Goal: Task Accomplishment & Management: Use online tool/utility

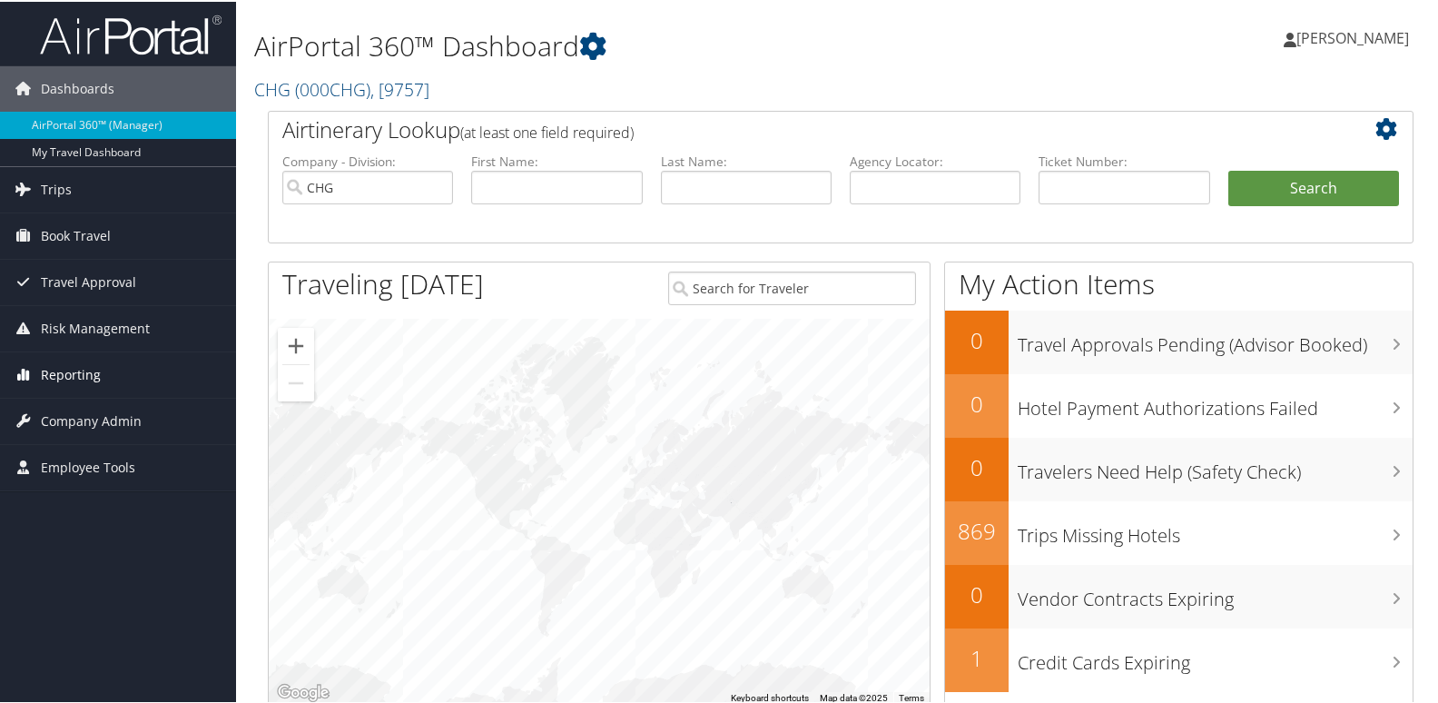
click at [55, 372] on span "Reporting" at bounding box center [71, 372] width 60 height 45
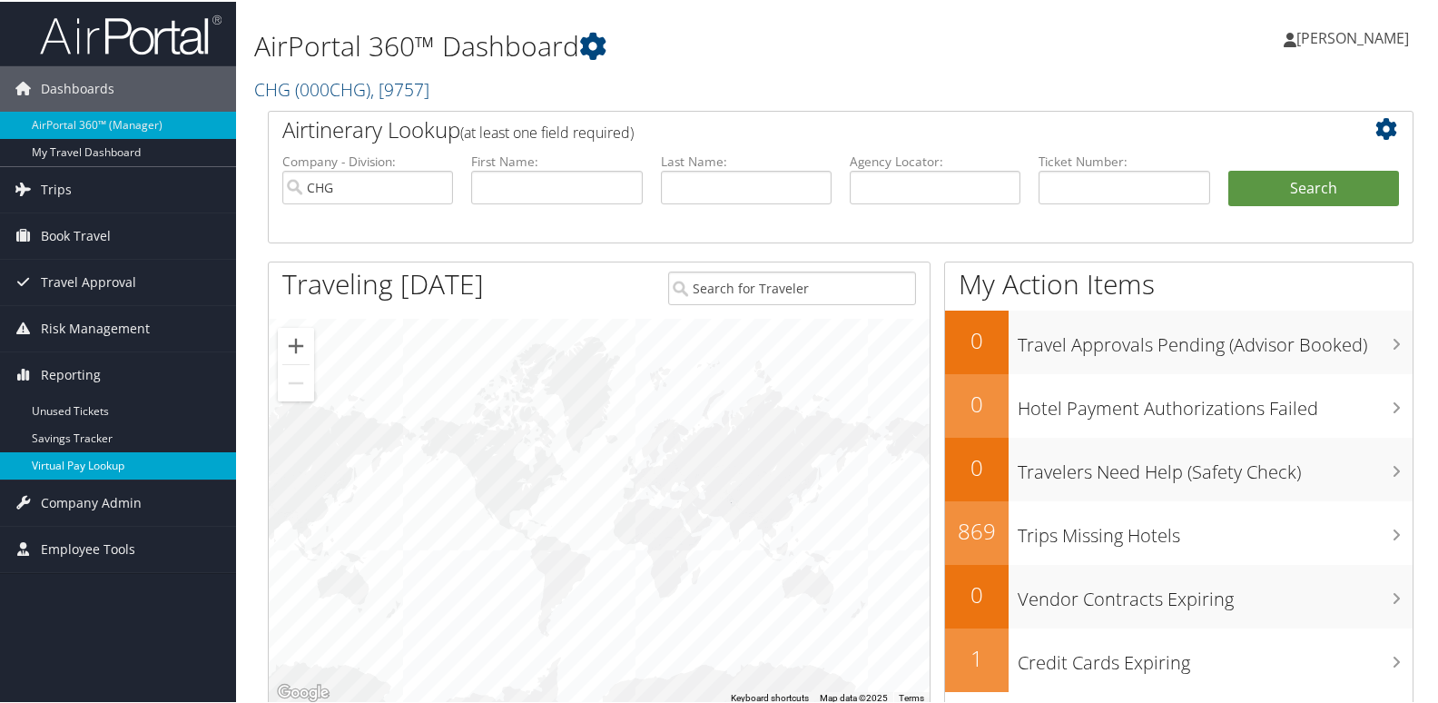
click at [77, 456] on link "Virtual Pay Lookup" at bounding box center [118, 463] width 236 height 27
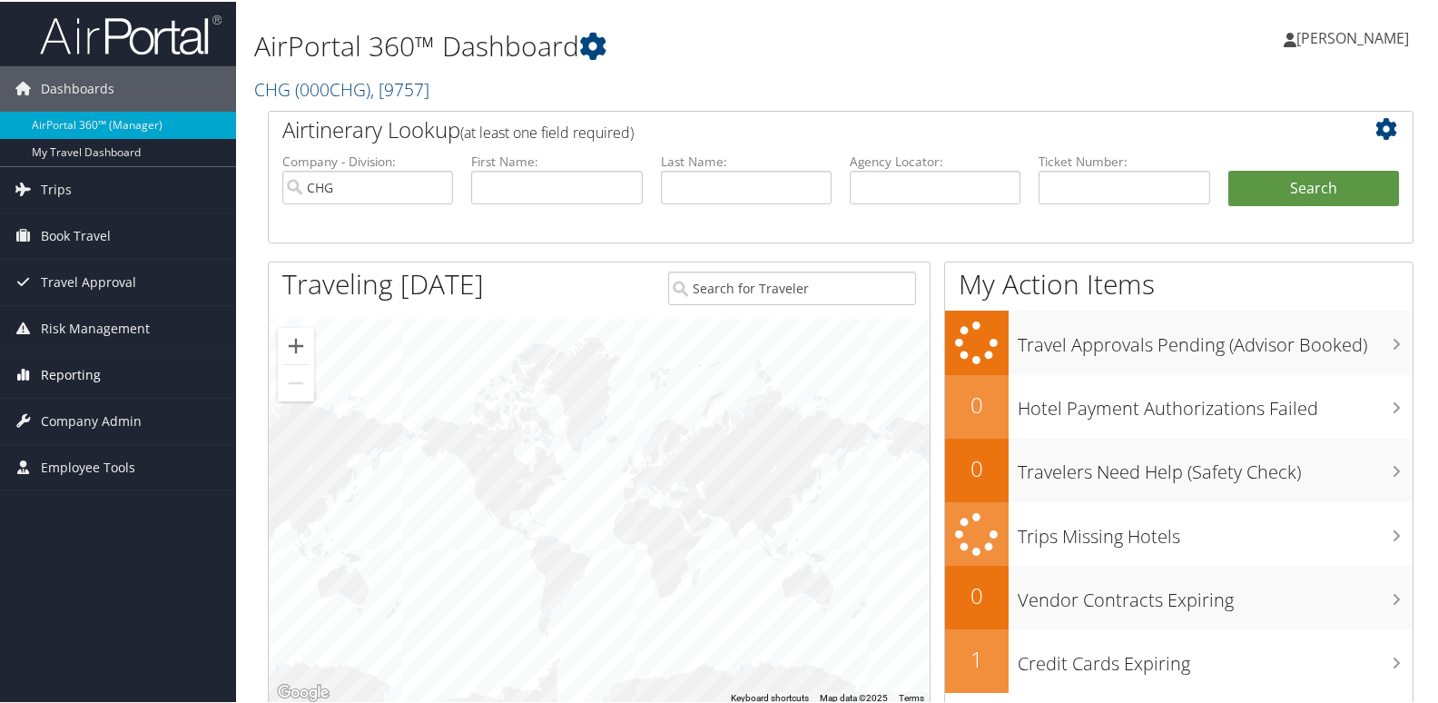
click at [85, 379] on span "Reporting" at bounding box center [71, 372] width 60 height 45
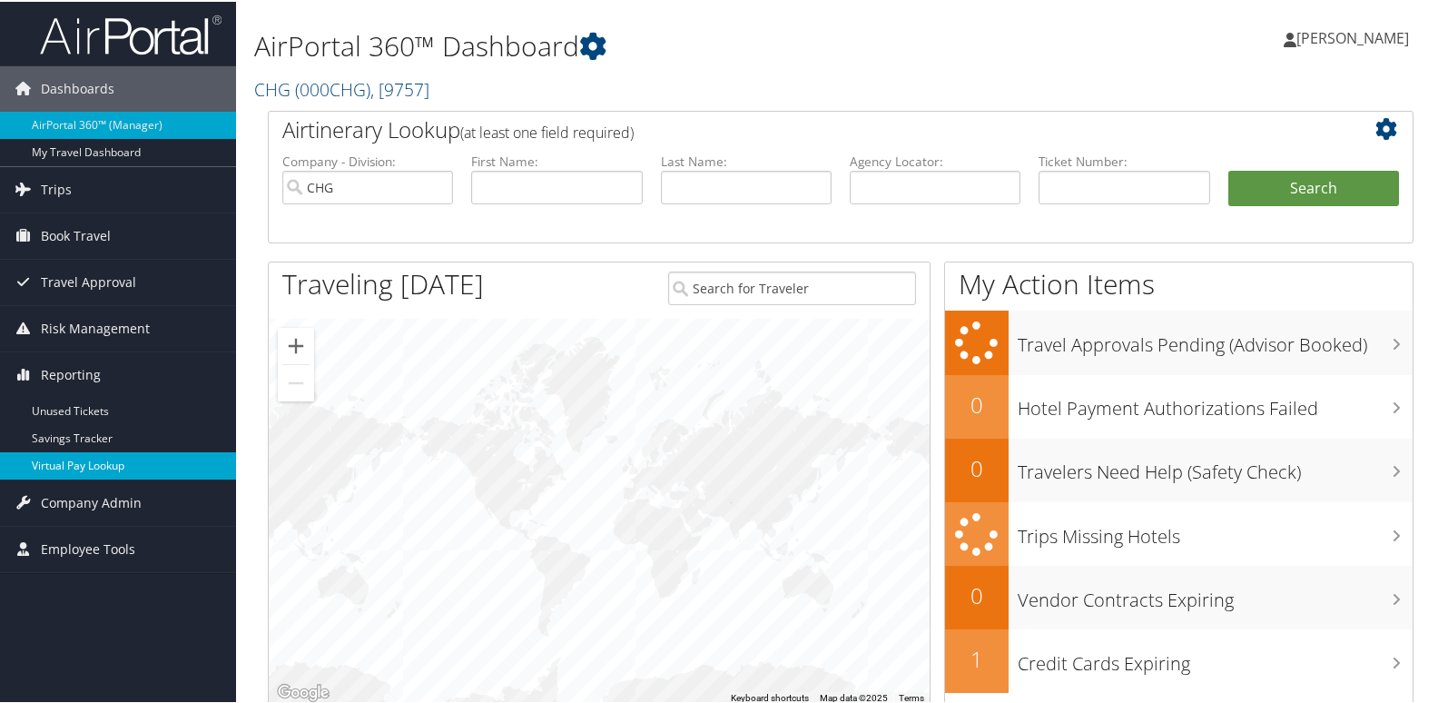
click at [57, 465] on link "Virtual Pay Lookup" at bounding box center [118, 463] width 236 height 27
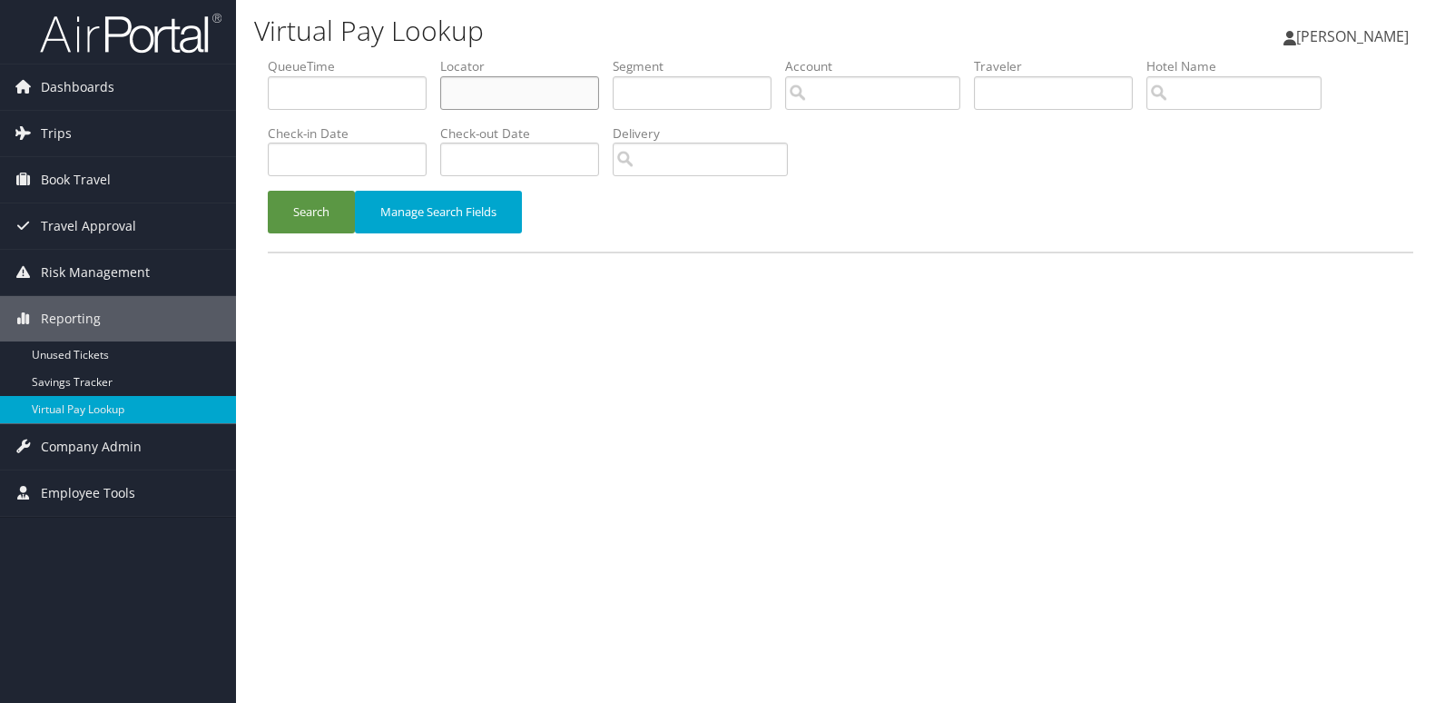
click at [475, 98] on input "text" at bounding box center [519, 93] width 159 height 34
paste input "ITHEFP"
type input "ITHEFP"
click at [313, 212] on button "Search" at bounding box center [311, 212] width 87 height 43
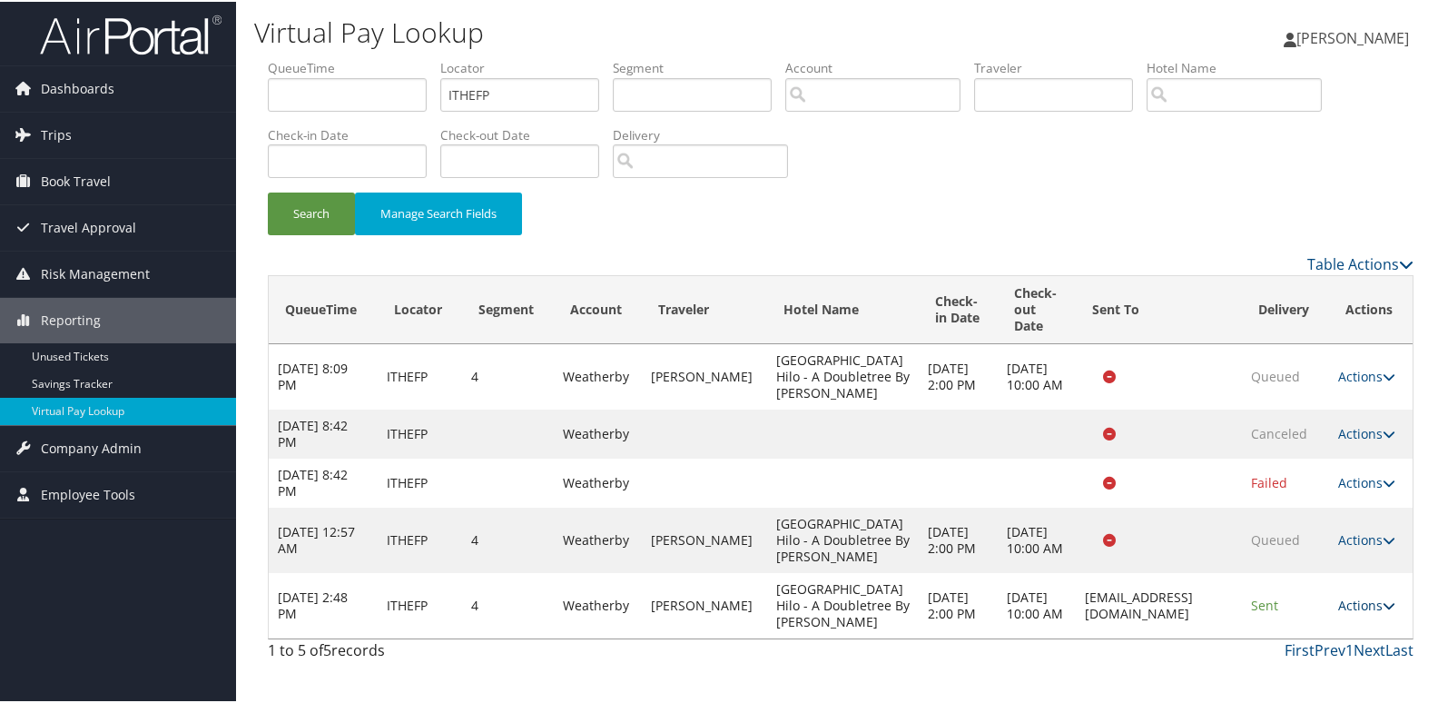
click at [1371, 612] on link "Actions" at bounding box center [1366, 603] width 57 height 17
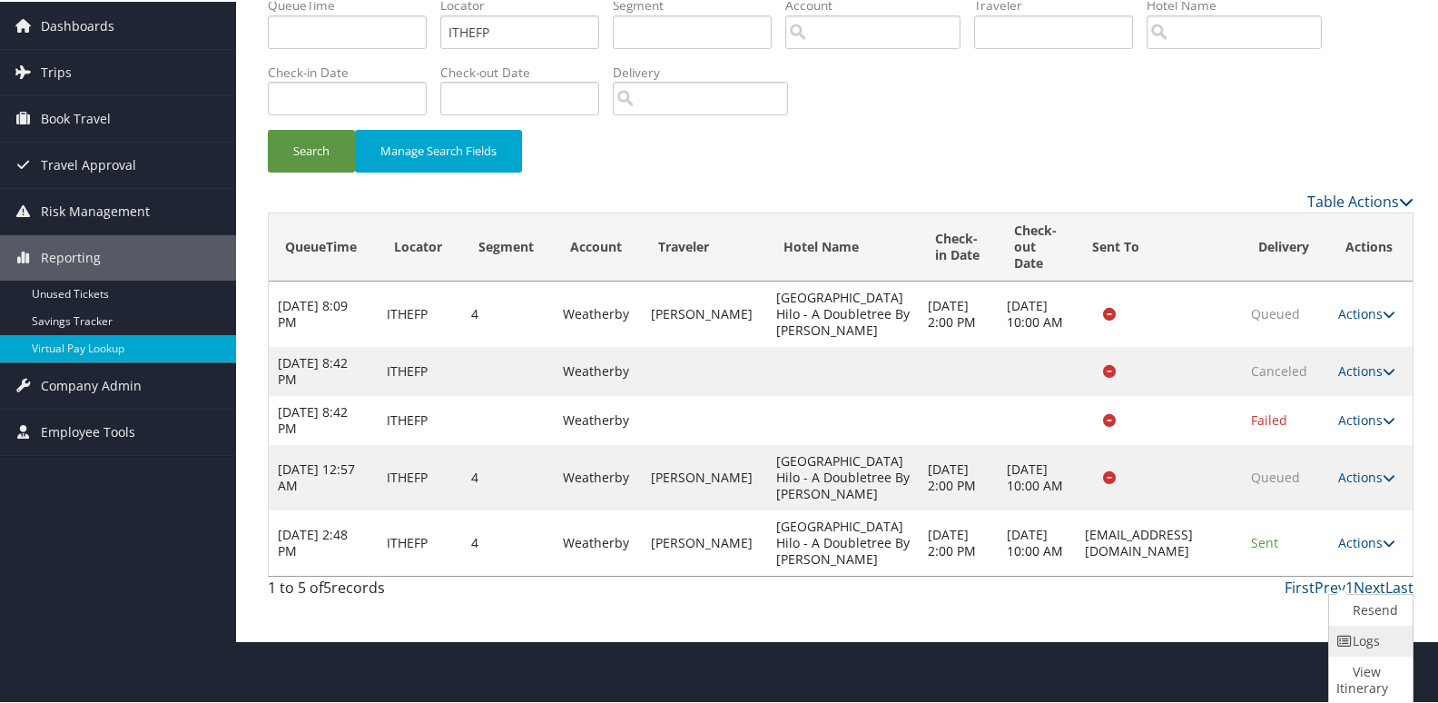
click at [1343, 643] on icon at bounding box center [1344, 639] width 16 height 13
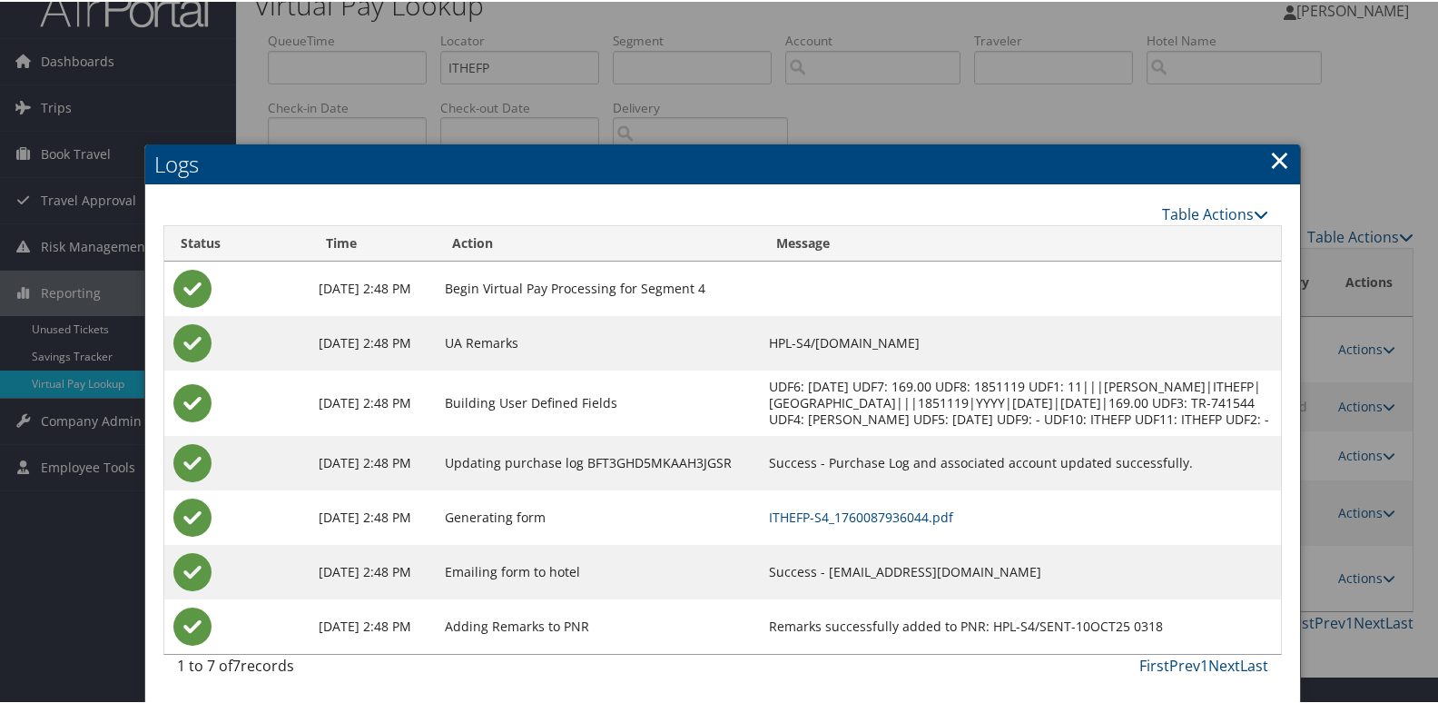
scroll to position [44, 0]
click at [949, 509] on link "ITHEFP-S4_1760087936044.pdf" at bounding box center [861, 515] width 184 height 17
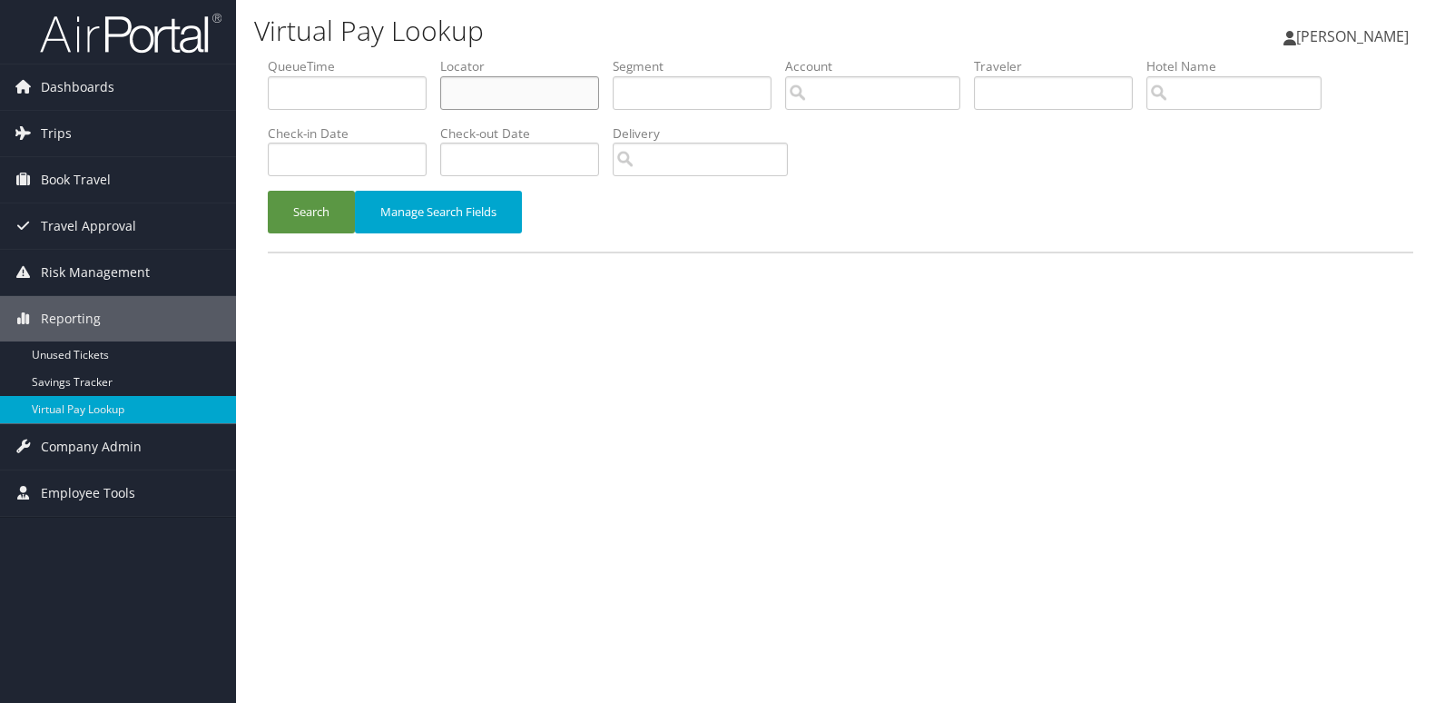
click at [487, 106] on input "text" at bounding box center [519, 93] width 159 height 34
paste input "NHQXWZ"
type input "NHQXWZ"
click at [324, 216] on button "Search" at bounding box center [311, 212] width 87 height 43
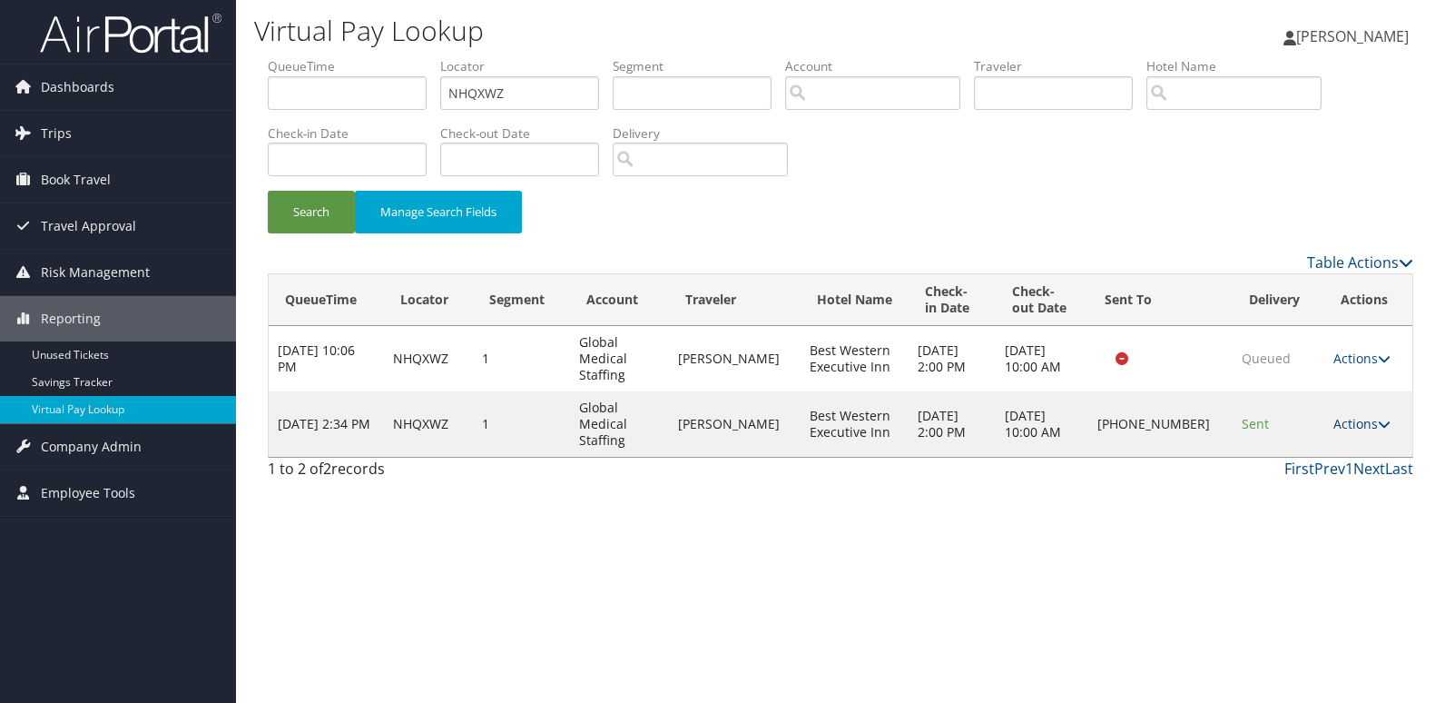
click at [1347, 415] on link "Actions" at bounding box center [1361, 423] width 57 height 17
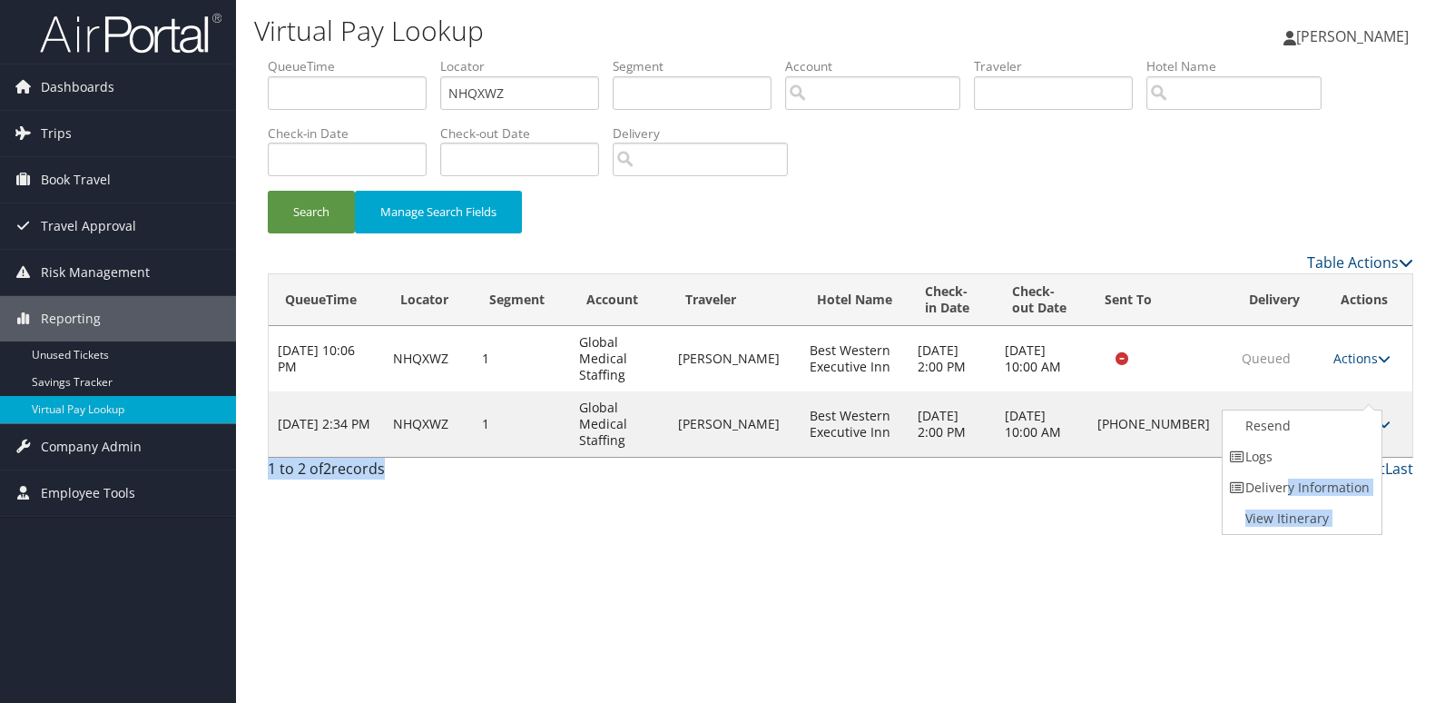
drag, startPoint x: 1286, startPoint y: 475, endPoint x: 1140, endPoint y: 479, distance: 146.2
click at [1140, 479] on div "Virtual Pay Lookup Luke Perry Luke Perry My Settings Travel Agency Contacts Vie…" at bounding box center [840, 351] width 1209 height 703
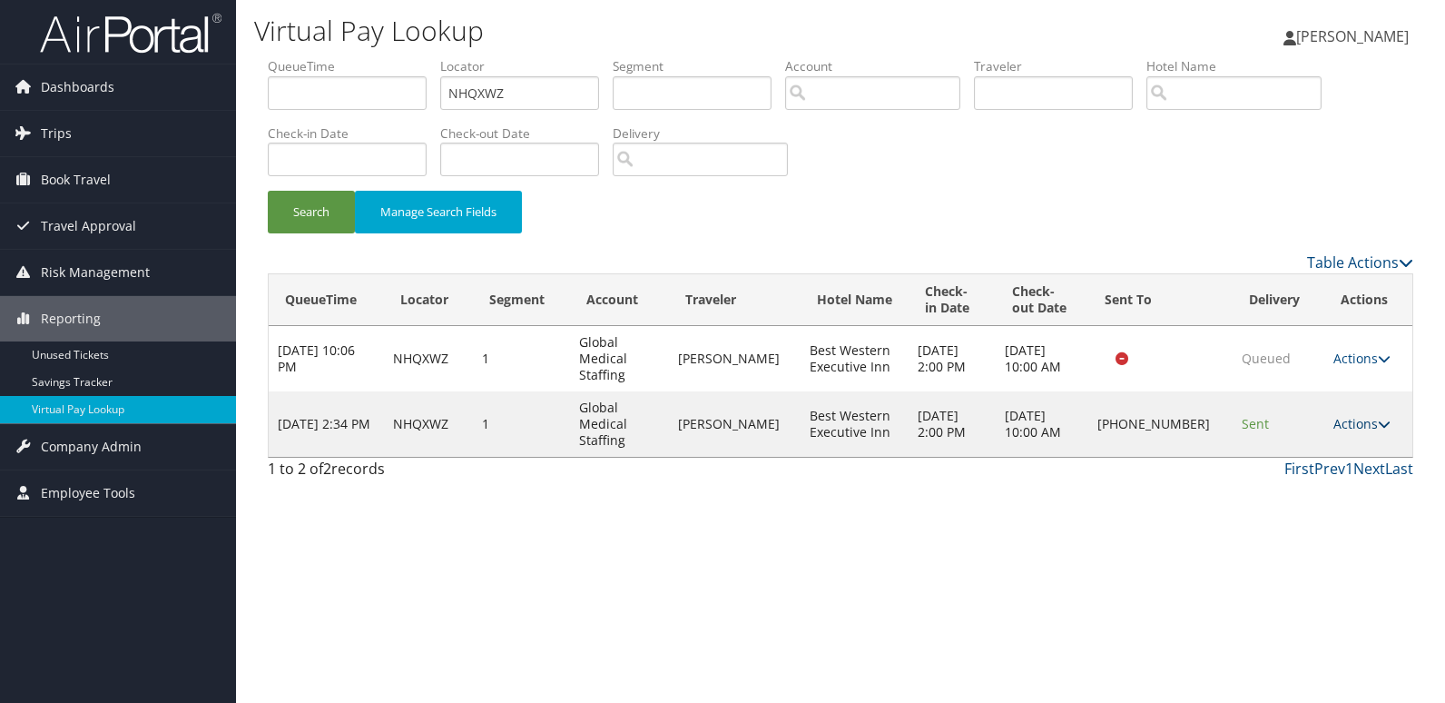
drag, startPoint x: 1140, startPoint y: 479, endPoint x: 1333, endPoint y: 402, distance: 207.3
click at [1336, 415] on link "Actions" at bounding box center [1361, 423] width 57 height 17
click at [1286, 447] on link "Logs" at bounding box center [1300, 456] width 155 height 31
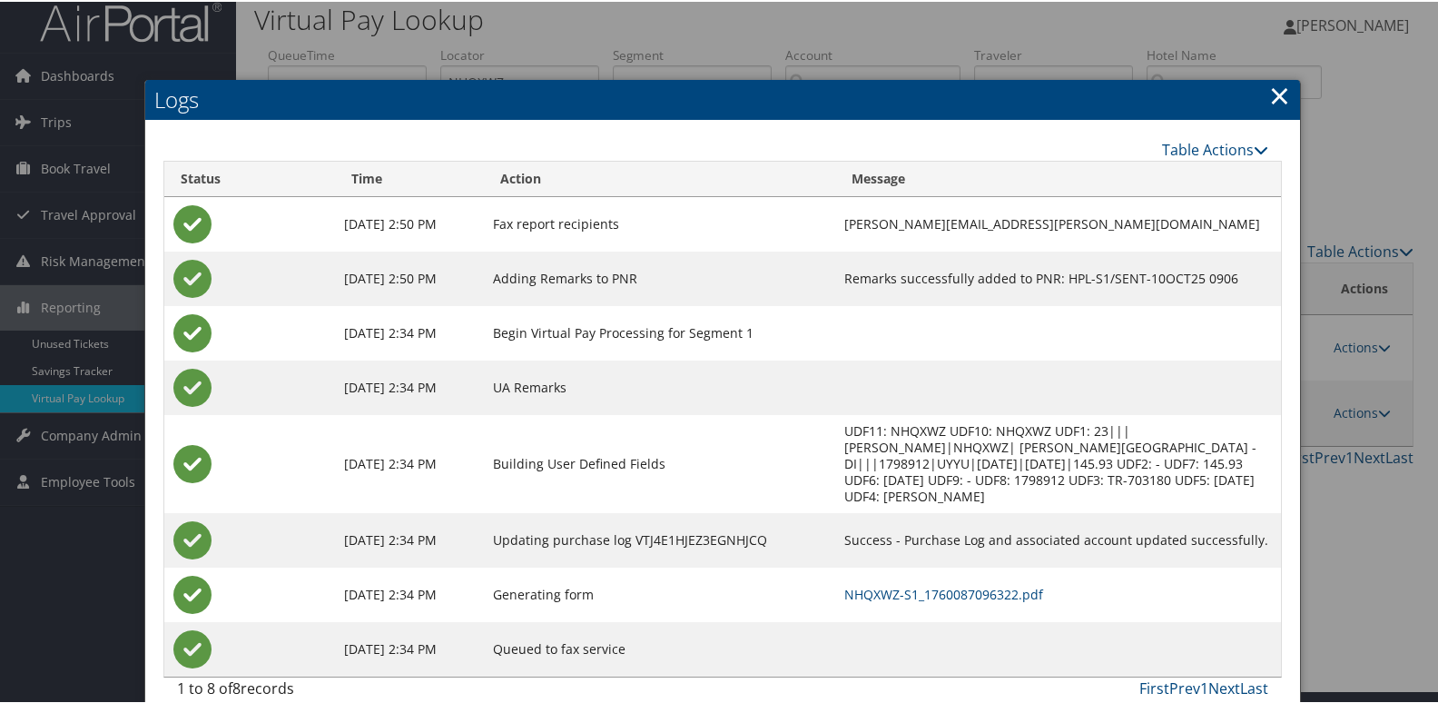
scroll to position [19, 0]
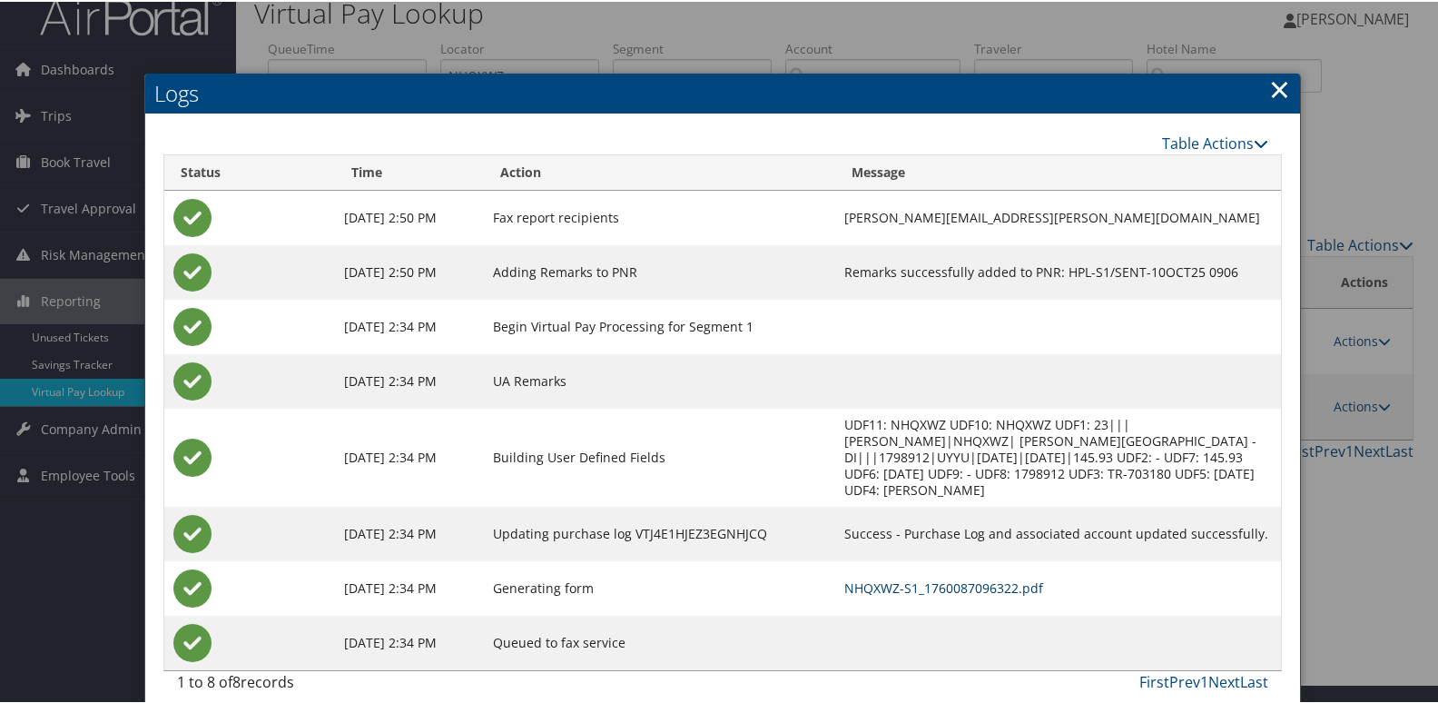
drag, startPoint x: 885, startPoint y: 568, endPoint x: 873, endPoint y: 572, distance: 12.3
click at [884, 577] on link "NHQXWZ-S1_1760087096322.pdf" at bounding box center [943, 585] width 199 height 17
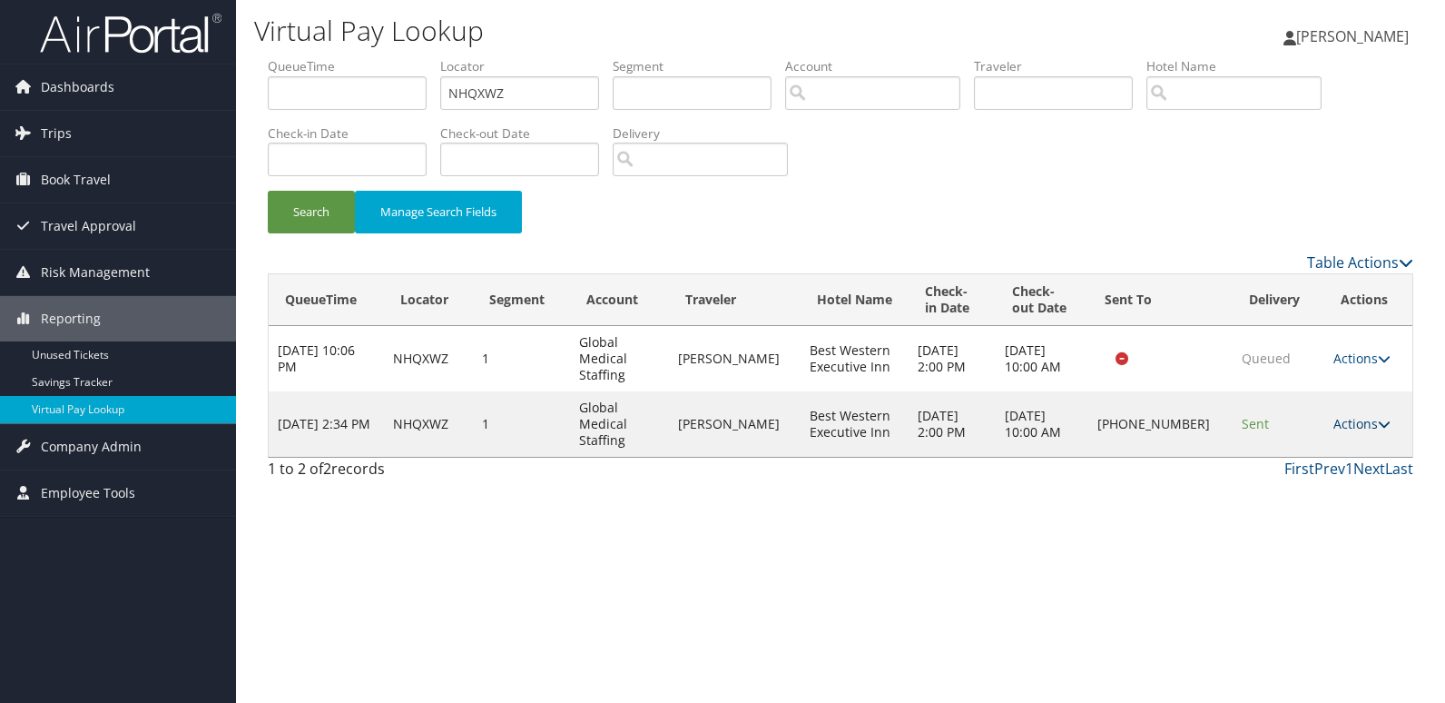
click at [1376, 415] on link "Actions" at bounding box center [1361, 423] width 57 height 17
click at [1296, 450] on link "Logs" at bounding box center [1300, 456] width 155 height 31
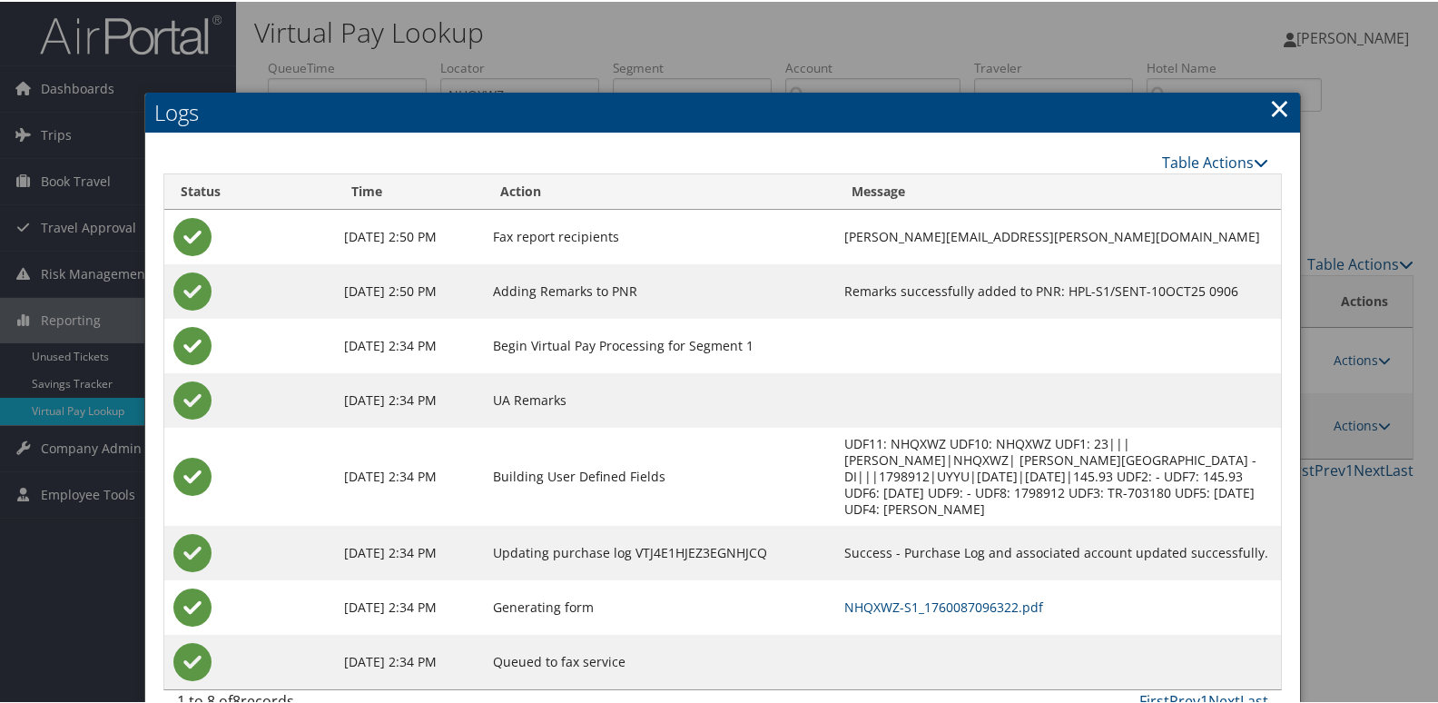
scroll to position [19, 0]
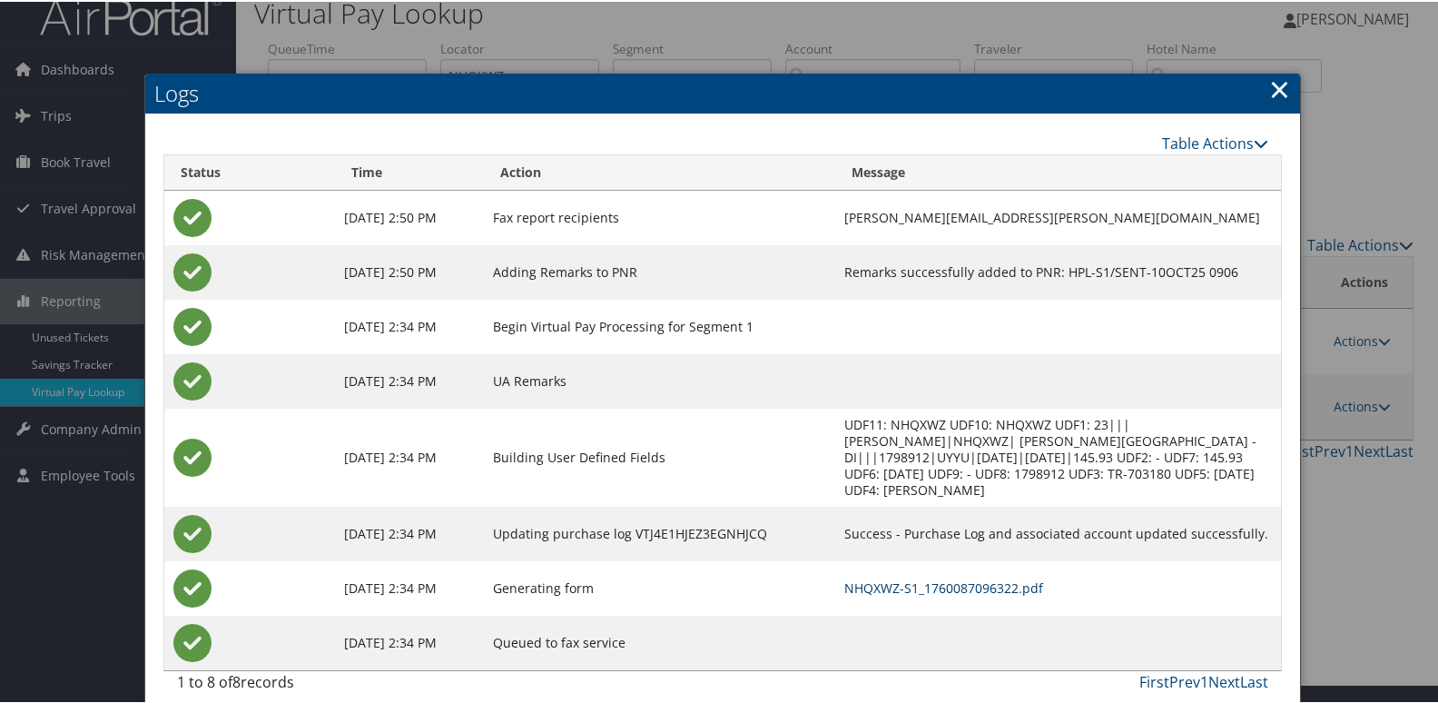
click at [904, 577] on link "NHQXWZ-S1_1760087096322.pdf" at bounding box center [943, 585] width 199 height 17
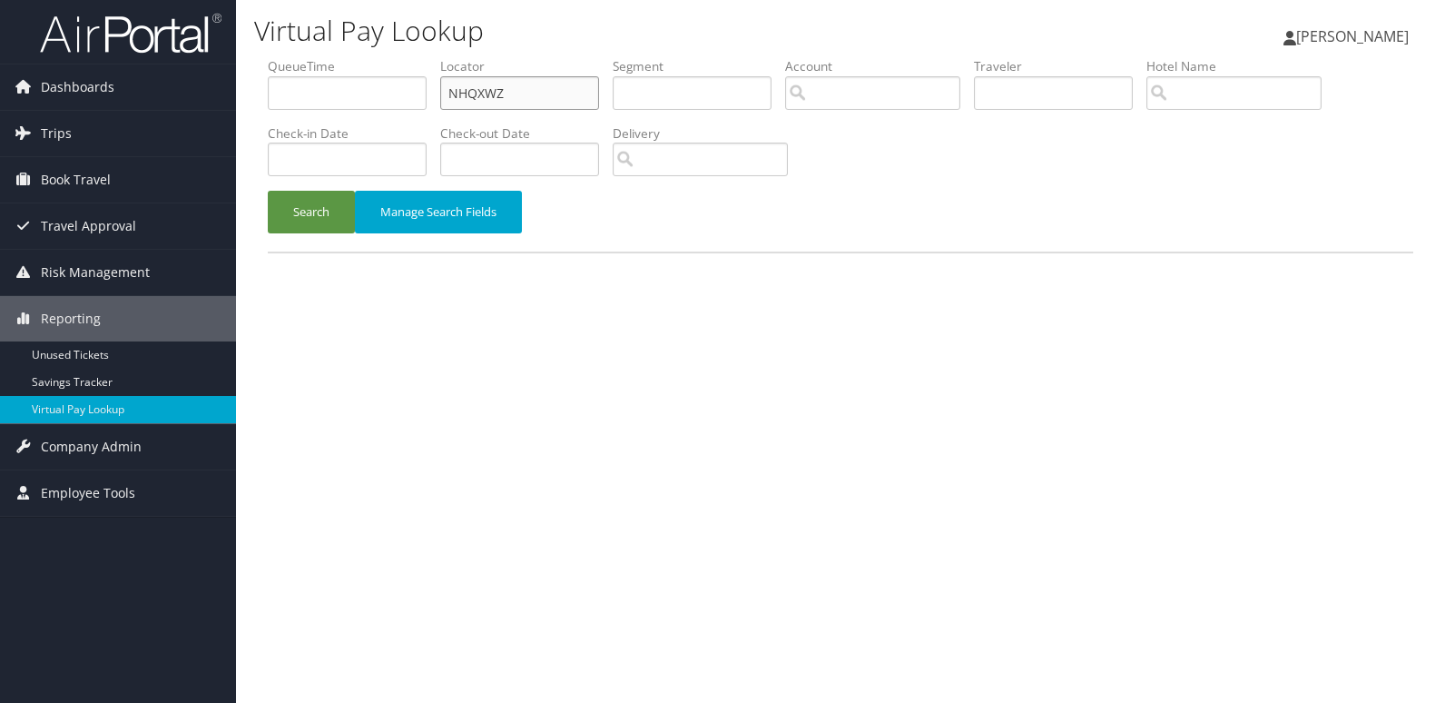
drag, startPoint x: 335, startPoint y: 114, endPoint x: 298, endPoint y: 126, distance: 39.0
click at [315, 57] on ul "QueueTime Locator NHQXWZ Segment Account Traveler Hotel Name Check-in Date Chec…" at bounding box center [841, 57] width 1146 height 0
paste input "LDPALX"
type input "LDPALX"
click at [296, 202] on button "Search" at bounding box center [311, 212] width 87 height 43
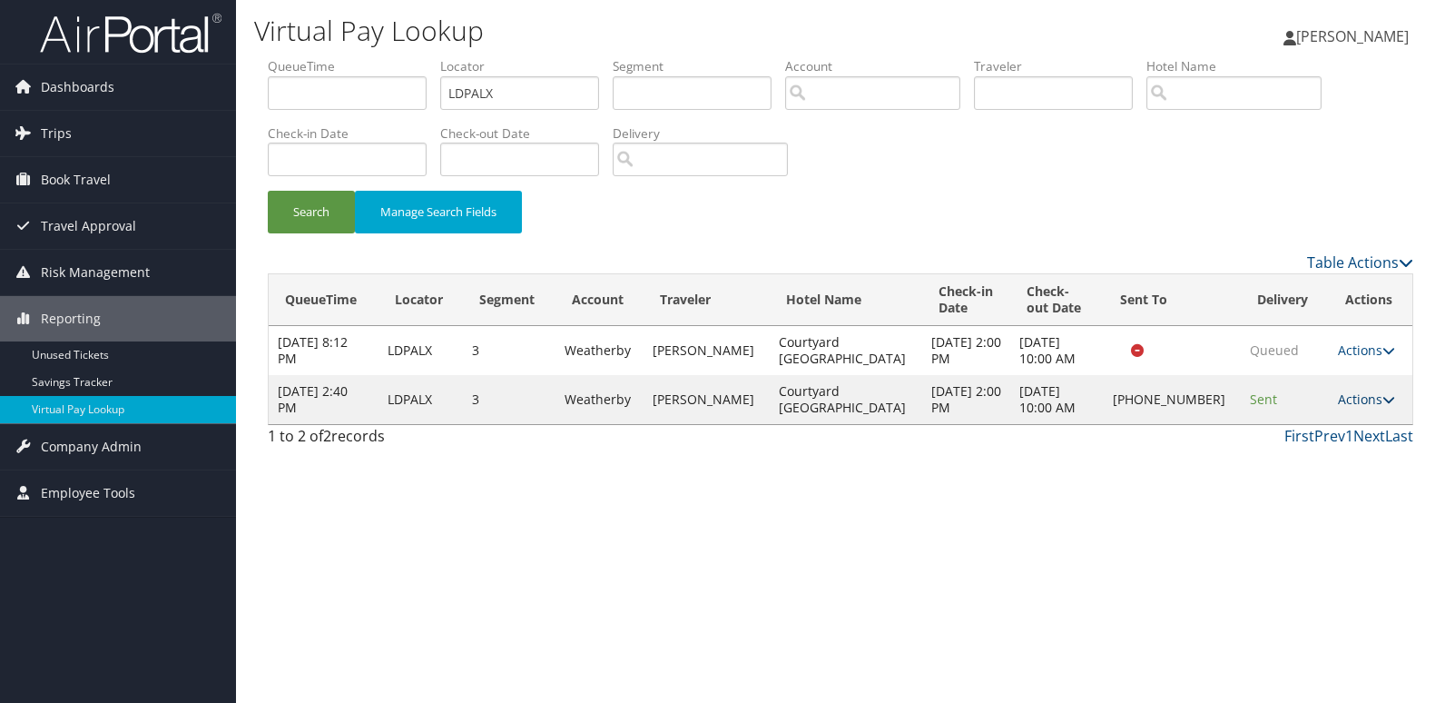
click at [1361, 403] on link "Actions" at bounding box center [1366, 398] width 57 height 17
click at [1287, 458] on link "Logs" at bounding box center [1302, 456] width 155 height 31
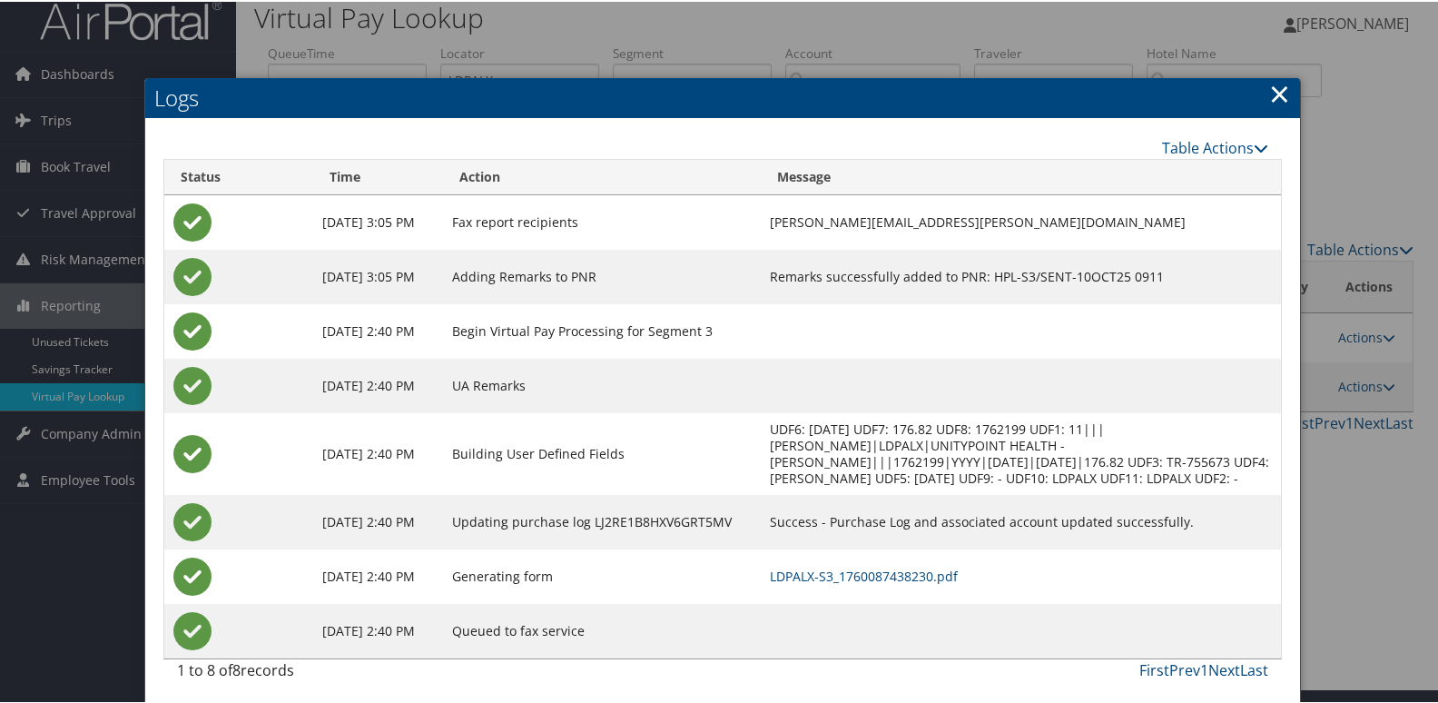
scroll to position [19, 0]
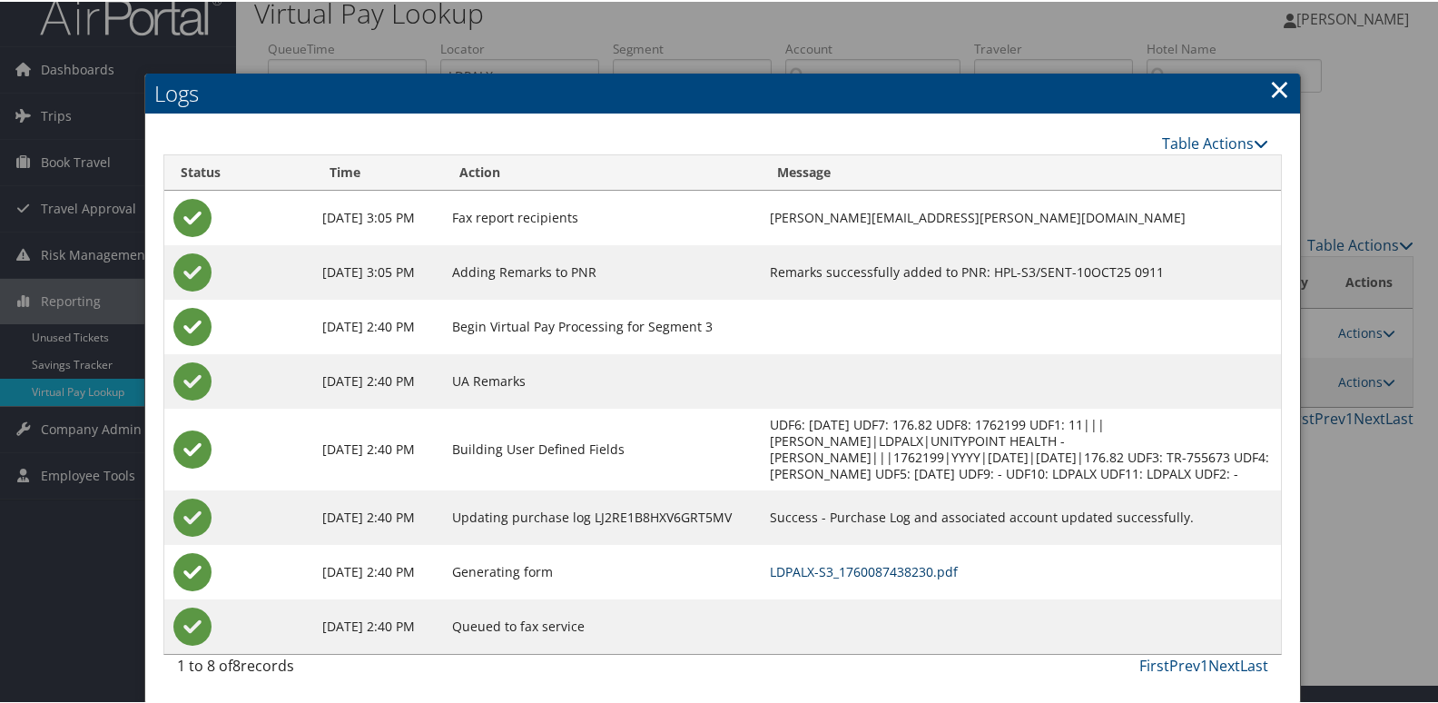
click at [943, 566] on link "LDPALX-S3_1760087438230.pdf" at bounding box center [864, 569] width 188 height 17
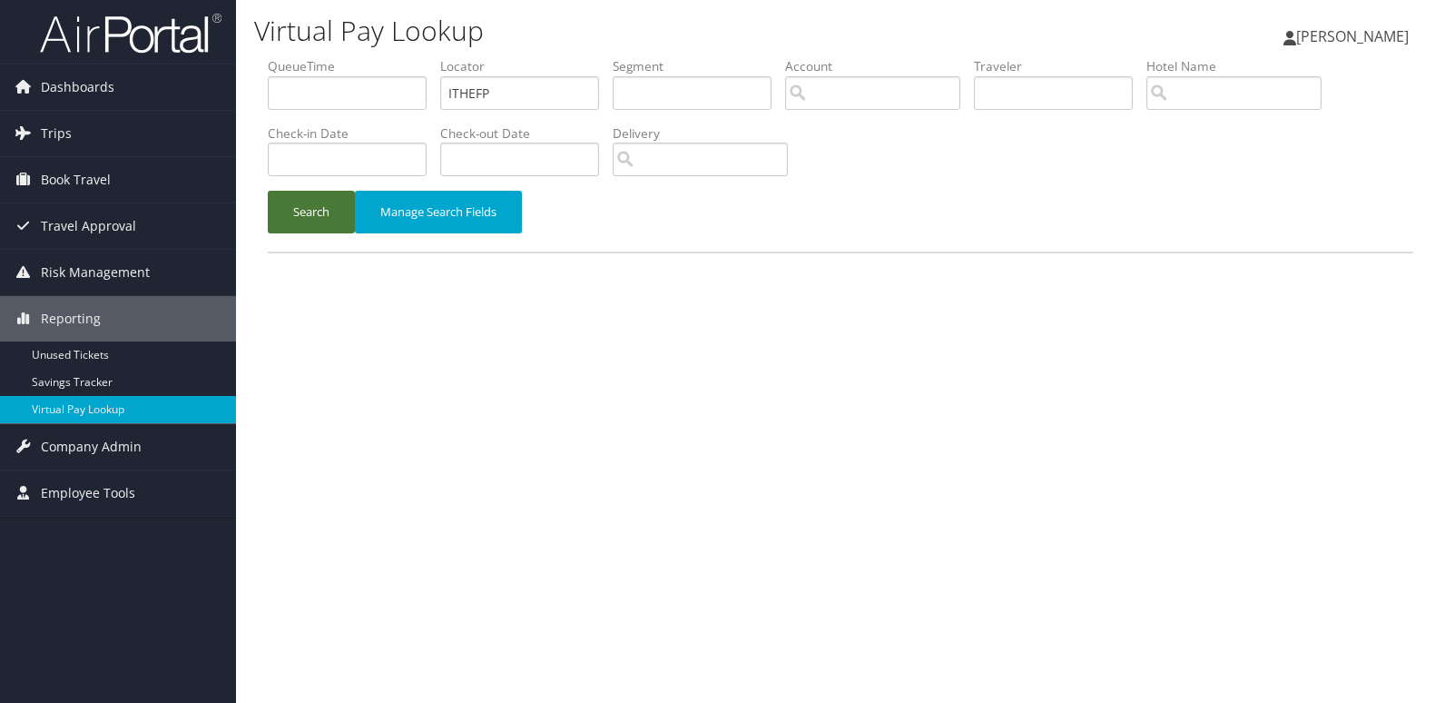
click at [281, 212] on button "Search" at bounding box center [311, 212] width 87 height 43
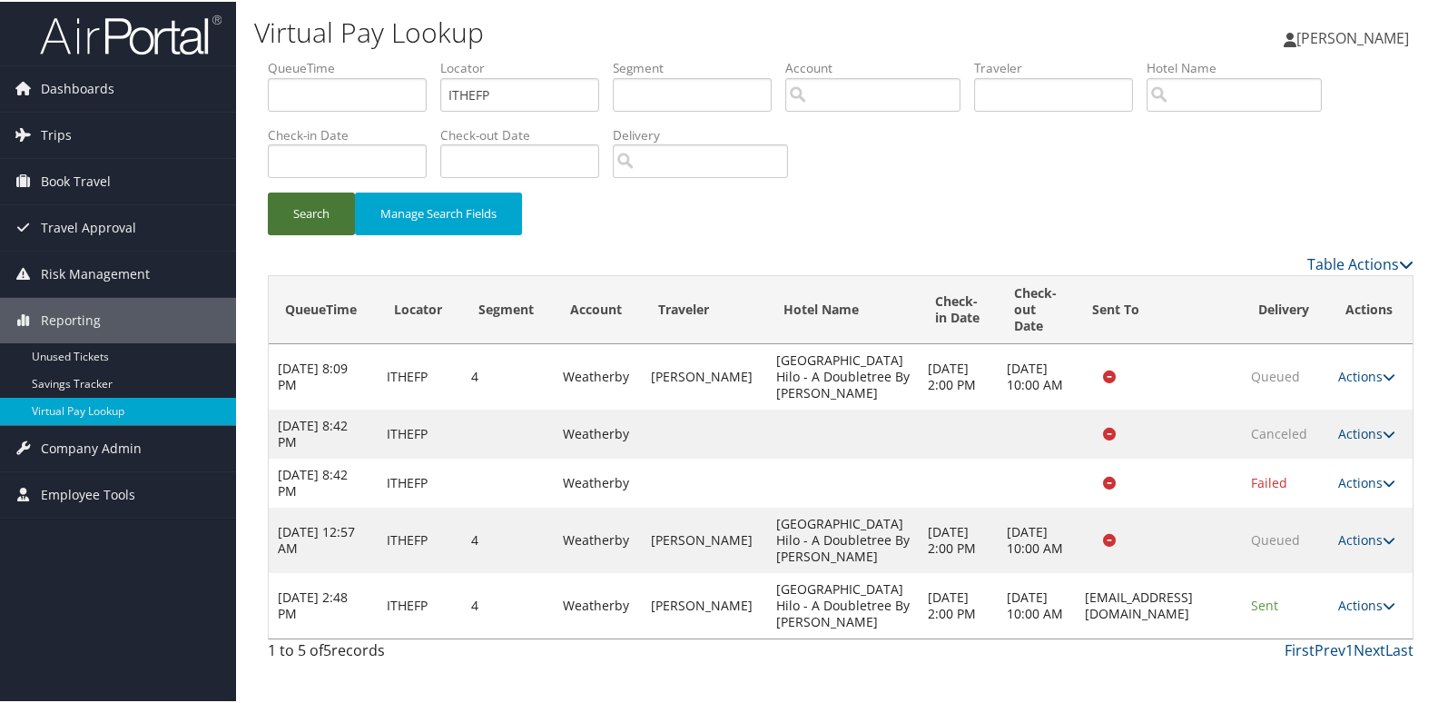
scroll to position [15, 0]
click at [1363, 612] on link "Actions" at bounding box center [1366, 603] width 57 height 17
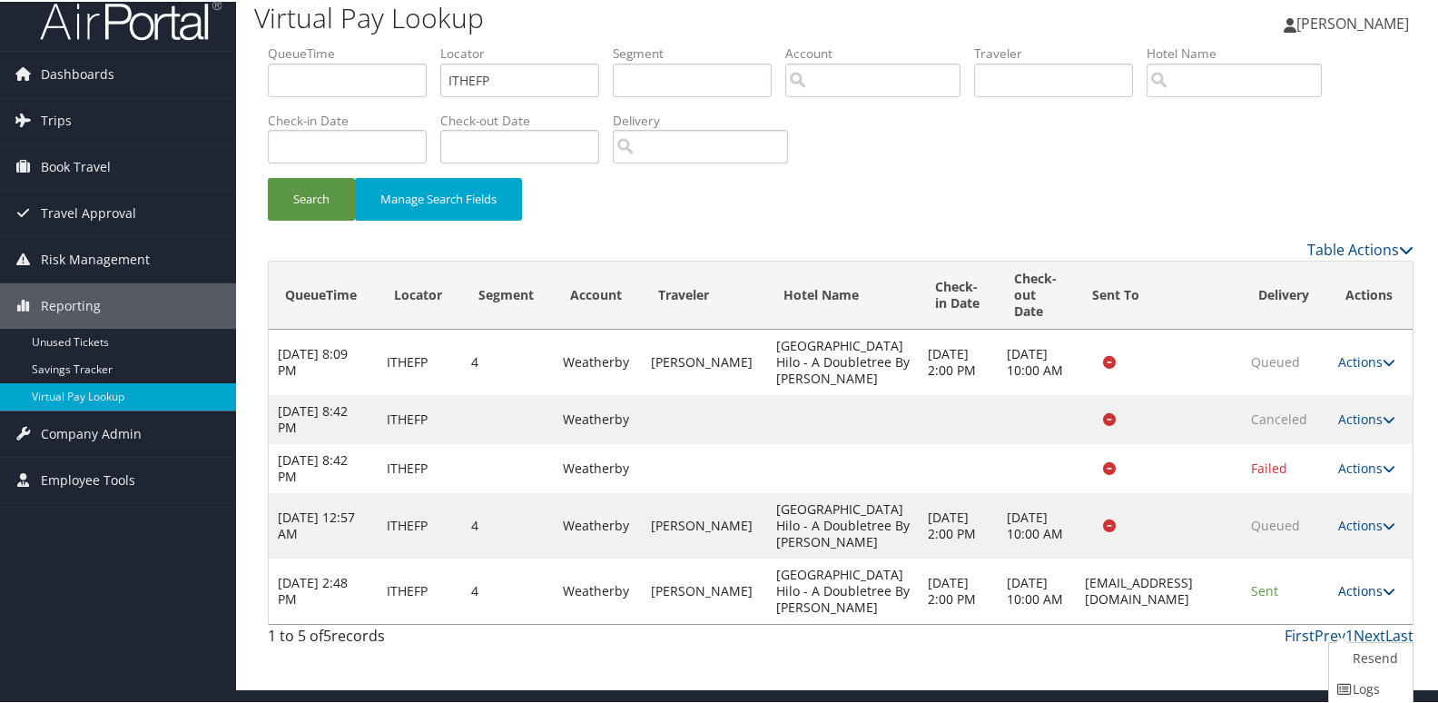
scroll to position [79, 0]
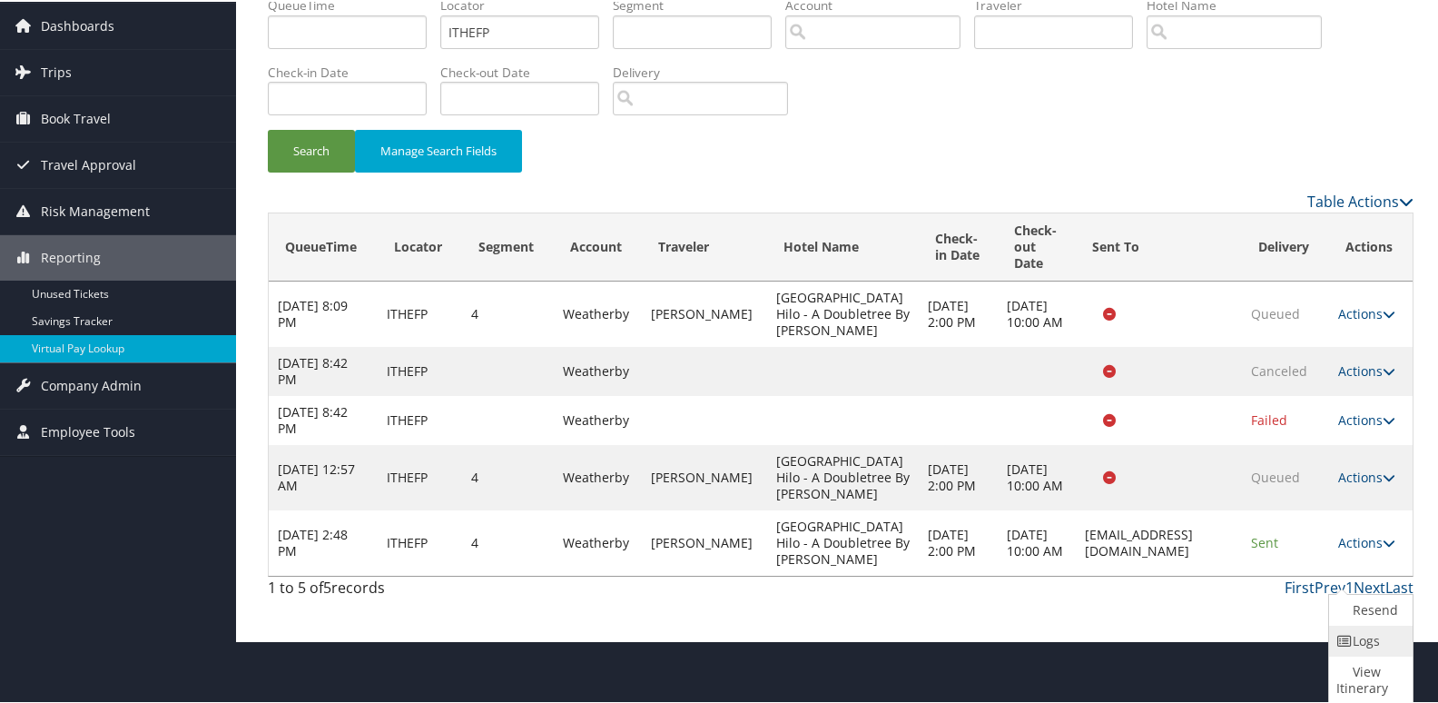
click at [1365, 638] on link "Logs" at bounding box center [1368, 639] width 79 height 31
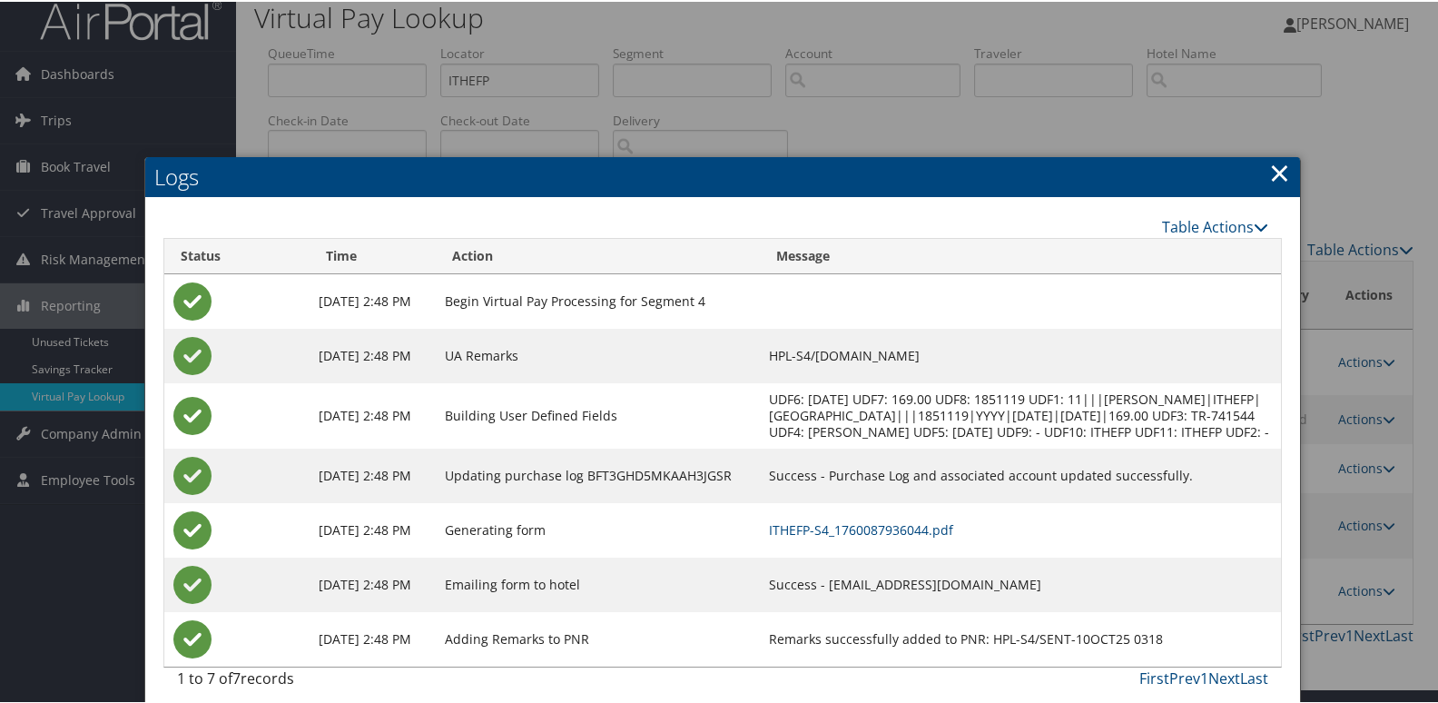
scroll to position [44, 0]
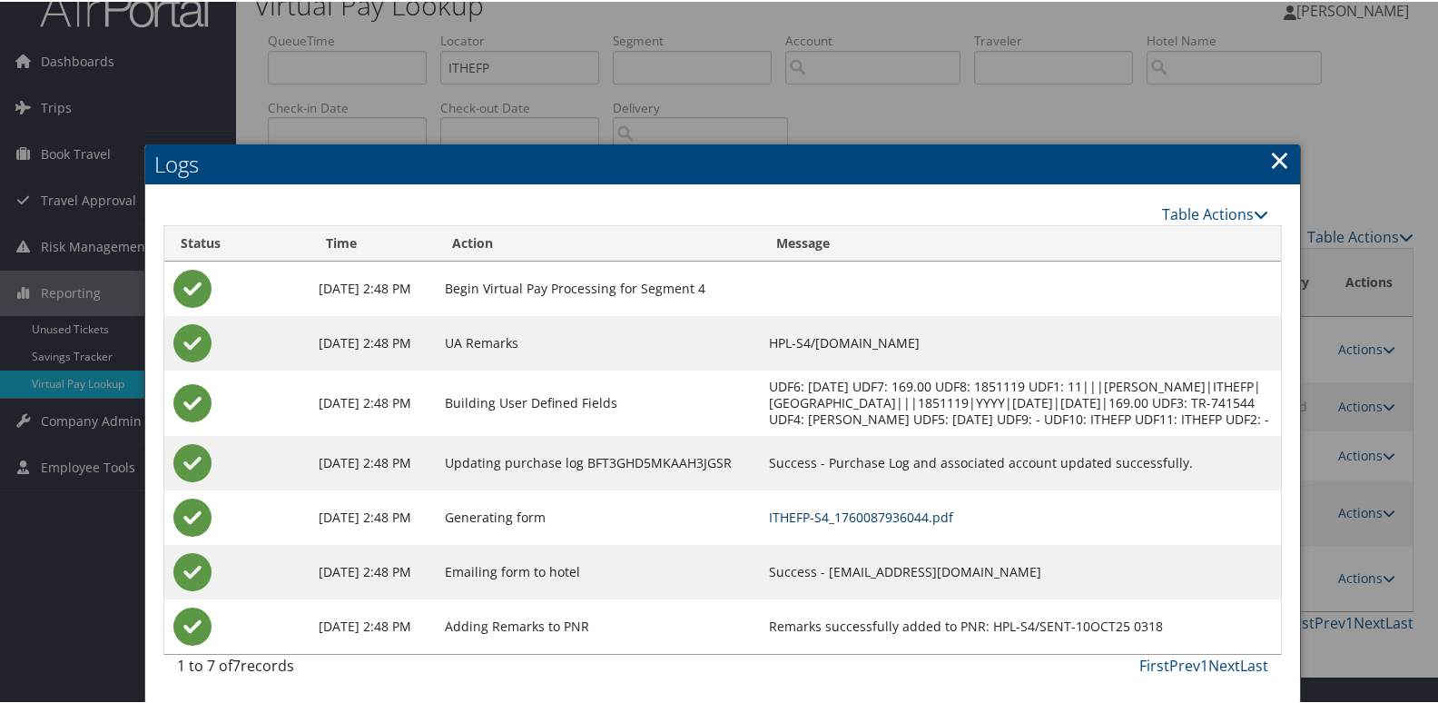
click at [918, 515] on link "ITHEFP-S4_1760087936044.pdf" at bounding box center [861, 515] width 184 height 17
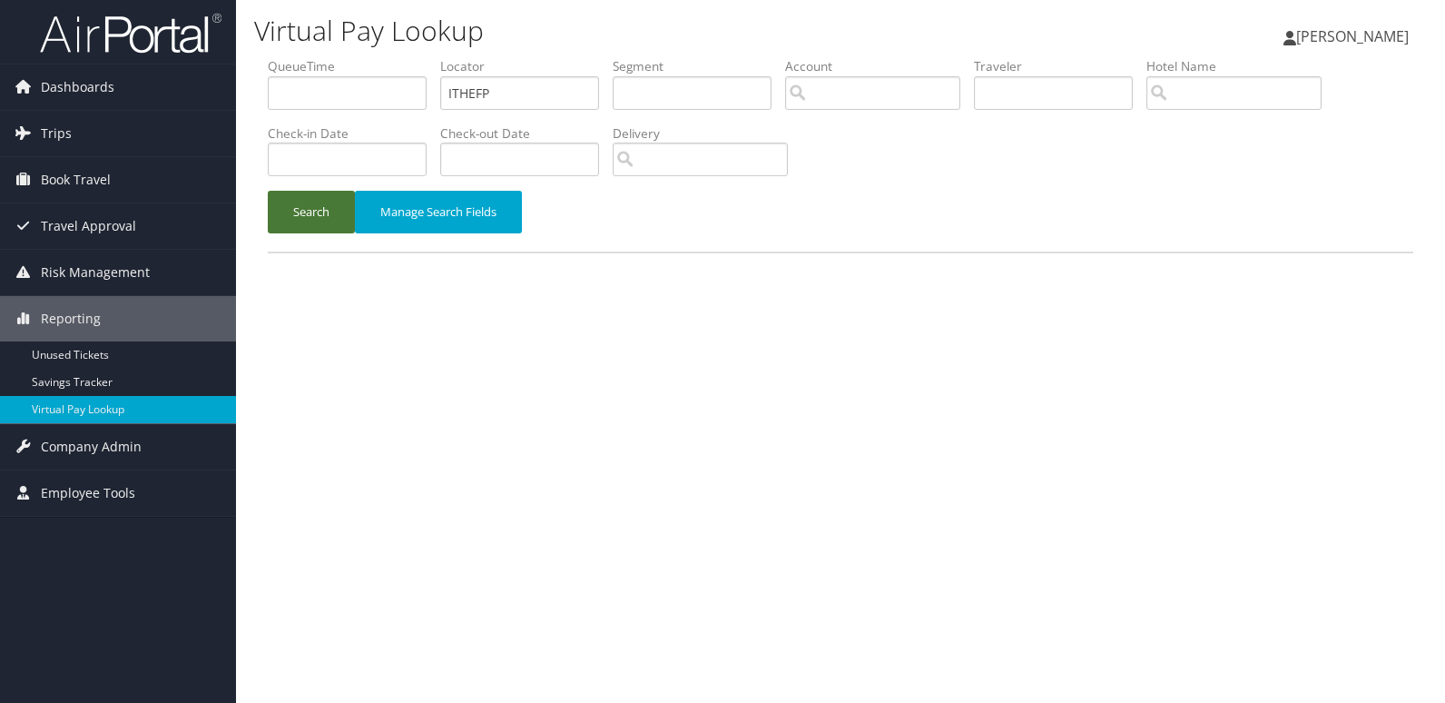
click at [291, 210] on button "Search" at bounding box center [311, 212] width 87 height 43
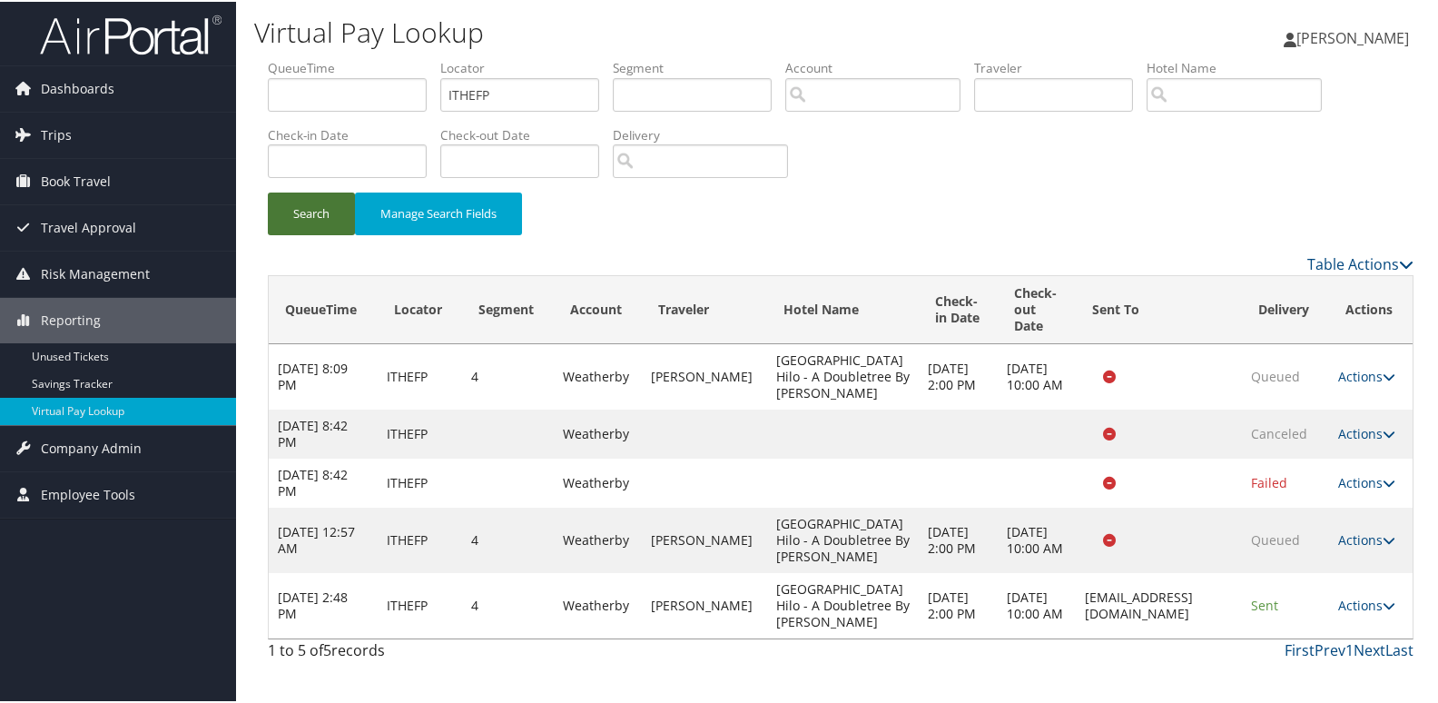
scroll to position [15, 0]
click at [1363, 612] on link "Actions" at bounding box center [1366, 603] width 57 height 17
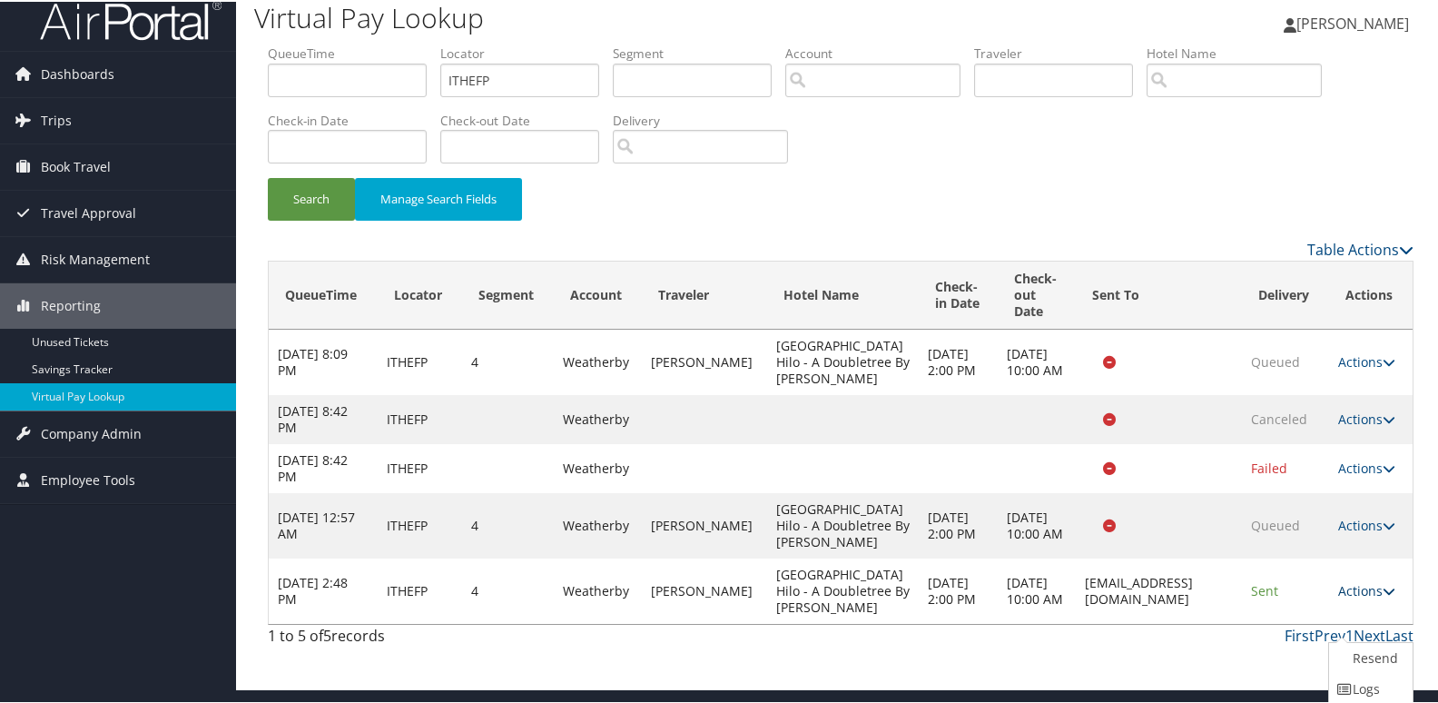
scroll to position [79, 0]
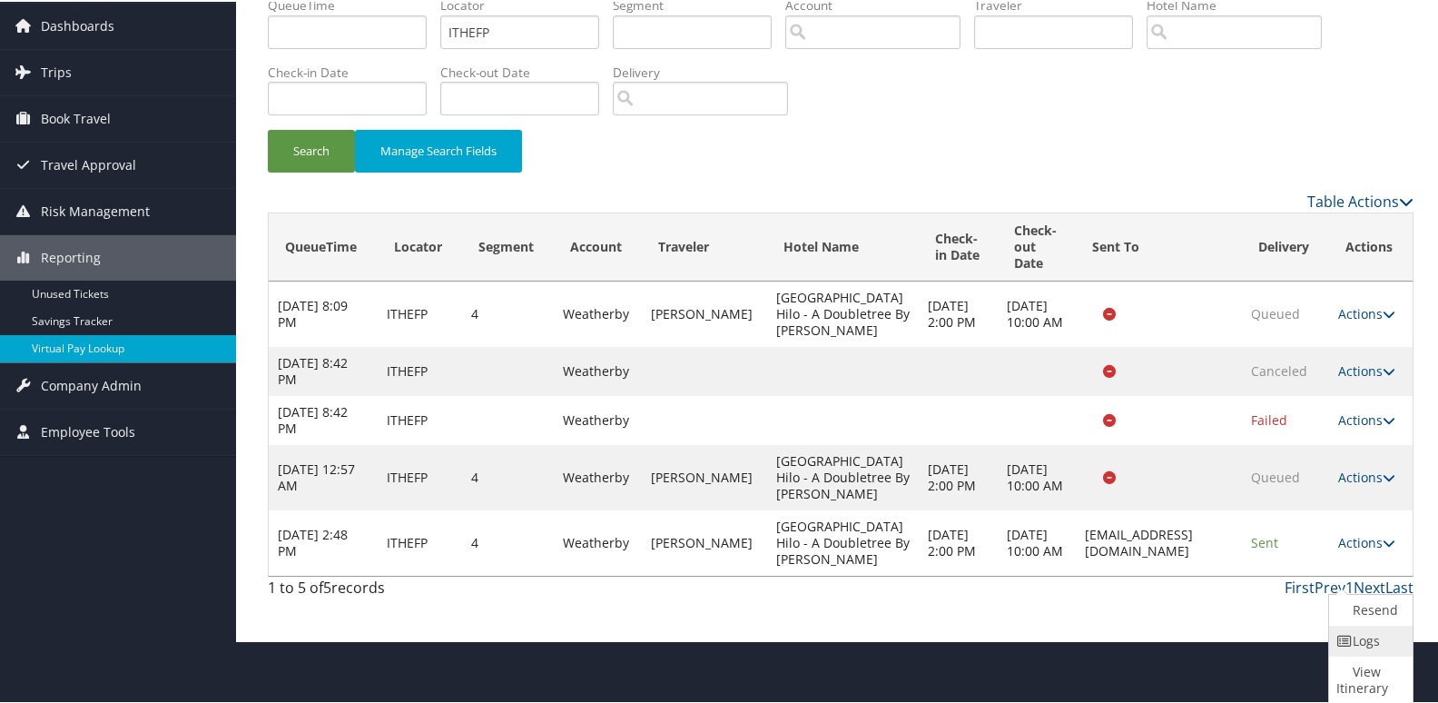
click at [1364, 636] on link "Logs" at bounding box center [1368, 639] width 79 height 31
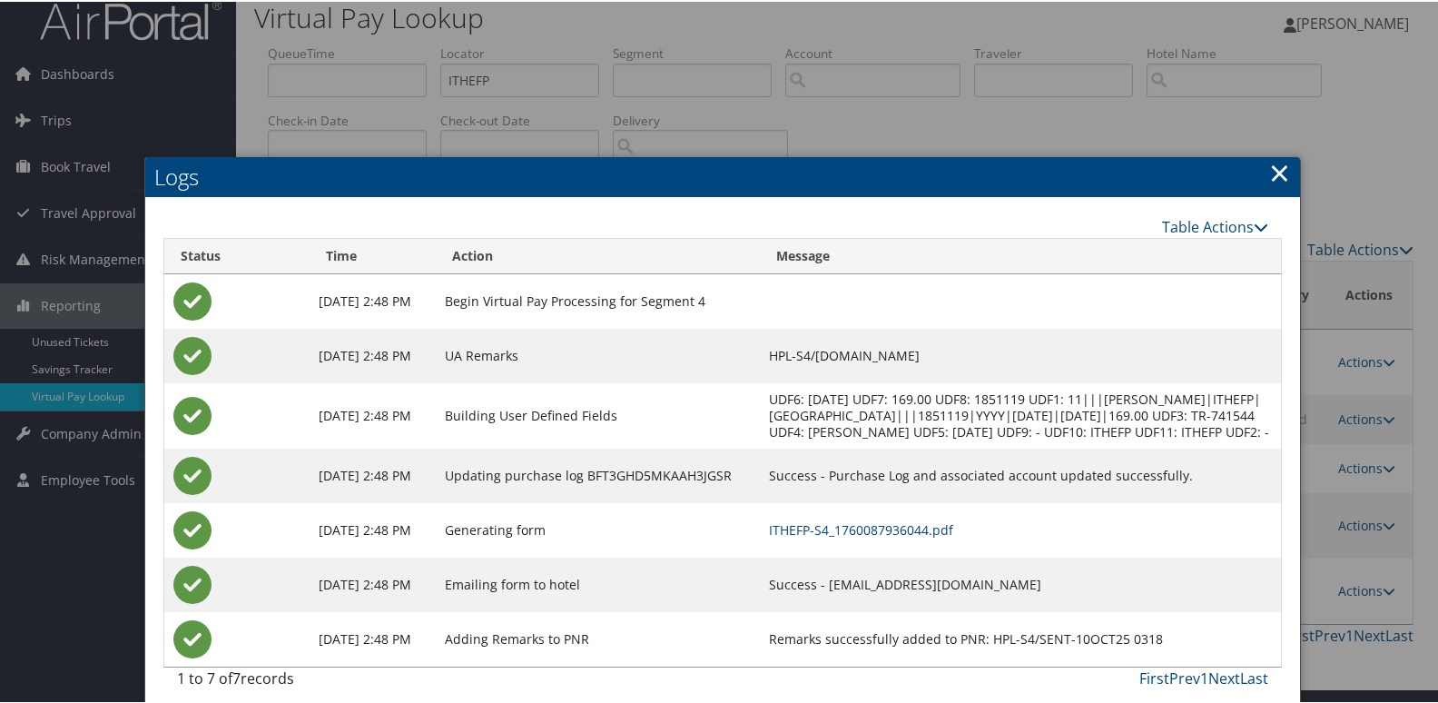
scroll to position [44, 0]
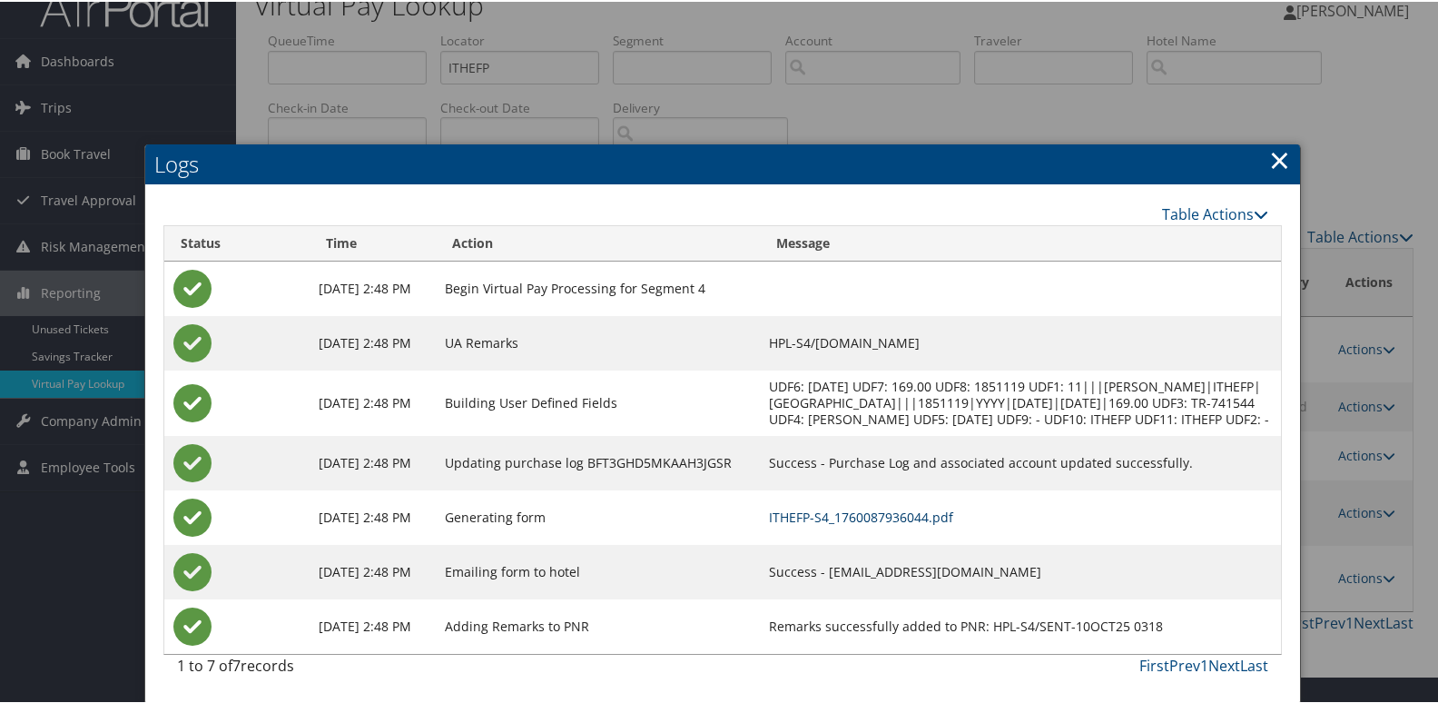
click at [953, 517] on link "ITHEFP-S4_1760087936044.pdf" at bounding box center [861, 515] width 184 height 17
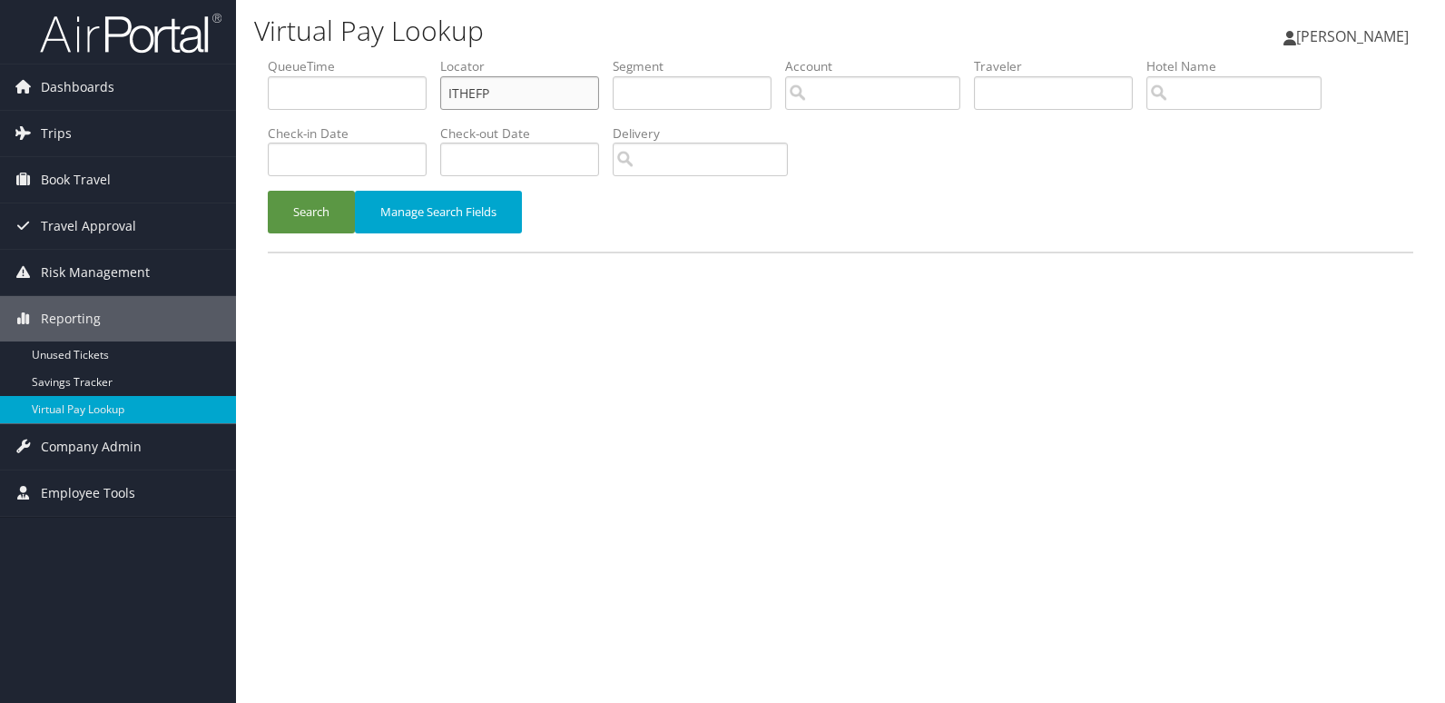
drag, startPoint x: 505, startPoint y: 93, endPoint x: 407, endPoint y: 104, distance: 98.7
click at [407, 57] on ul "QueueTime Locator ITHEFP Segment Account Traveler Hotel Name Check-in Date Chec…" at bounding box center [841, 57] width 1146 height 0
paste input "LOCNW"
type input "ILOCNW"
click at [325, 206] on button "Search" at bounding box center [311, 212] width 87 height 43
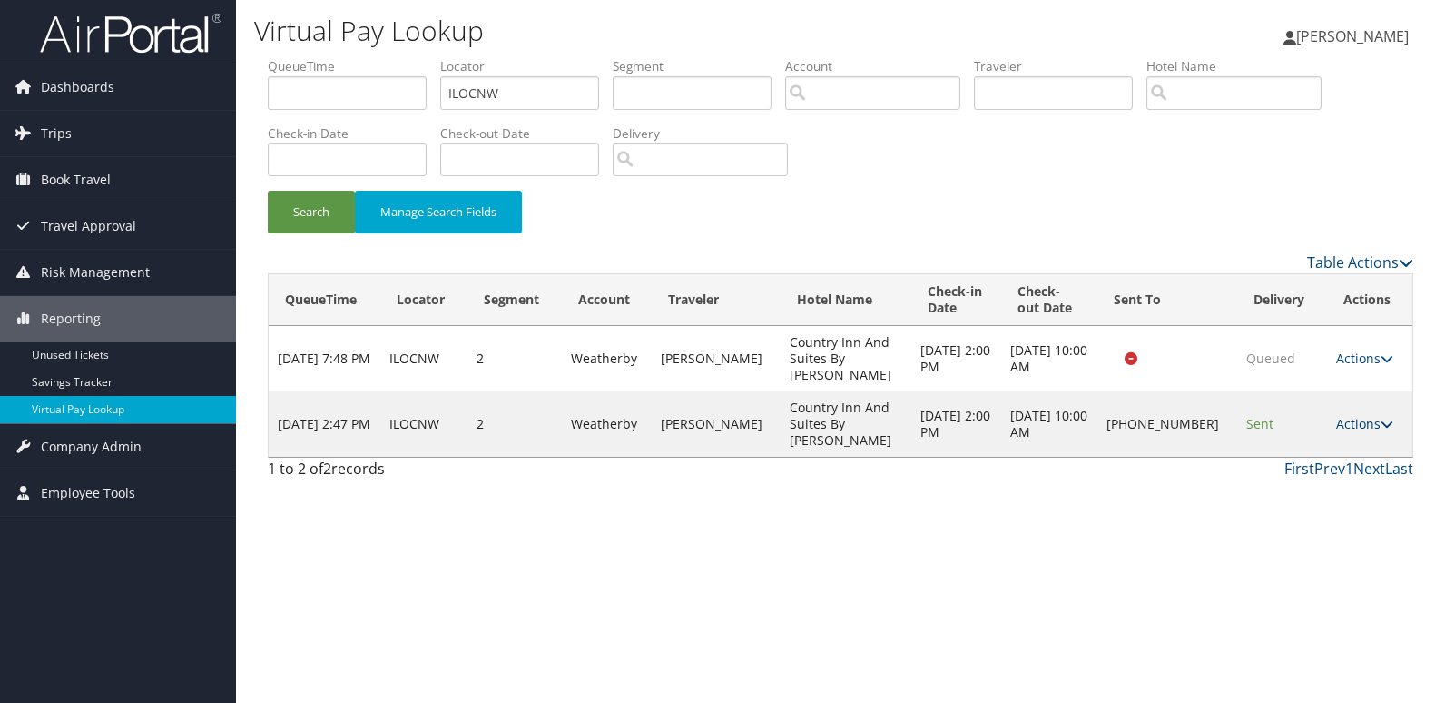
click at [1361, 415] on link "Actions" at bounding box center [1364, 423] width 57 height 17
click at [1289, 468] on link "Logs" at bounding box center [1302, 456] width 155 height 31
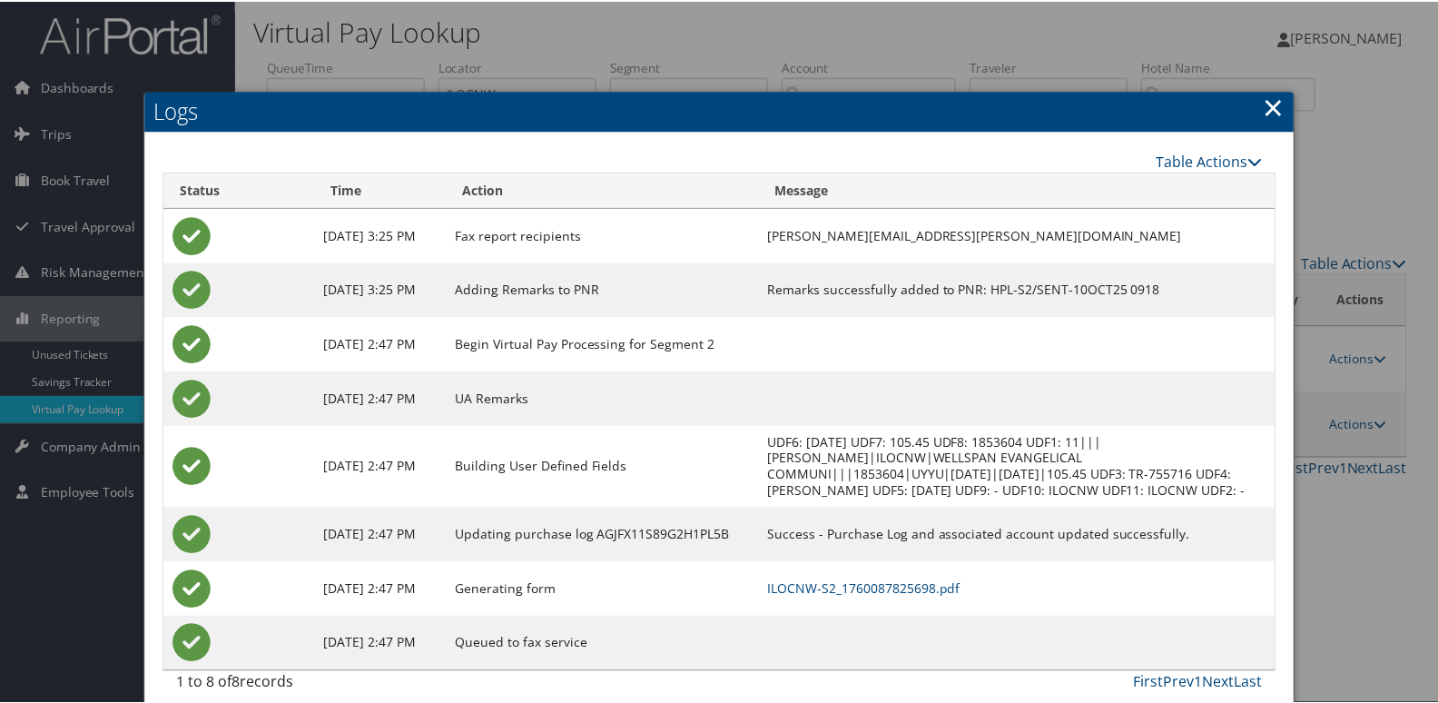
scroll to position [35, 0]
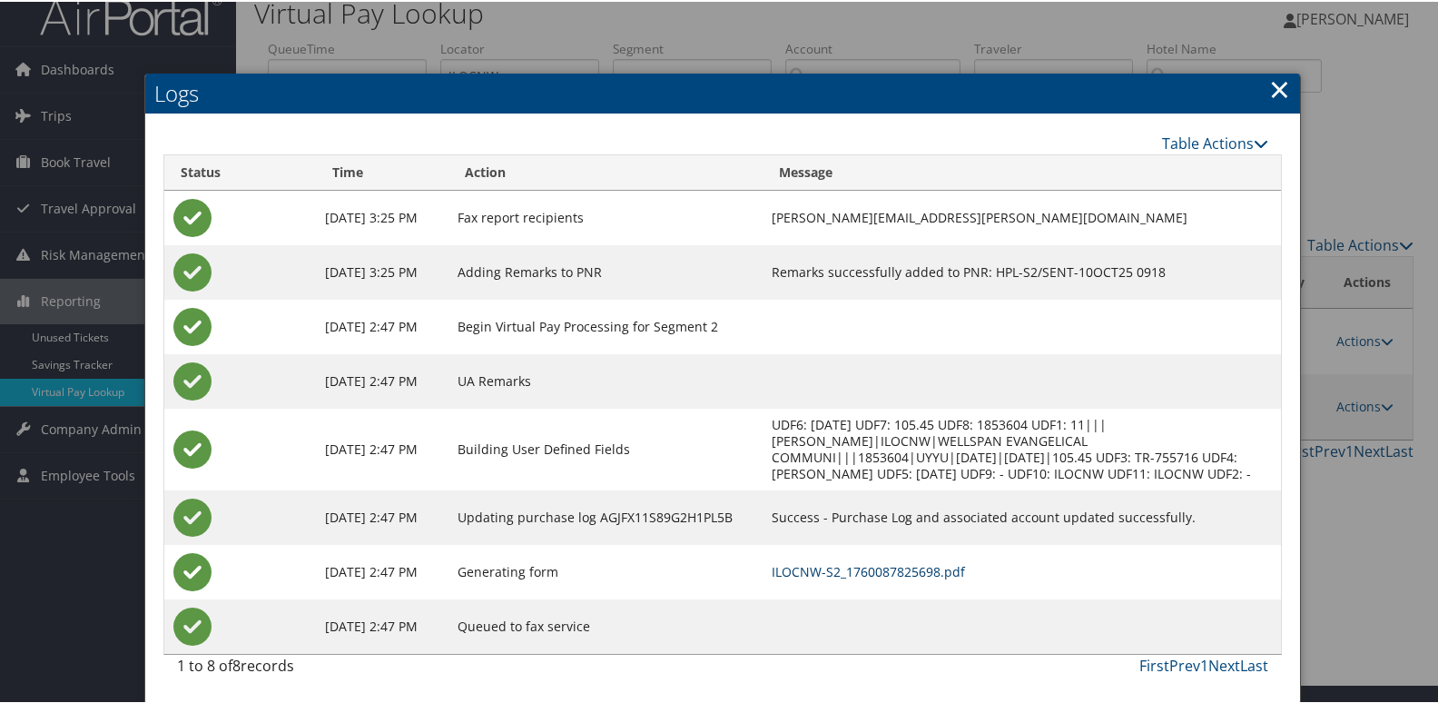
click at [893, 566] on link "ILOCNW-S2_1760087825698.pdf" at bounding box center [868, 569] width 193 height 17
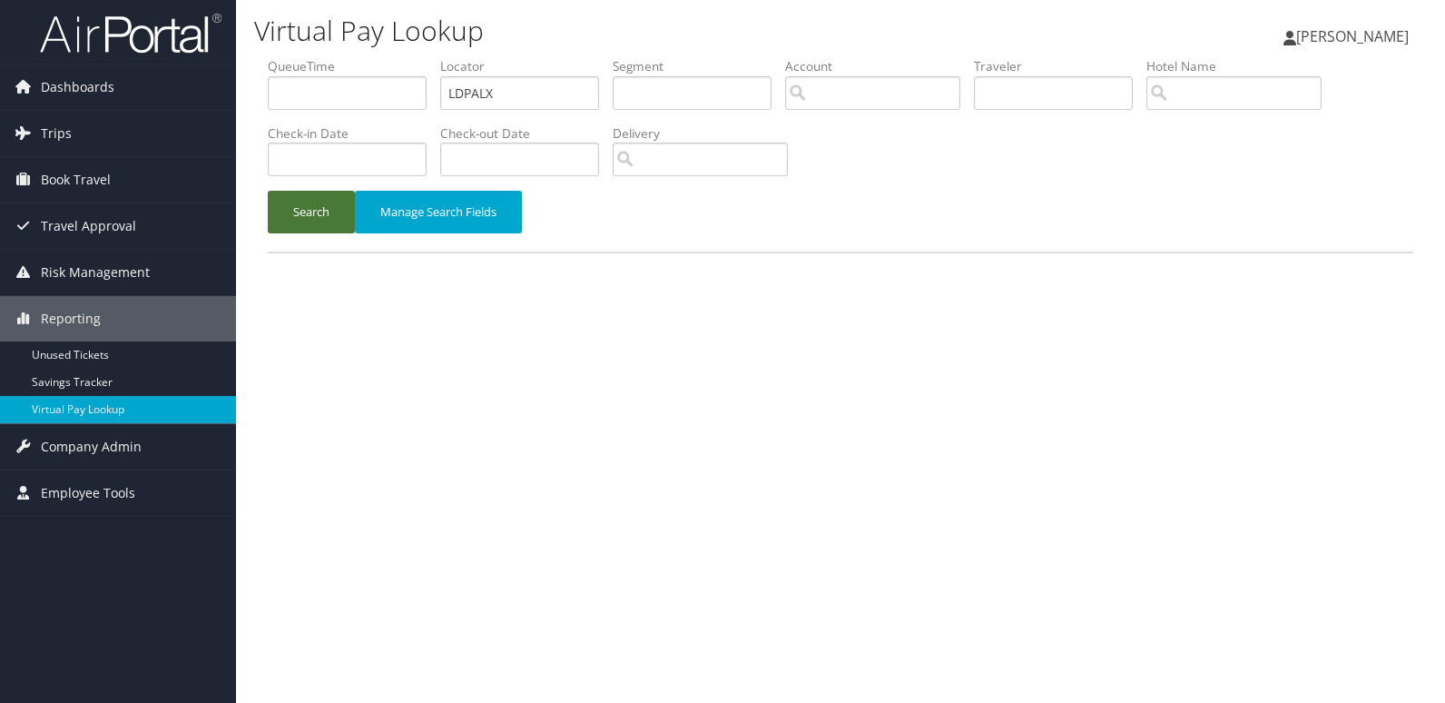
click at [296, 223] on button "Search" at bounding box center [311, 212] width 87 height 43
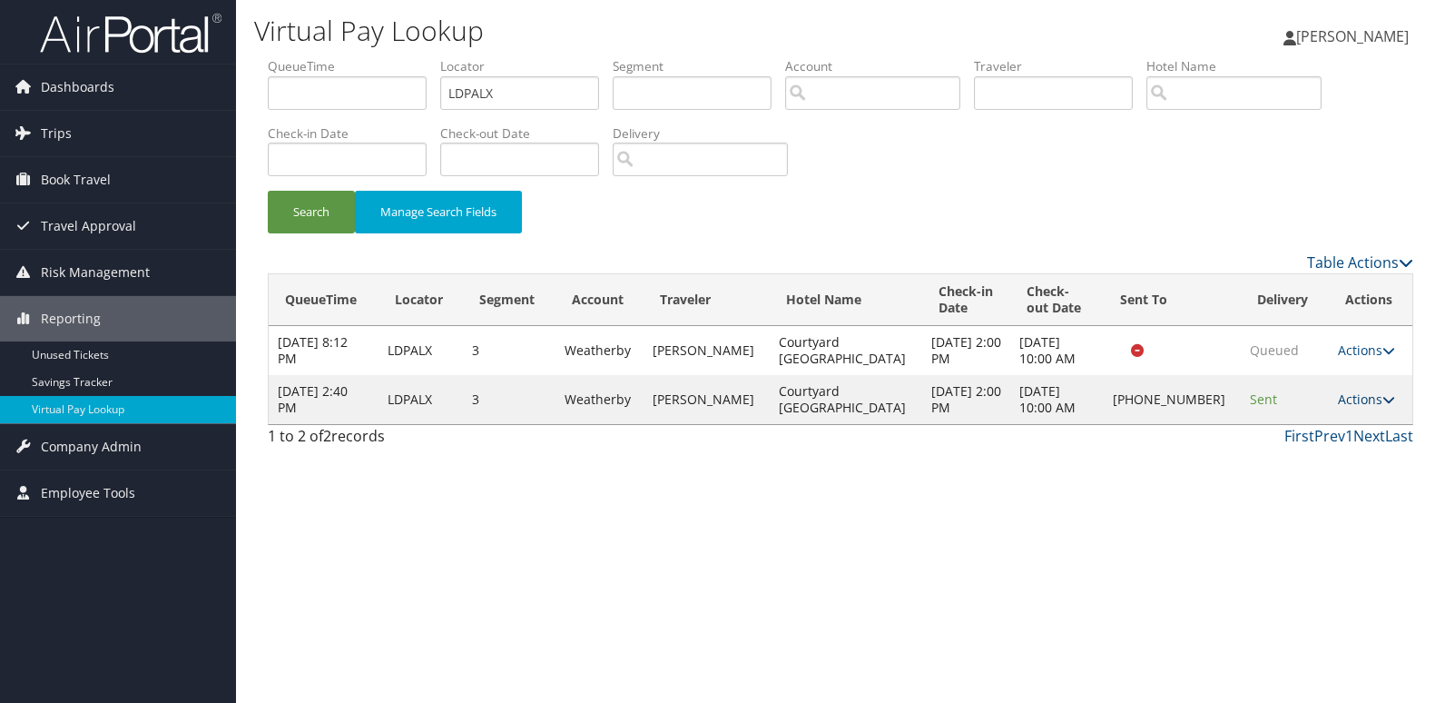
click at [1352, 398] on link "Actions" at bounding box center [1366, 398] width 57 height 17
click at [1291, 430] on link "Resend" at bounding box center [1302, 425] width 155 height 31
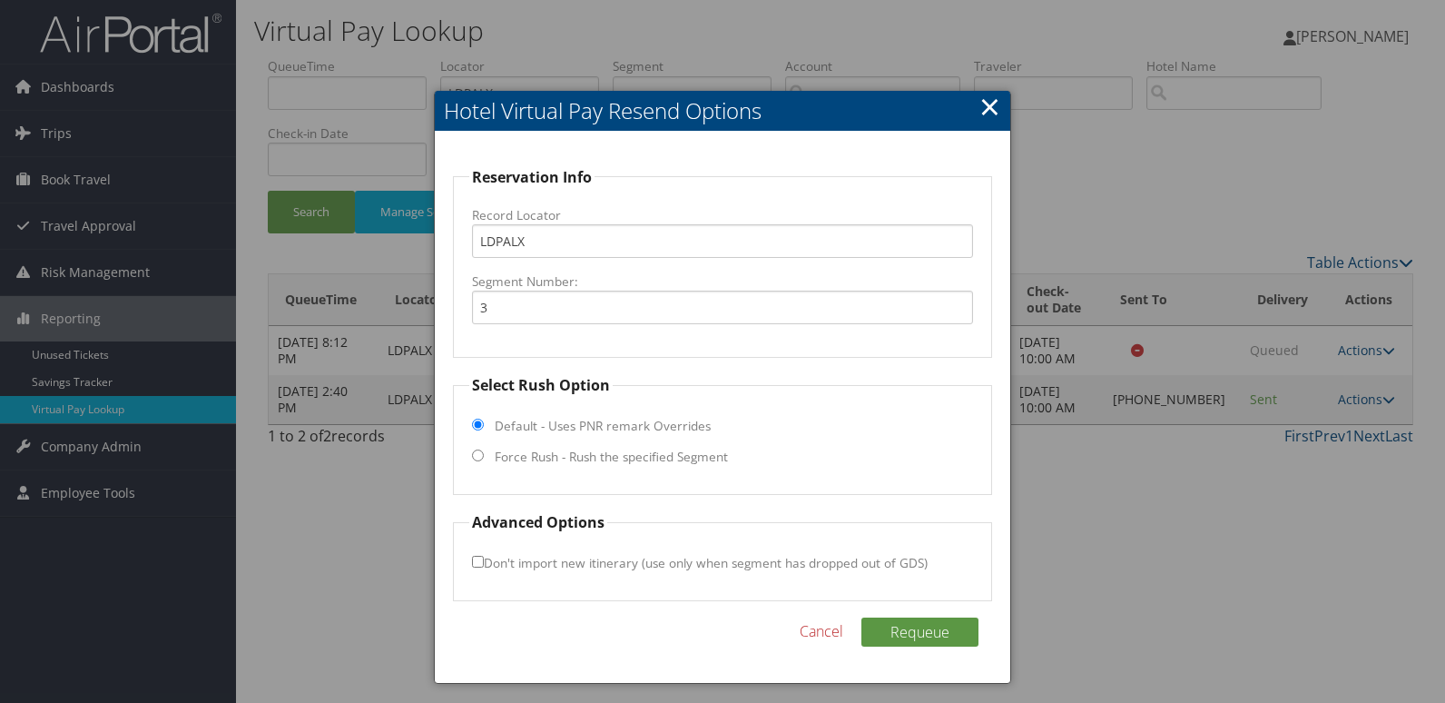
click at [553, 465] on label "Force Rush - Rush the specified Segment" at bounding box center [611, 457] width 233 height 18
click at [484, 461] on input "Force Rush - Rush the specified Segment" at bounding box center [478, 455] width 12 height 12
radio input "true"
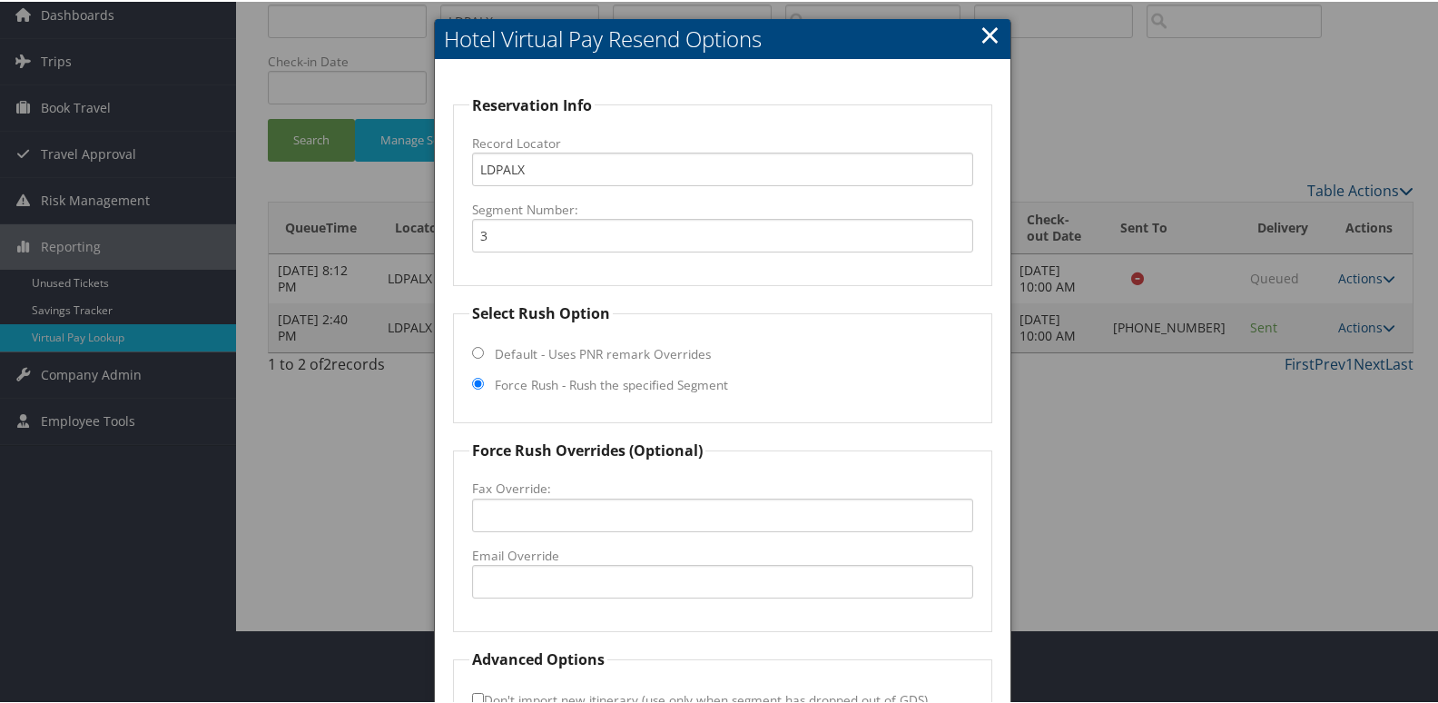
scroll to position [182, 0]
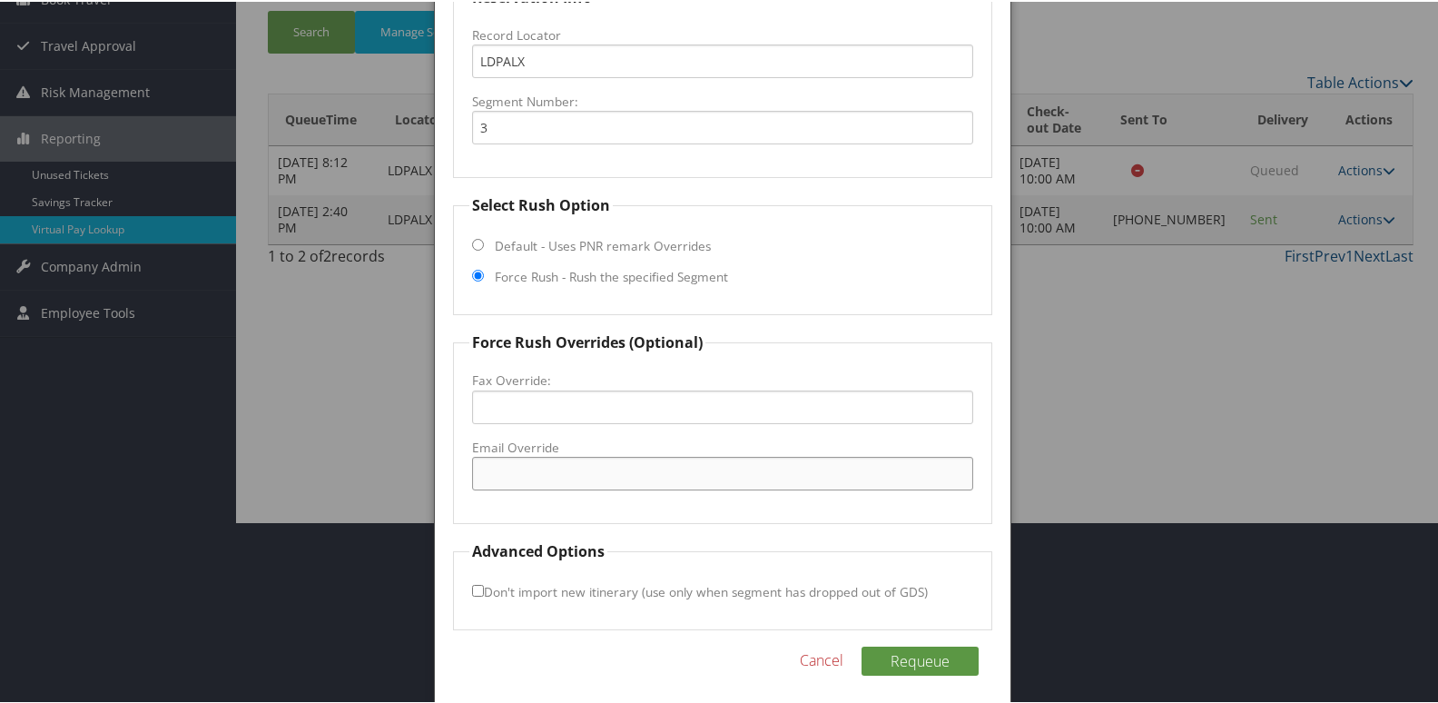
click at [505, 464] on input "Email Override" at bounding box center [723, 472] width 502 height 34
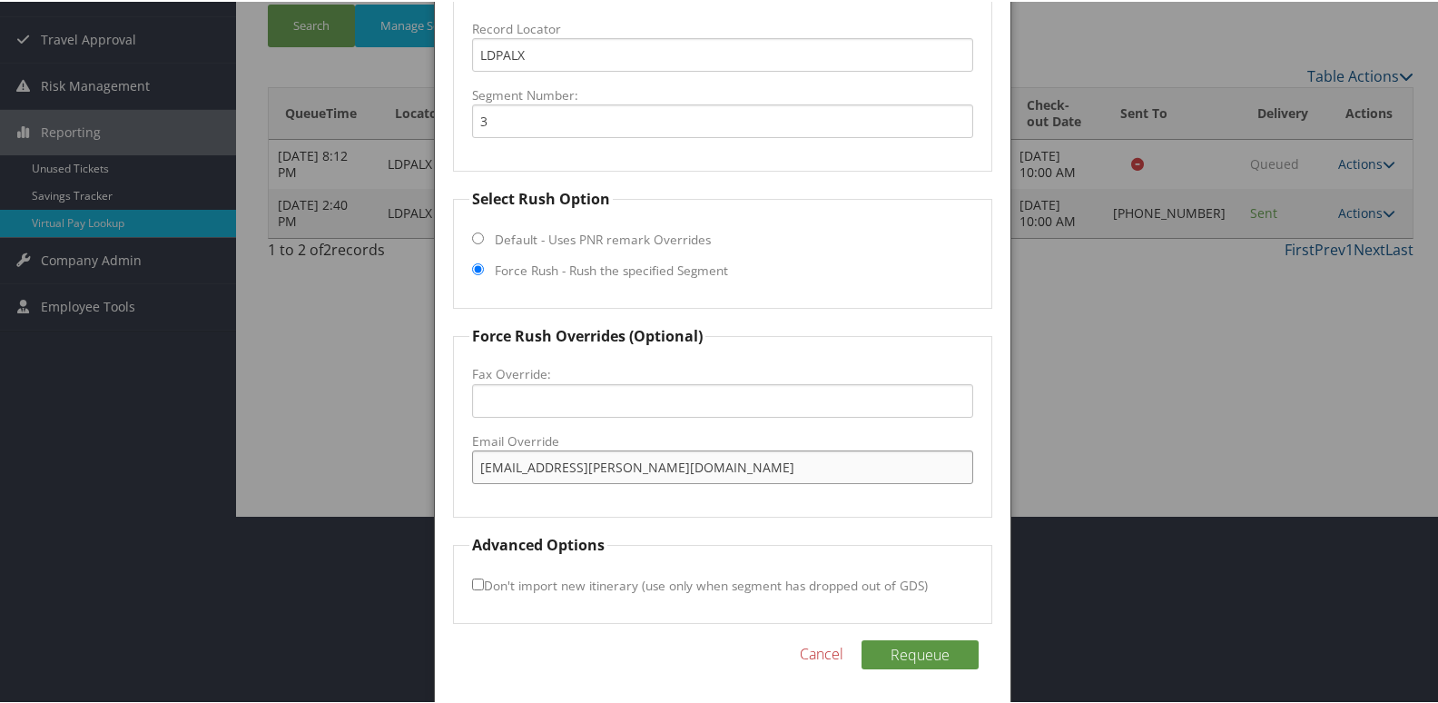
scroll to position [190, 0]
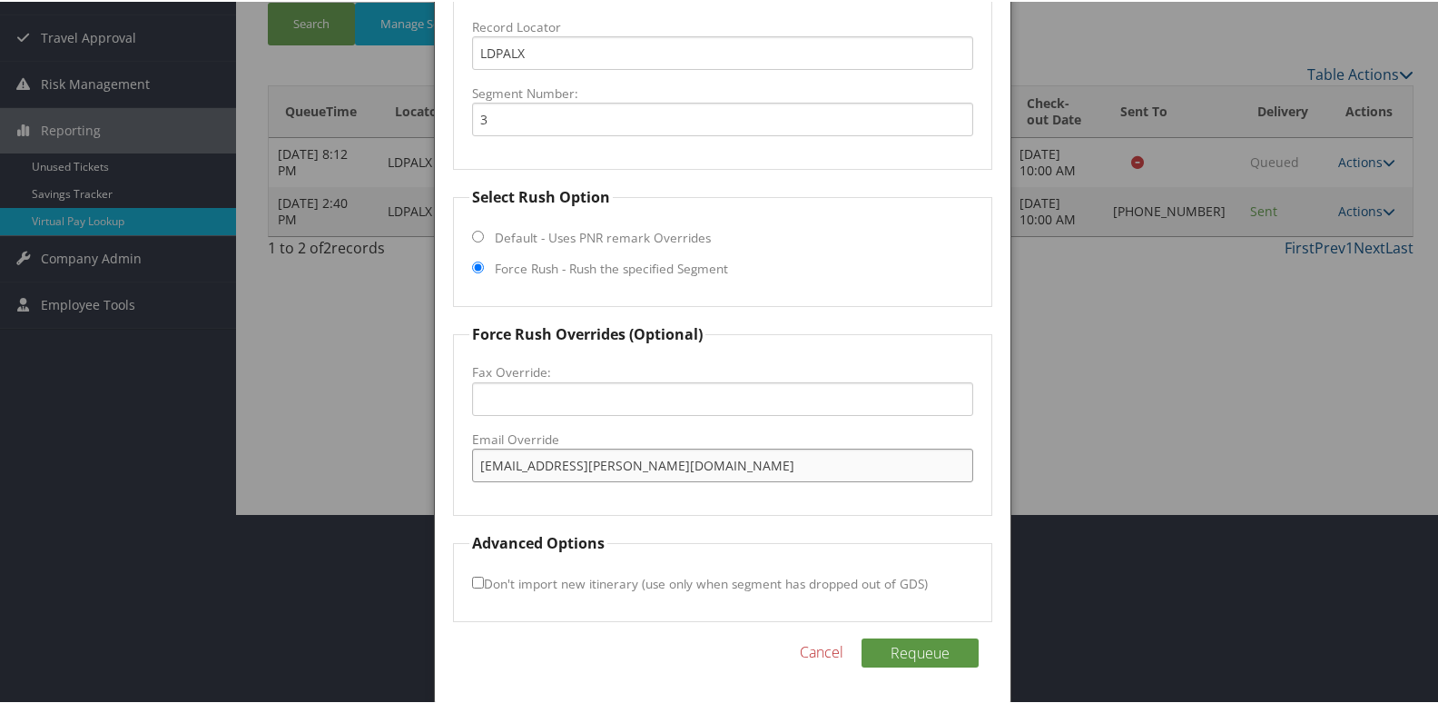
type input "[EMAIL_ADDRESS][PERSON_NAME][DOMAIN_NAME]"
click at [480, 582] on input "Don't import new itinerary (use only when segment has dropped out of GDS)" at bounding box center [478, 581] width 12 height 12
checkbox input "true"
click at [893, 640] on button "Requeue" at bounding box center [919, 650] width 117 height 29
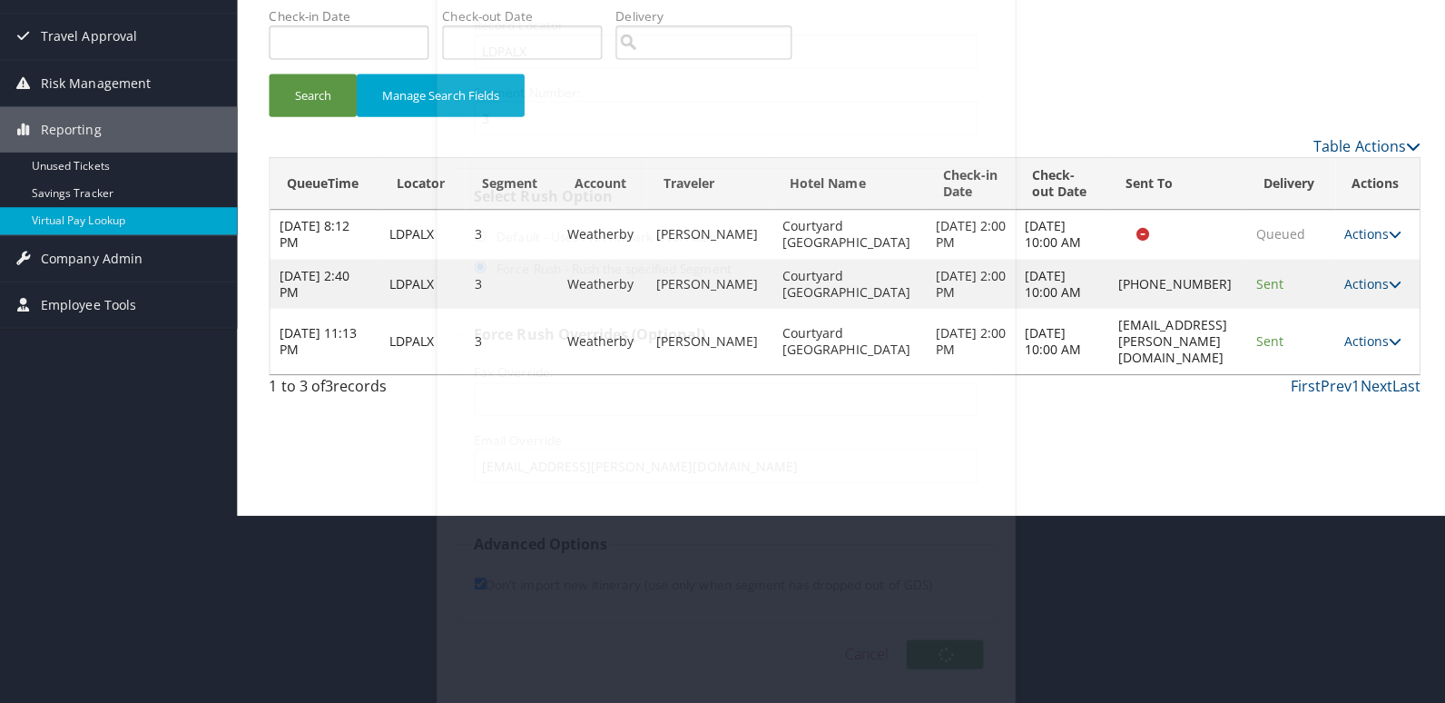
scroll to position [0, 0]
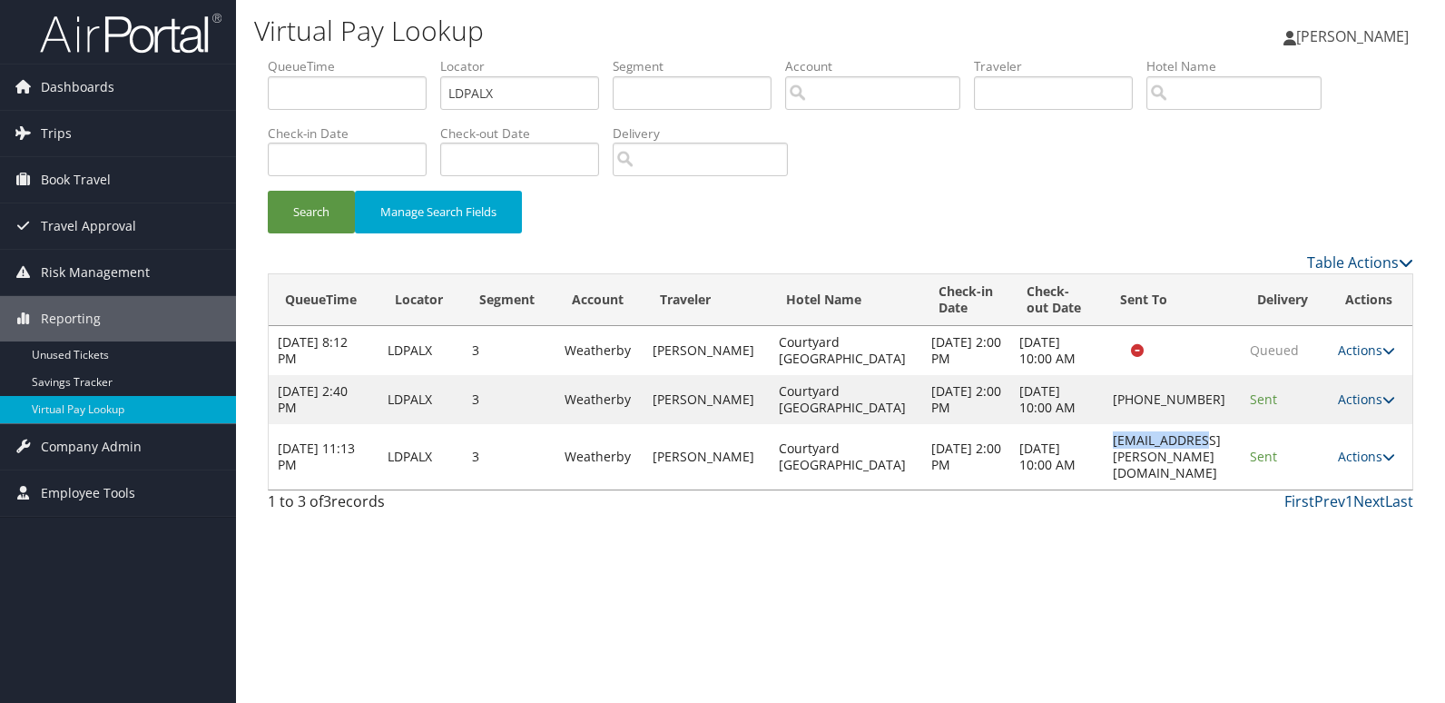
drag, startPoint x: 1117, startPoint y: 449, endPoint x: 1306, endPoint y: 453, distance: 189.8
click at [1205, 446] on td "[EMAIL_ADDRESS][PERSON_NAME][DOMAIN_NAME]" at bounding box center [1172, 456] width 137 height 65
copy td "[EMAIL_ADDRESS][PERSON_NAME][DOMAIN_NAME]"
click at [1386, 453] on icon at bounding box center [1388, 456] width 13 height 13
click at [1326, 496] on link "Logs" at bounding box center [1327, 505] width 114 height 31
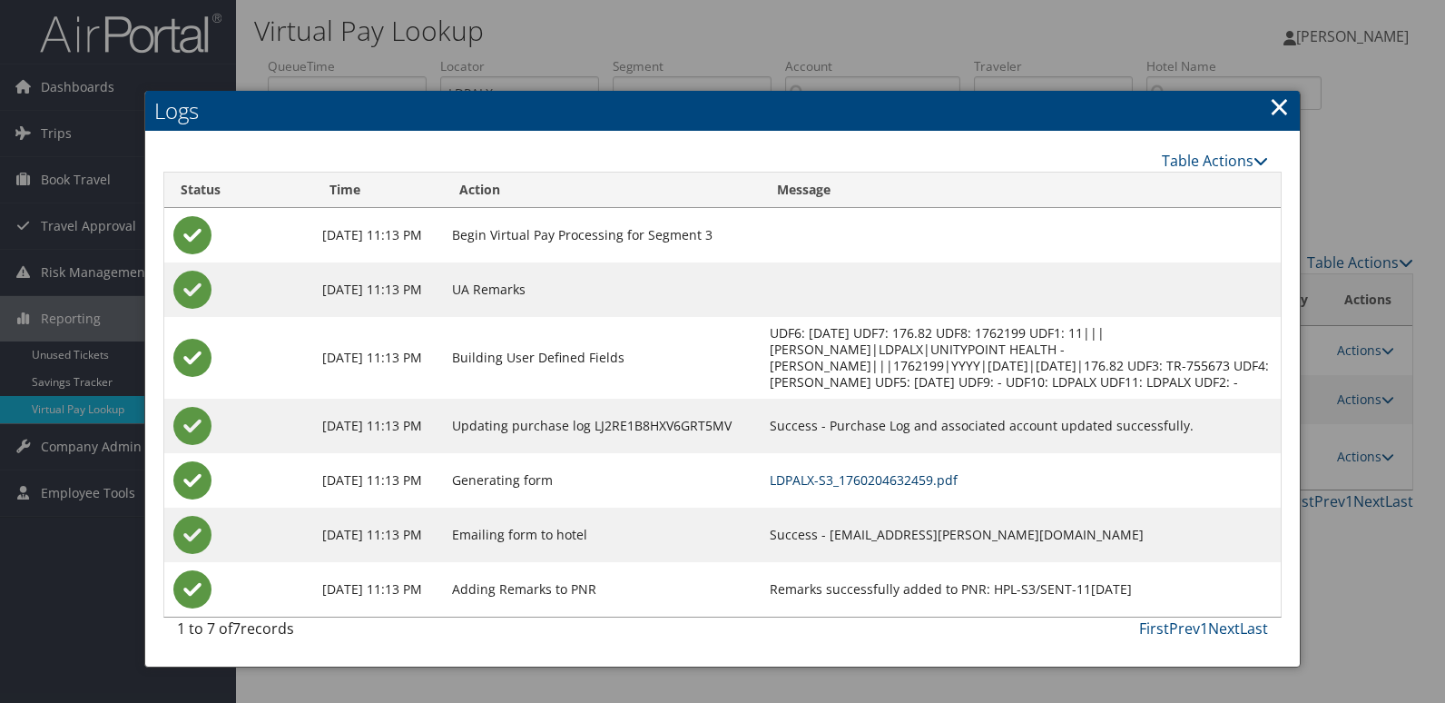
click at [899, 477] on link "LDPALX-S3_1760204632459.pdf" at bounding box center [864, 479] width 188 height 17
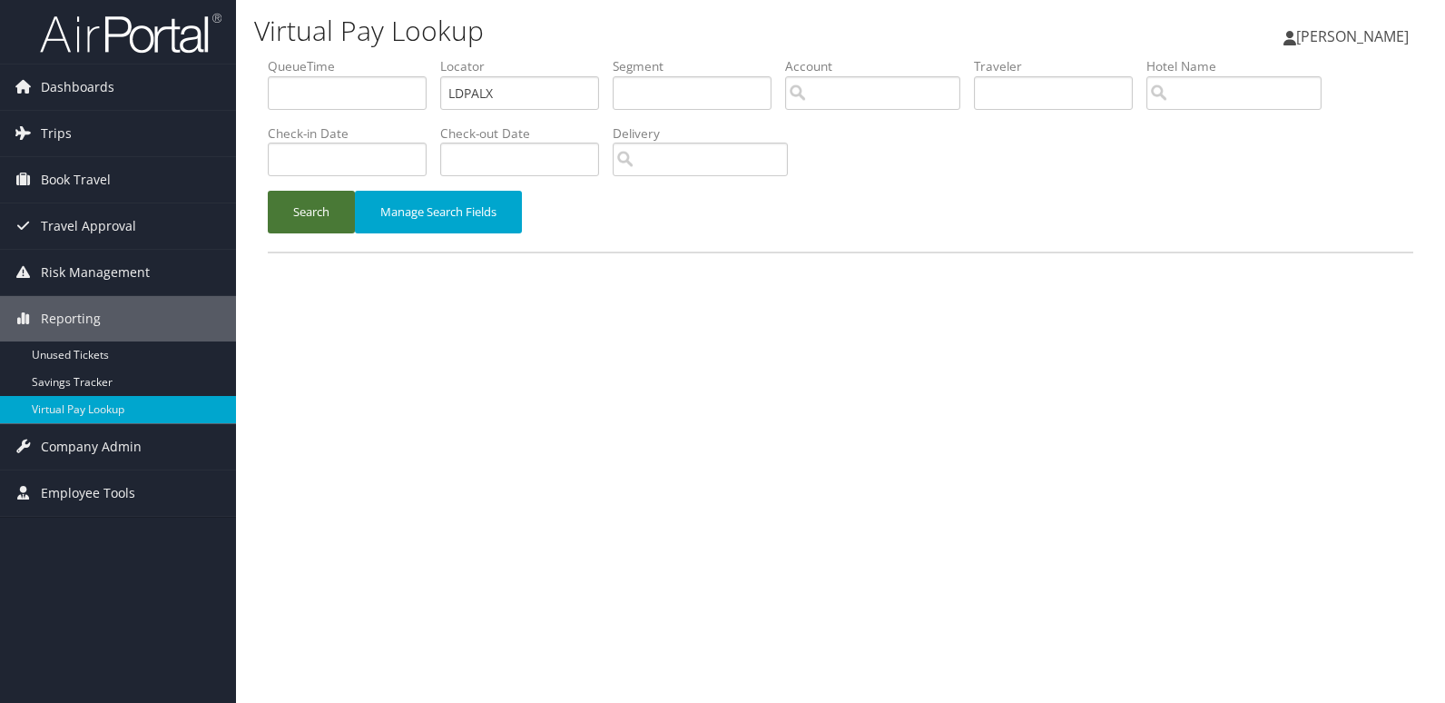
click at [291, 222] on button "Search" at bounding box center [311, 212] width 87 height 43
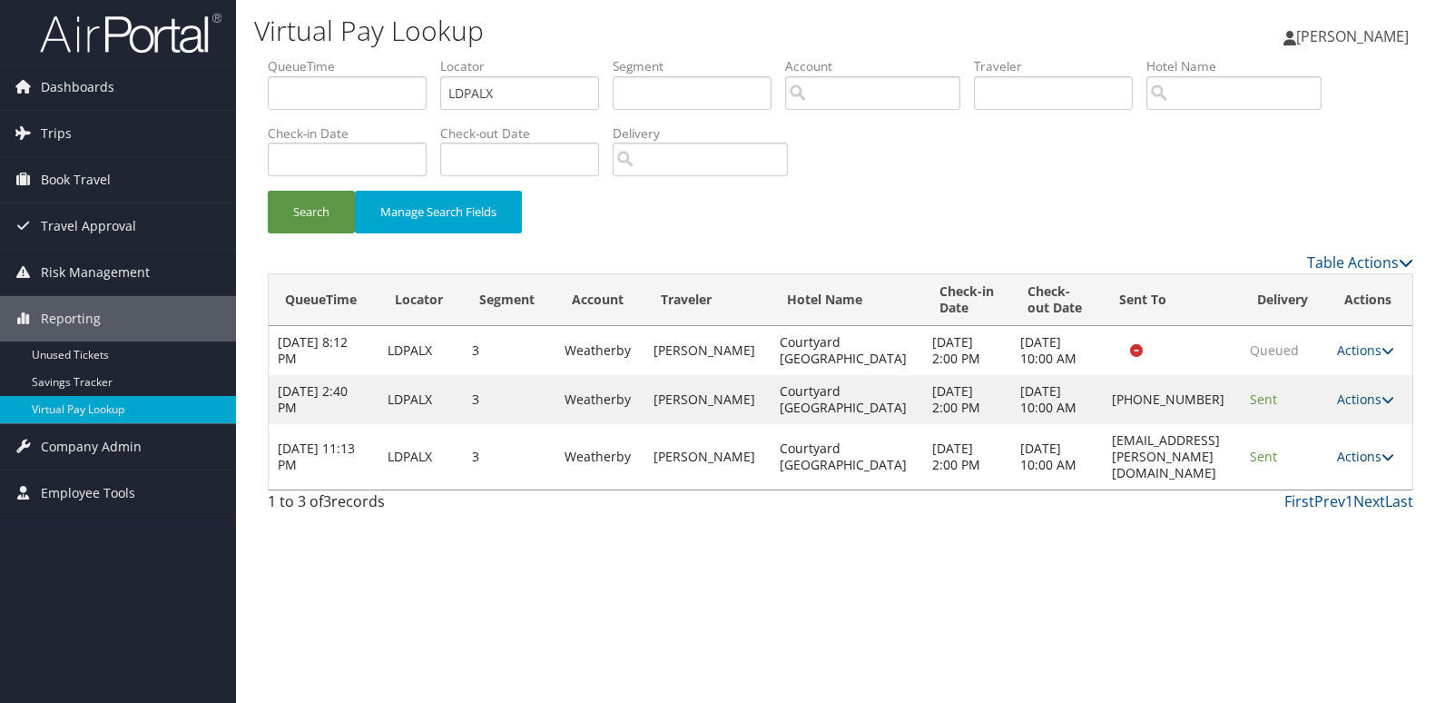
click at [1362, 448] on link "Actions" at bounding box center [1365, 456] width 57 height 17
click at [1326, 478] on link "Resend" at bounding box center [1327, 474] width 114 height 31
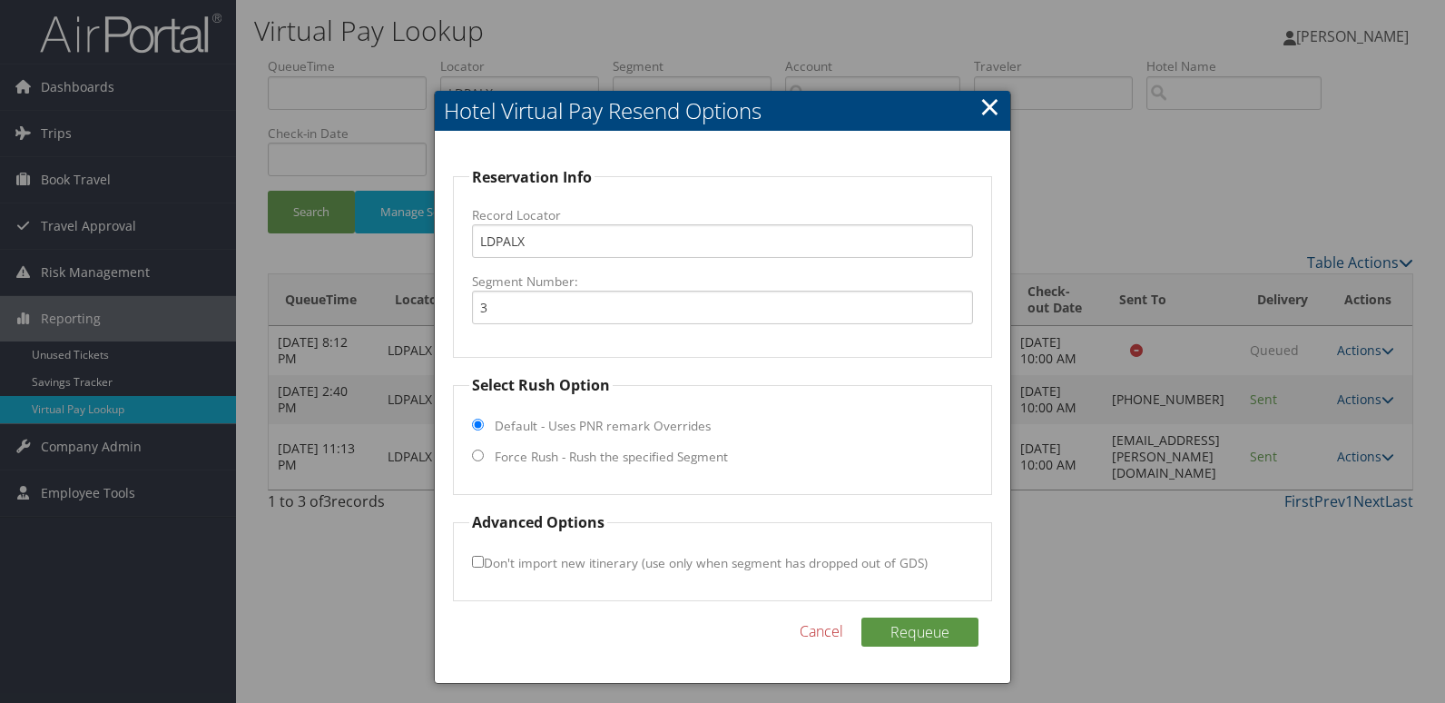
click at [600, 460] on label "Force Rush - Rush the specified Segment" at bounding box center [611, 457] width 233 height 18
click at [484, 460] on input "Force Rush - Rush the specified Segment" at bounding box center [478, 455] width 12 height 12
radio input "true"
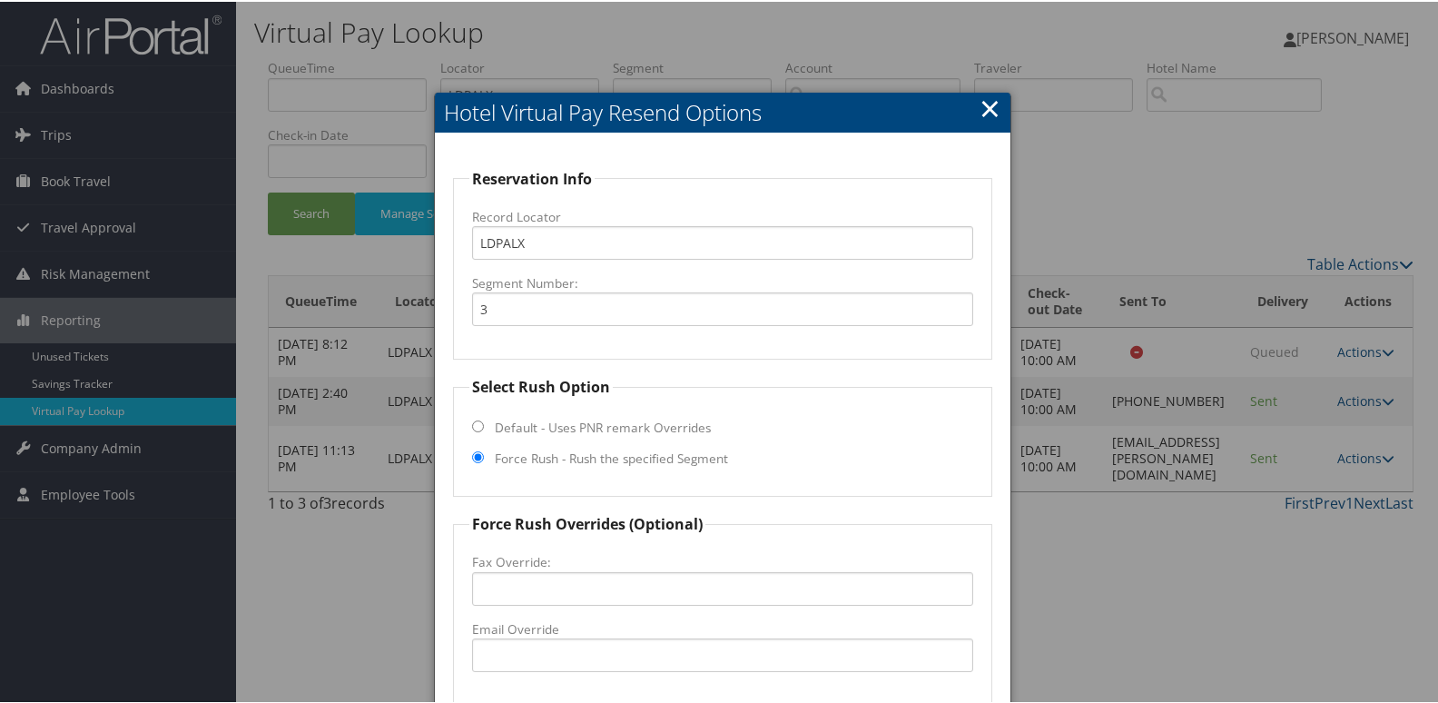
scroll to position [182, 0]
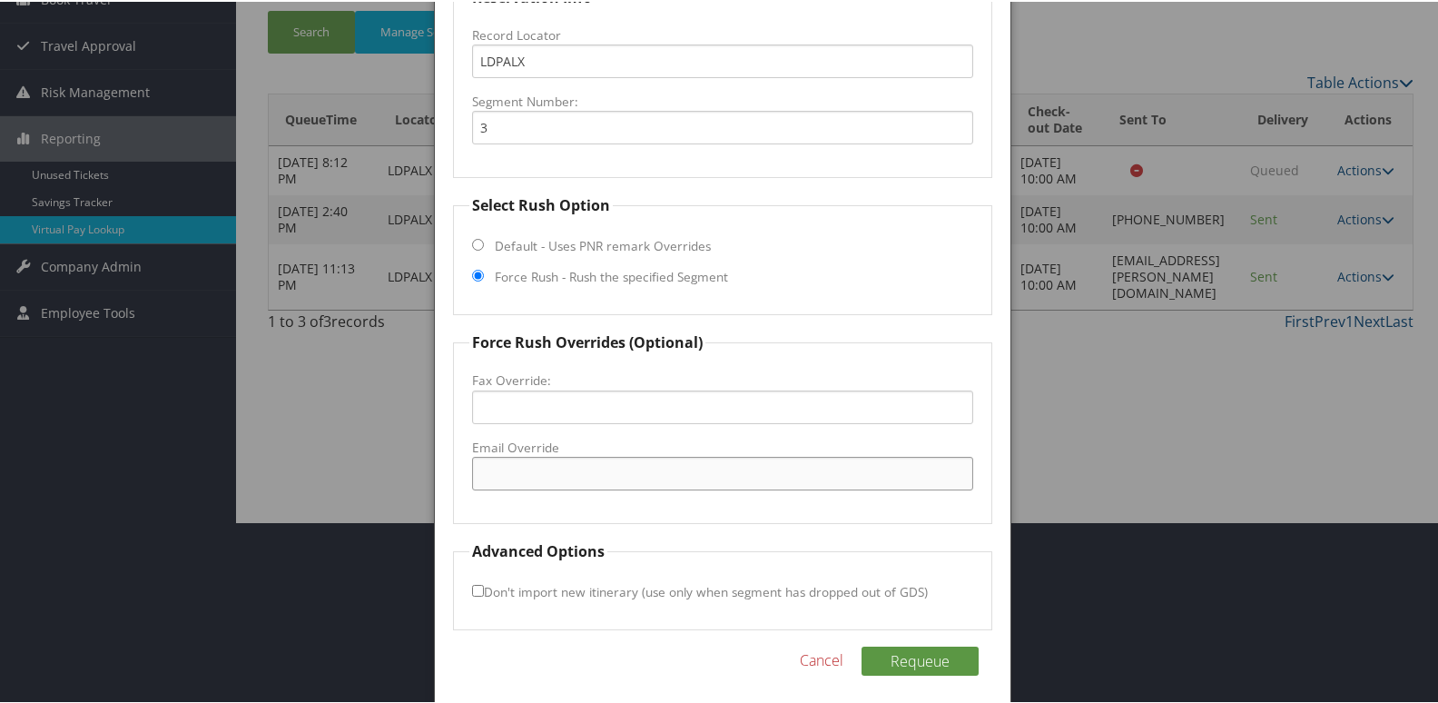
click at [561, 474] on input "Email Override" at bounding box center [723, 472] width 502 height 34
type input "frontdeskwaterloo@gmail.com"
click at [480, 582] on label "Don't import new itinerary (use only when segment has dropped out of GDS)" at bounding box center [700, 590] width 456 height 34
click at [480, 583] on input "Don't import new itinerary (use only when segment has dropped out of GDS)" at bounding box center [478, 589] width 12 height 12
checkbox input "true"
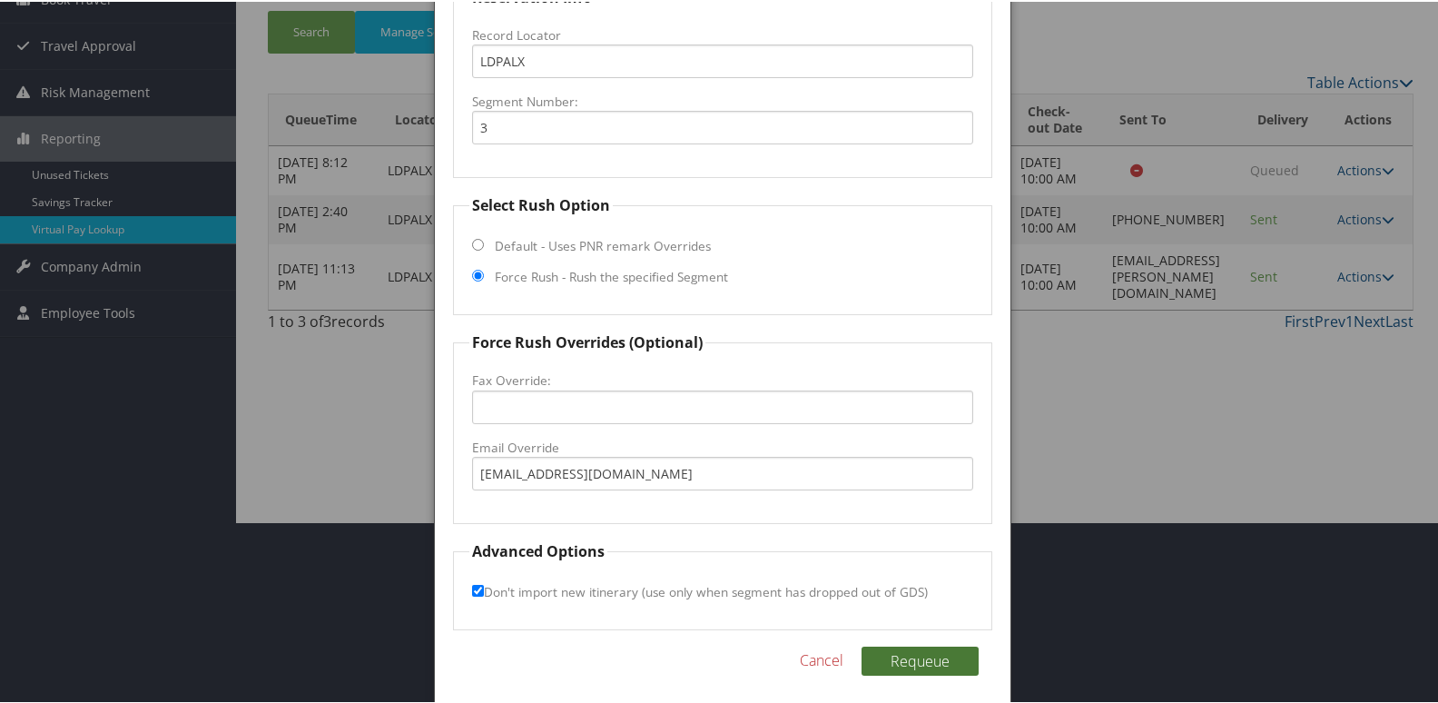
click at [941, 664] on button "Requeue" at bounding box center [919, 658] width 117 height 29
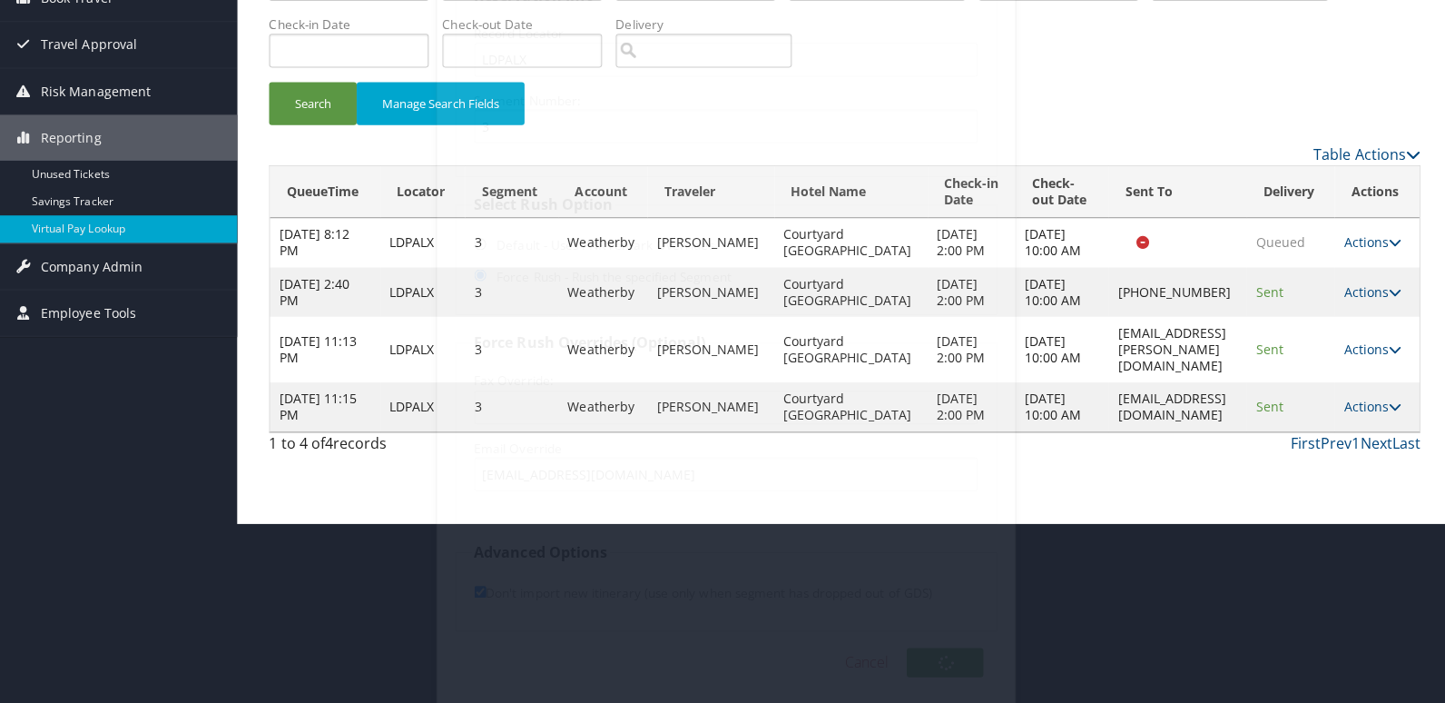
scroll to position [0, 0]
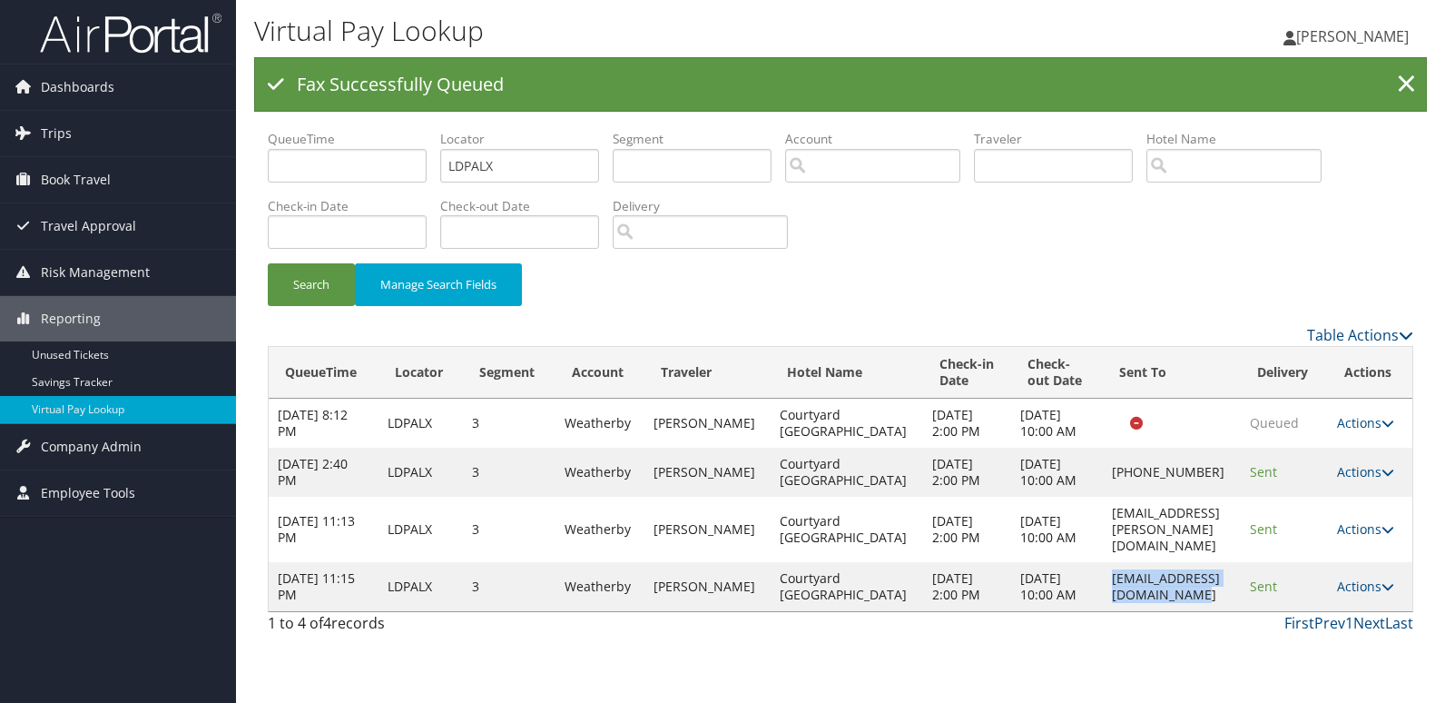
drag, startPoint x: 1035, startPoint y: 627, endPoint x: 1234, endPoint y: 636, distance: 199.0
click at [1234, 611] on td "frontdeskwaterloo@gmail.com" at bounding box center [1171, 586] width 137 height 49
copy td "frontdeskwaterloo@gmail.com"
click at [1379, 595] on link "Actions" at bounding box center [1365, 585] width 57 height 17
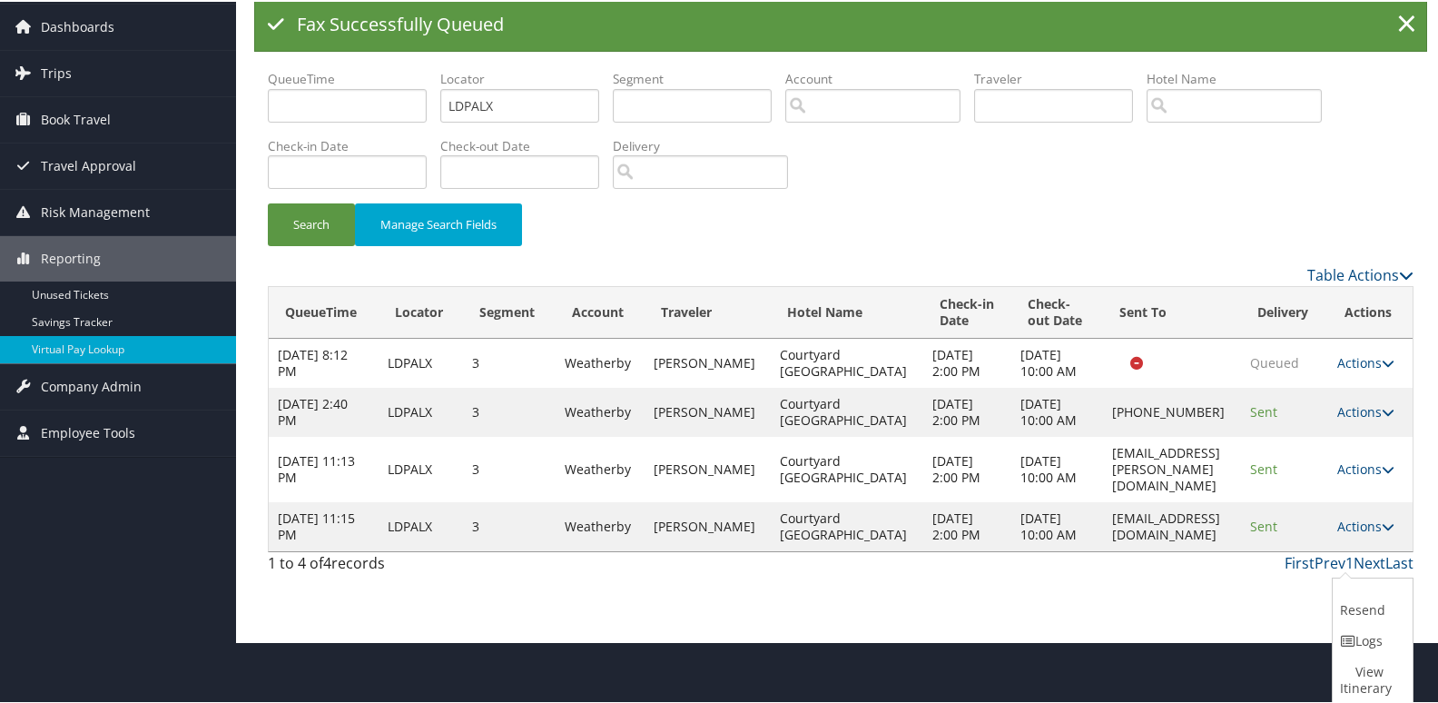
click at [1361, 644] on link "Logs" at bounding box center [1370, 639] width 75 height 31
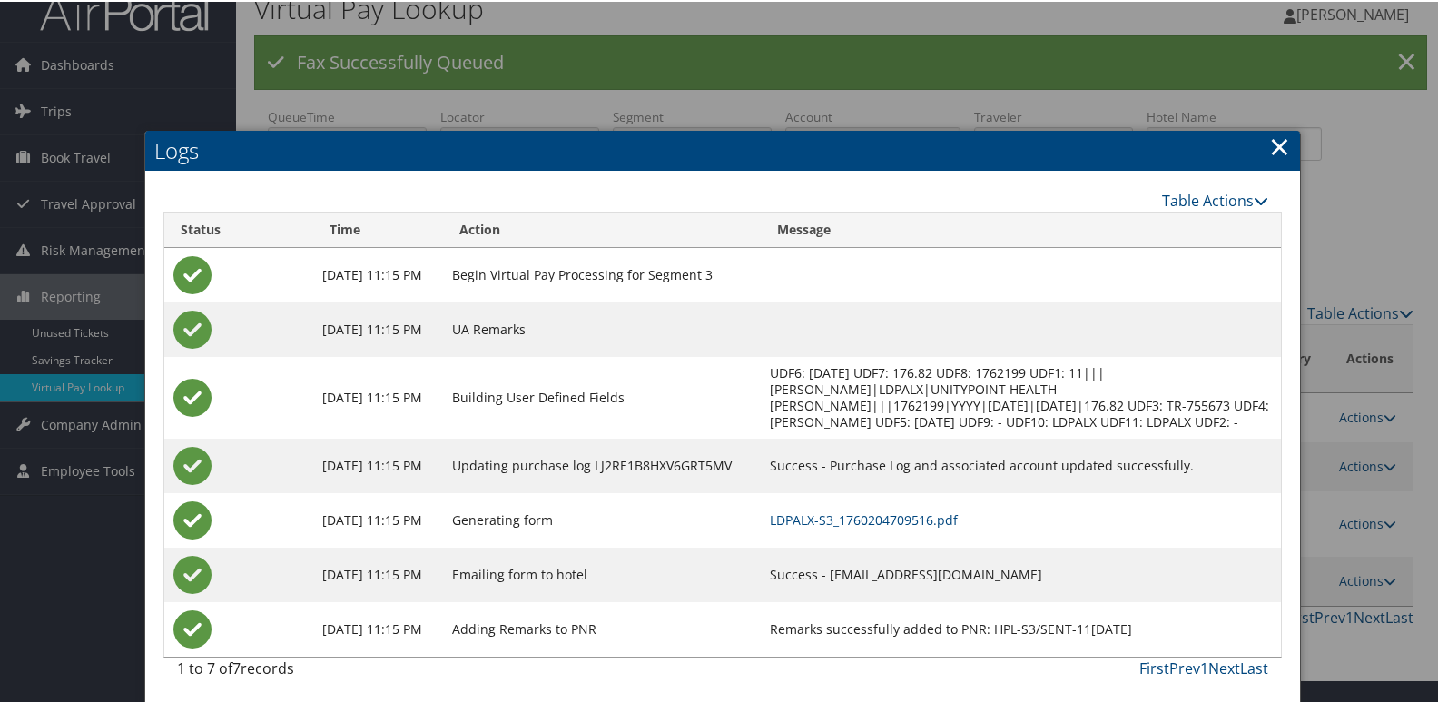
scroll to position [26, 0]
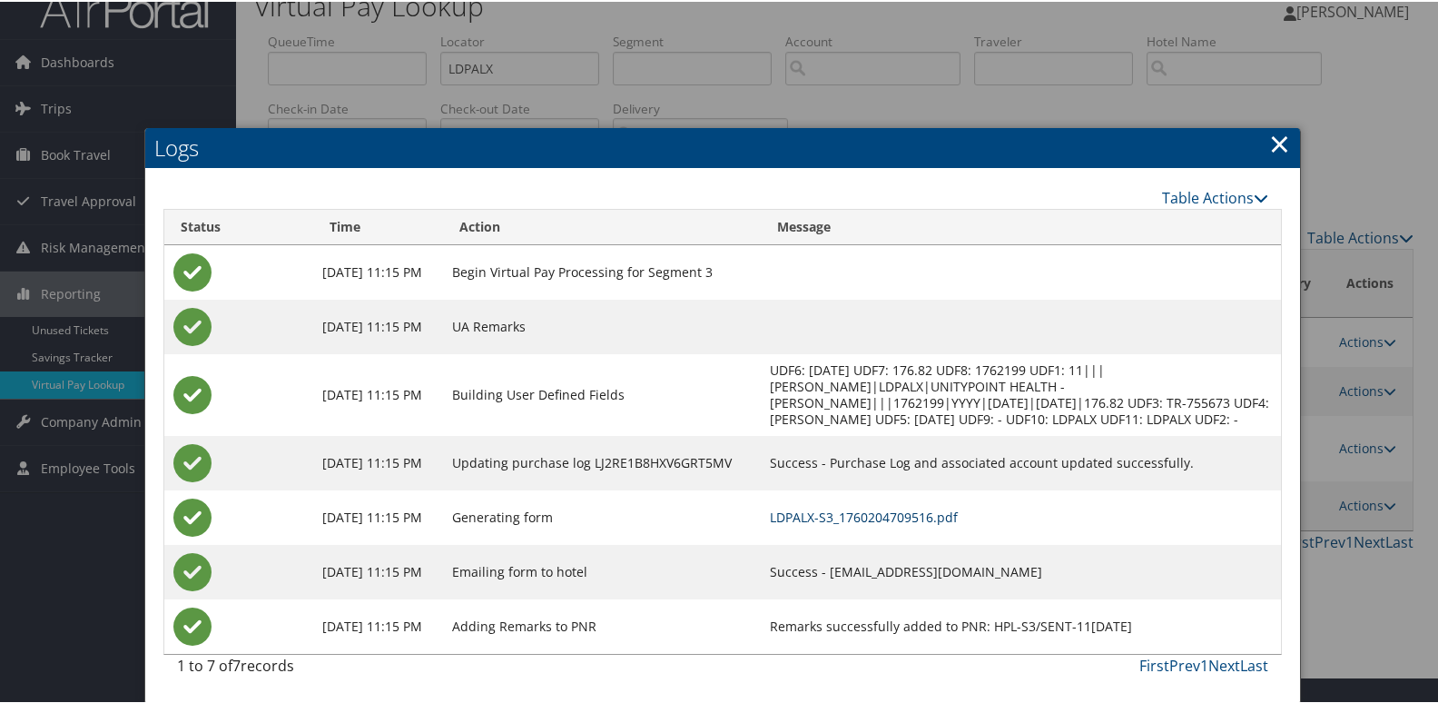
click at [950, 521] on link "LDPALX-S3_1760204709516.pdf" at bounding box center [864, 515] width 188 height 17
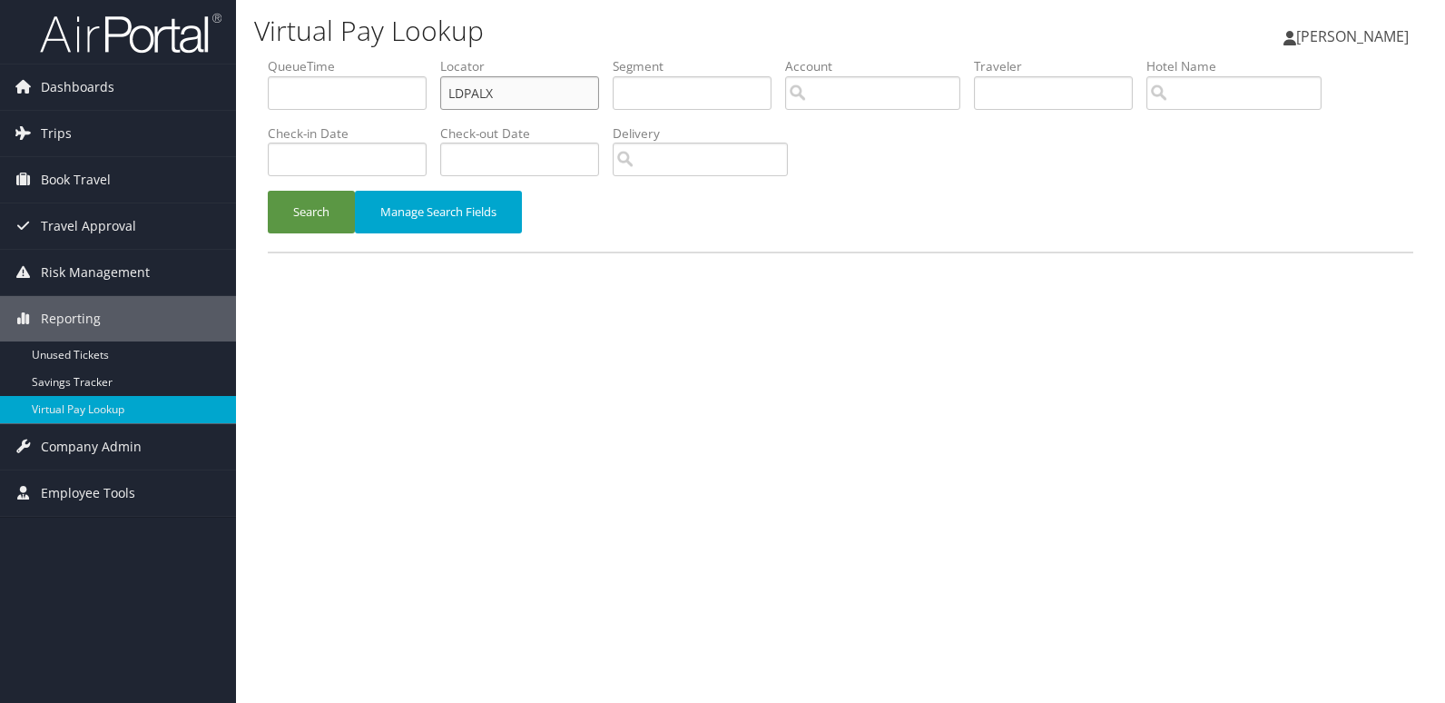
drag, startPoint x: 526, startPoint y: 91, endPoint x: 237, endPoint y: 131, distance: 291.4
click at [237, 131] on div "Virtual Pay Lookup Luke Perry Luke Perry My Settings Travel Agency Contacts Vie…" at bounding box center [840, 351] width 1209 height 703
paste input "KXRJKG"
type input "KXRJKG"
click at [309, 212] on button "Search" at bounding box center [311, 212] width 87 height 43
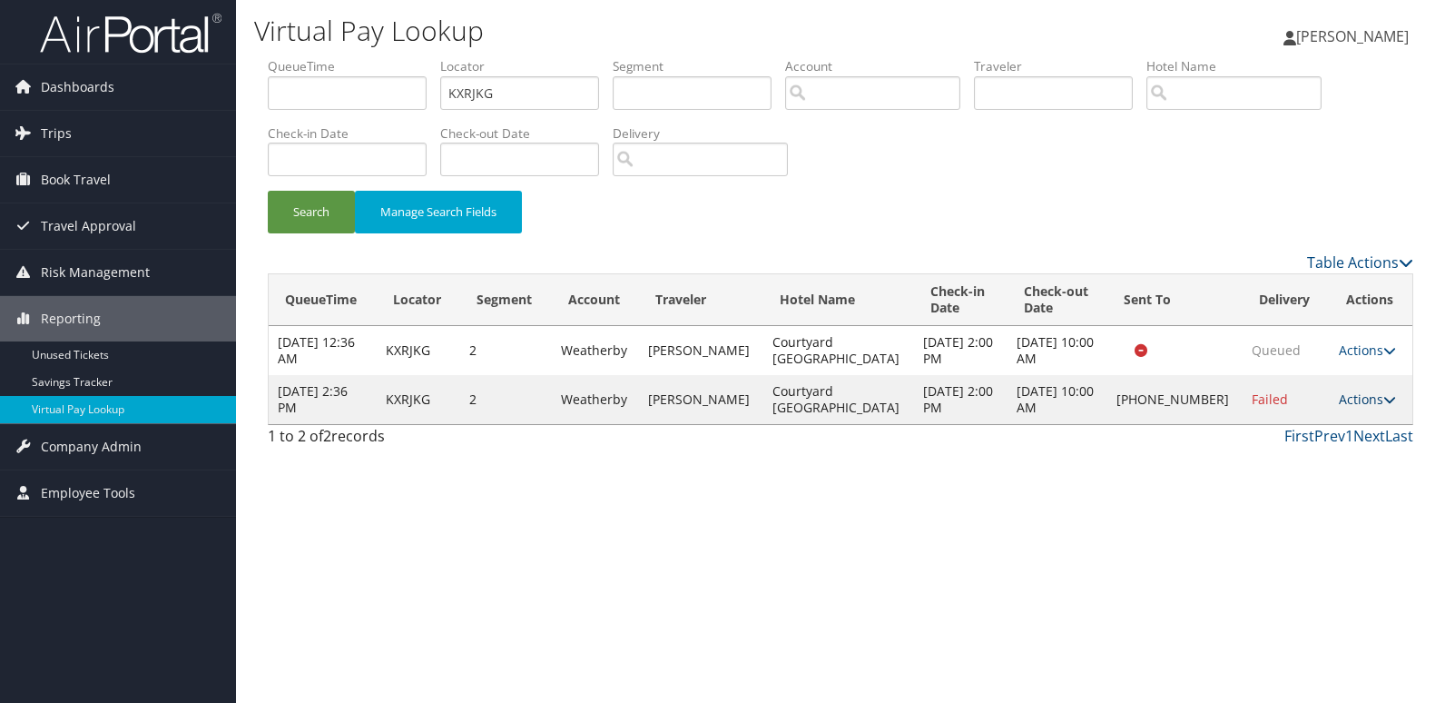
click at [1360, 394] on link "Actions" at bounding box center [1367, 398] width 57 height 17
click at [1313, 454] on link "Logs" at bounding box center [1304, 456] width 155 height 31
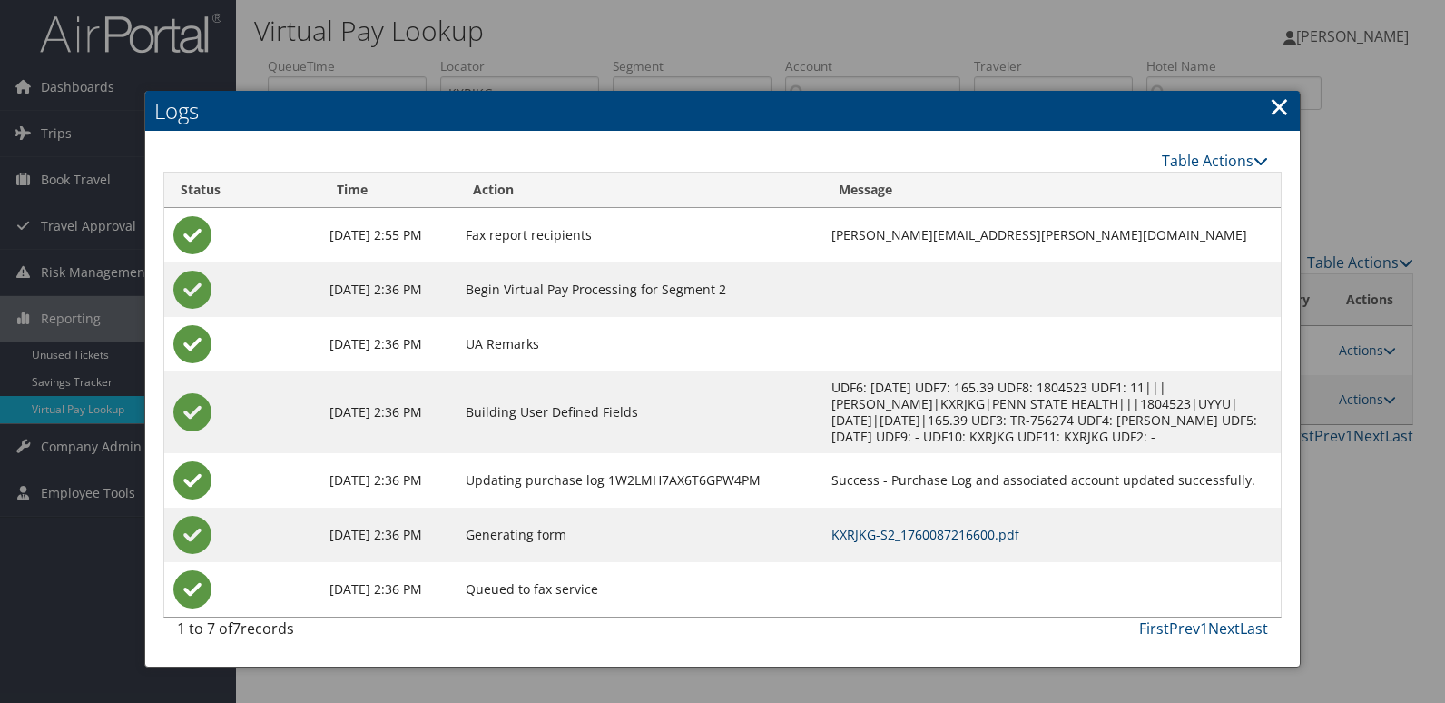
drag, startPoint x: 896, startPoint y: 528, endPoint x: 761, endPoint y: 419, distance: 173.7
click at [898, 529] on link "KXRJKG-S2_1760087216600.pdf" at bounding box center [925, 534] width 188 height 17
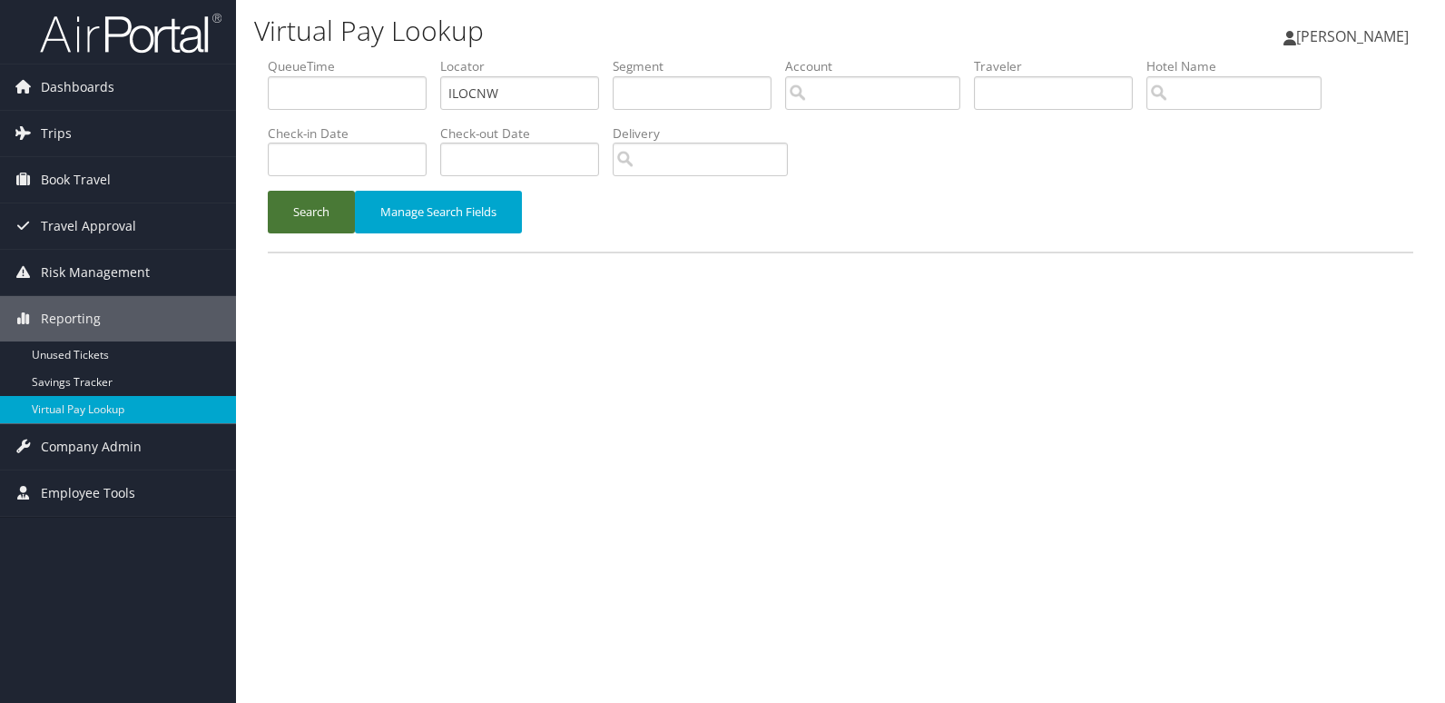
click at [293, 219] on button "Search" at bounding box center [311, 212] width 87 height 43
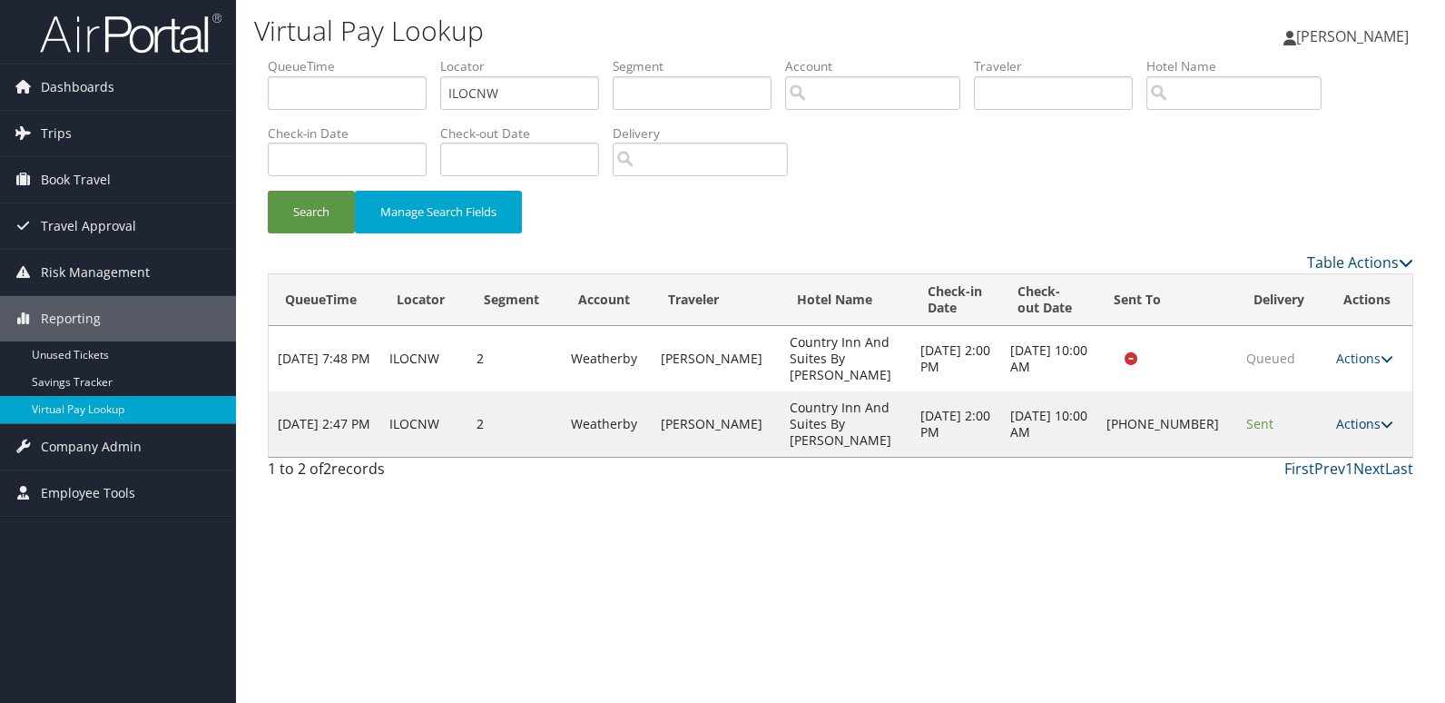
click at [1358, 415] on link "Actions" at bounding box center [1364, 423] width 57 height 17
click at [1297, 448] on link "Logs" at bounding box center [1302, 456] width 155 height 31
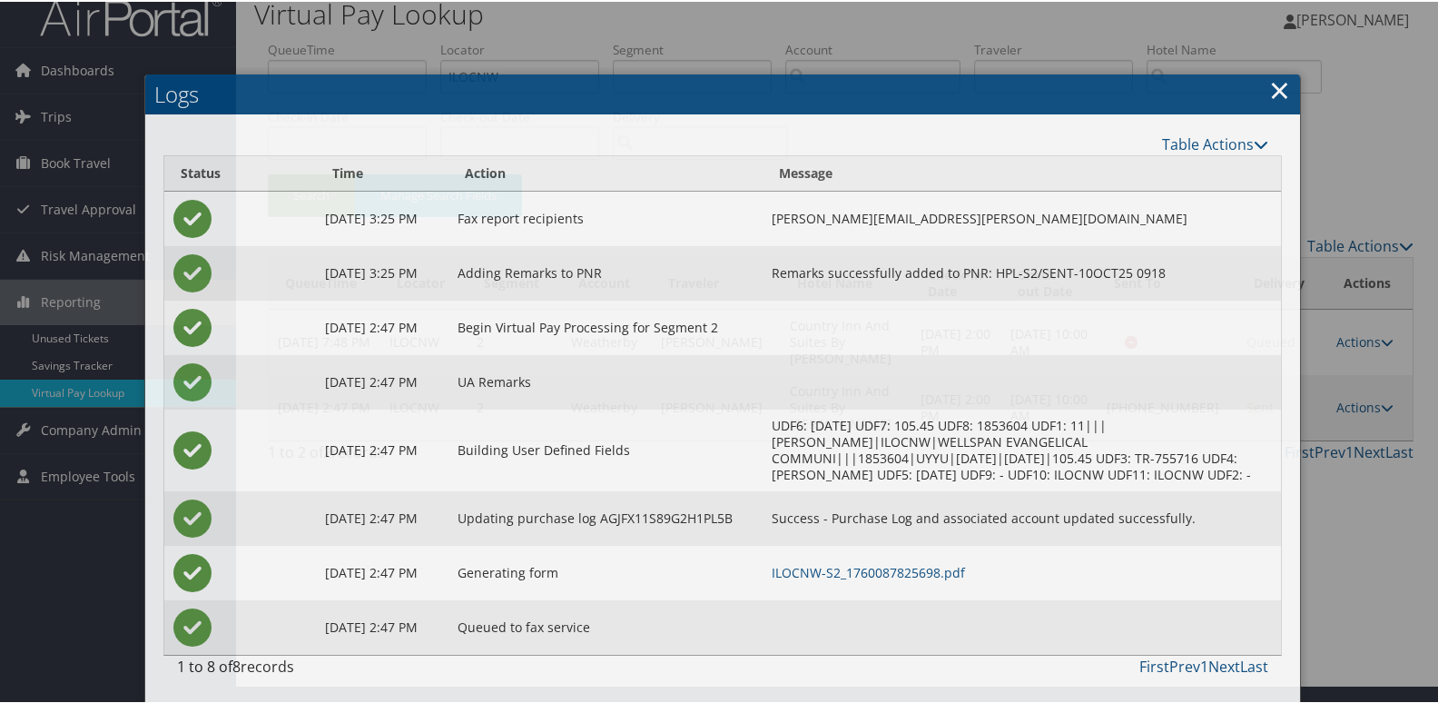
scroll to position [35, 0]
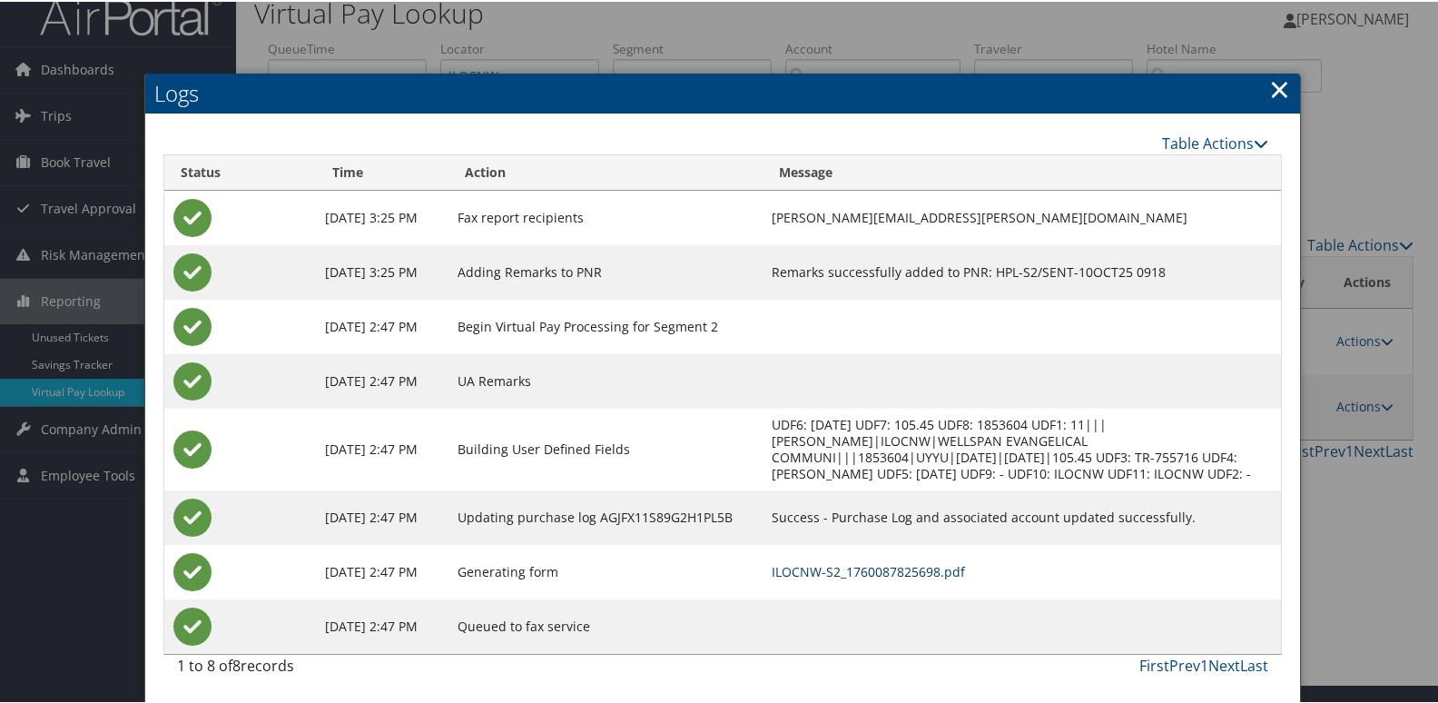
click at [903, 567] on link "ILOCNW-S2_1760087825698.pdf" at bounding box center [868, 569] width 193 height 17
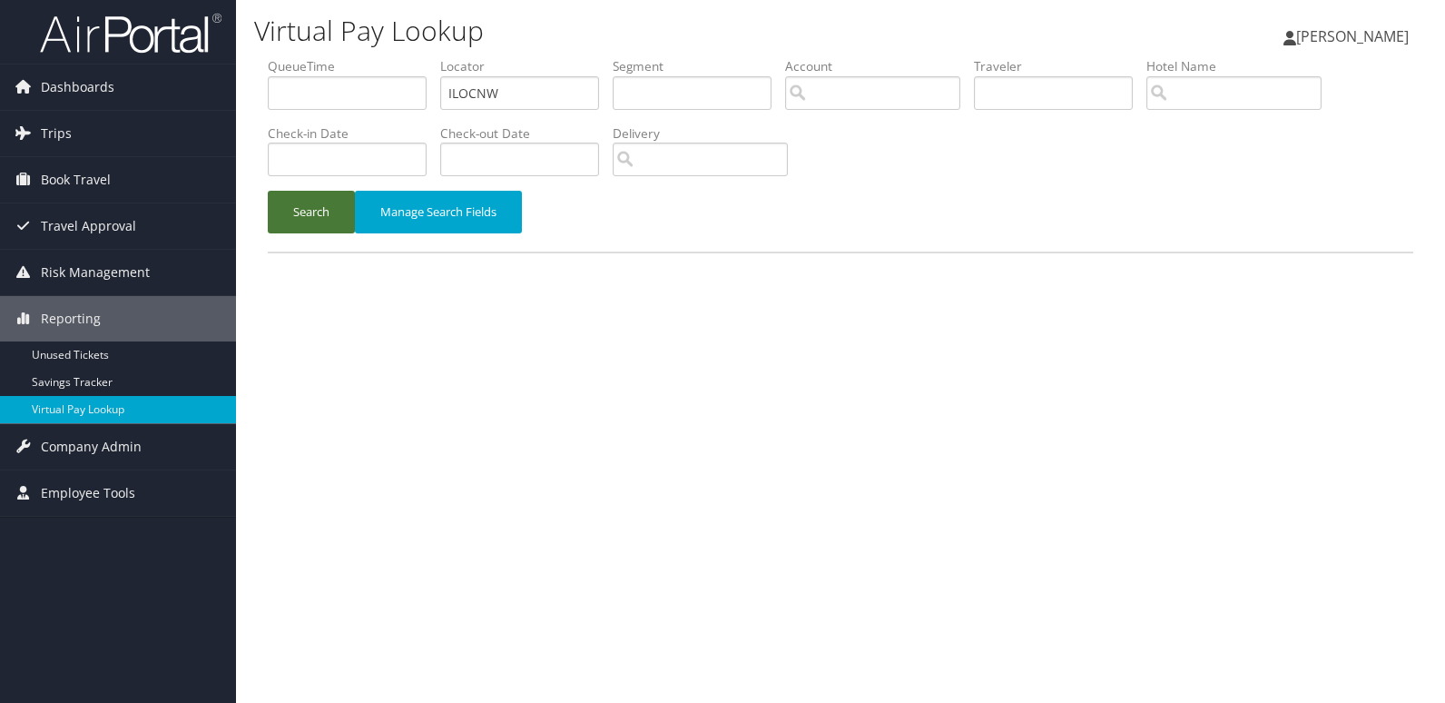
click at [315, 229] on button "Search" at bounding box center [311, 212] width 87 height 43
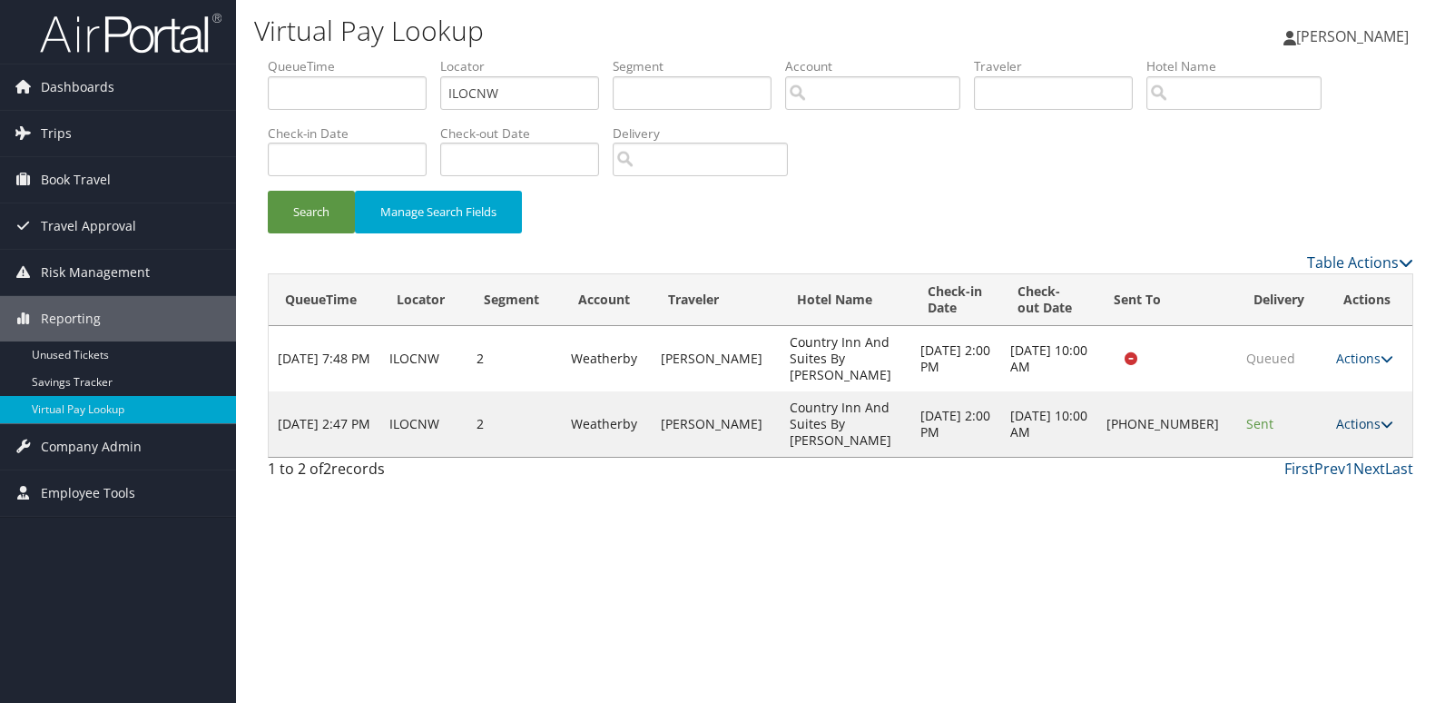
click at [1364, 415] on link "Actions" at bounding box center [1364, 423] width 57 height 17
click at [1300, 433] on link "Resend" at bounding box center [1302, 425] width 155 height 31
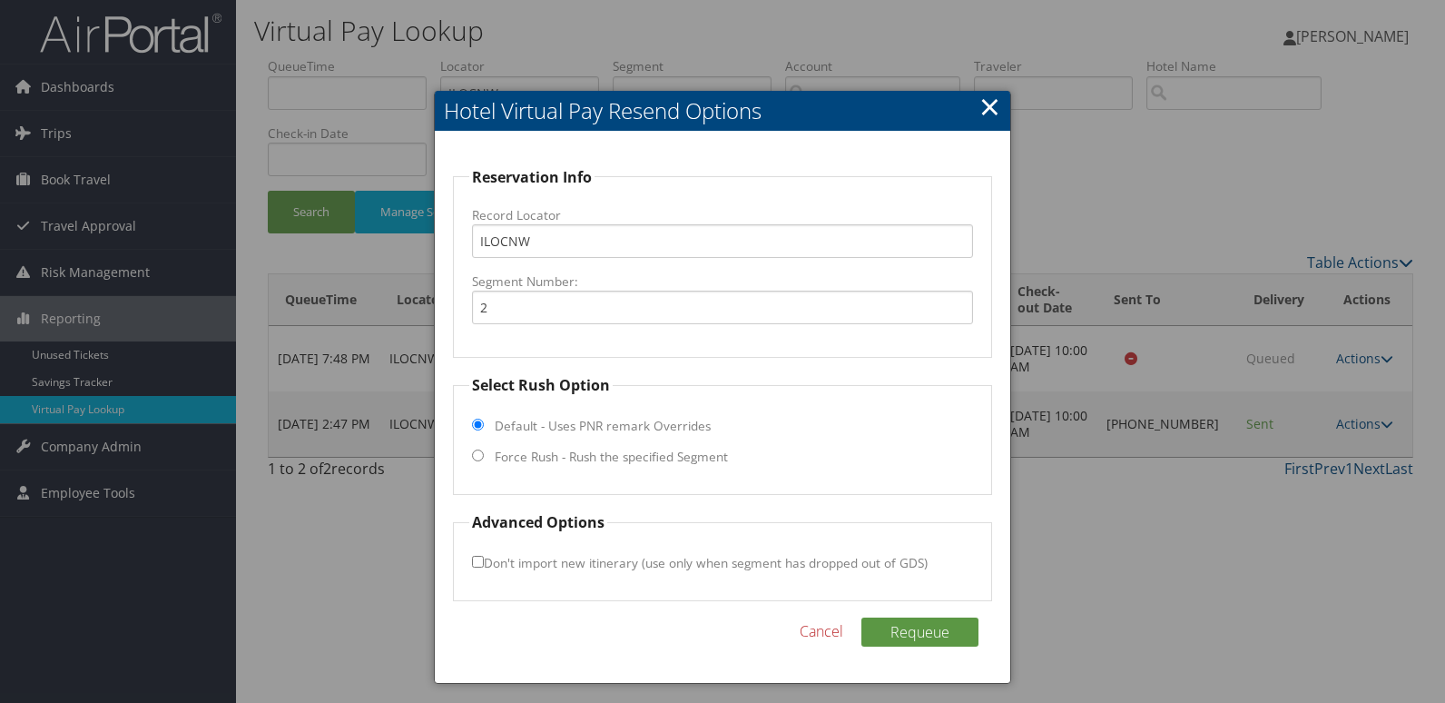
click at [545, 456] on label "Force Rush - Rush the specified Segment" at bounding box center [611, 457] width 233 height 18
click at [484, 456] on input "Force Rush - Rush the specified Segment" at bounding box center [478, 455] width 12 height 12
radio input "true"
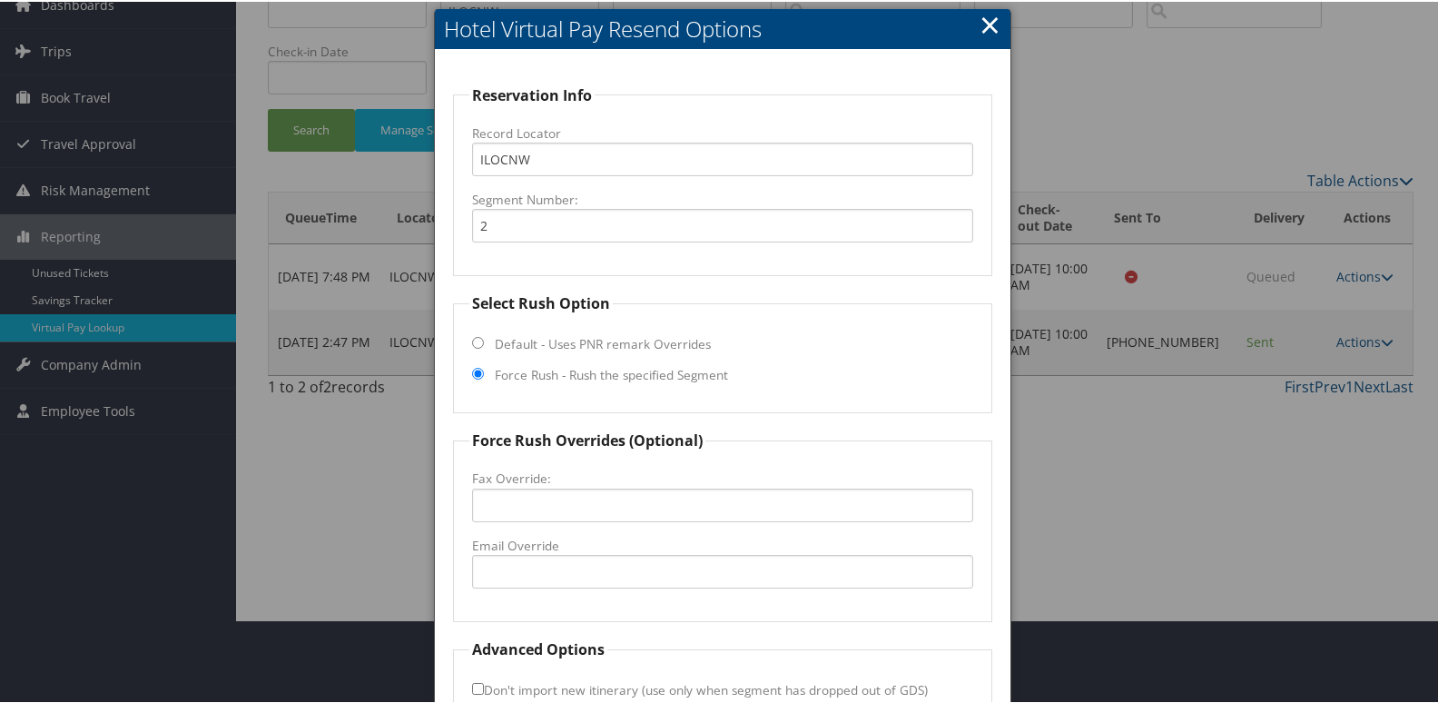
scroll to position [182, 0]
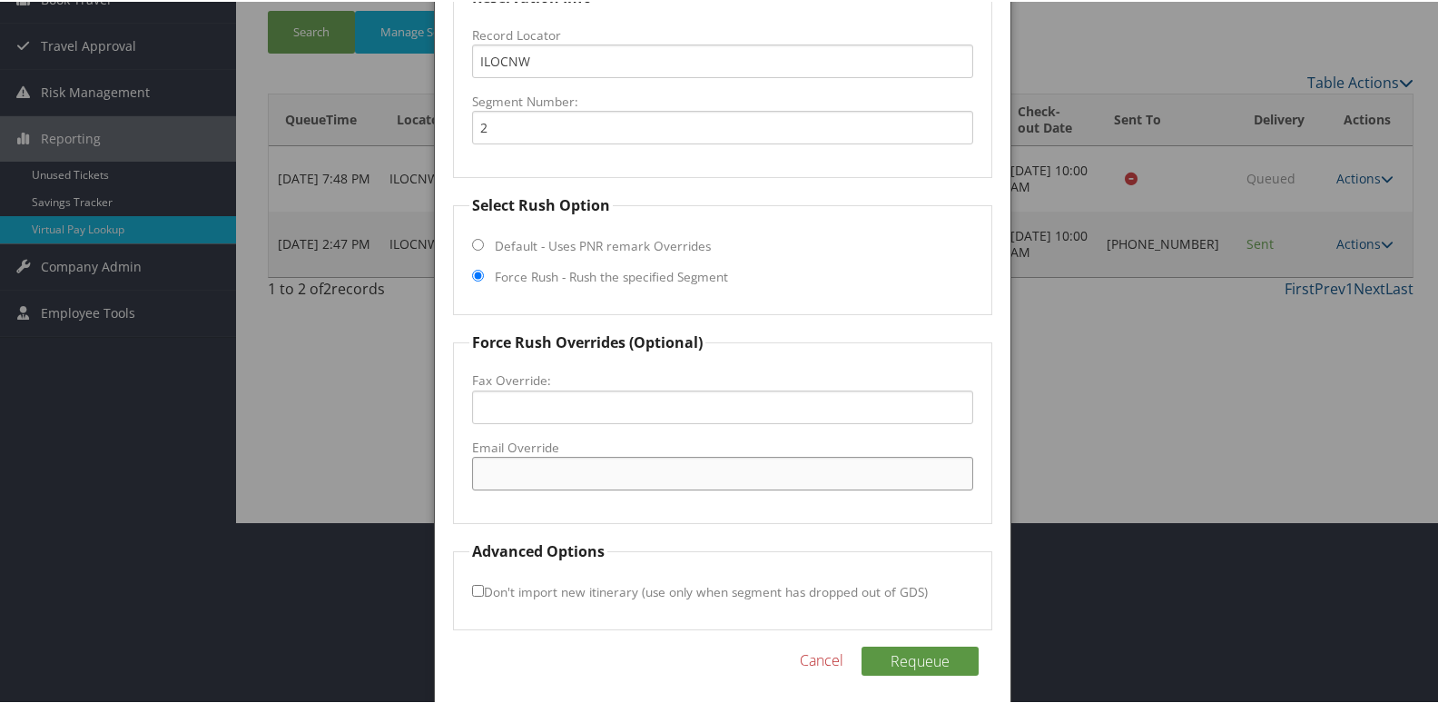
click at [562, 460] on input "Email Override" at bounding box center [723, 472] width 502 height 34
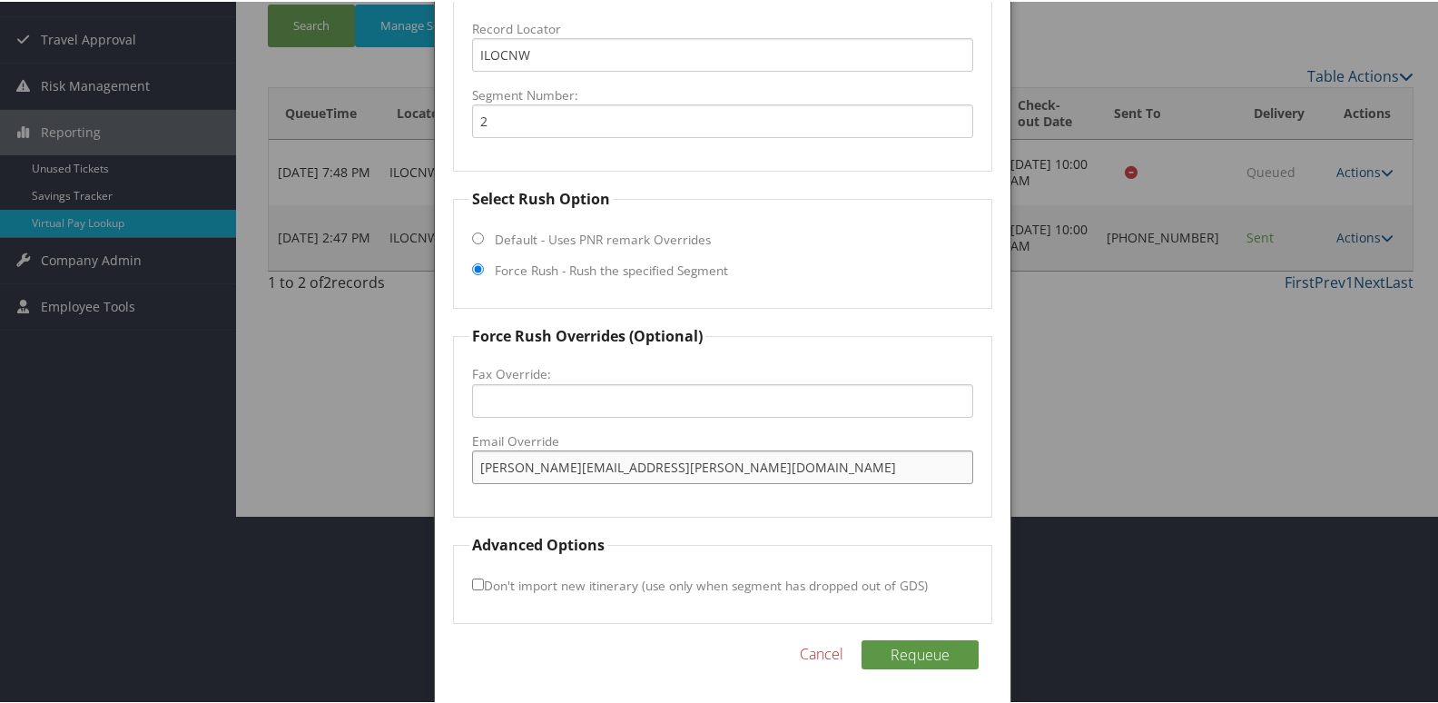
scroll to position [190, 0]
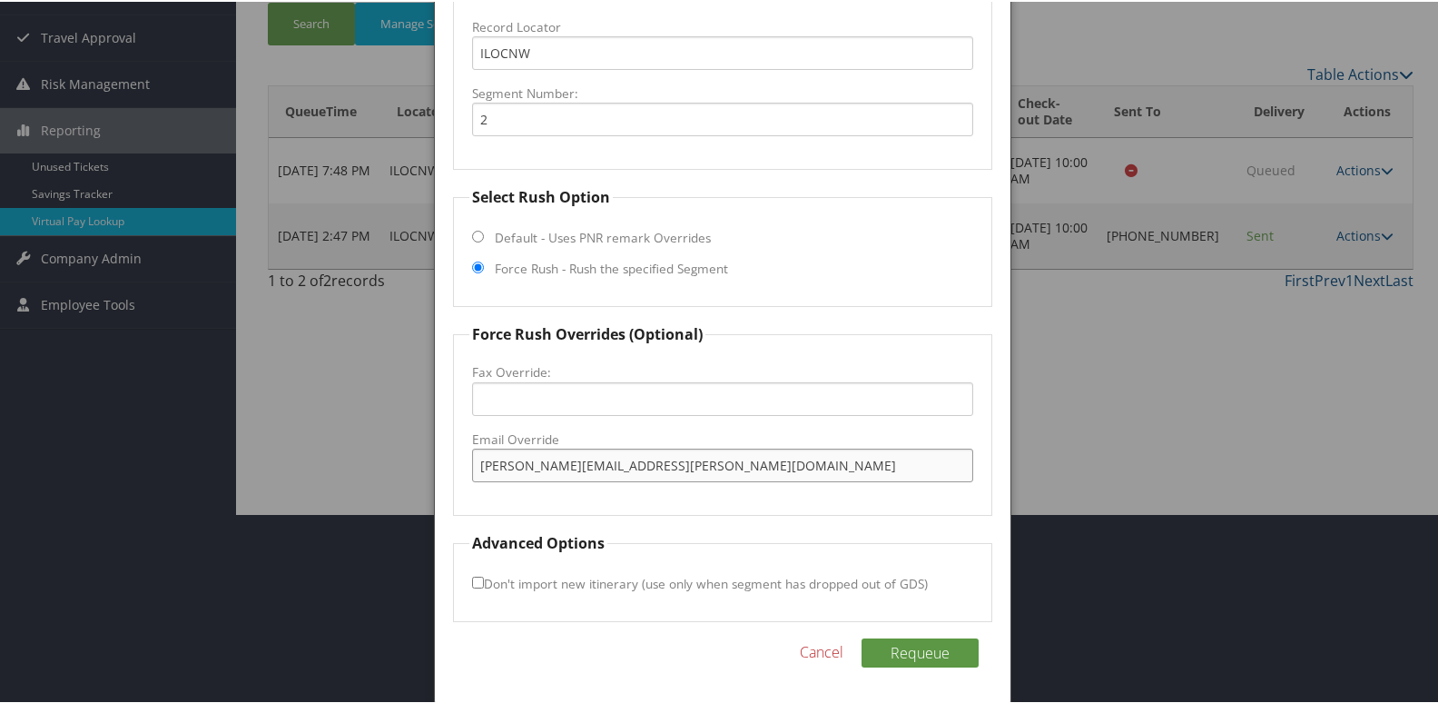
type input "[PERSON_NAME][EMAIL_ADDRESS][PERSON_NAME][DOMAIN_NAME]"
click at [477, 582] on input "Don't import new itinerary (use only when segment has dropped out of GDS)" at bounding box center [478, 581] width 12 height 12
checkbox input "true"
click at [899, 657] on button "Requeue" at bounding box center [919, 650] width 117 height 29
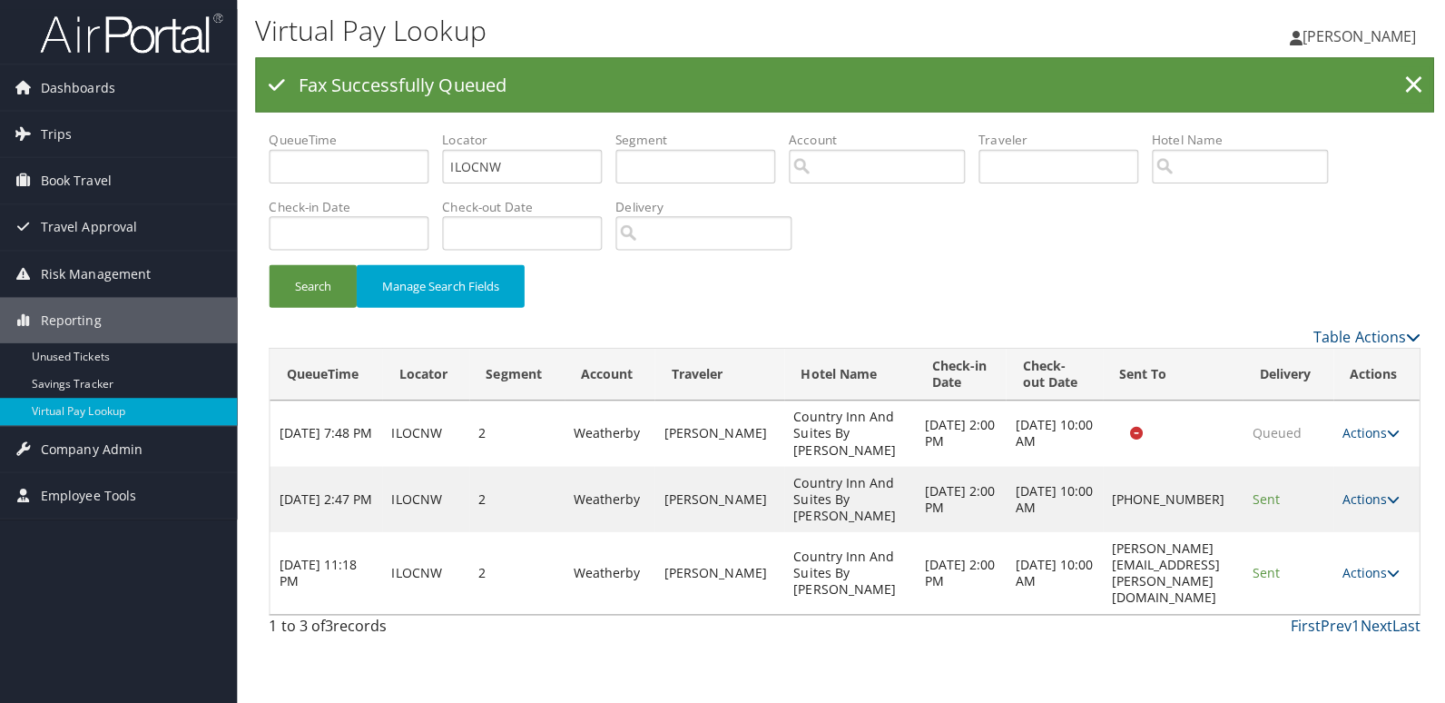
scroll to position [0, 0]
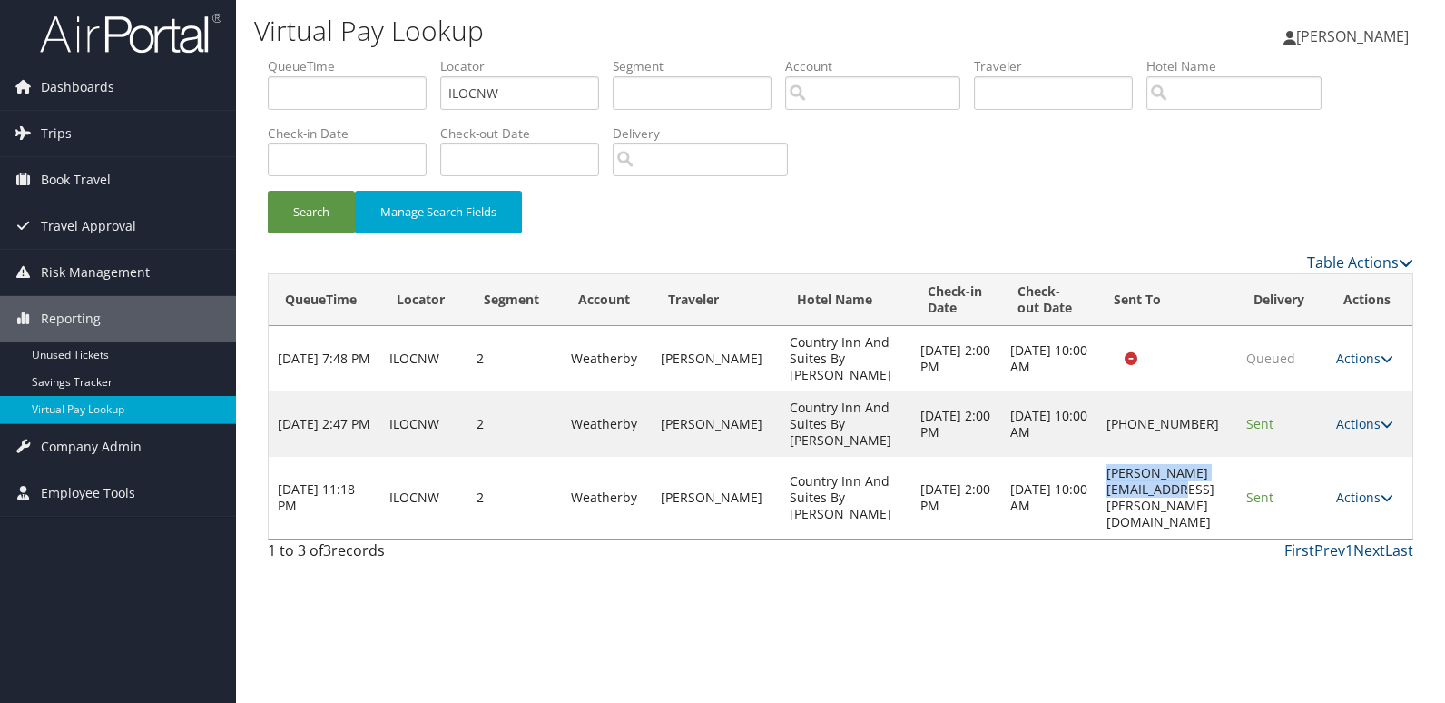
drag, startPoint x: 1101, startPoint y: 441, endPoint x: 1180, endPoint y: 458, distance: 80.6
click at [1180, 458] on td "jennifer@baylor-hamm.com" at bounding box center [1167, 498] width 140 height 82
copy td "jennifer@baylor-hamm.com"
click at [1186, 457] on td "jennifer@baylor-hamm.com" at bounding box center [1167, 498] width 140 height 82
click at [1350, 488] on link "Actions" at bounding box center [1364, 496] width 57 height 17
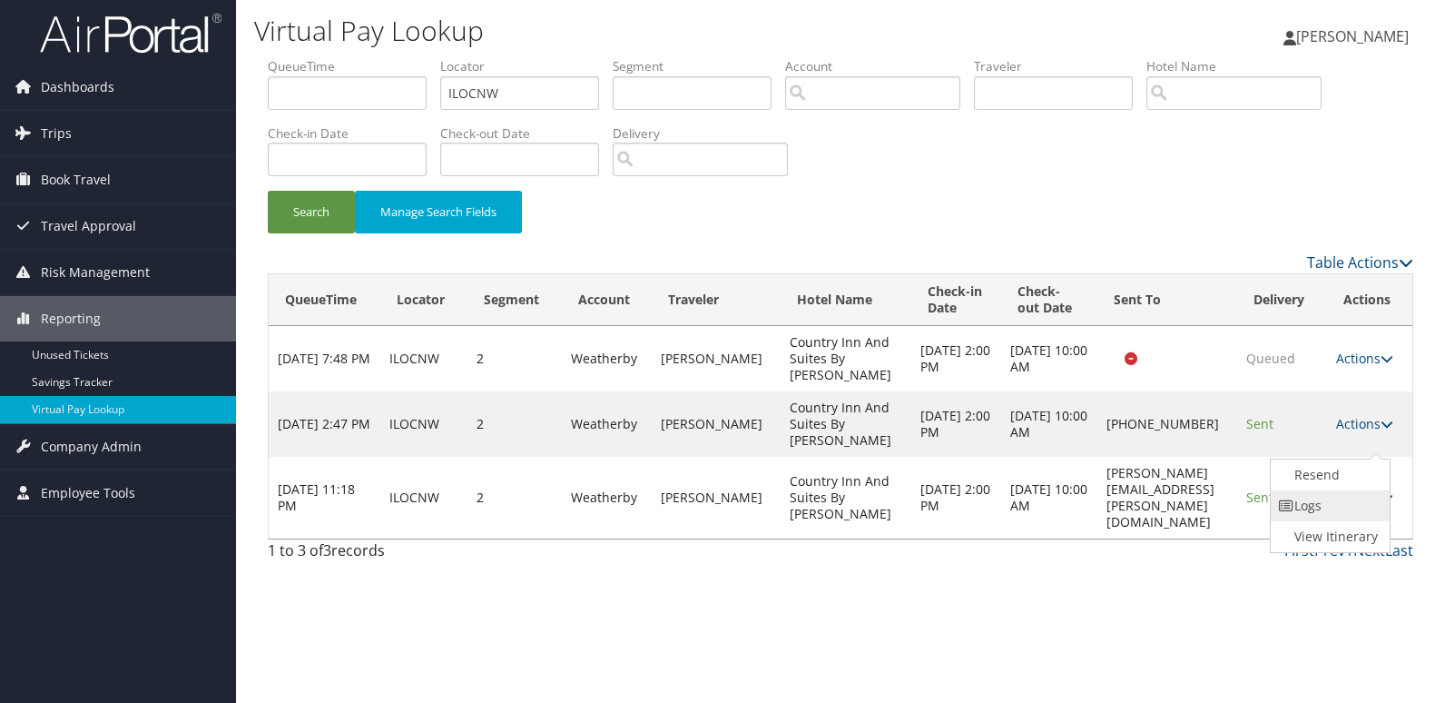
click at [1301, 502] on link "Logs" at bounding box center [1328, 505] width 114 height 31
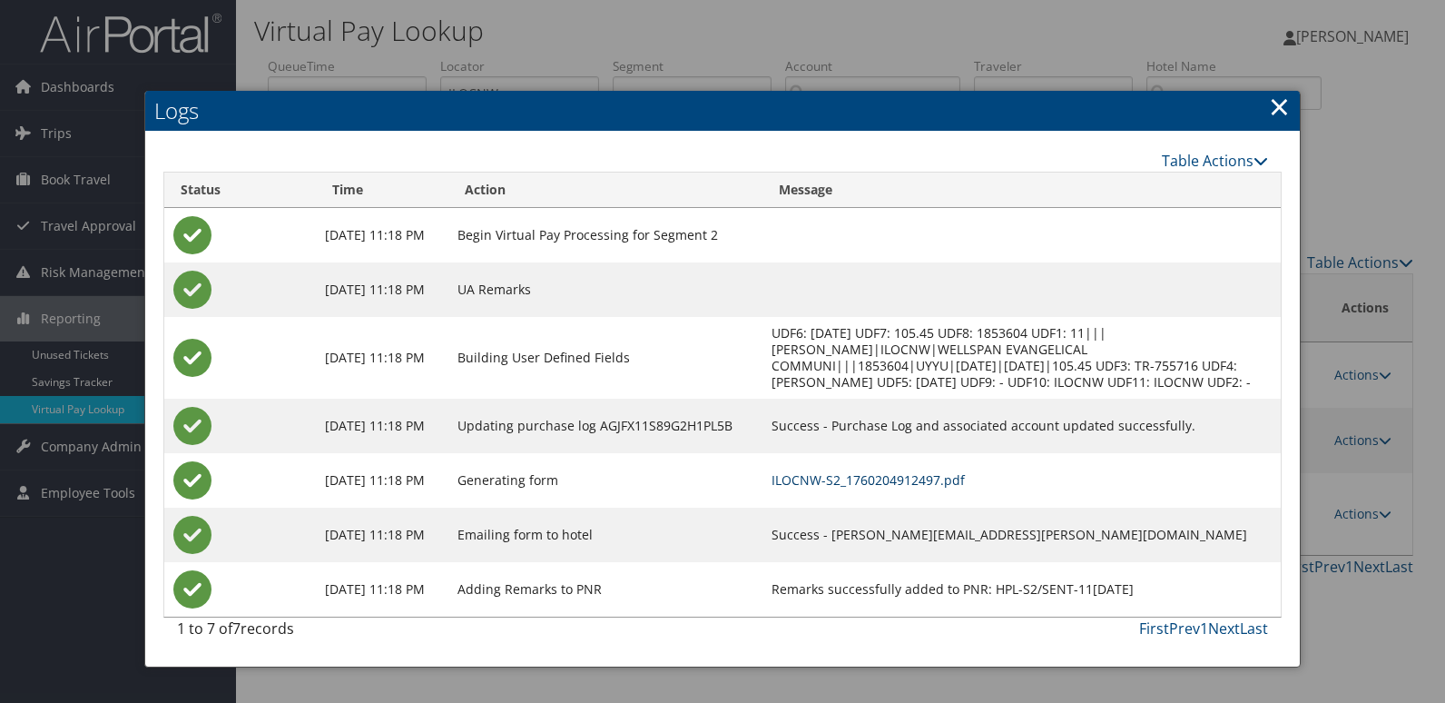
click at [928, 488] on link "ILOCNW-S2_1760204912497.pdf" at bounding box center [868, 479] width 193 height 17
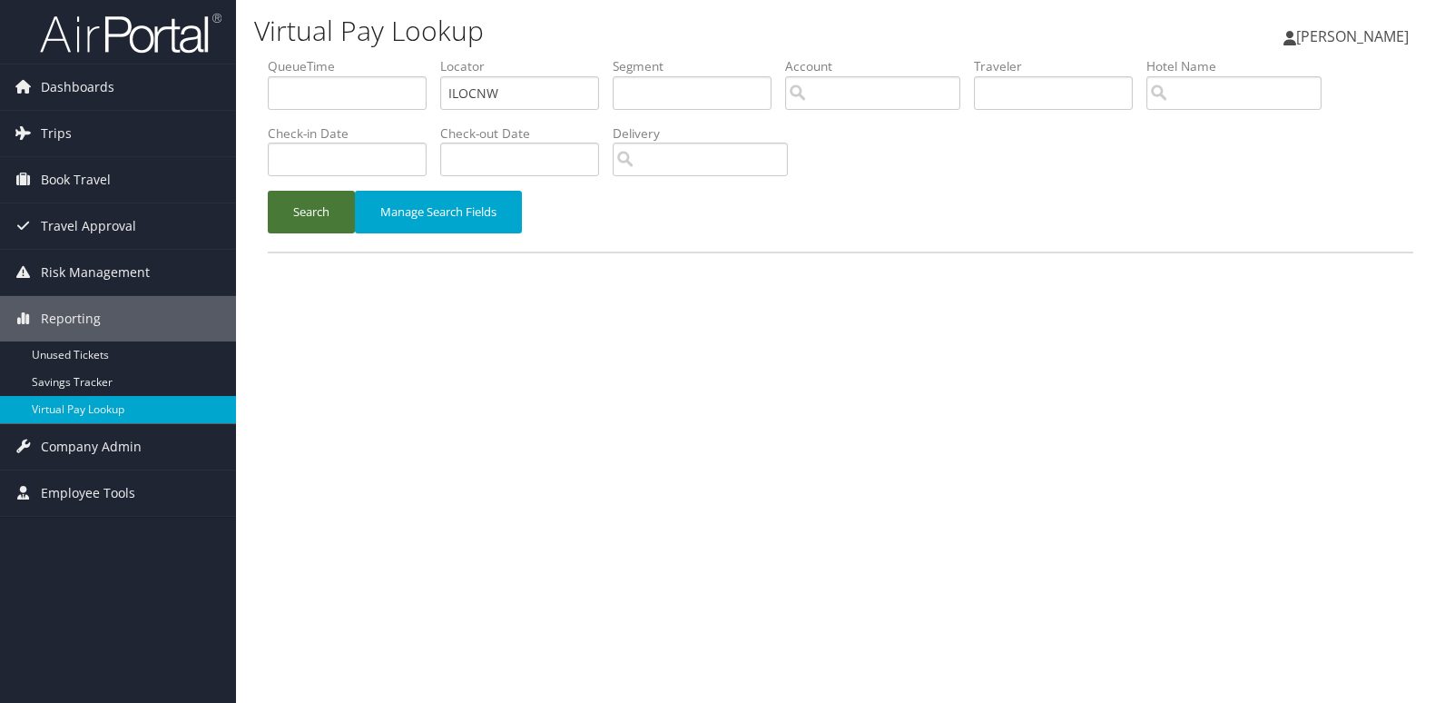
drag, startPoint x: 290, startPoint y: 202, endPoint x: 309, endPoint y: 214, distance: 22.4
click at [290, 203] on button "Search" at bounding box center [311, 212] width 87 height 43
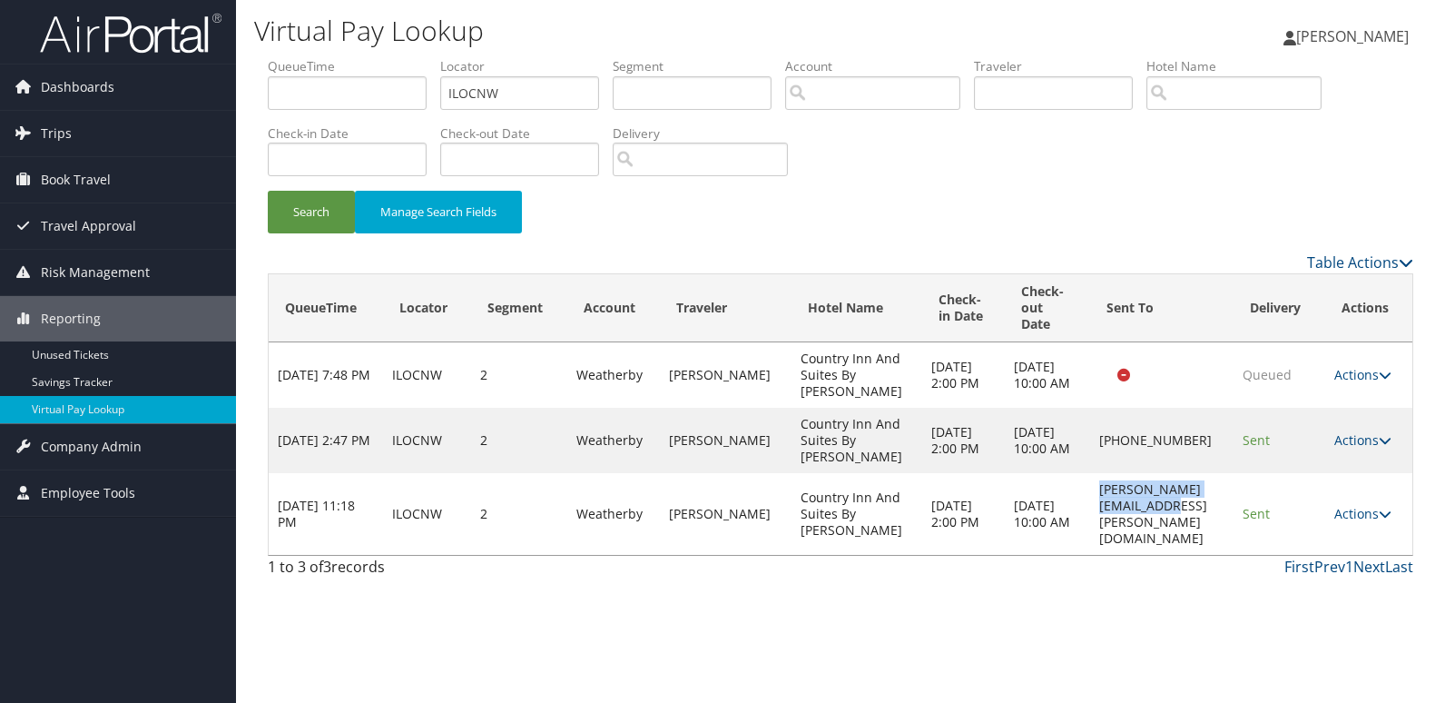
drag, startPoint x: 1085, startPoint y: 471, endPoint x: 1173, endPoint y: 506, distance: 94.6
click at [1173, 506] on td "[PERSON_NAME][EMAIL_ADDRESS][PERSON_NAME][DOMAIN_NAME]" at bounding box center [1161, 514] width 143 height 82
copy td "[PERSON_NAME][EMAIL_ADDRESS][PERSON_NAME][DOMAIN_NAME]"
drag, startPoint x: 502, startPoint y: 90, endPoint x: 322, endPoint y: 93, distance: 179.8
click at [323, 57] on ul "QueueTime Locator ILOCNW Segment Account Traveler Hotel Name Check-in Date Chec…" at bounding box center [841, 57] width 1146 height 0
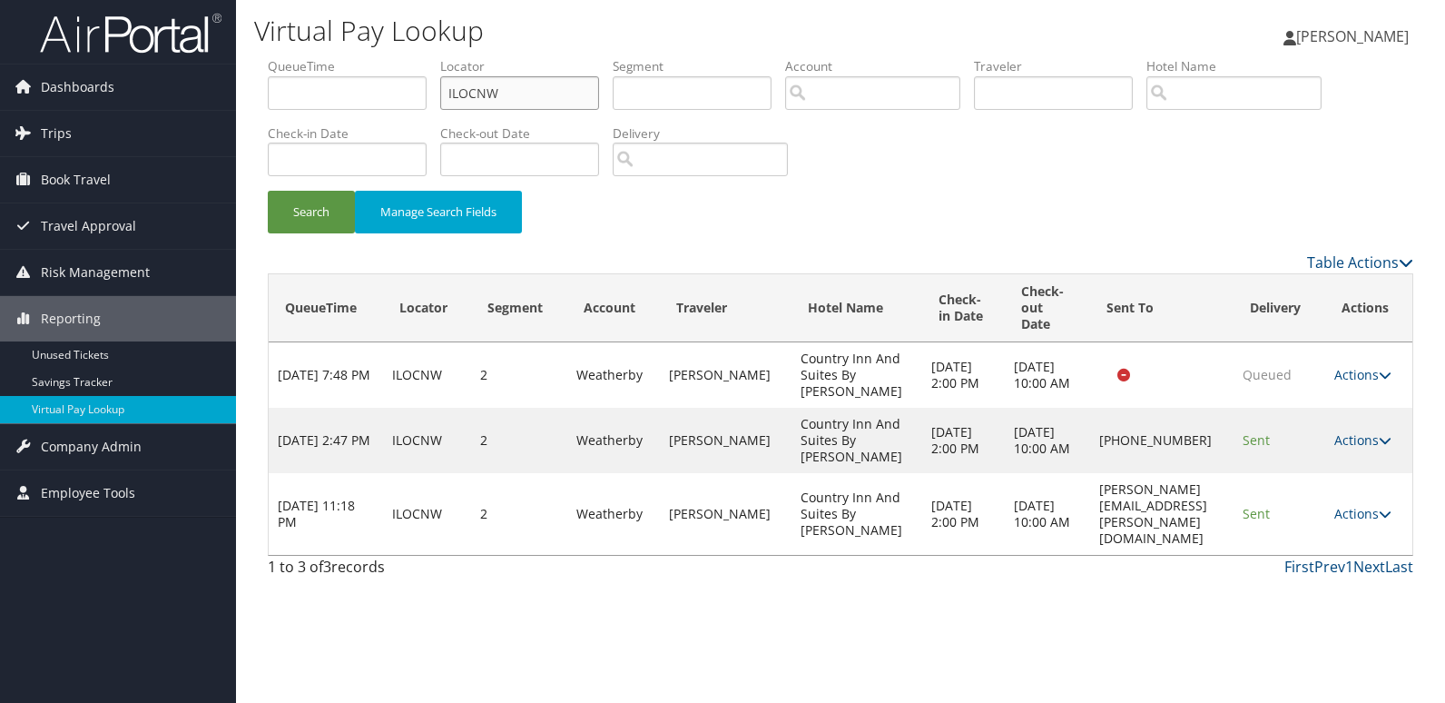
paste input "DPQNVE"
type input "DPQNVE"
click at [299, 211] on button "Search" at bounding box center [311, 212] width 87 height 43
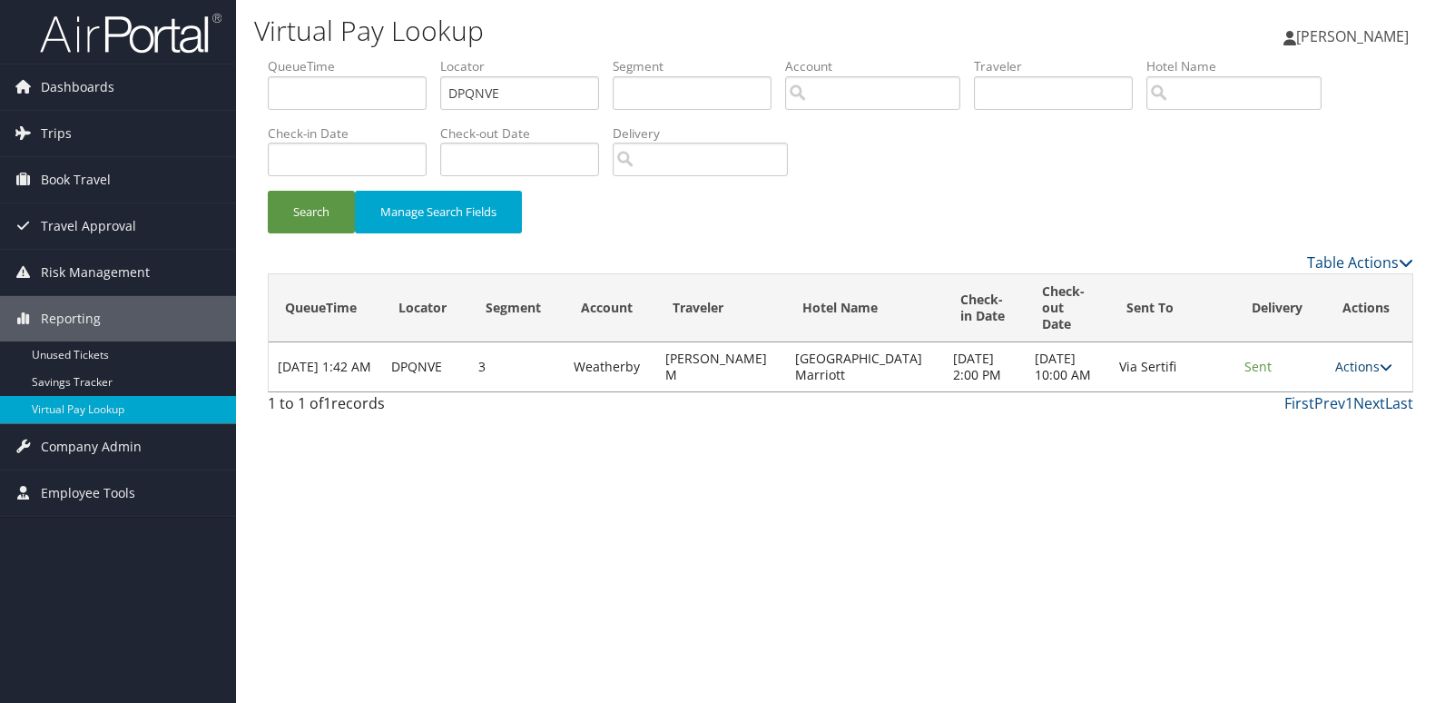
click at [1358, 363] on link "Actions" at bounding box center [1363, 366] width 57 height 17
click at [1294, 413] on link "Logs" at bounding box center [1324, 415] width 114 height 31
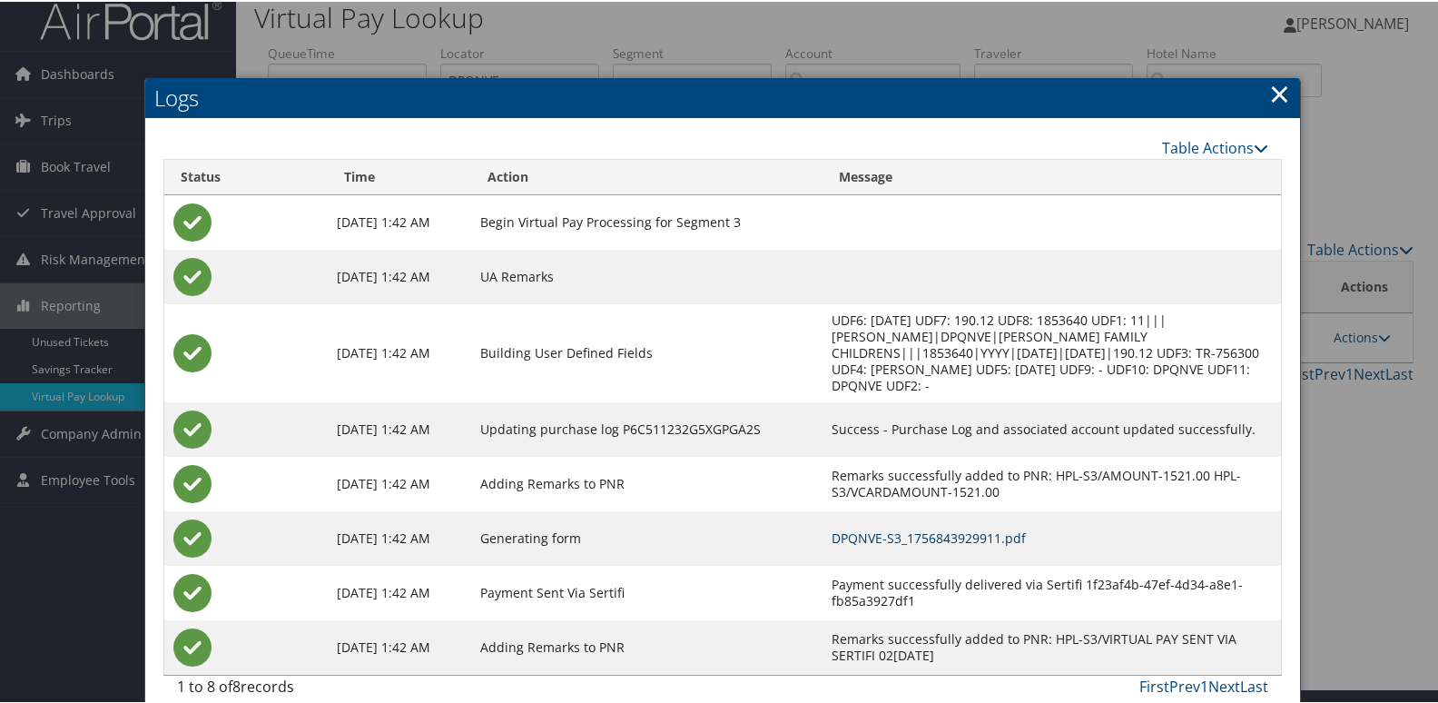
scroll to position [19, 0]
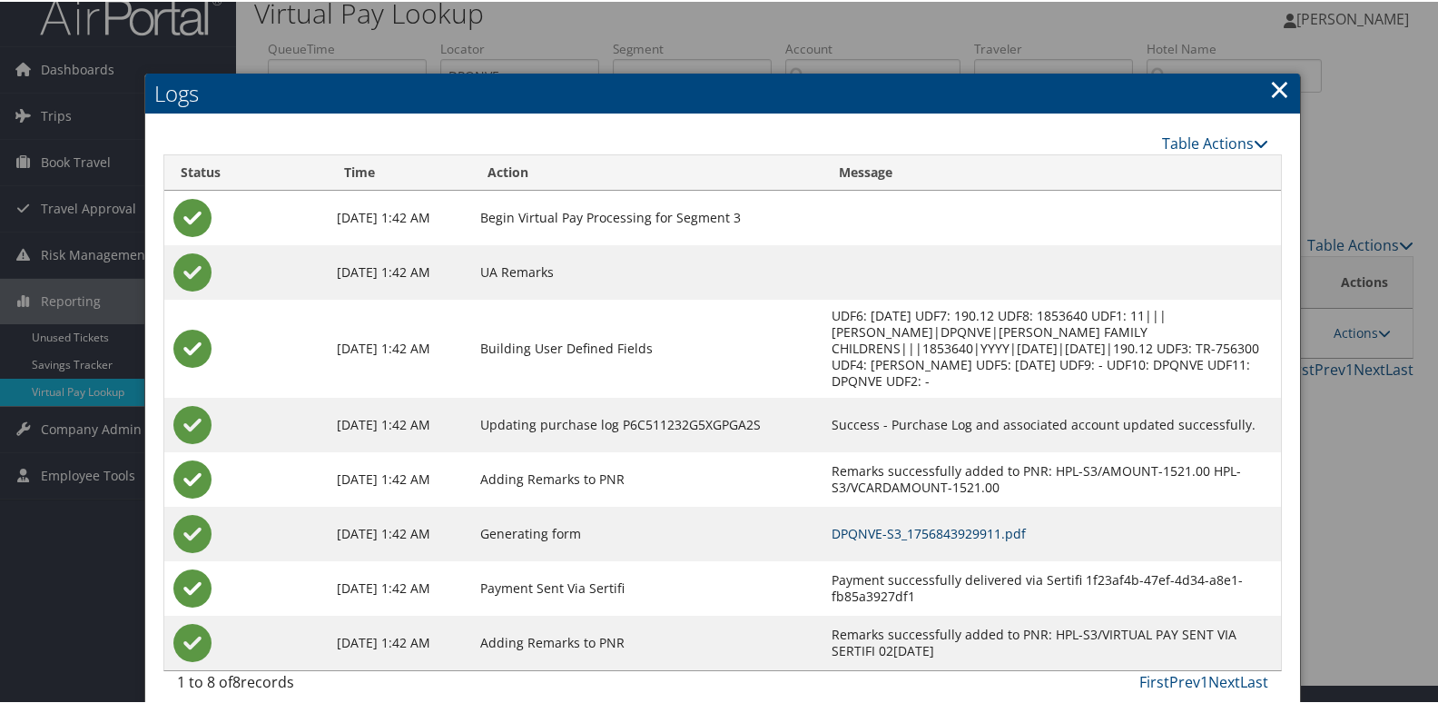
click at [911, 523] on link "DPQNVE-S3_1756843929911.pdf" at bounding box center [928, 531] width 194 height 17
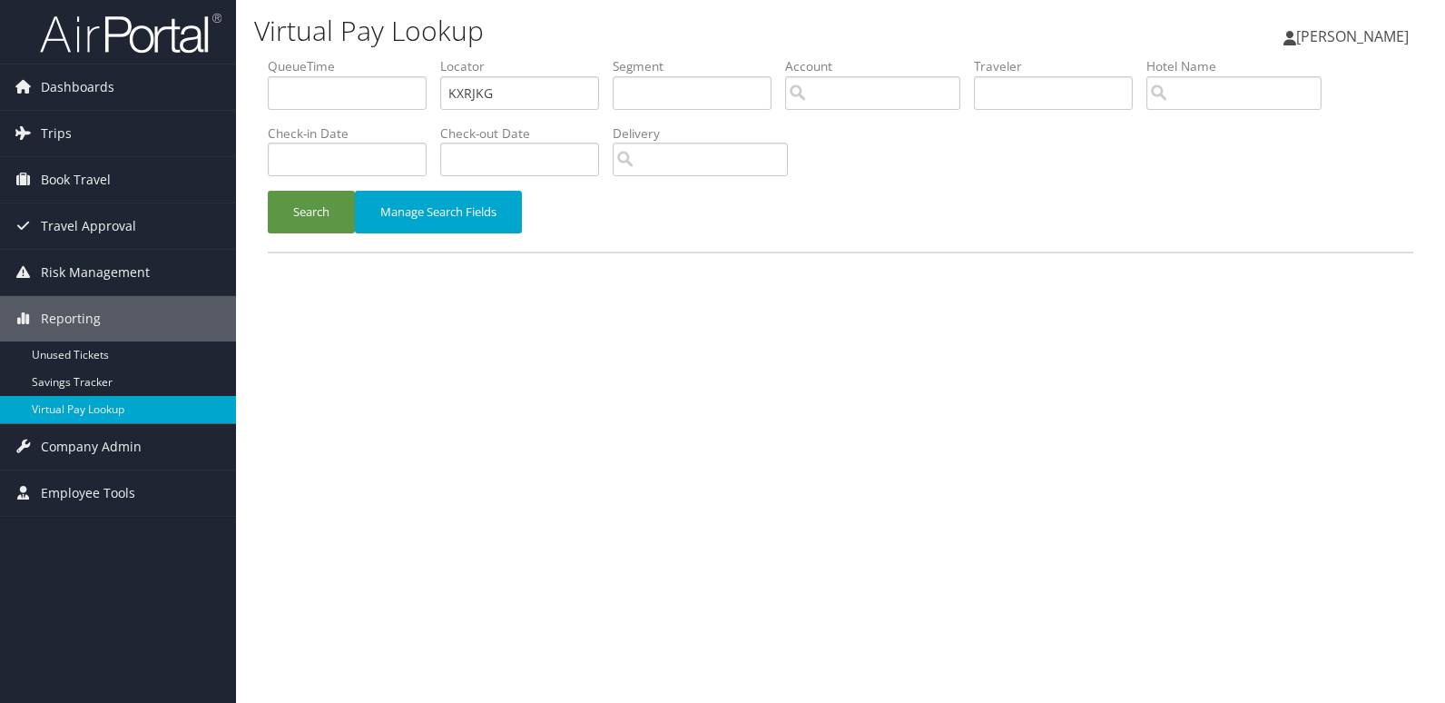
click at [310, 219] on button "Search" at bounding box center [311, 212] width 87 height 43
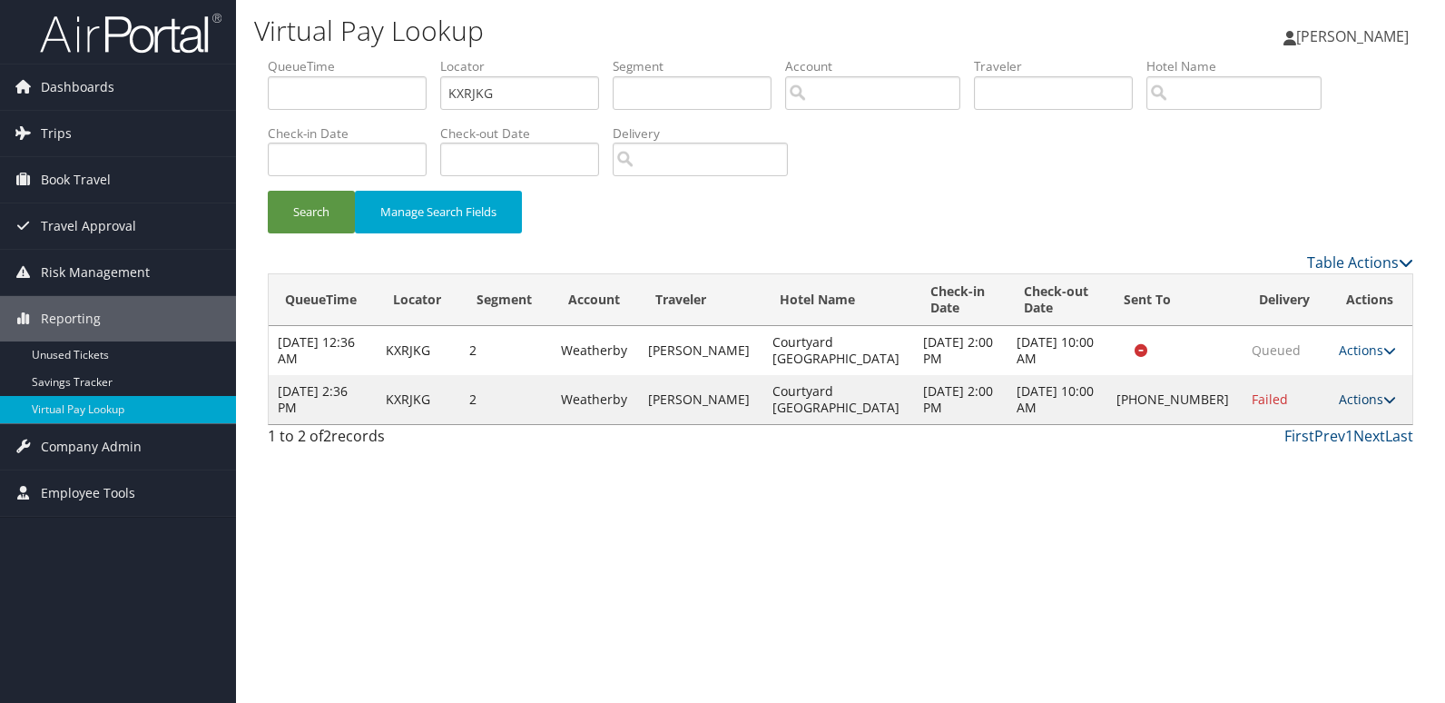
click at [1346, 399] on link "Actions" at bounding box center [1367, 398] width 57 height 17
click at [1287, 434] on link "Resend" at bounding box center [1304, 425] width 155 height 31
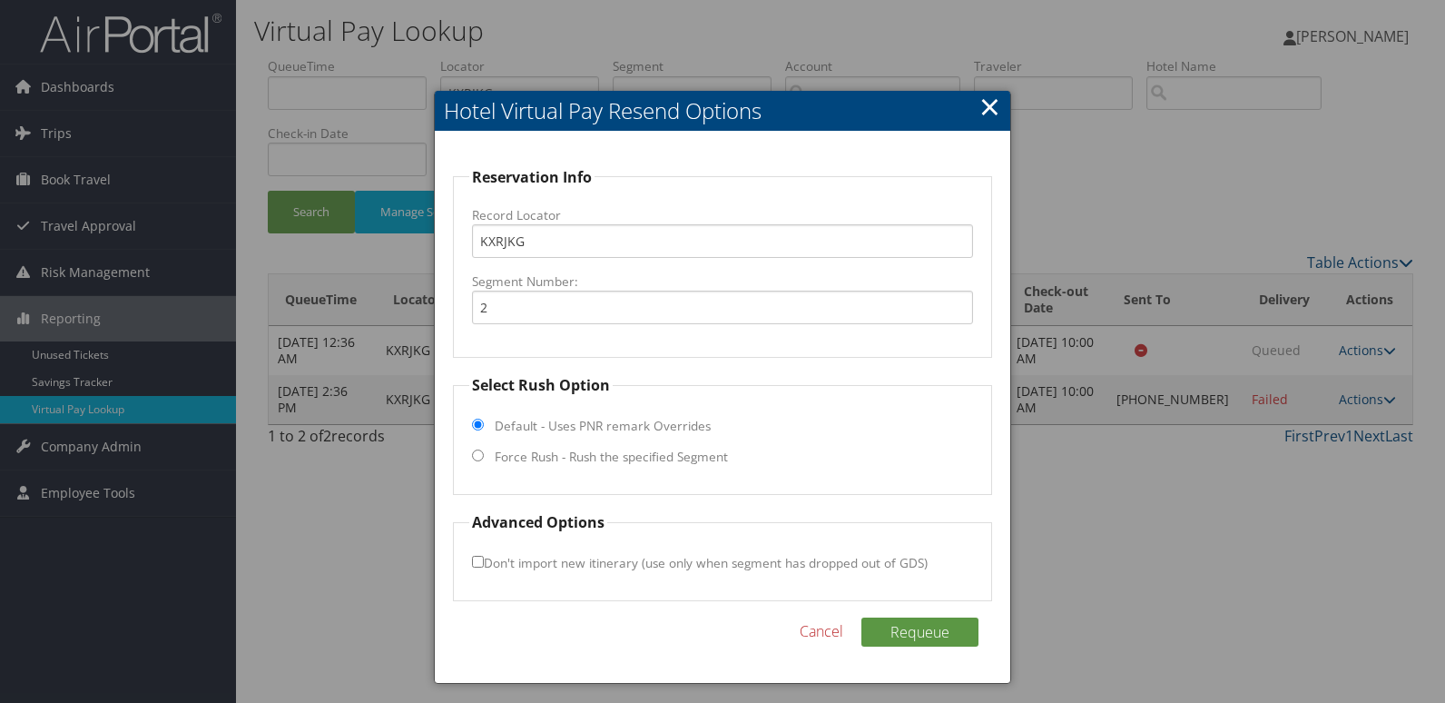
click at [553, 453] on label "Force Rush - Rush the specified Segment" at bounding box center [611, 457] width 233 height 18
click at [484, 453] on input "Force Rush - Rush the specified Segment" at bounding box center [478, 455] width 12 height 12
radio input "true"
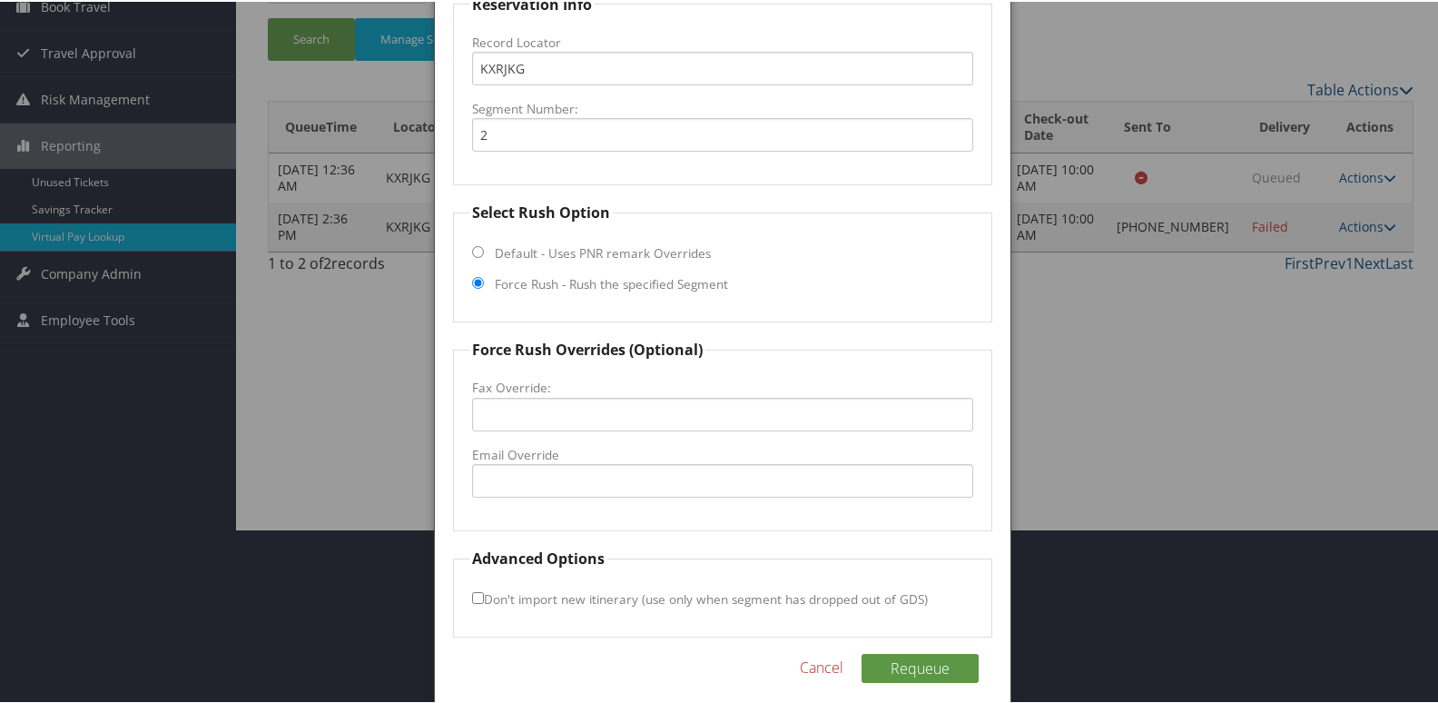
scroll to position [182, 0]
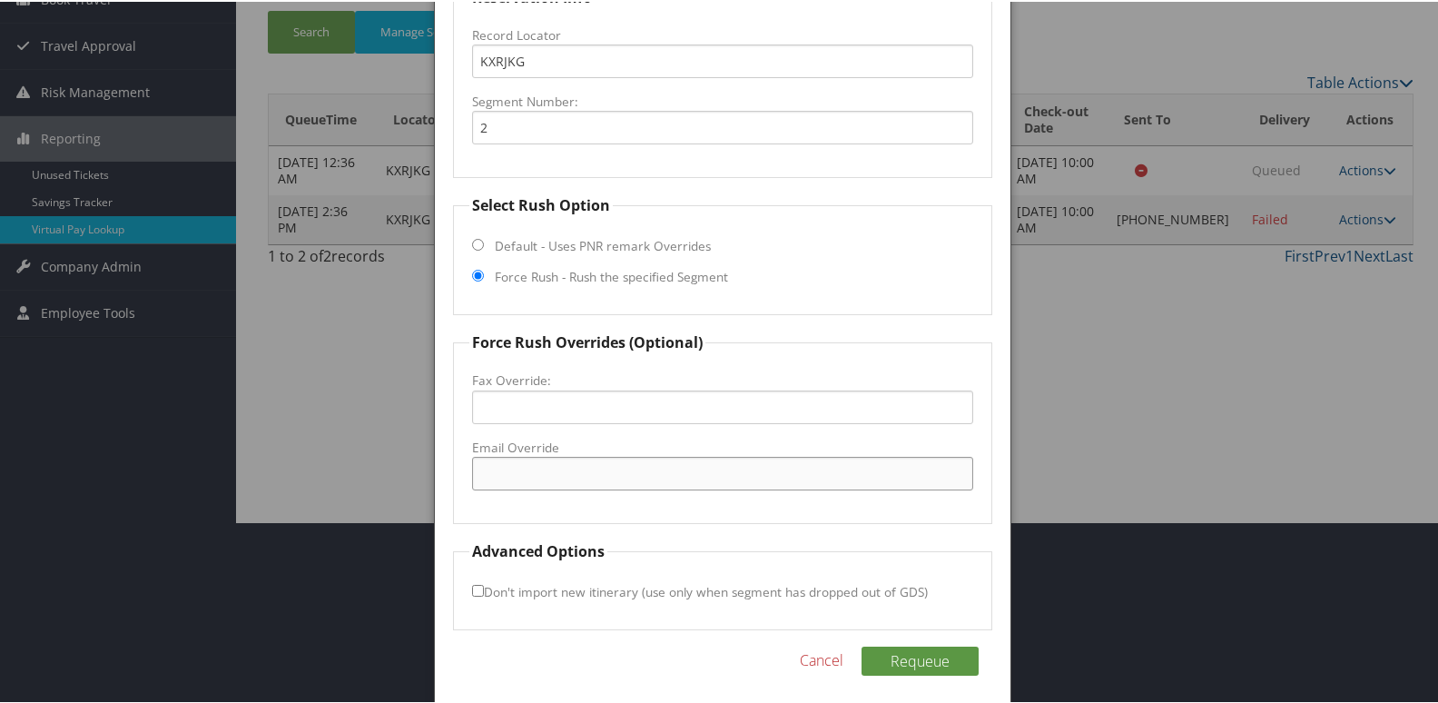
click at [535, 470] on input "Email Override" at bounding box center [723, 472] width 502 height 34
click at [820, 662] on link "Cancel" at bounding box center [822, 658] width 44 height 22
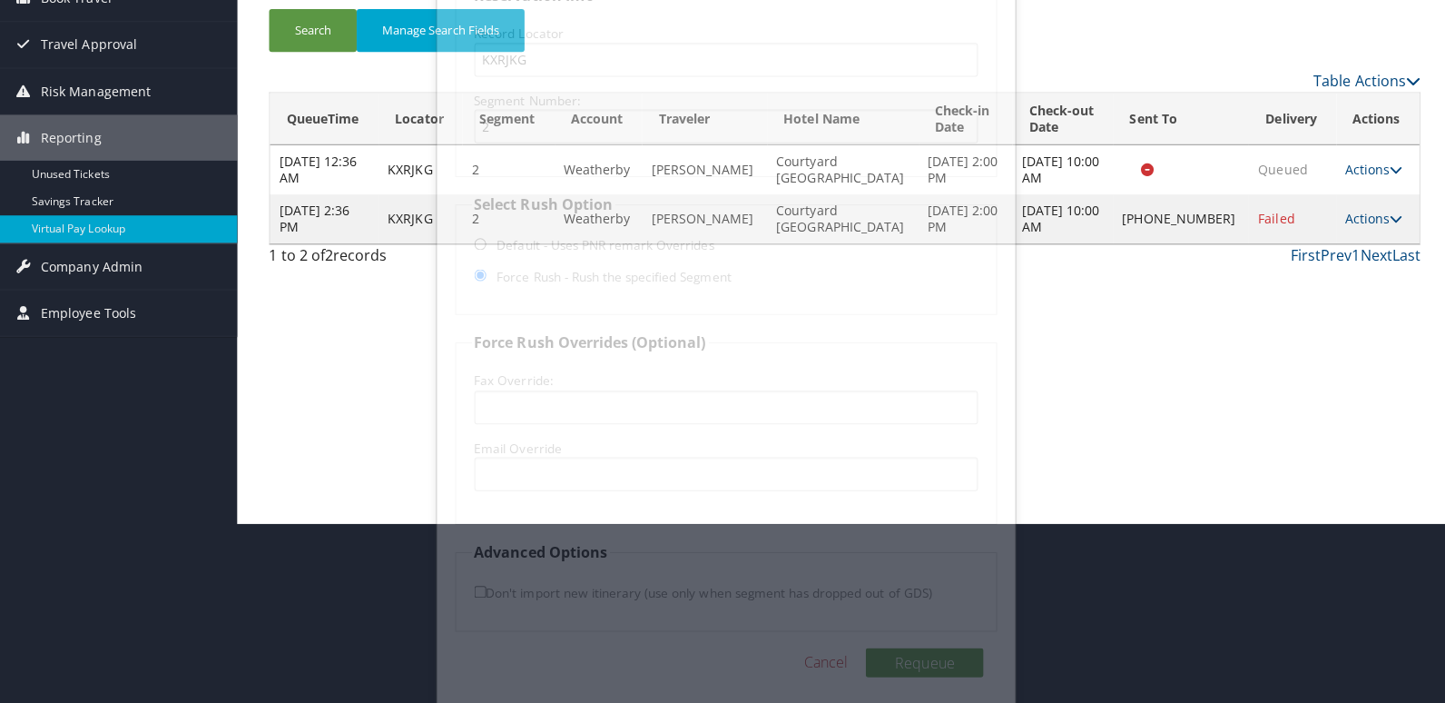
scroll to position [0, 0]
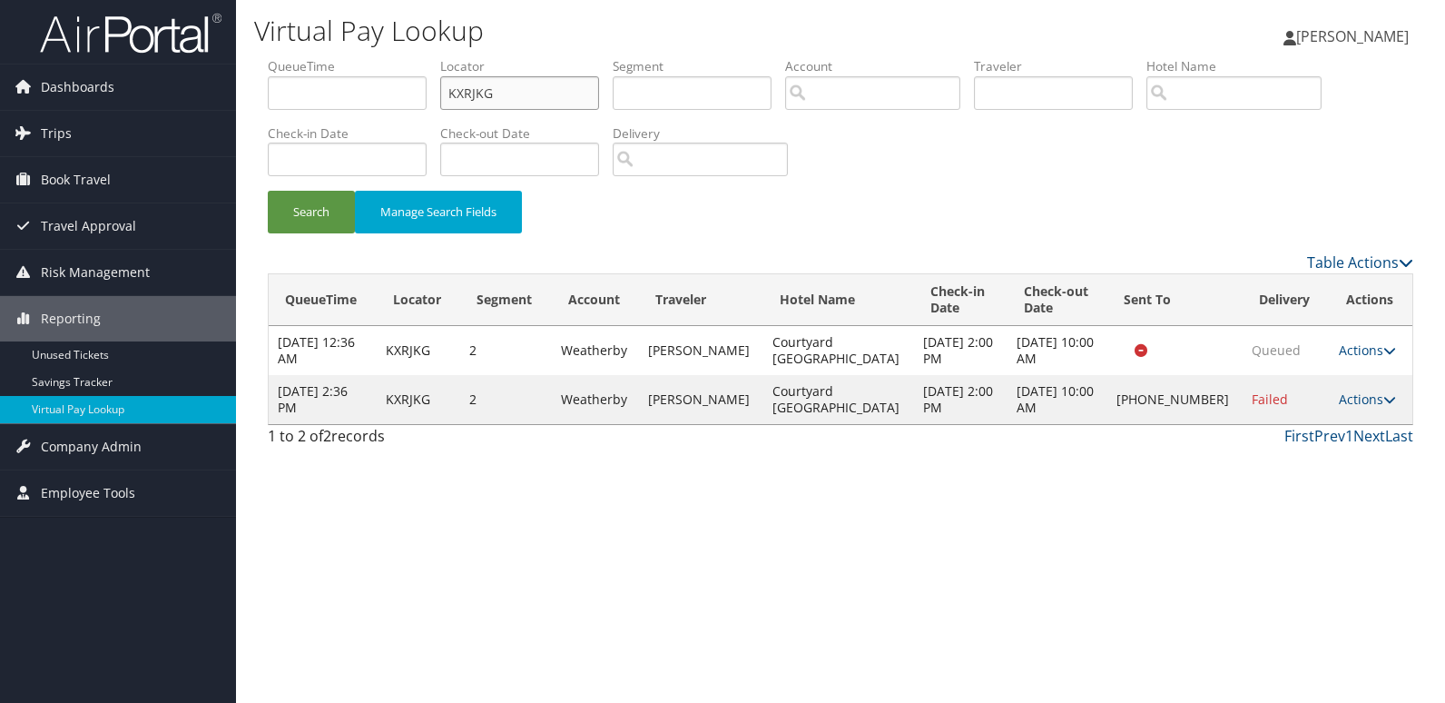
drag, startPoint x: 507, startPoint y: 97, endPoint x: 390, endPoint y: 97, distance: 117.1
click at [391, 57] on ul "QueueTime Locator KXRJKG Segment Account Traveler Hotel Name Check-in Date Chec…" at bounding box center [841, 57] width 1146 height 0
paste input "HSBZFT"
type input "HSBZFT"
click at [329, 211] on button "Search" at bounding box center [311, 212] width 87 height 43
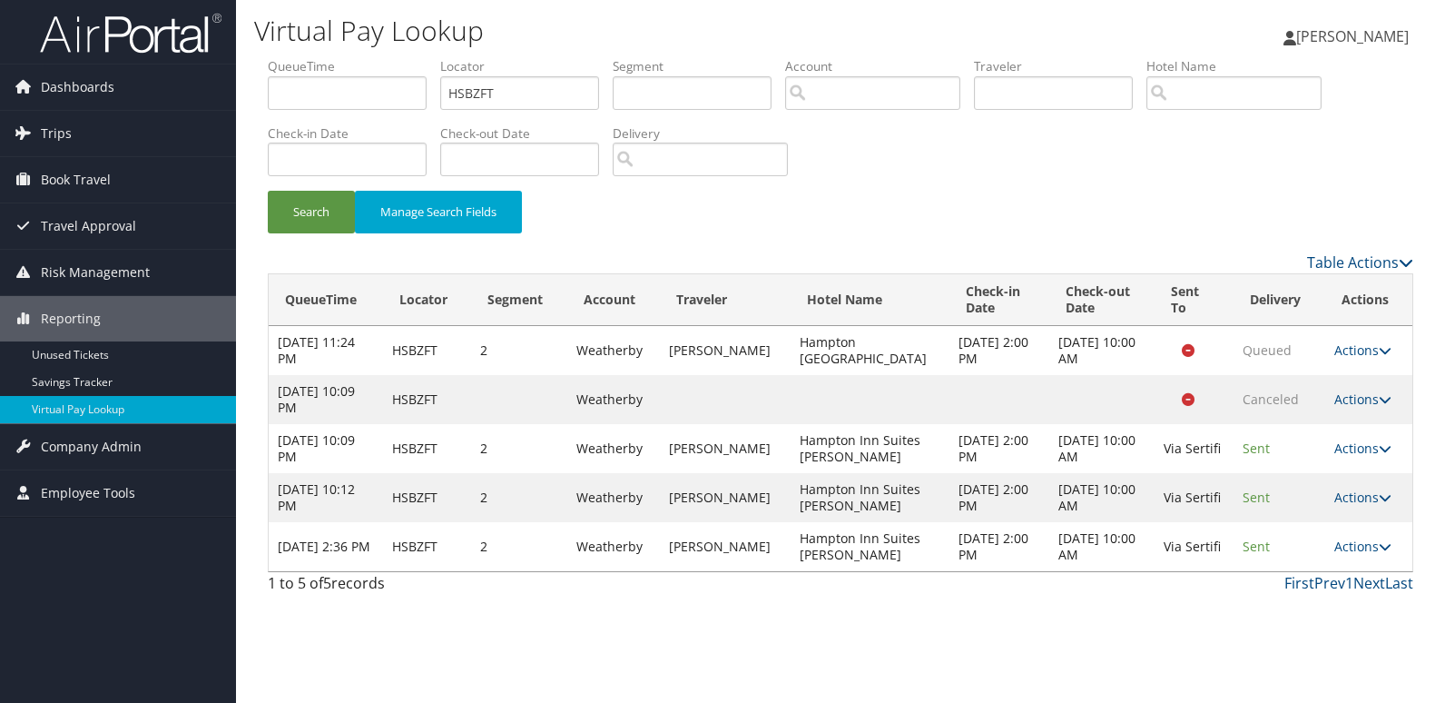
click at [1380, 550] on icon at bounding box center [1385, 546] width 13 height 13
drag, startPoint x: 1304, startPoint y: 595, endPoint x: 1269, endPoint y: 590, distance: 34.8
click at [1304, 595] on link "Logs" at bounding box center [1325, 603] width 114 height 31
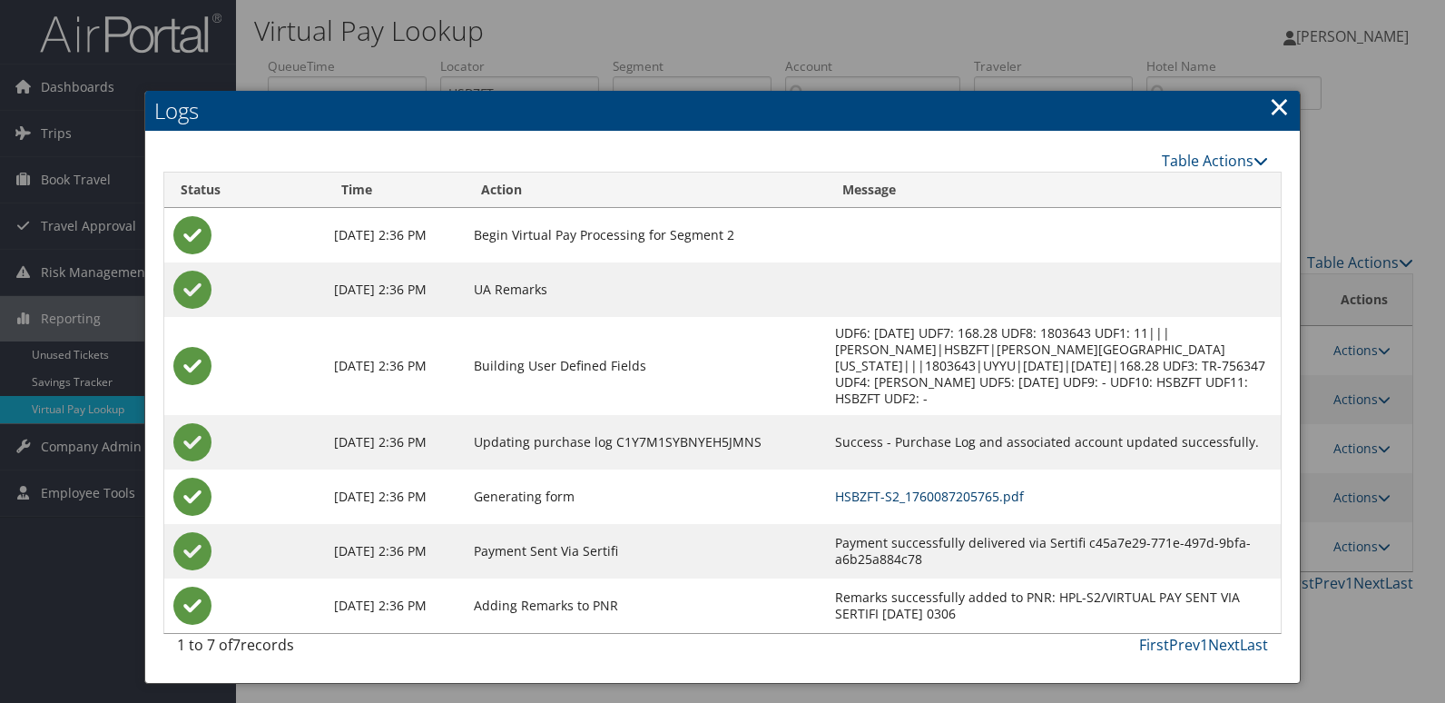
click at [968, 487] on link "HSBZFT-S2_1760087205765.pdf" at bounding box center [929, 495] width 189 height 17
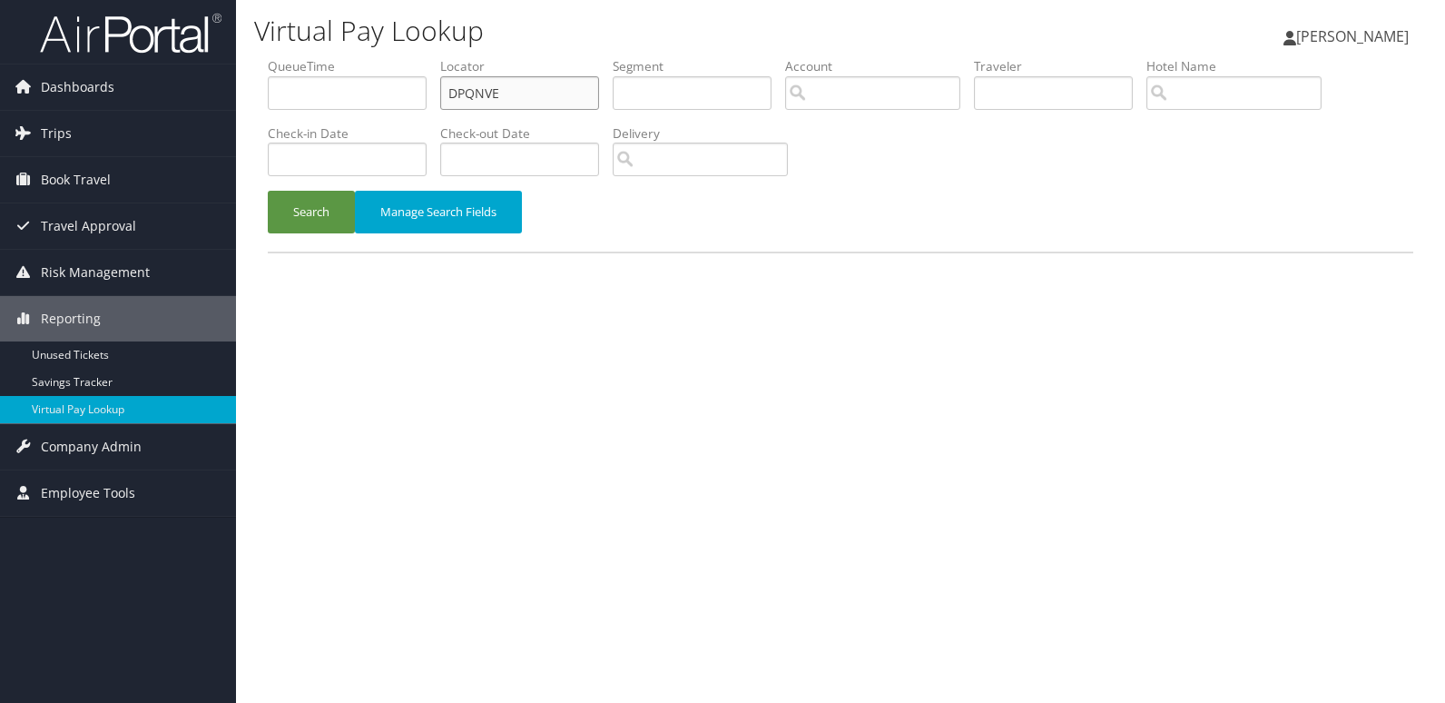
drag, startPoint x: 534, startPoint y: 91, endPoint x: 368, endPoint y: 99, distance: 166.3
click at [368, 57] on ul "QueueTime Locator DPQNVE Segment Account Traveler Hotel Name Check-in Date Chec…" at bounding box center [841, 57] width 1146 height 0
paste input "NIPQCV"
type input "NIPQCV"
click at [300, 202] on button "Search" at bounding box center [311, 212] width 87 height 43
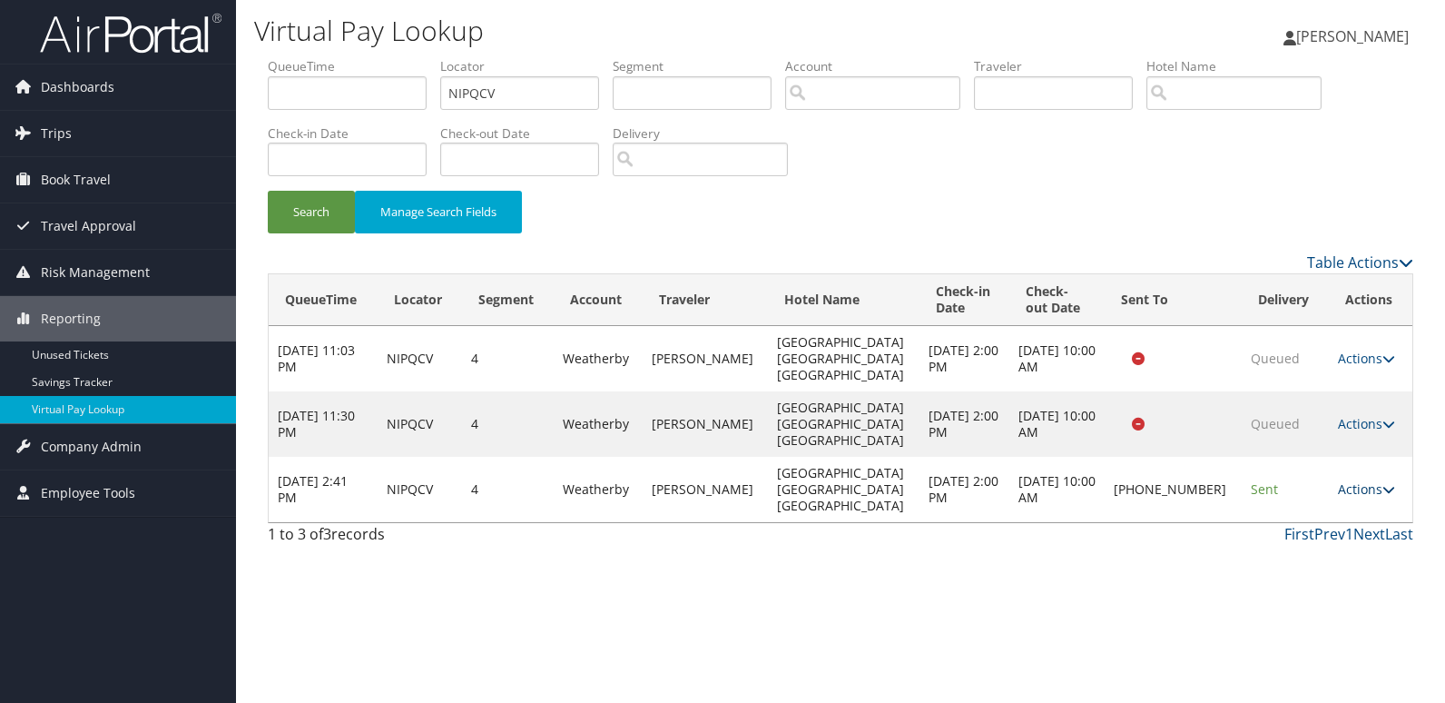
click at [1352, 480] on link "Actions" at bounding box center [1366, 488] width 57 height 17
click at [1284, 509] on link "Logs" at bounding box center [1304, 505] width 155 height 31
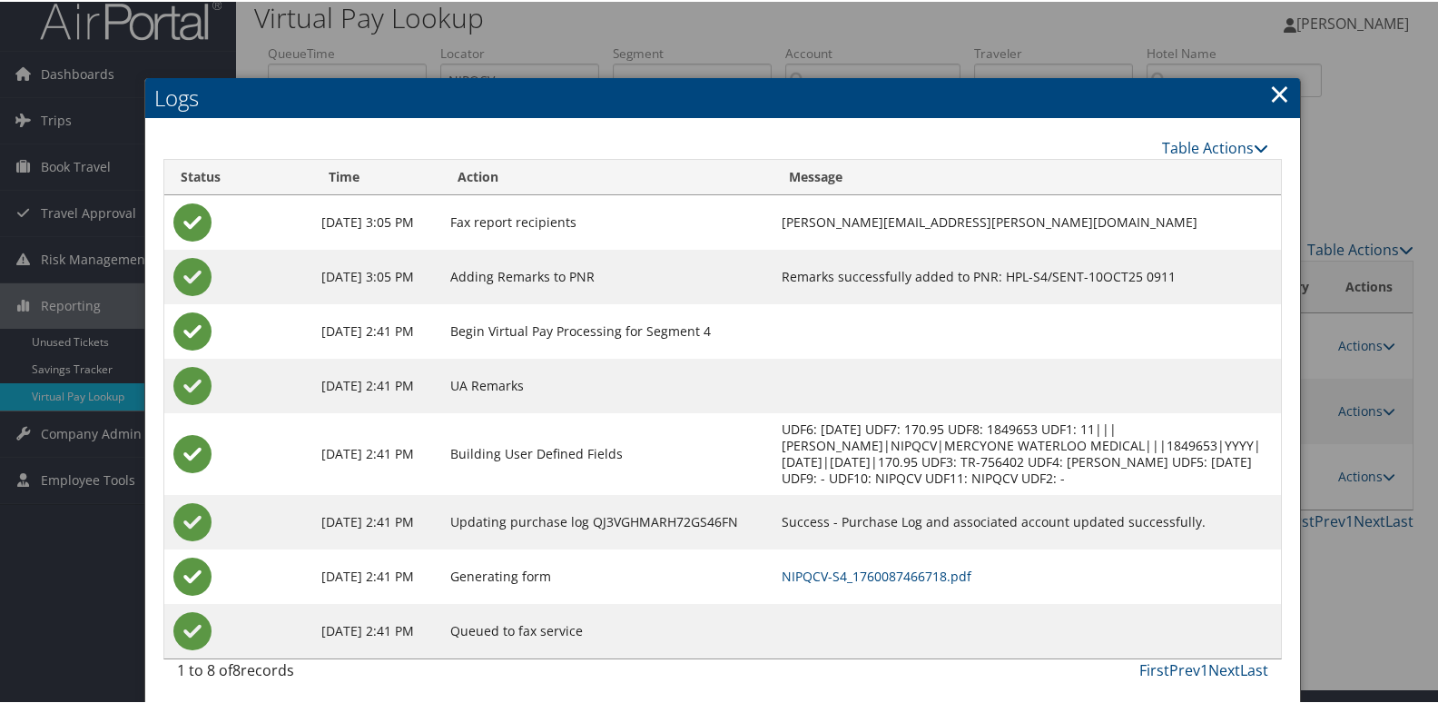
scroll to position [19, 0]
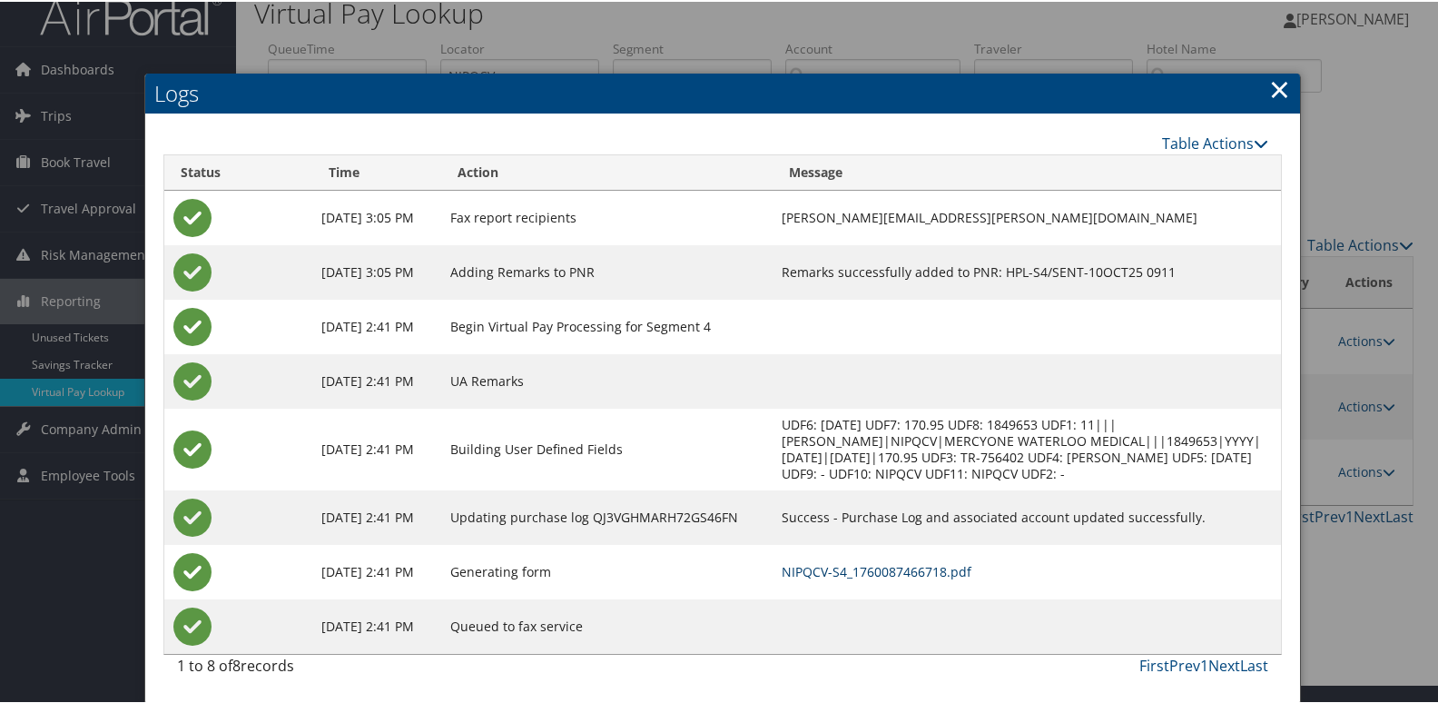
drag, startPoint x: 936, startPoint y: 573, endPoint x: 891, endPoint y: 566, distance: 44.9
click at [936, 573] on link "NIPQCV-S4_1760087466718.pdf" at bounding box center [877, 569] width 190 height 17
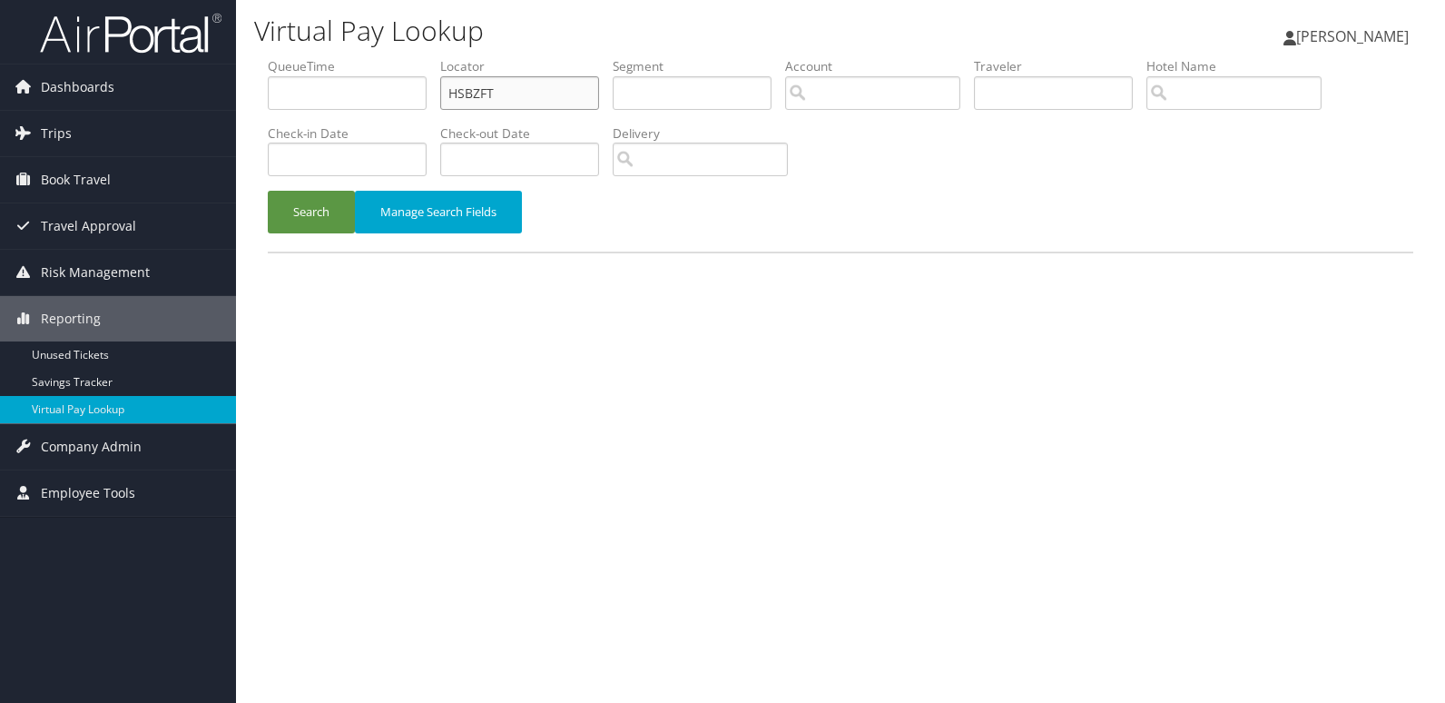
drag, startPoint x: 508, startPoint y: 92, endPoint x: 315, endPoint y: 102, distance: 193.6
click at [316, 57] on ul "QueueTime Locator HSBZFT Segment Account Traveler Hotel Name Check-in Date Chec…" at bounding box center [841, 57] width 1146 height 0
paste input "NFOGWM"
type input "NFOGWM"
click at [287, 231] on button "Search" at bounding box center [311, 212] width 87 height 43
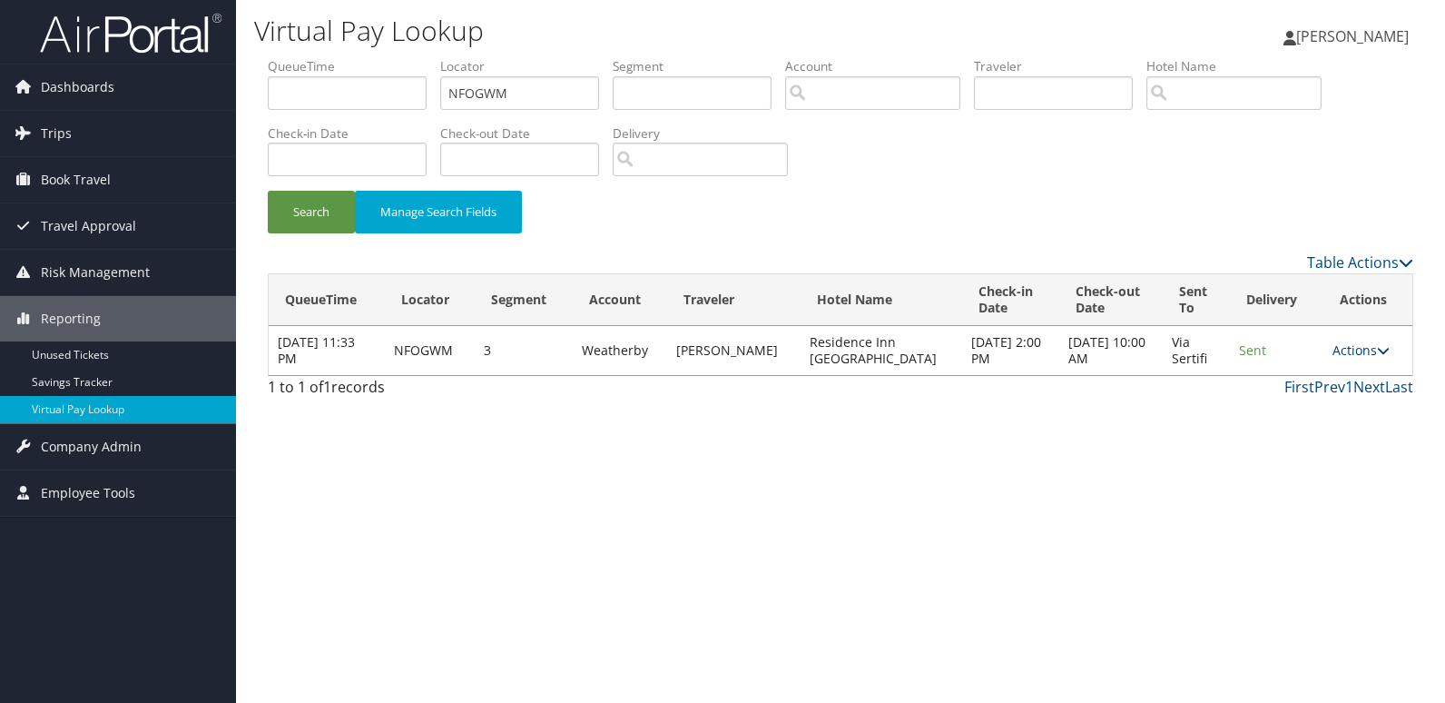
click at [1378, 347] on icon at bounding box center [1383, 350] width 13 height 13
click at [1312, 394] on link "Logs" at bounding box center [1325, 407] width 114 height 31
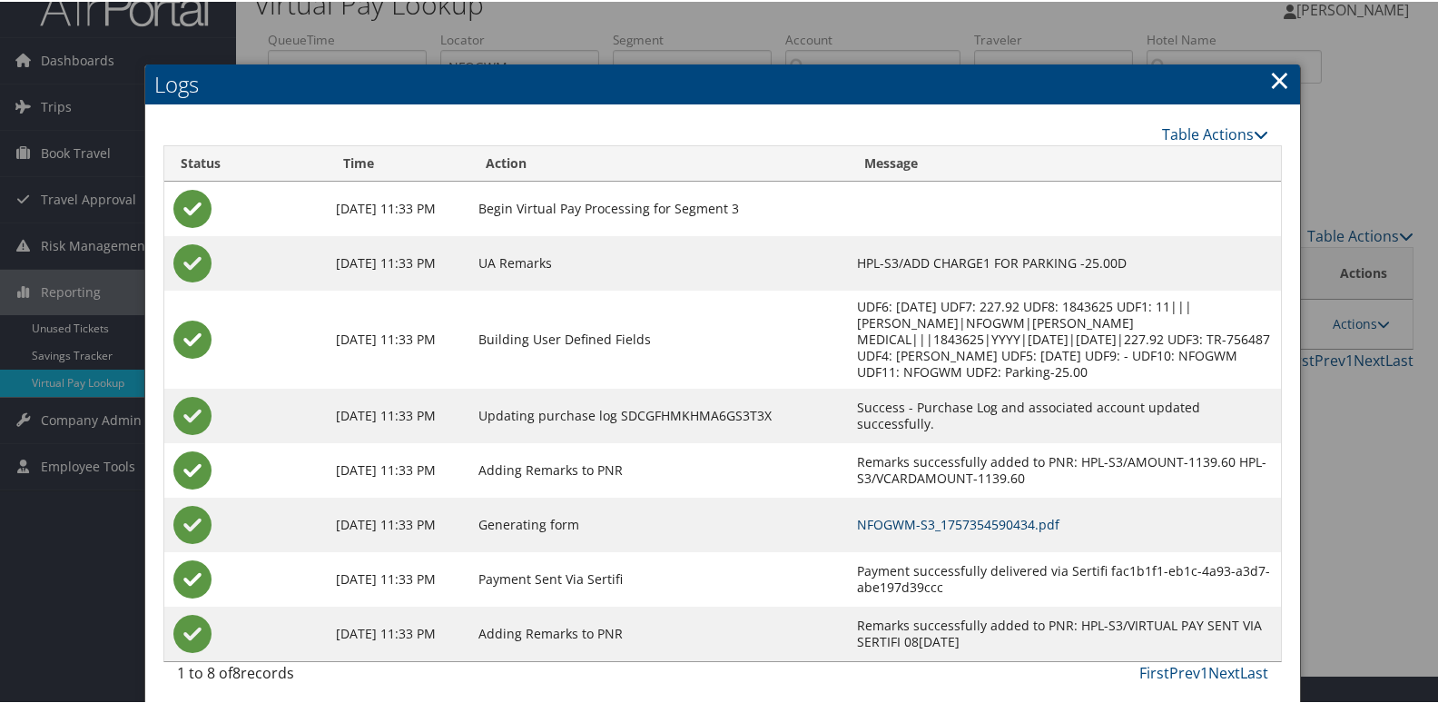
scroll to position [35, 0]
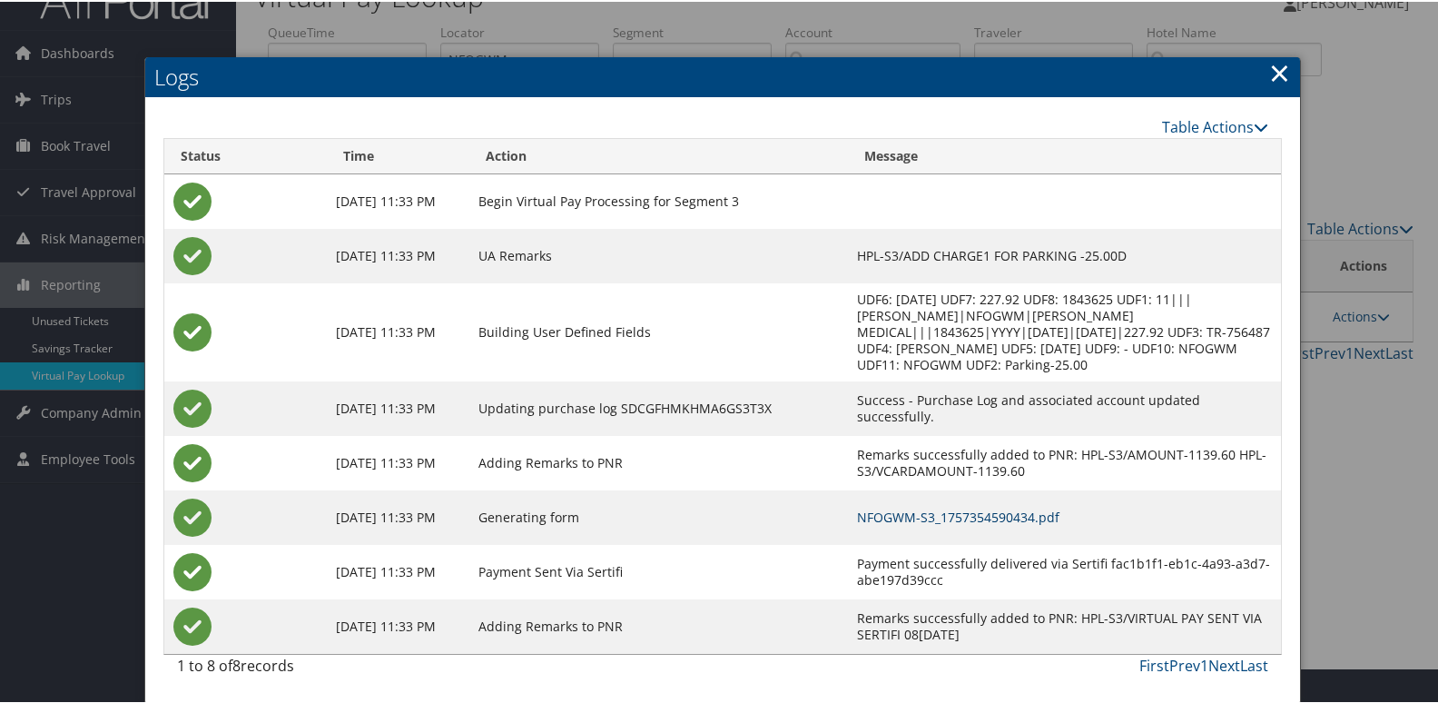
drag, startPoint x: 940, startPoint y: 519, endPoint x: 918, endPoint y: 518, distance: 21.8
click at [940, 519] on link "NFOGWM-S3_1757354590434.pdf" at bounding box center [958, 515] width 202 height 17
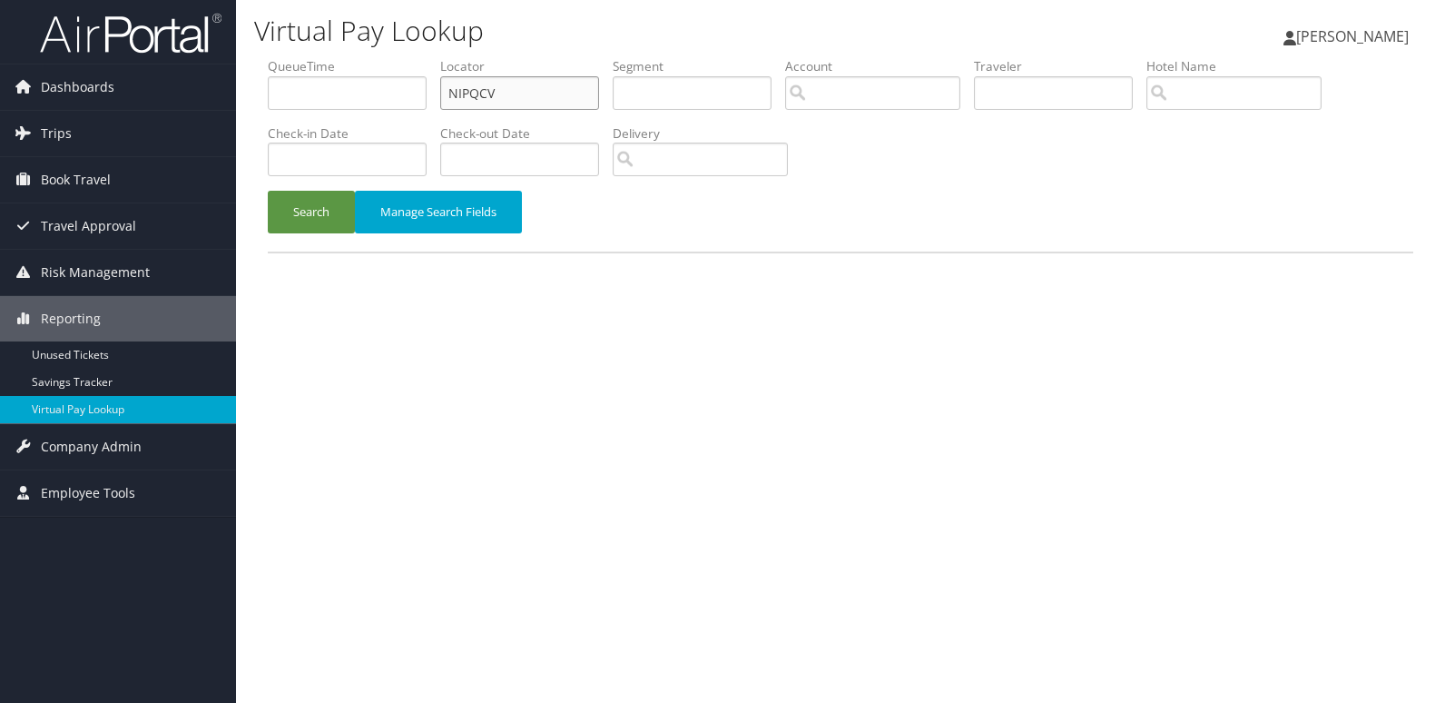
drag, startPoint x: 490, startPoint y: 93, endPoint x: 360, endPoint y: 107, distance: 130.5
click at [360, 57] on ul "QueueTime Locator NIPQCV Segment Account Traveler Hotel Name Check-in Date Chec…" at bounding box center [841, 57] width 1146 height 0
drag, startPoint x: 497, startPoint y: 98, endPoint x: 394, endPoint y: 112, distance: 104.4
click at [397, 57] on ul "QueueTime Locator NIPQCV Segment Account Traveler Hotel Name Check-in Date Chec…" at bounding box center [841, 57] width 1146 height 0
paste input "DXKYRK"
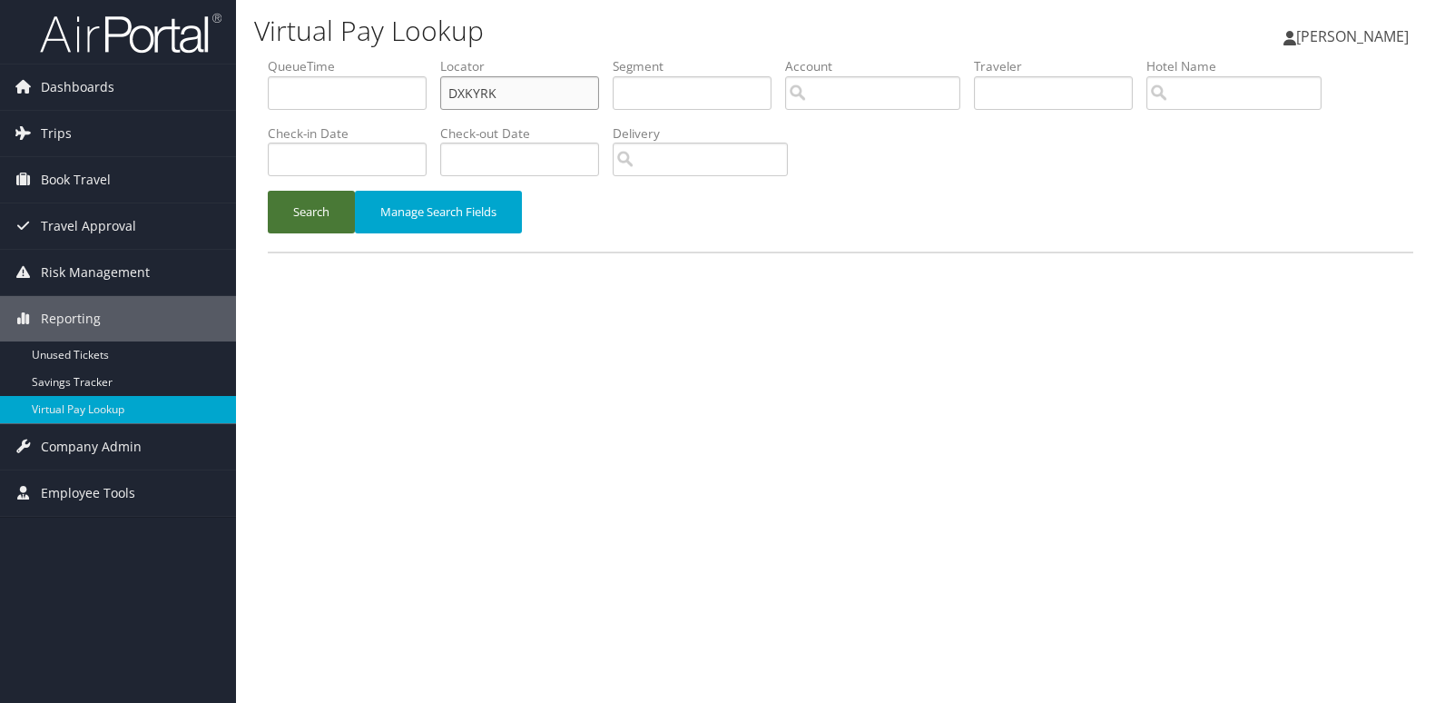
type input "DXKYRK"
click at [309, 214] on button "Search" at bounding box center [311, 212] width 87 height 43
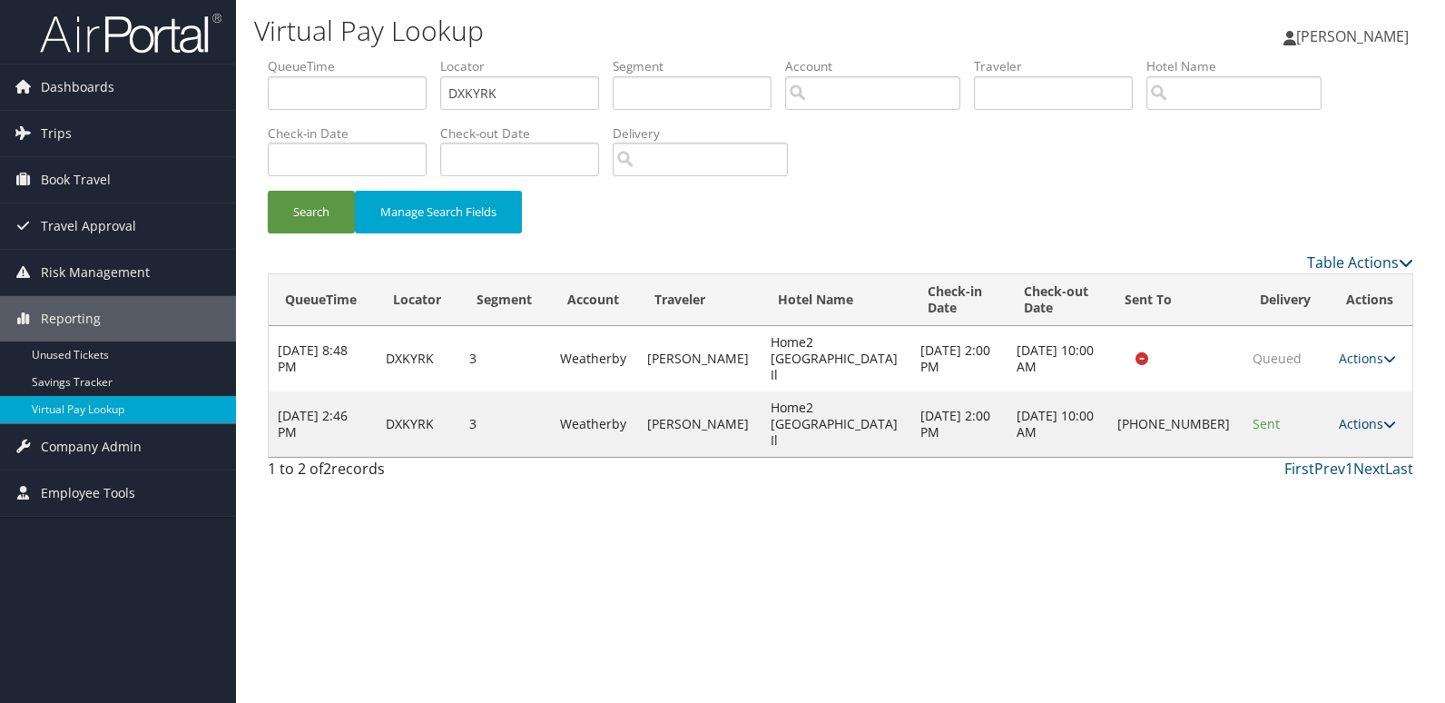
click at [1371, 415] on link "Actions" at bounding box center [1367, 423] width 57 height 17
click at [1300, 456] on link "Logs" at bounding box center [1302, 456] width 155 height 31
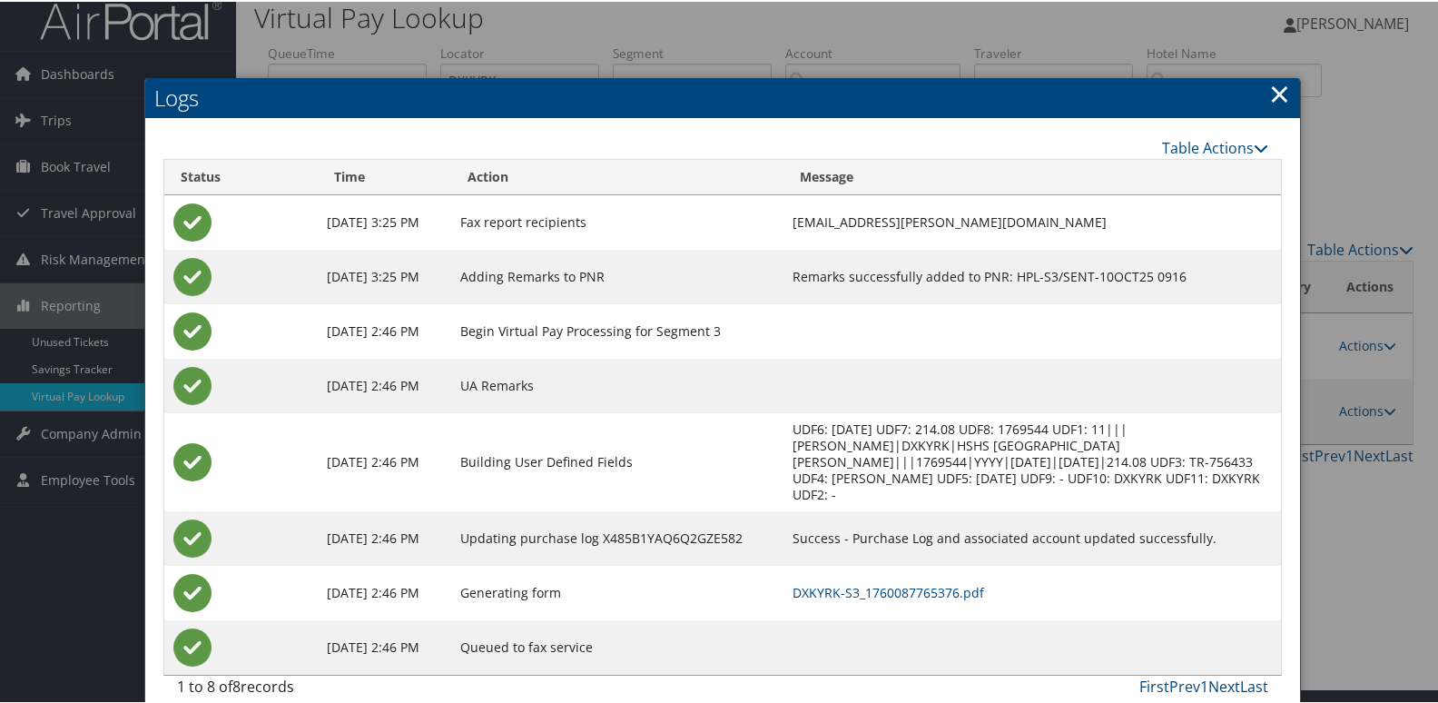
scroll to position [19, 0]
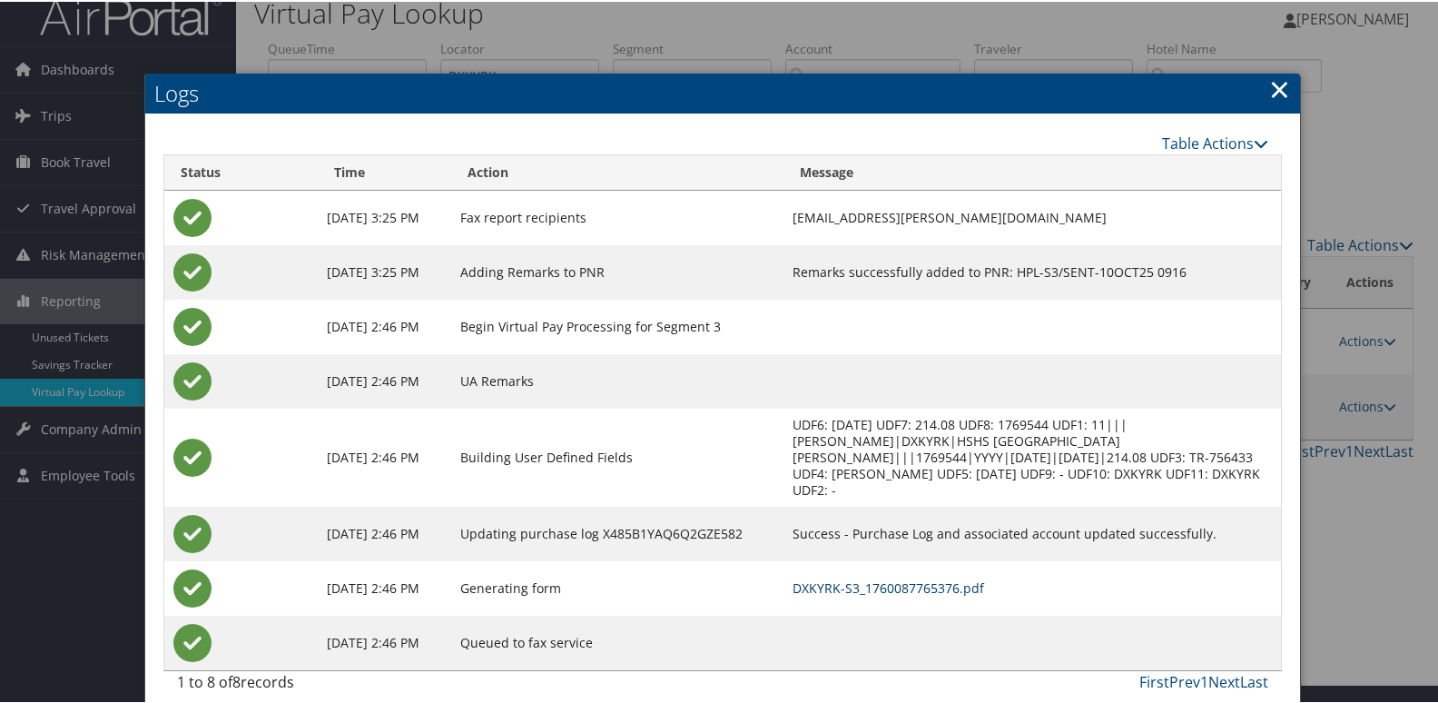
click at [907, 577] on link "DXKYRK-S3_1760087765376.pdf" at bounding box center [888, 585] width 192 height 17
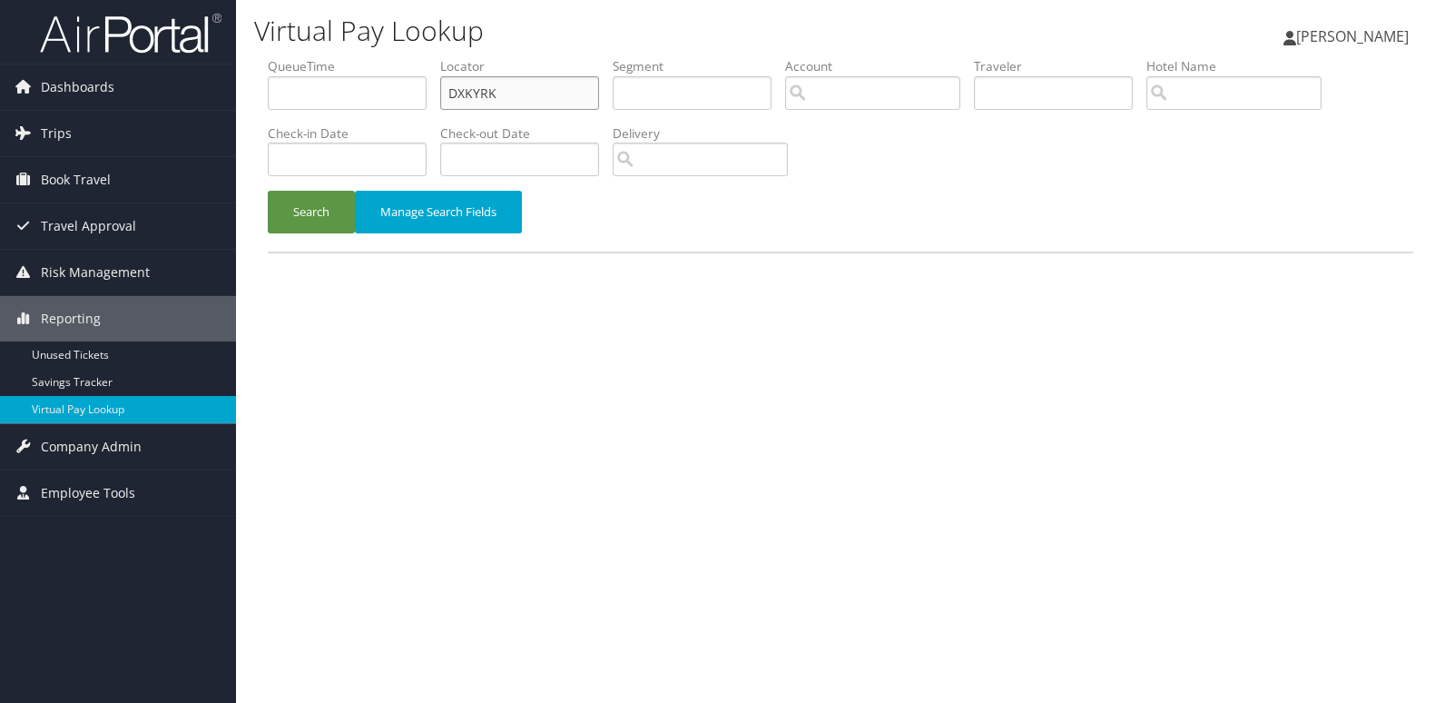
drag, startPoint x: 526, startPoint y: 101, endPoint x: 370, endPoint y: 117, distance: 156.1
click at [385, 57] on ul "QueueTime Locator DXKYRK Segment Account Traveler Hotel Name Check-in Date Chec…" at bounding box center [841, 57] width 1146 height 0
paste input "GSAMAS"
type input "GSAMAS"
click at [309, 209] on button "Search" at bounding box center [311, 212] width 87 height 43
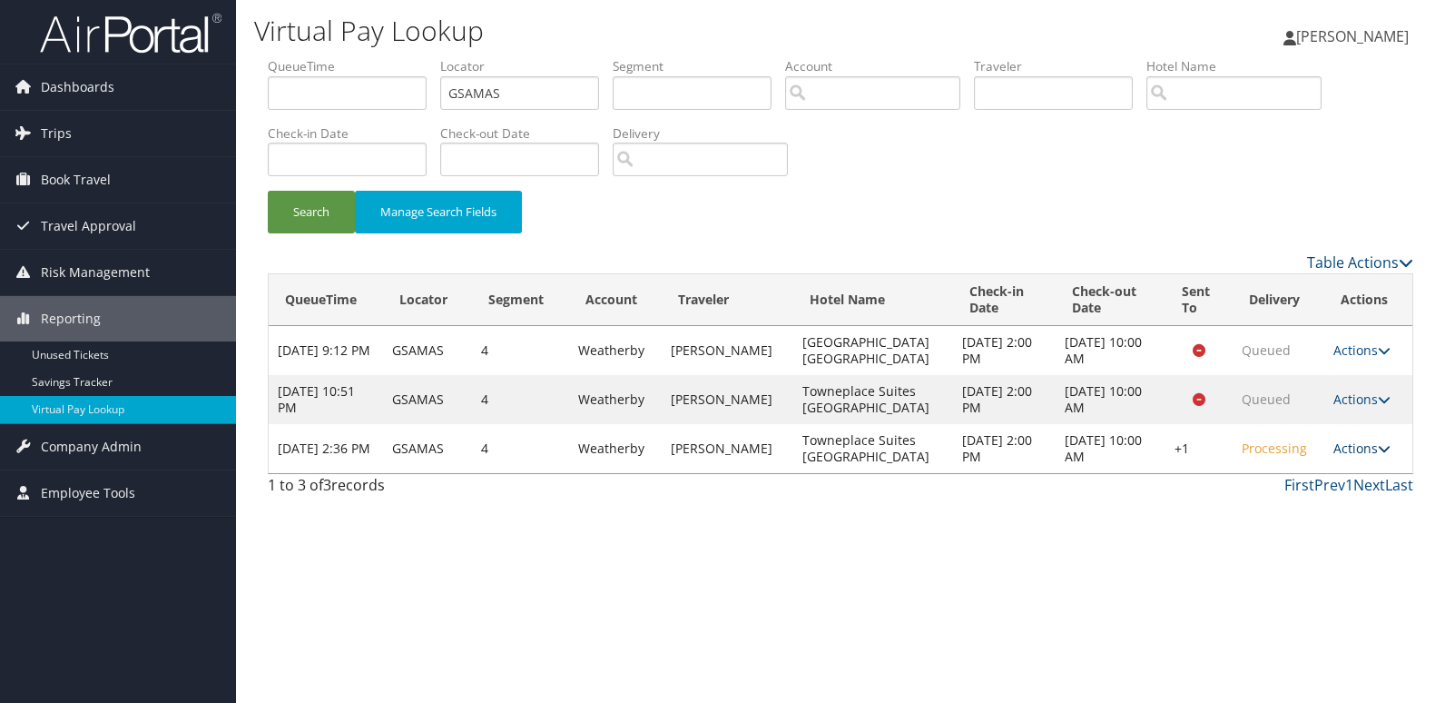
click at [1362, 450] on link "Actions" at bounding box center [1361, 447] width 57 height 17
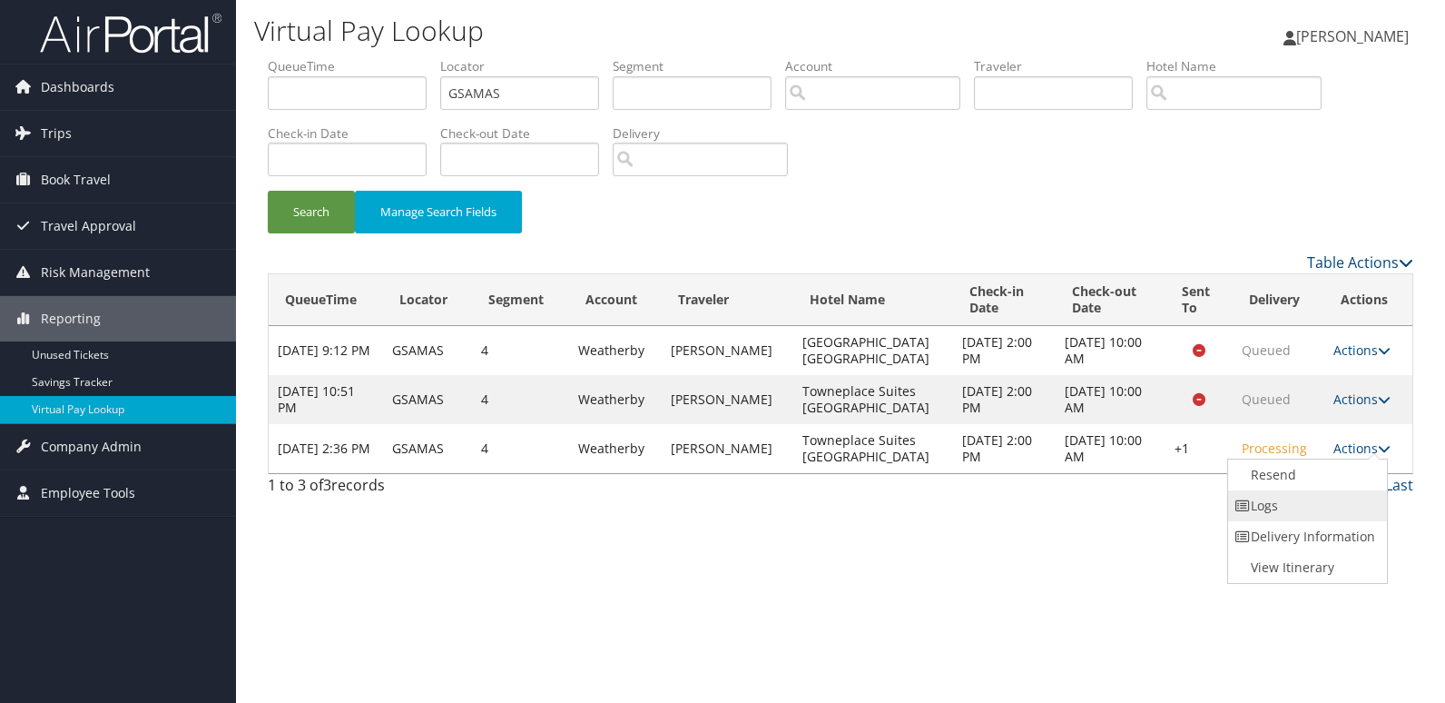
click at [1277, 507] on link "Logs" at bounding box center [1305, 505] width 155 height 31
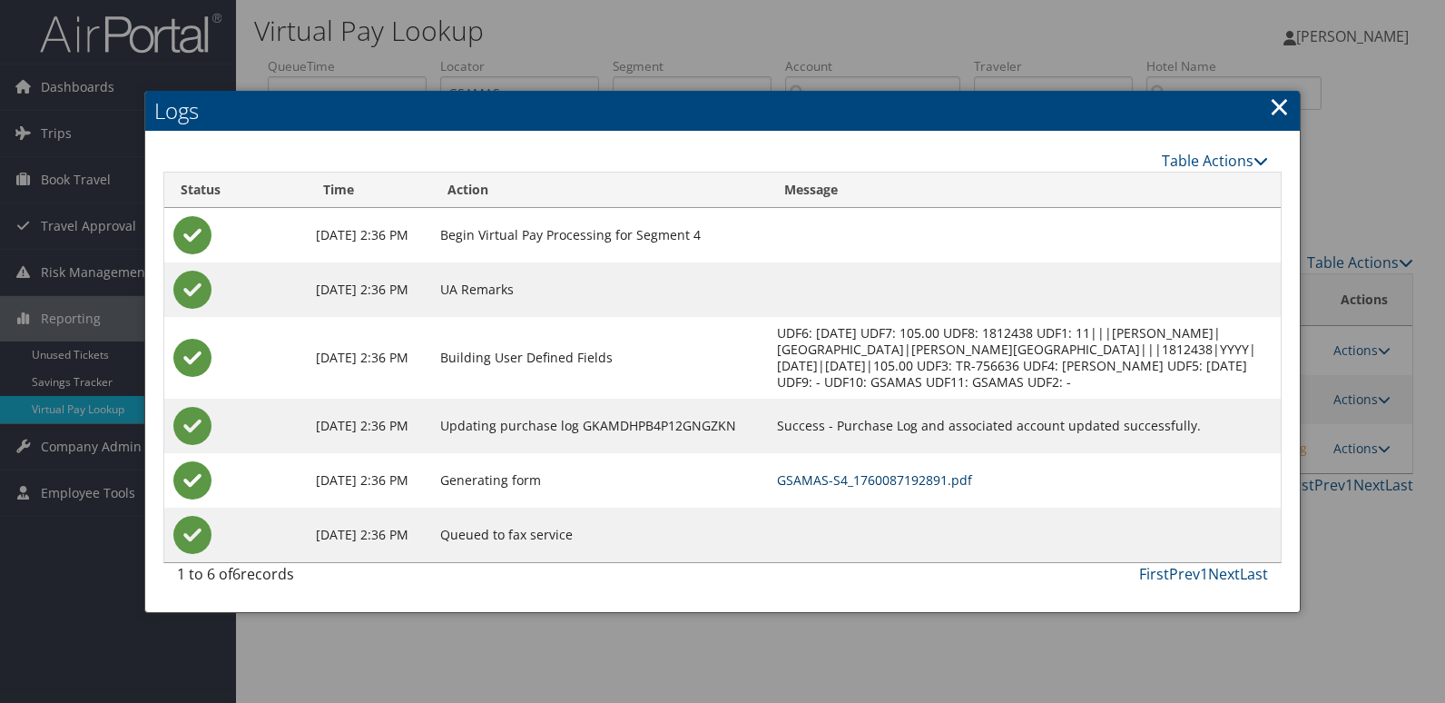
click at [972, 488] on link "GSAMAS-S4_1760087192891.pdf" at bounding box center [874, 479] width 195 height 17
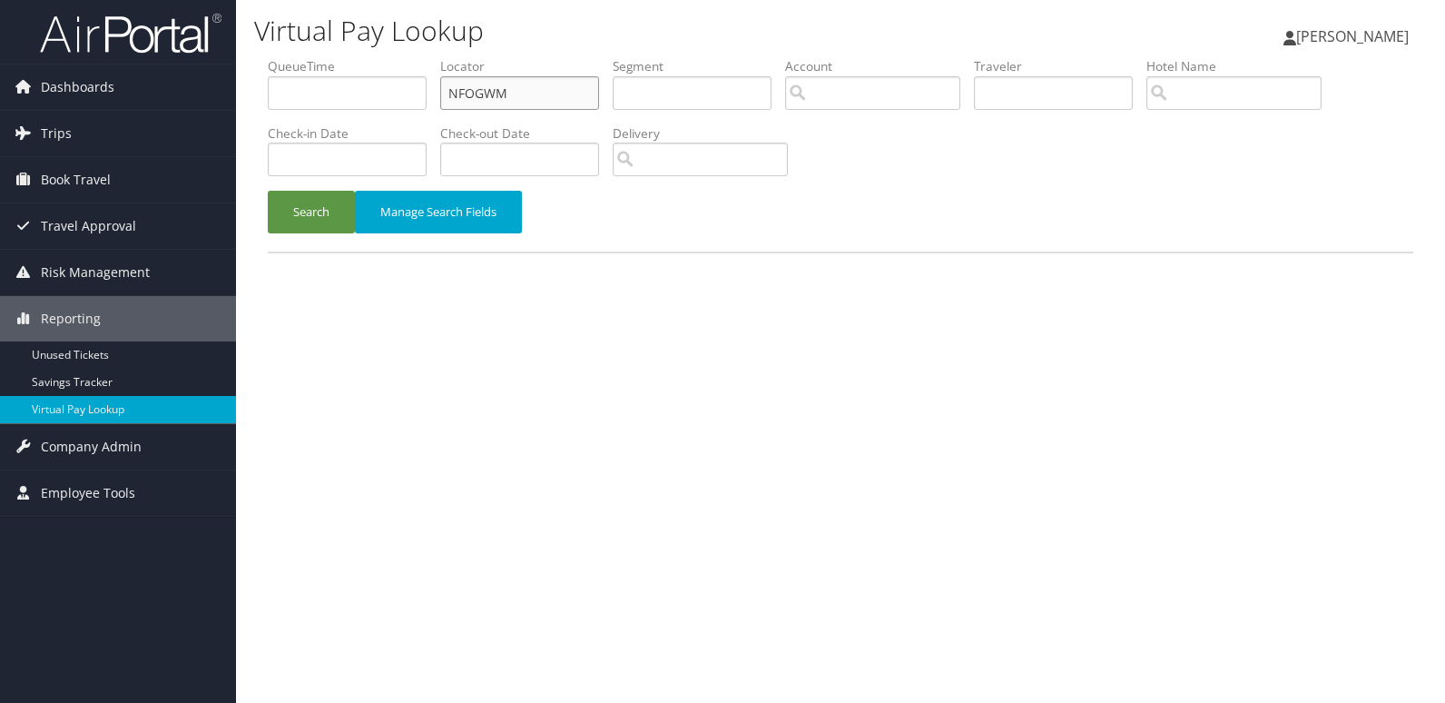
drag, startPoint x: 538, startPoint y: 107, endPoint x: 389, endPoint y: 114, distance: 150.0
click at [389, 57] on ul "QueueTime Locator NFOGWM Segment Account Traveler Hotel Name Check-in Date Chec…" at bounding box center [841, 57] width 1146 height 0
paste input "LZPTDY"
type input "LZPTDY"
click at [323, 210] on button "Search" at bounding box center [311, 212] width 87 height 43
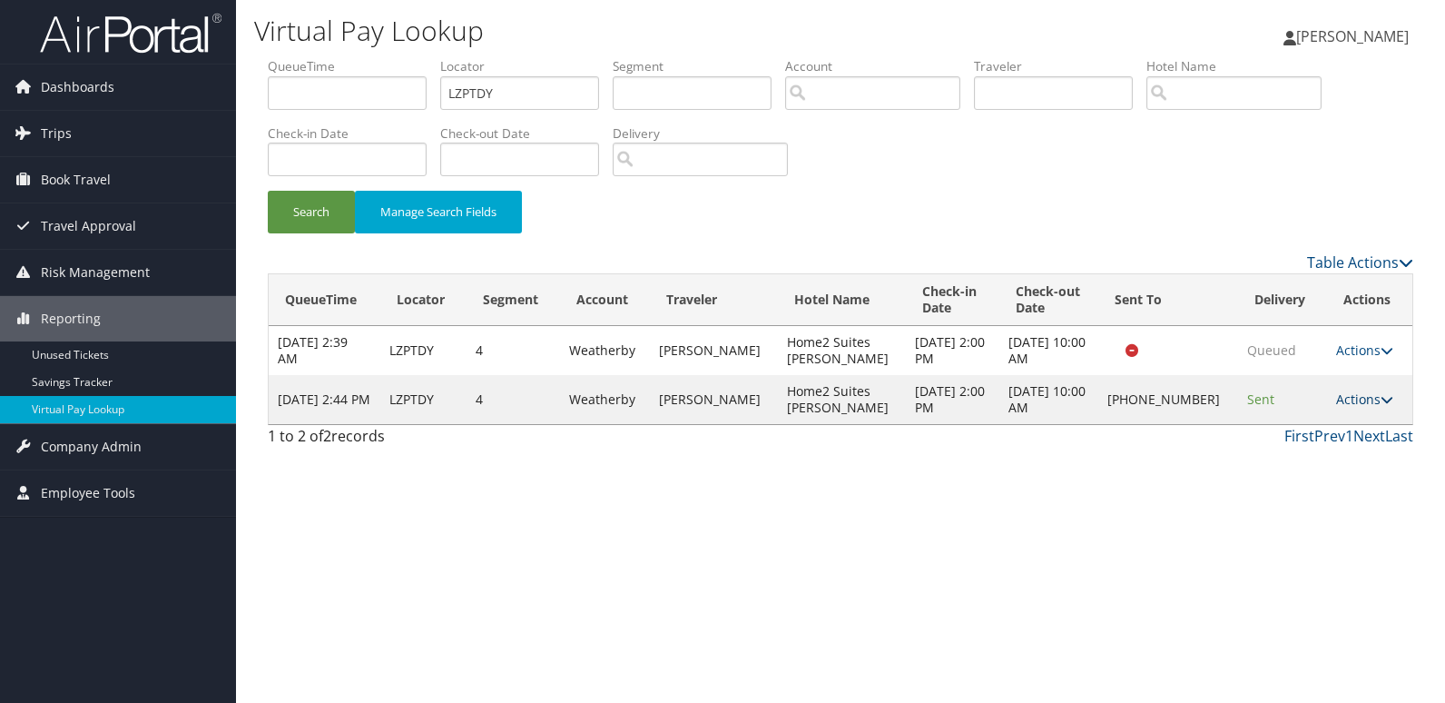
click at [1352, 402] on link "Actions" at bounding box center [1364, 398] width 57 height 17
click at [1295, 462] on link "Logs" at bounding box center [1302, 456] width 155 height 31
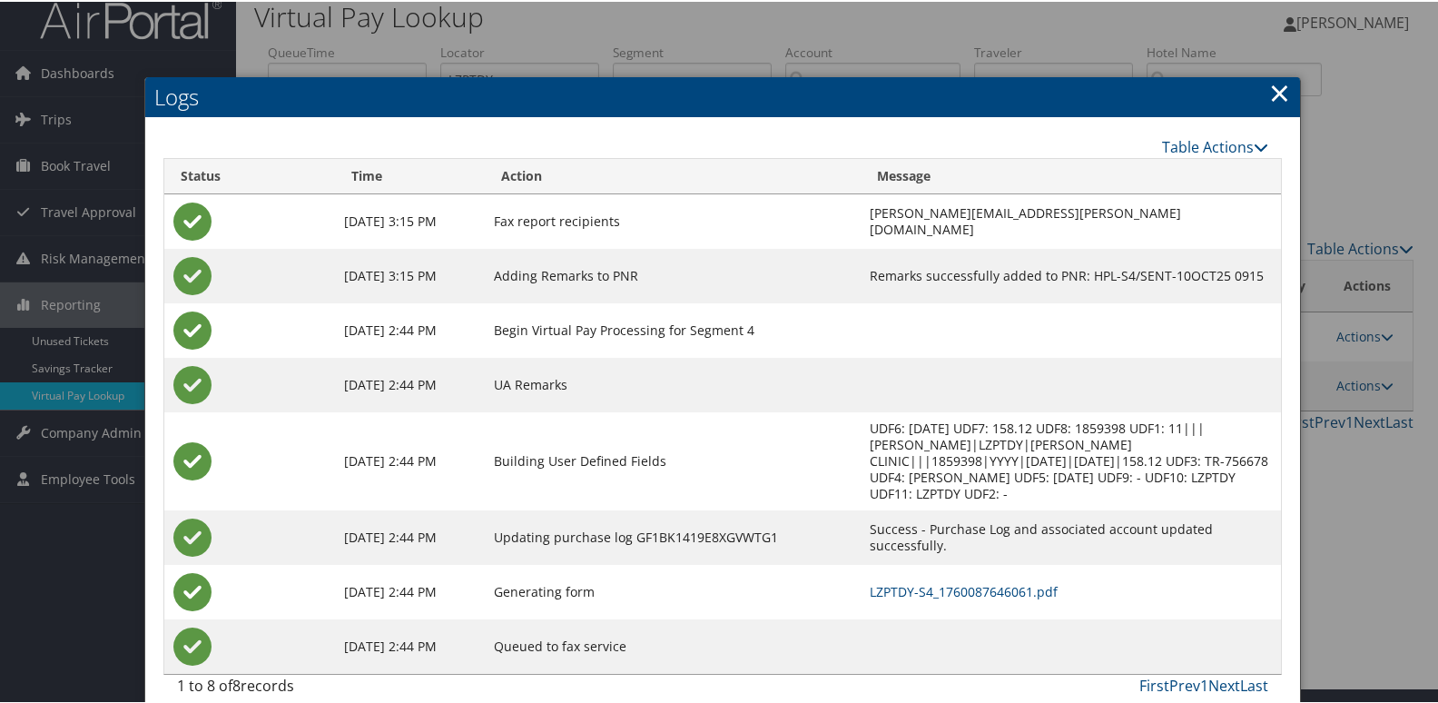
scroll to position [19, 0]
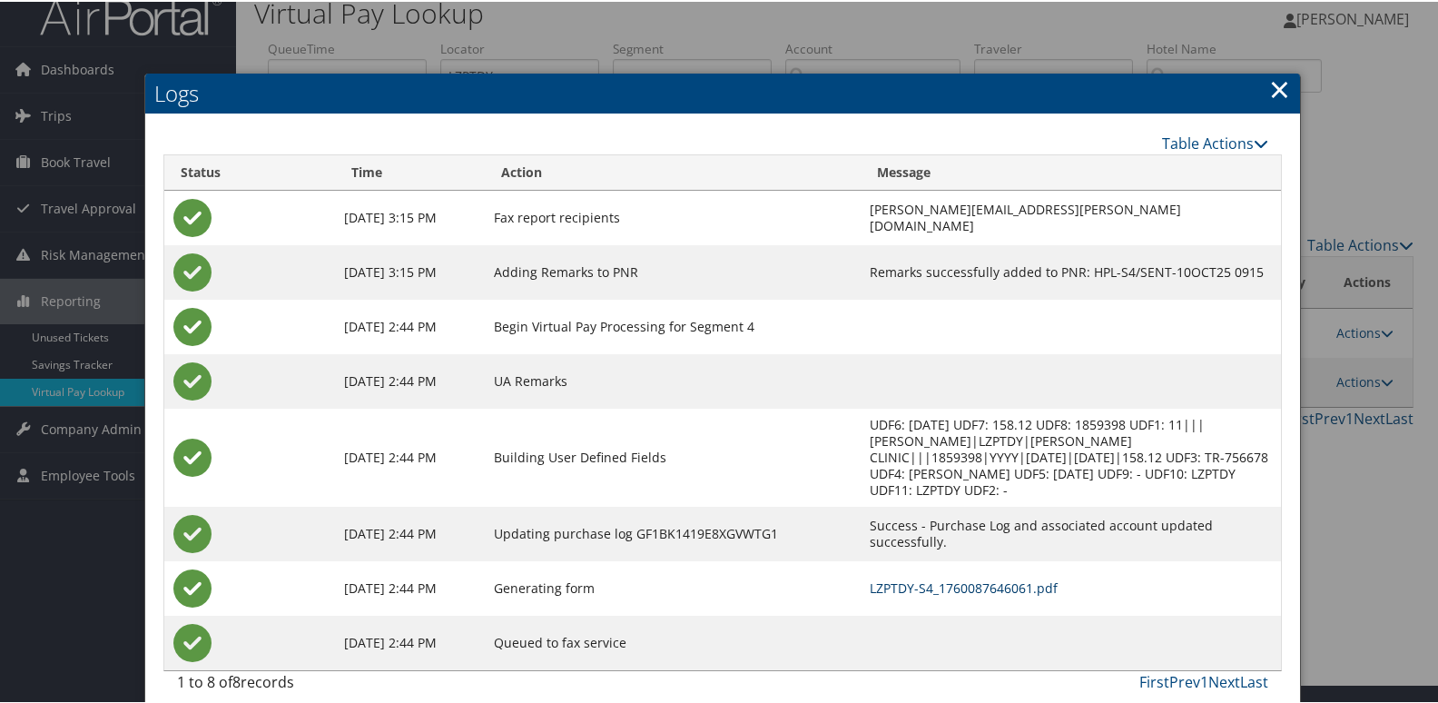
click at [878, 577] on link "LZPTDY-S4_1760087646061.pdf" at bounding box center [964, 585] width 188 height 17
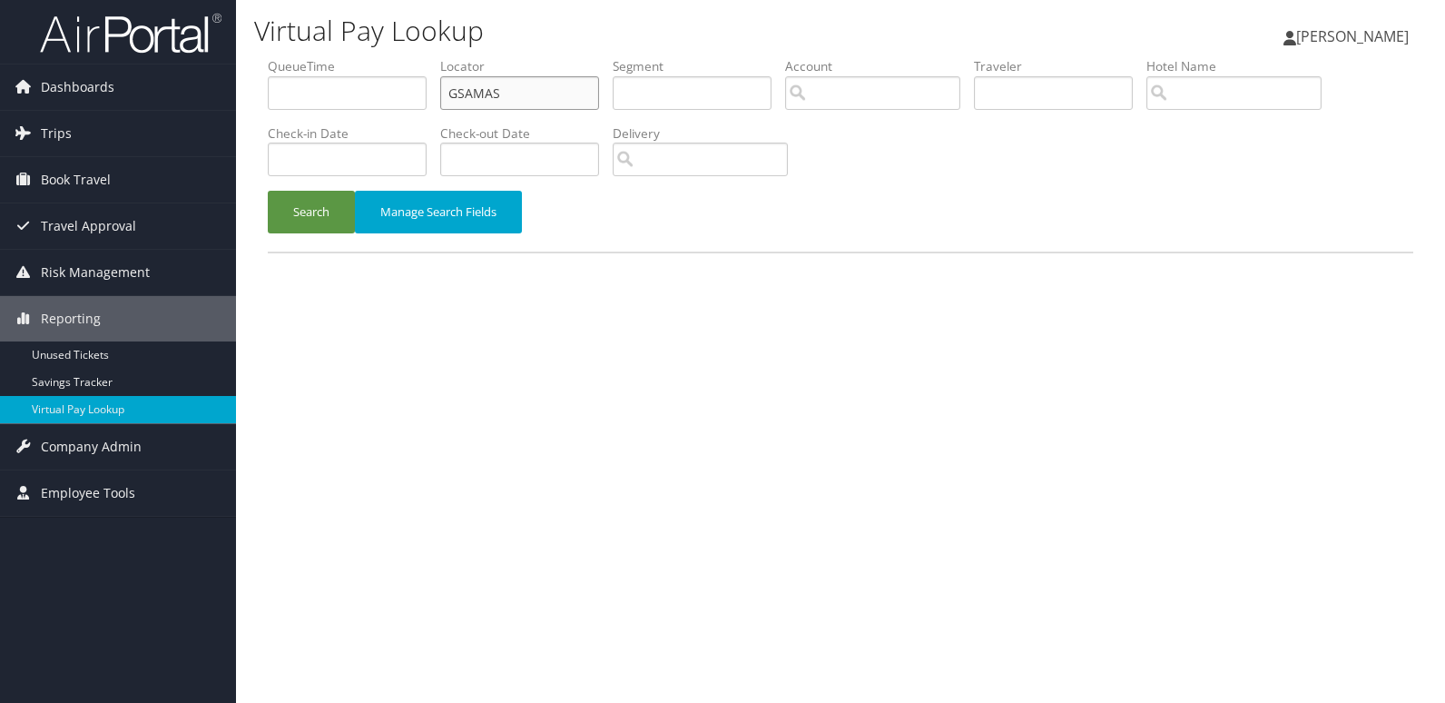
drag, startPoint x: 487, startPoint y: 93, endPoint x: 301, endPoint y: 93, distance: 186.1
click at [305, 57] on ul "QueueTime Locator GSAMAS Segment Account Traveler Hotel Name Check-in Date Chec…" at bounding box center [841, 57] width 1146 height 0
paste input "HSFHME"
type input "HSFHME"
click at [313, 199] on button "Search" at bounding box center [311, 212] width 87 height 43
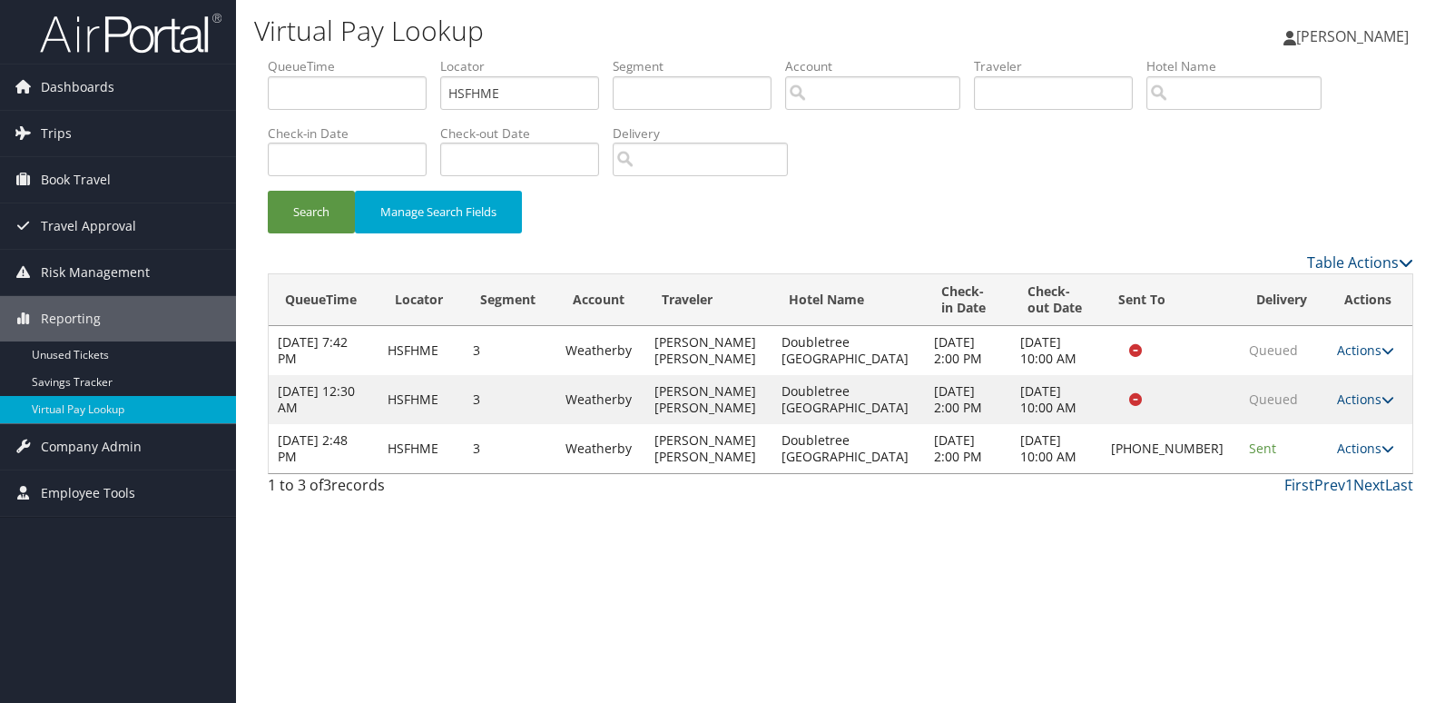
click at [1379, 459] on td "Actions Resend Logs Delivery Information View Itinerary" at bounding box center [1370, 448] width 84 height 49
click at [1371, 449] on link "Actions" at bounding box center [1365, 447] width 57 height 17
click at [1290, 500] on link "Logs" at bounding box center [1302, 505] width 155 height 31
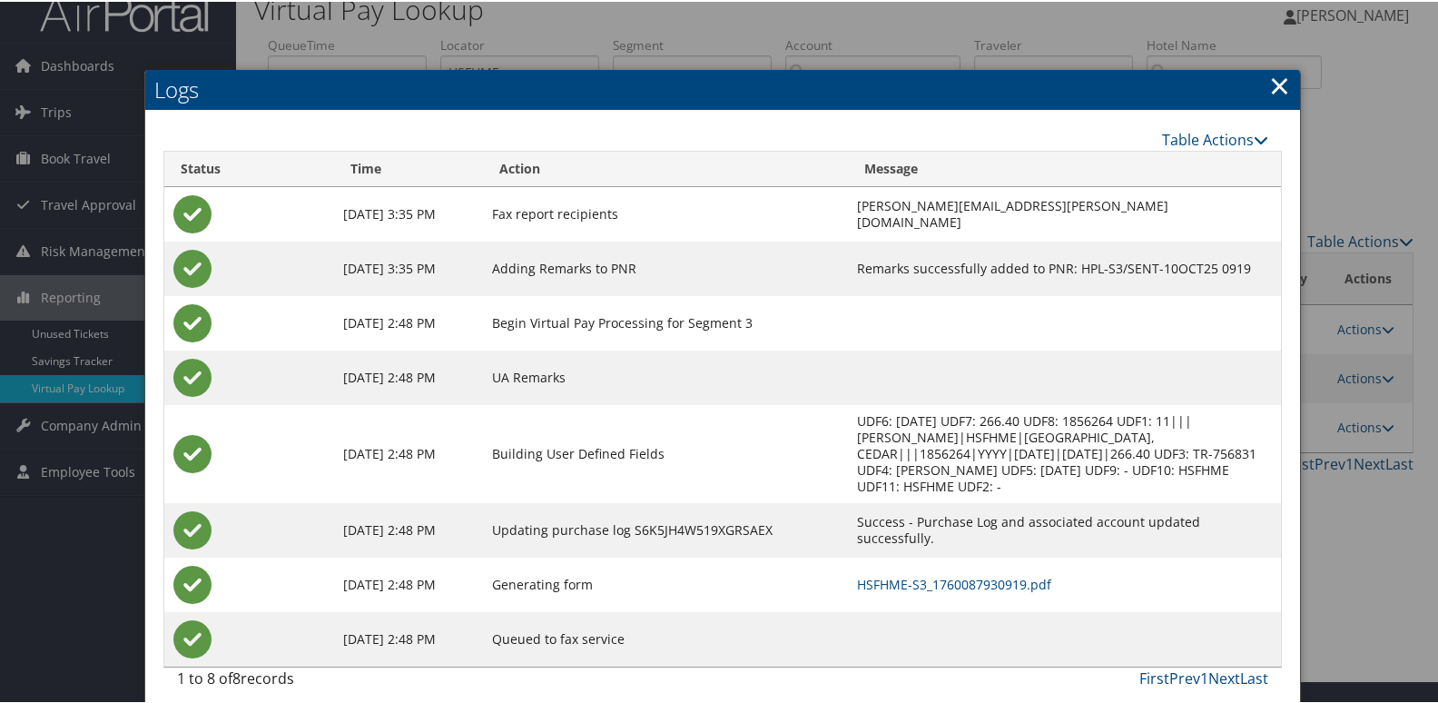
scroll to position [35, 0]
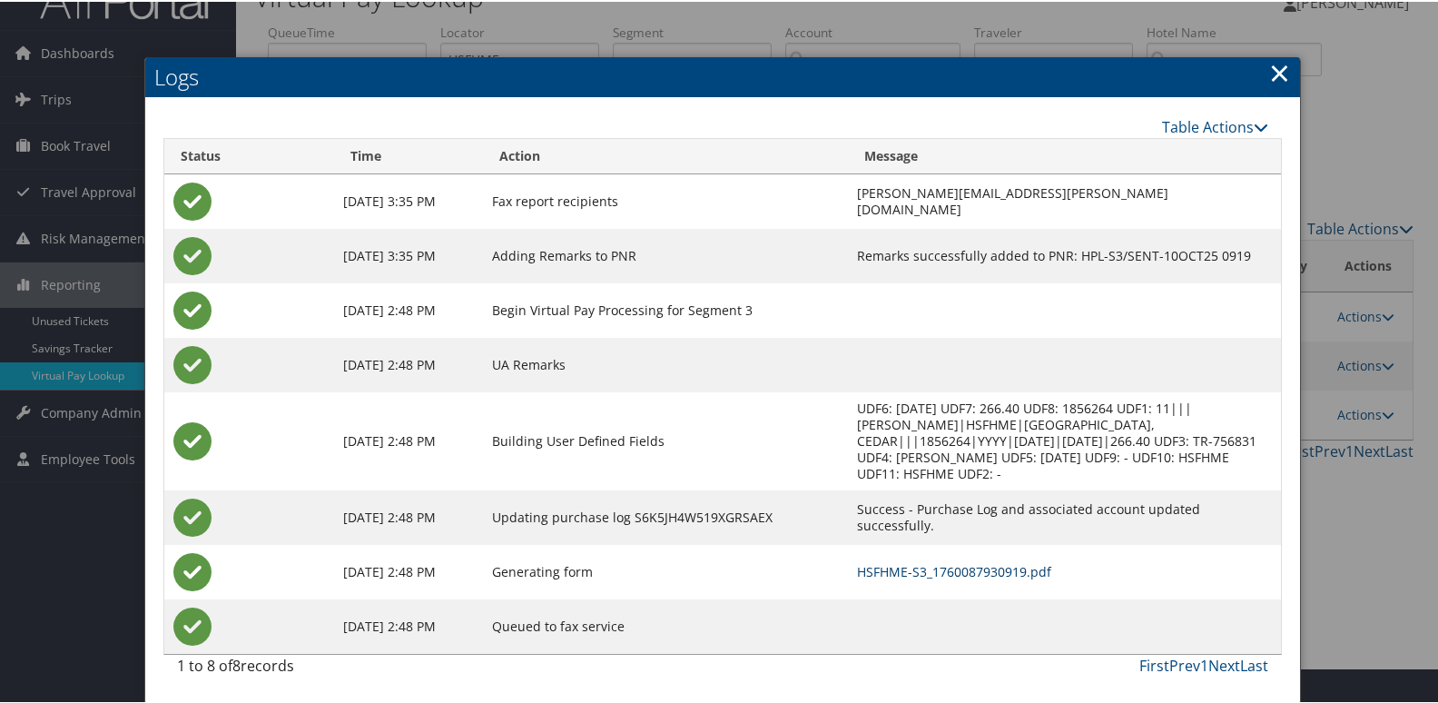
click at [930, 572] on link "HSFHME-S3_1760087930919.pdf" at bounding box center [954, 569] width 194 height 17
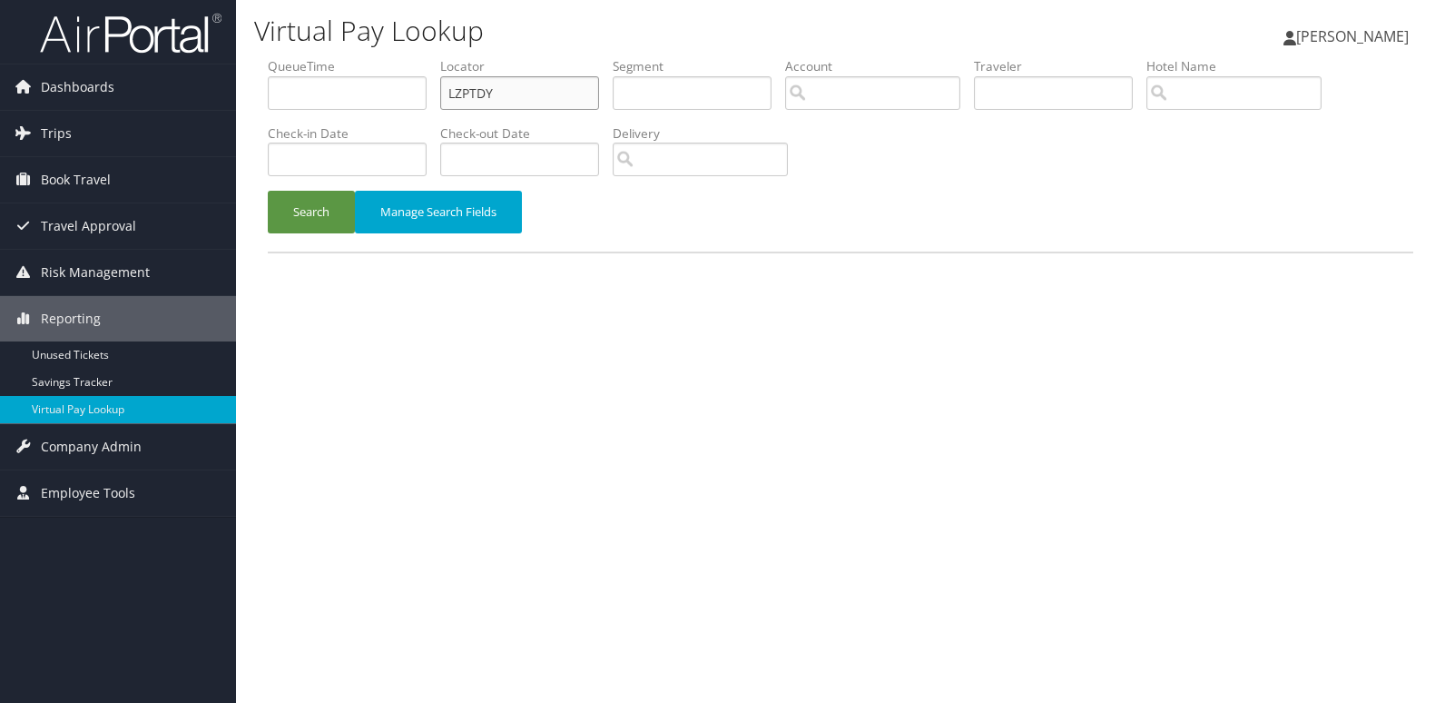
drag, startPoint x: 507, startPoint y: 92, endPoint x: 377, endPoint y: 103, distance: 130.3
click at [387, 57] on ul "QueueTime Locator LZPTDY Segment Account Traveler Hotel Name Check-in Date Chec…" at bounding box center [841, 57] width 1146 height 0
paste input "UJOXVB"
type input "UJOXVB"
click at [330, 216] on button "Search" at bounding box center [311, 212] width 87 height 43
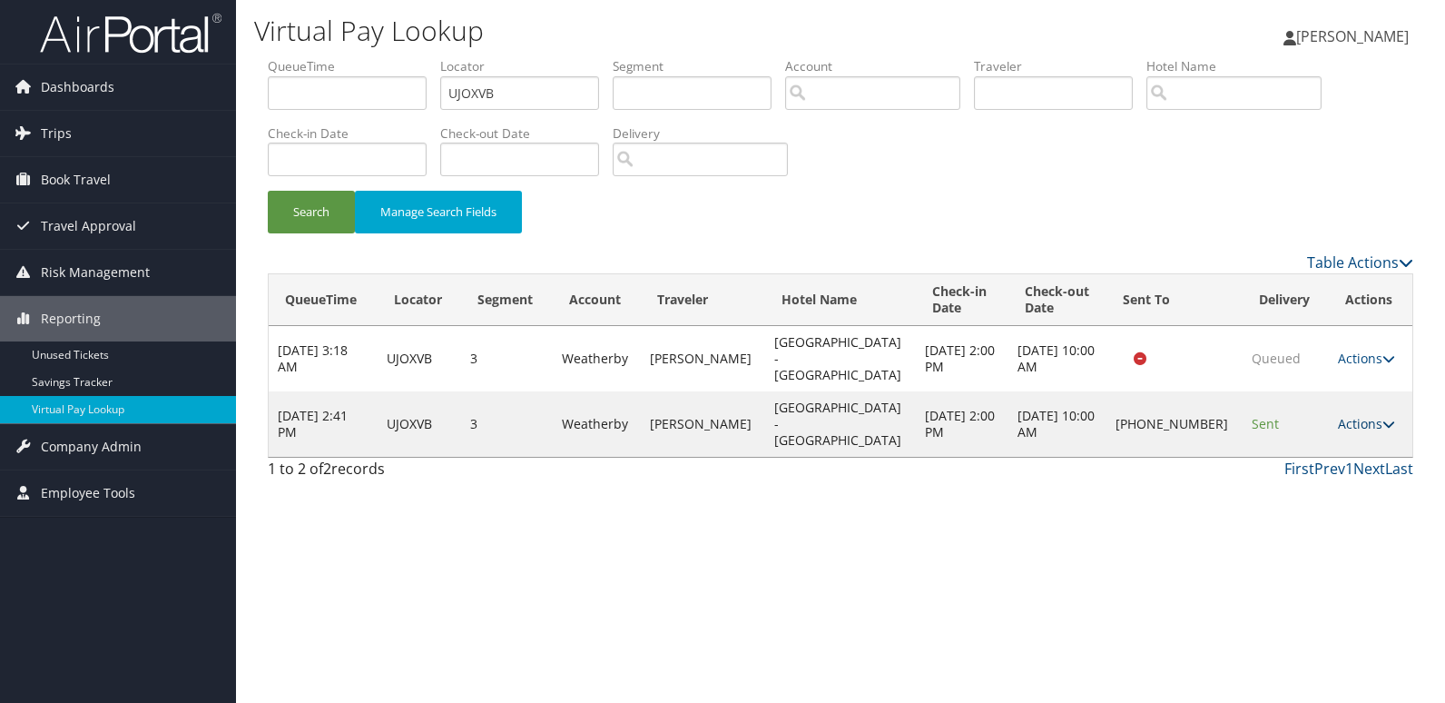
click at [1368, 415] on link "Actions" at bounding box center [1366, 423] width 57 height 17
click at [1264, 458] on link "Logs" at bounding box center [1303, 456] width 155 height 31
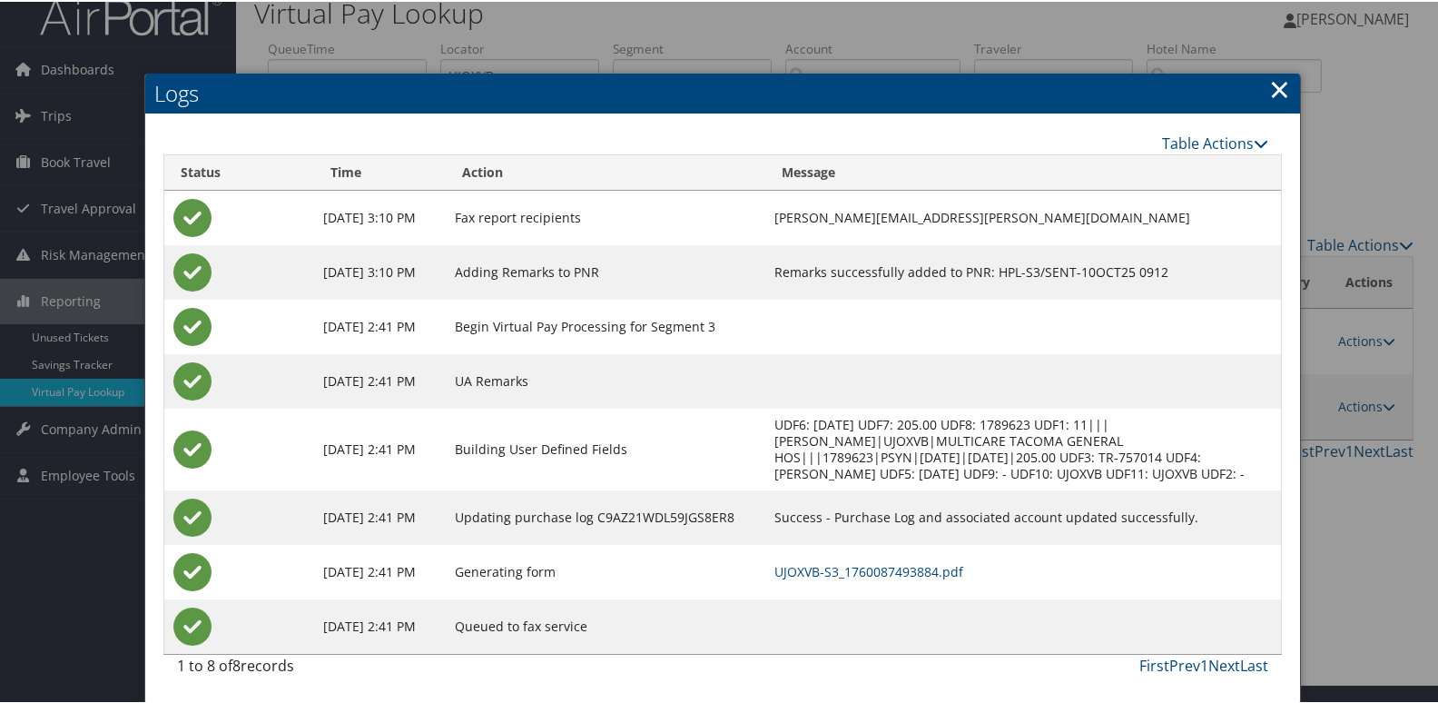
scroll to position [35, 0]
drag, startPoint x: 911, startPoint y: 564, endPoint x: 870, endPoint y: 554, distance: 42.9
click at [911, 564] on link "UJOXVB-S3_1760087493884.pdf" at bounding box center [868, 569] width 189 height 17
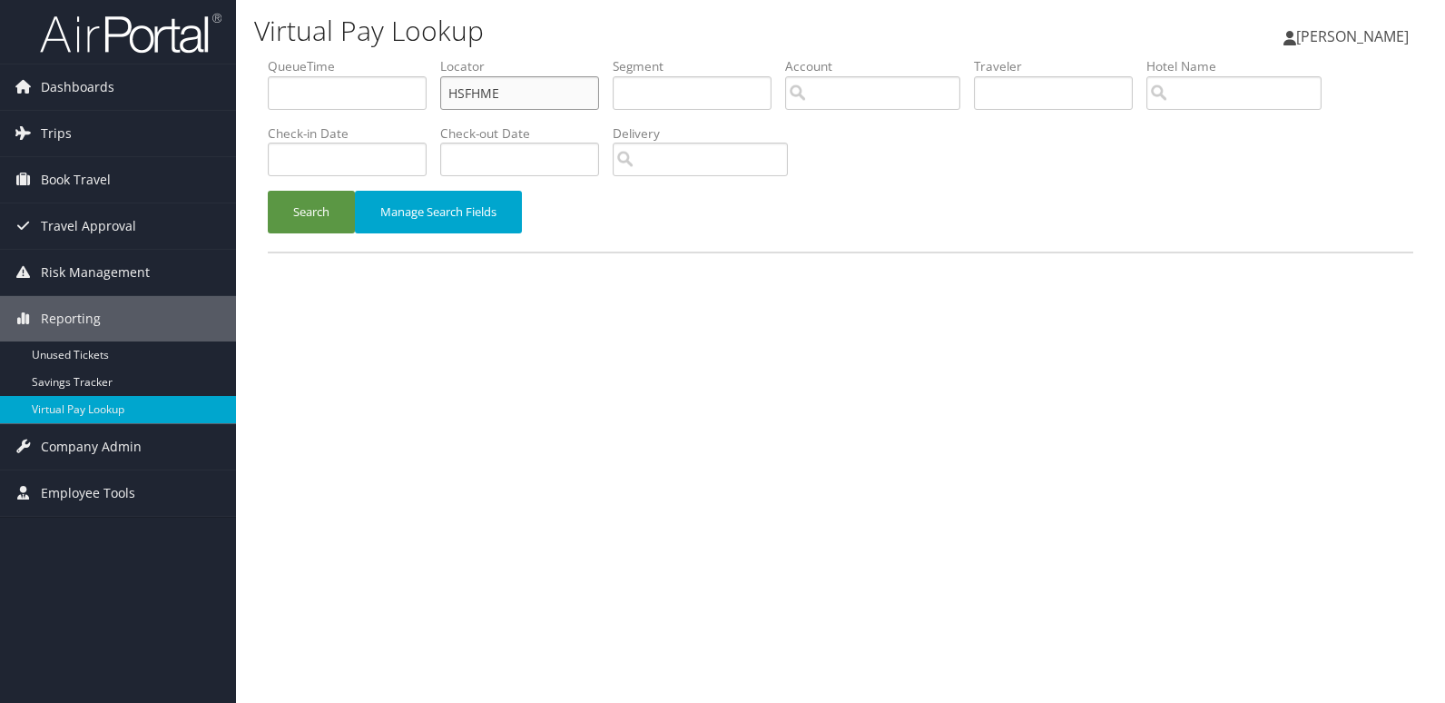
drag, startPoint x: 540, startPoint y: 95, endPoint x: 391, endPoint y: 106, distance: 149.3
click at [423, 57] on ul "QueueTime Locator HSFHME Segment Account Traveler Hotel Name Check-in Date Chec…" at bounding box center [841, 57] width 1146 height 0
paste input "KXRJKG"
type input "KXRJKG"
click at [331, 211] on button "Search" at bounding box center [311, 212] width 87 height 43
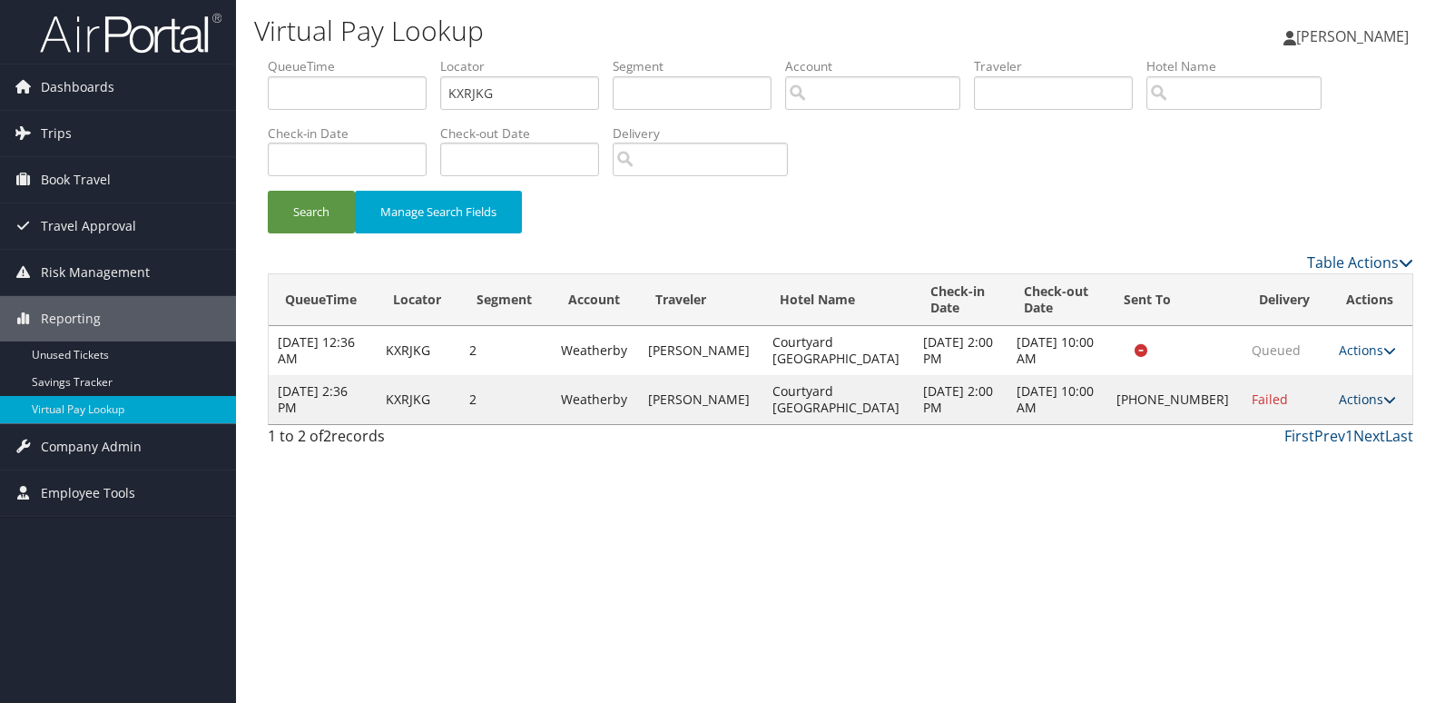
click at [1357, 400] on link "Actions" at bounding box center [1367, 398] width 57 height 17
click at [1307, 453] on link "Logs" at bounding box center [1304, 456] width 155 height 31
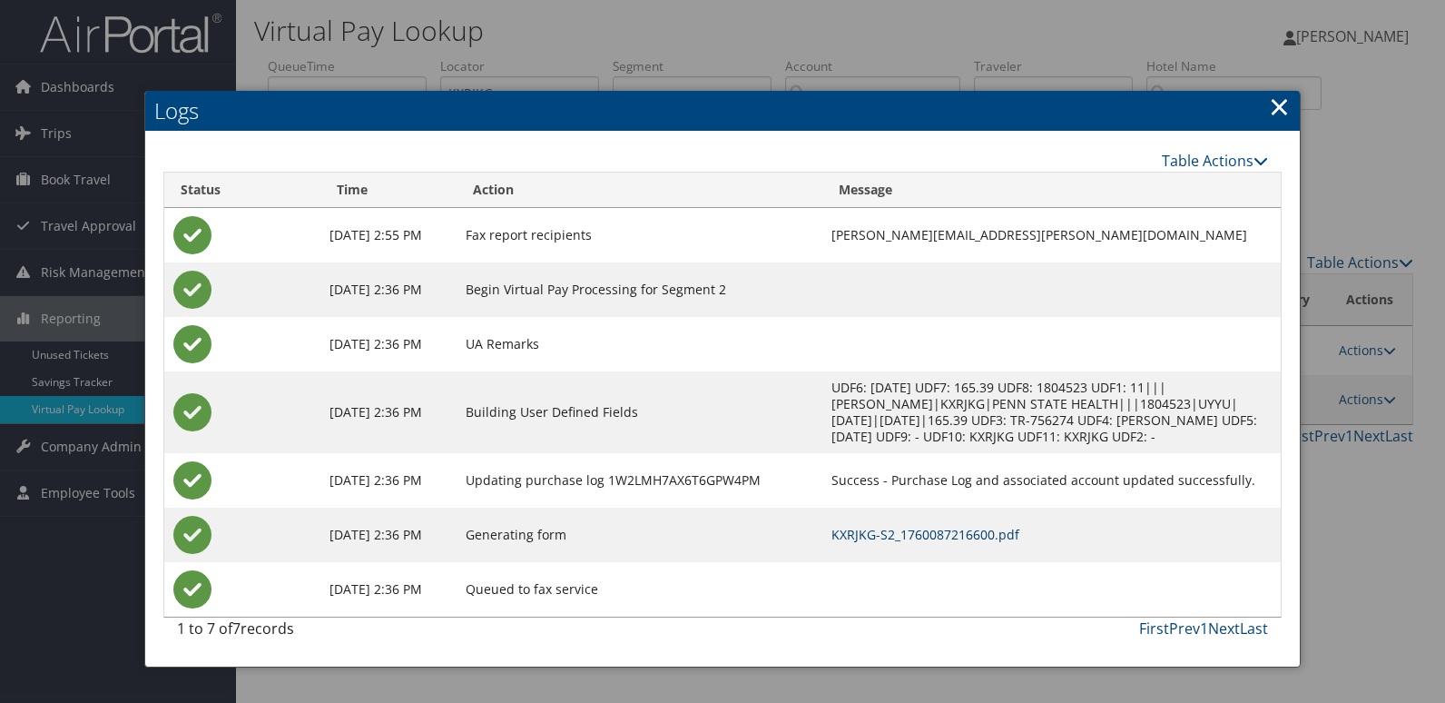
click at [887, 536] on link "KXRJKG-S2_1760087216600.pdf" at bounding box center [925, 534] width 188 height 17
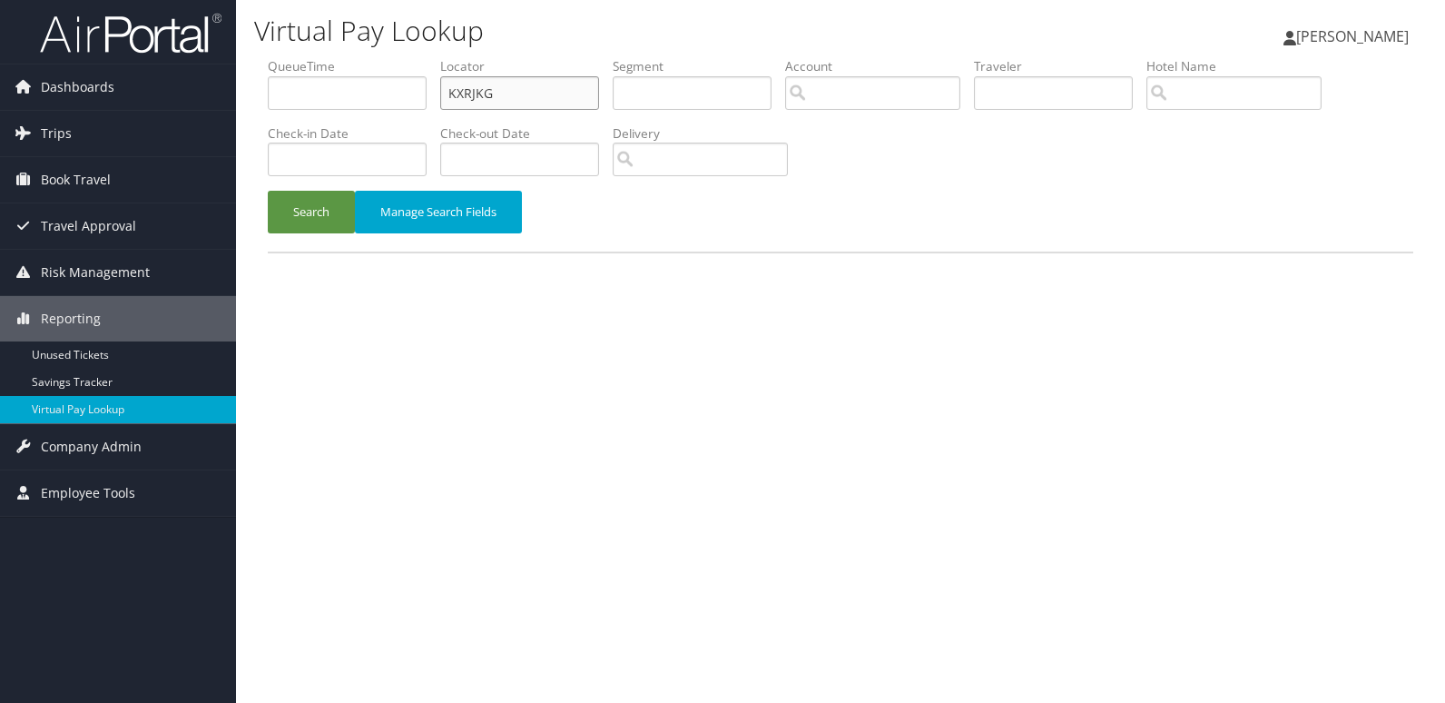
drag, startPoint x: 519, startPoint y: 99, endPoint x: 356, endPoint y: 99, distance: 163.4
click at [356, 57] on ul "QueueTime Locator KXRJKG Segment Account Traveler Hotel Name Check-in Date Chec…" at bounding box center [841, 57] width 1146 height 0
paste input "MHZVDQ"
type input "MHZVDQ"
click at [314, 226] on button "Search" at bounding box center [311, 212] width 87 height 43
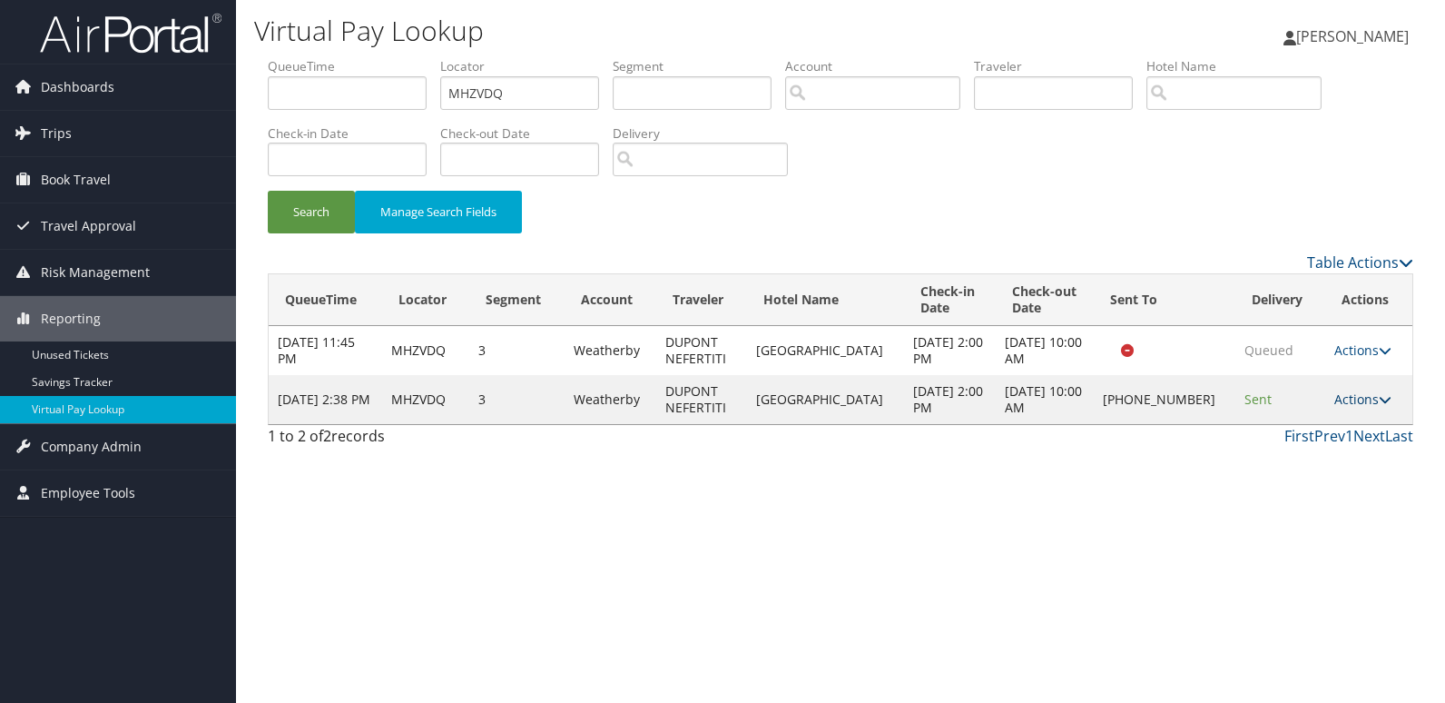
click at [1346, 401] on link "Actions" at bounding box center [1362, 398] width 57 height 17
click at [1301, 464] on link "Logs" at bounding box center [1302, 456] width 155 height 31
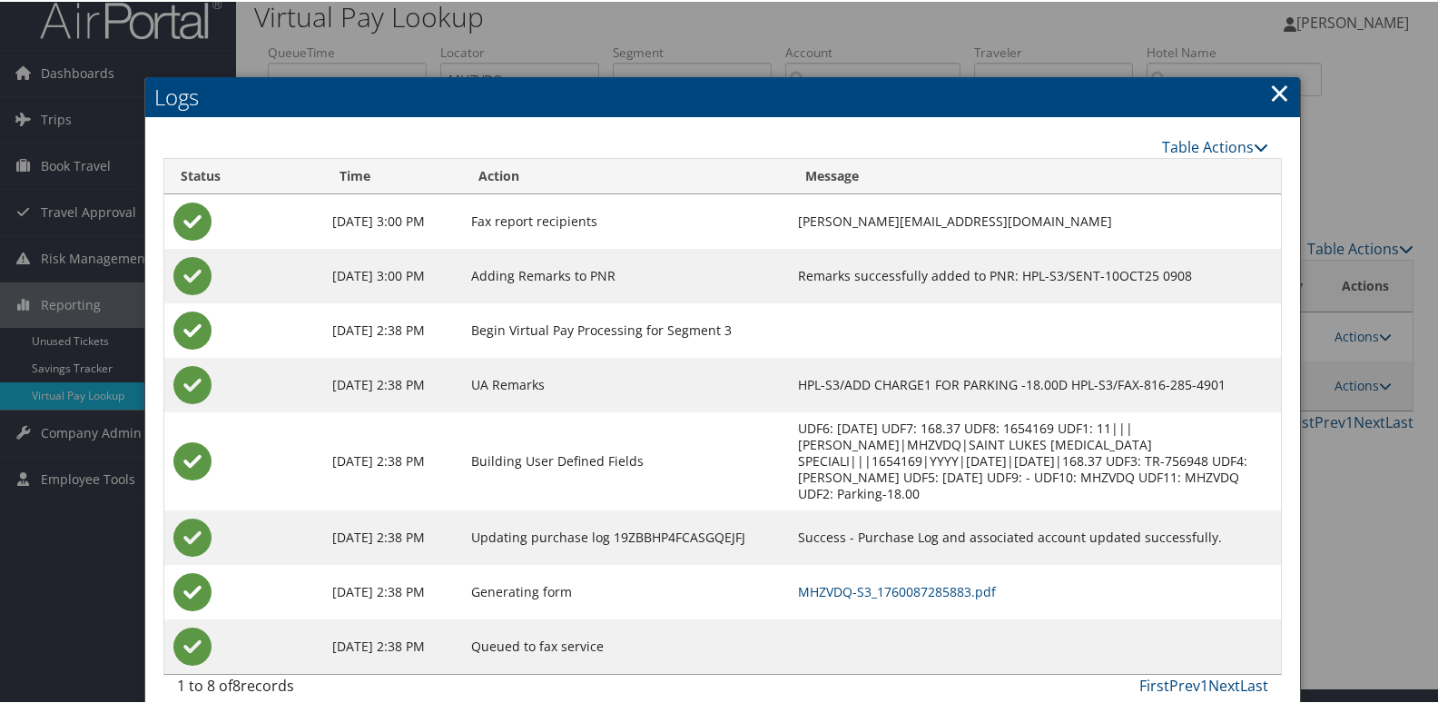
scroll to position [19, 0]
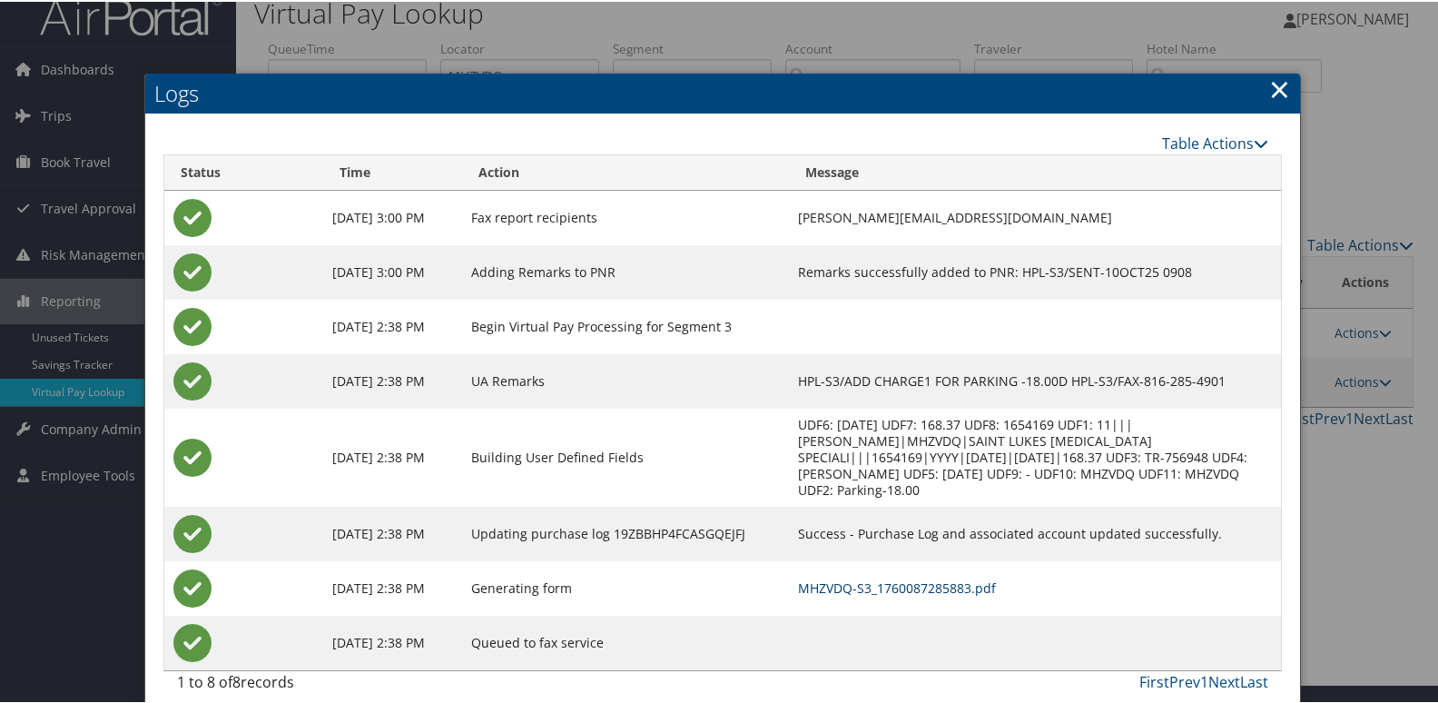
drag, startPoint x: 851, startPoint y: 566, endPoint x: 821, endPoint y: 558, distance: 31.0
click at [851, 577] on link "MHZVDQ-S3_1760087285883.pdf" at bounding box center [897, 585] width 198 height 17
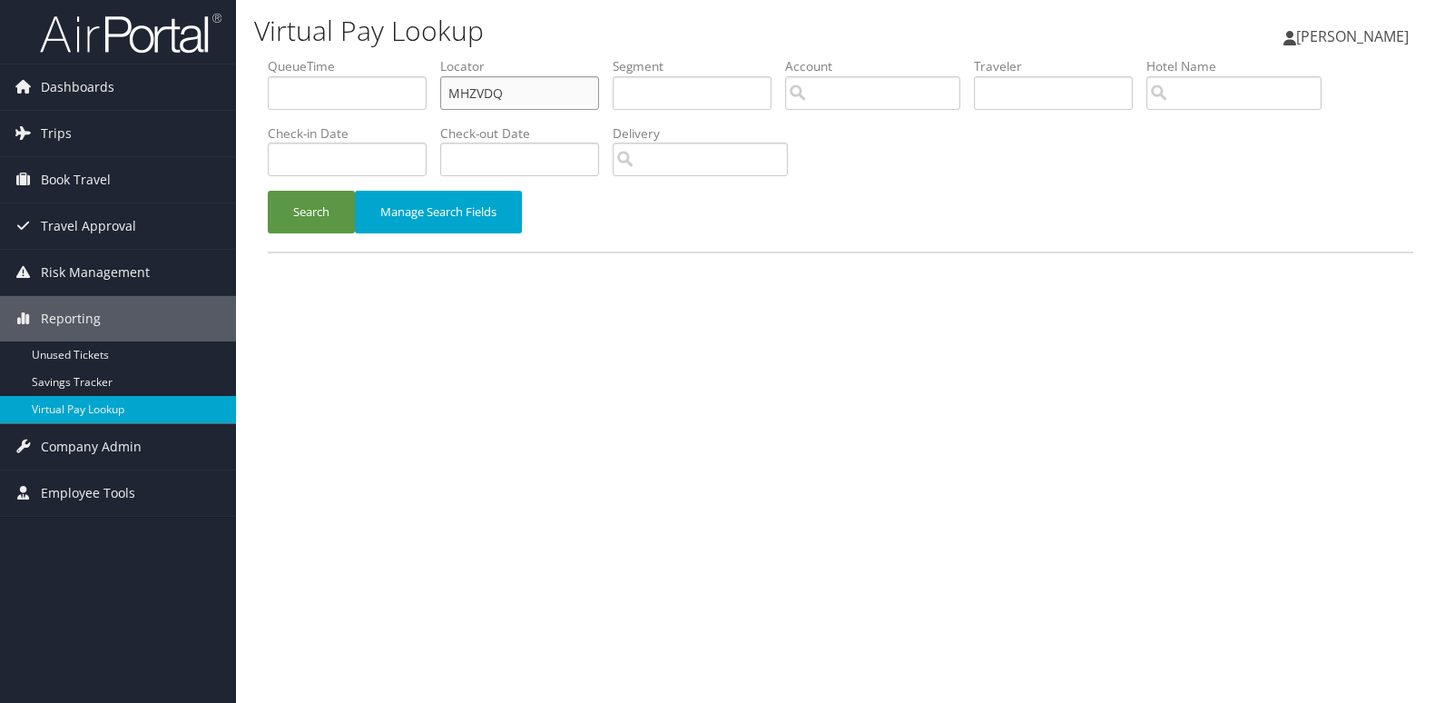
drag, startPoint x: 526, startPoint y: 91, endPoint x: 327, endPoint y: 99, distance: 199.9
click at [331, 57] on ul "QueueTime Locator MHZVDQ Segment Account Traveler Hotel Name Check-in Date Chec…" at bounding box center [841, 57] width 1146 height 0
paste input "WDBHBT"
type input "WDBHBT"
click at [282, 205] on button "Search" at bounding box center [311, 212] width 87 height 43
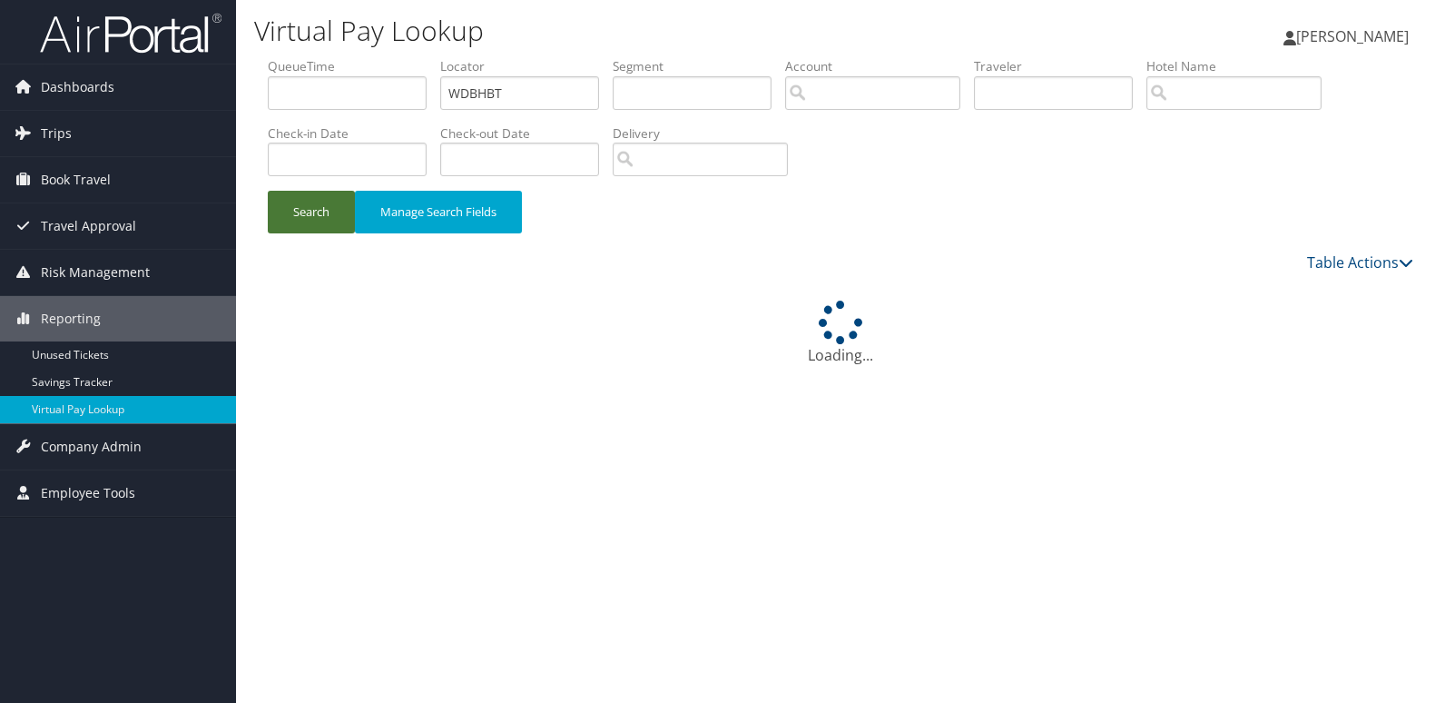
click at [305, 208] on button "Search" at bounding box center [311, 212] width 87 height 43
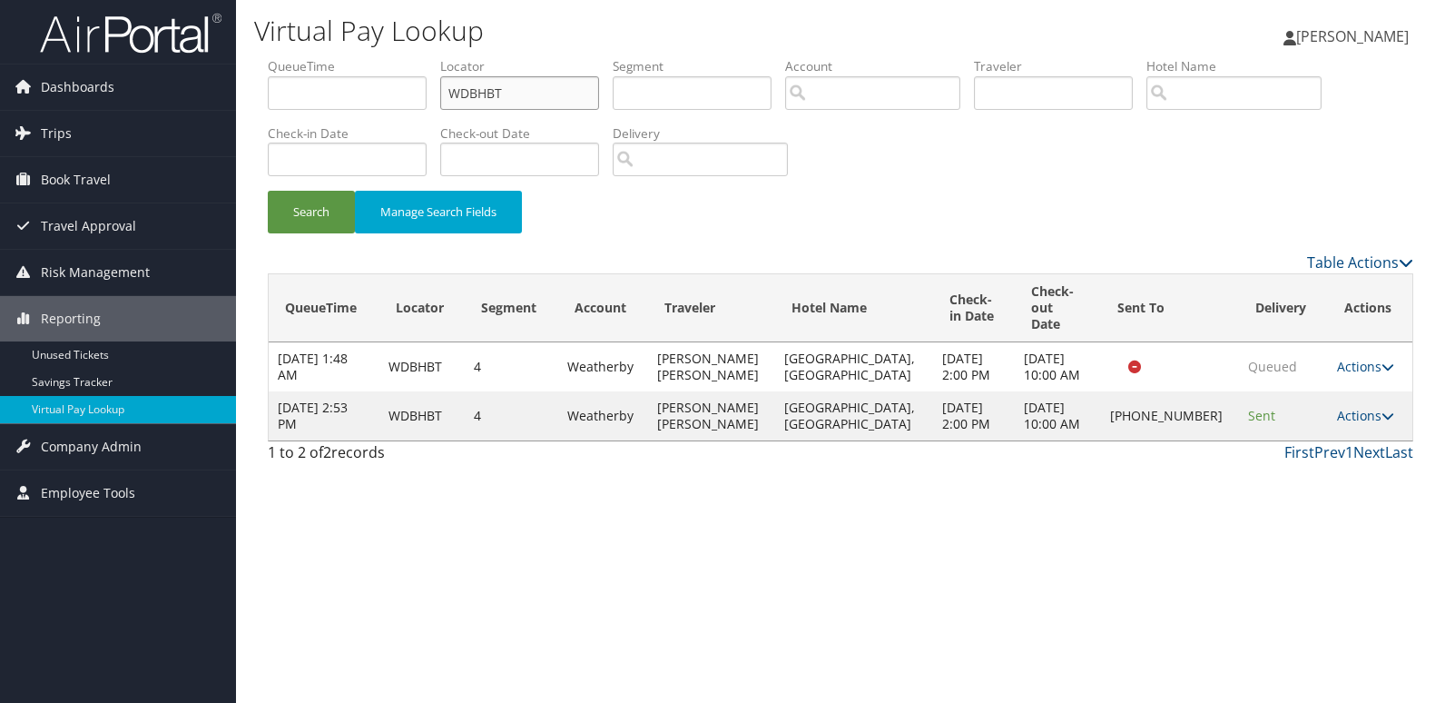
drag, startPoint x: 536, startPoint y: 91, endPoint x: 313, endPoint y: 113, distance: 224.4
click at [313, 57] on ul "QueueTime Locator WDBHBT Segment Account Traveler Hotel Name Check-in Date Chec…" at bounding box center [841, 57] width 1146 height 0
click at [310, 209] on button "Search" at bounding box center [311, 212] width 87 height 43
click at [1373, 424] on link "Actions" at bounding box center [1365, 415] width 57 height 17
click at [1286, 483] on link "Logs" at bounding box center [1302, 481] width 155 height 31
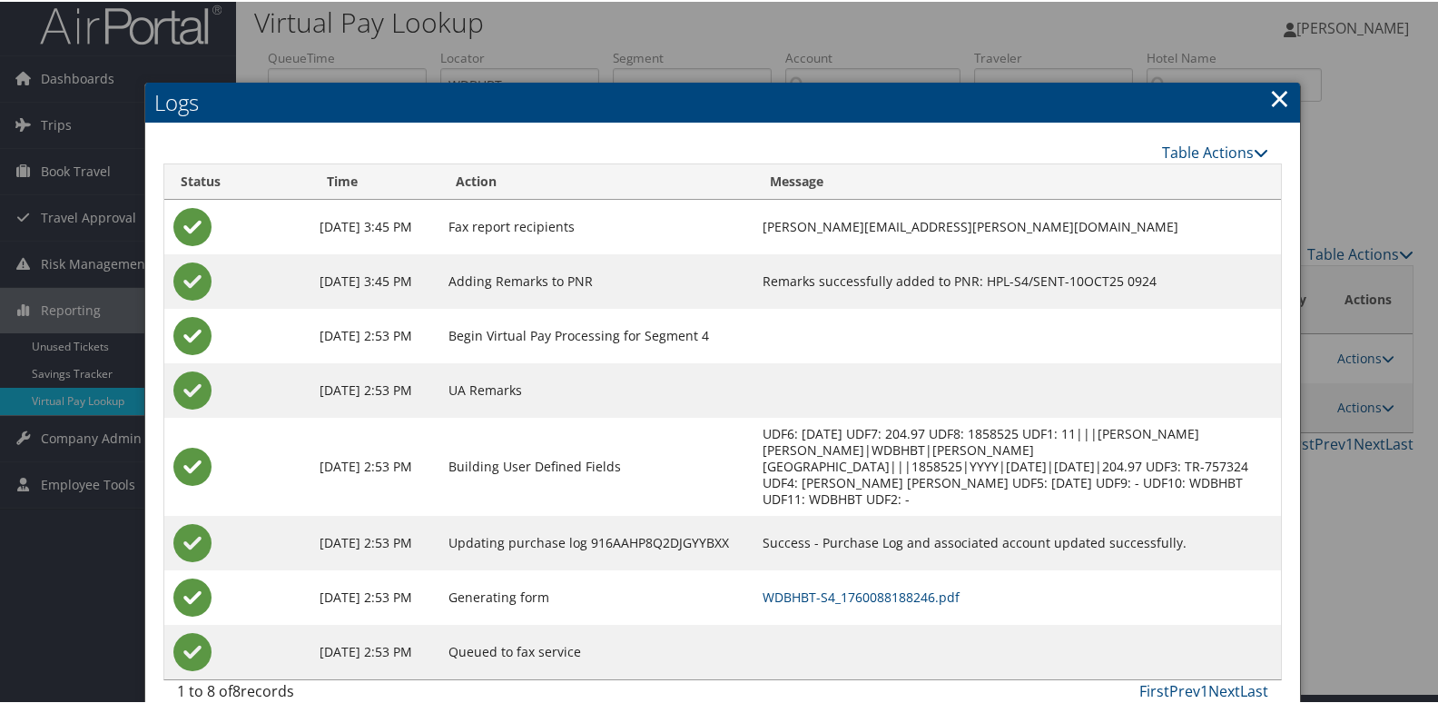
scroll to position [19, 0]
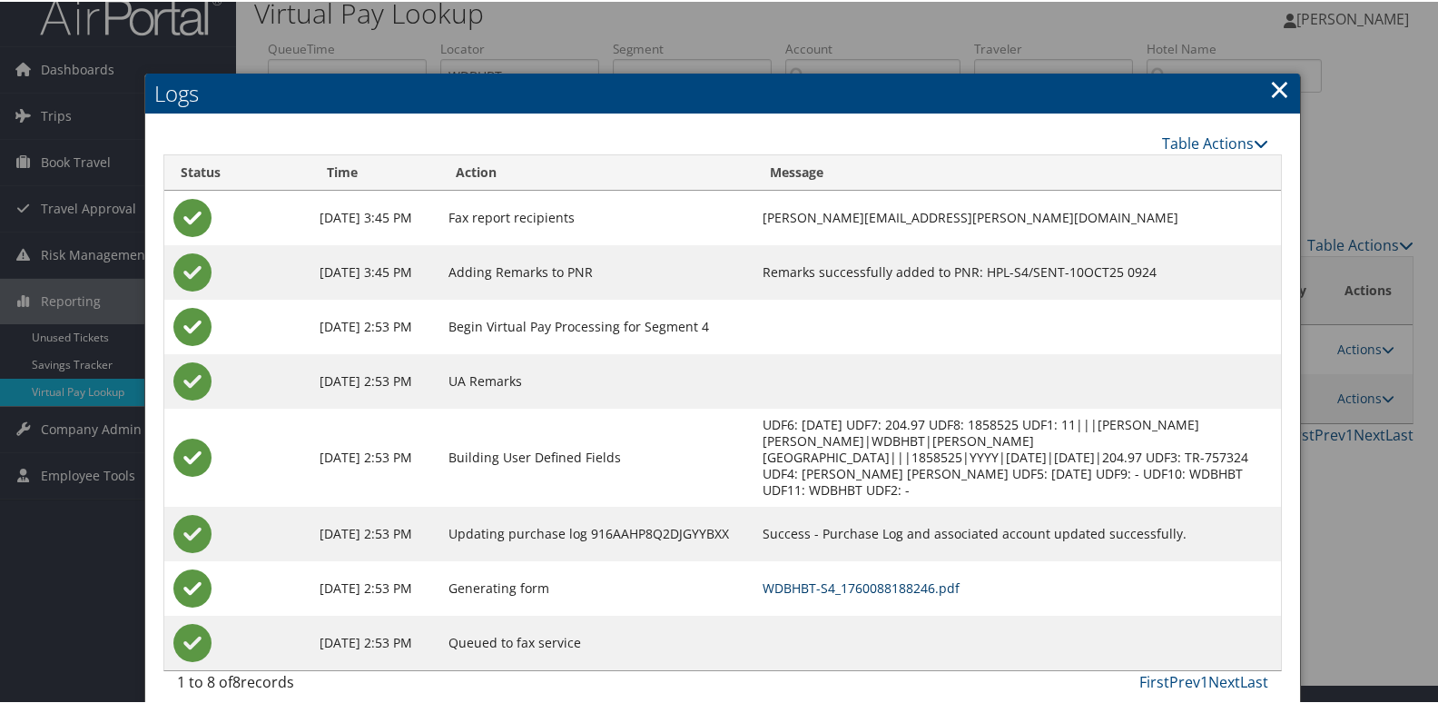
click at [867, 577] on link "WDBHBT-S4_1760088188246.pdf" at bounding box center [861, 585] width 197 height 17
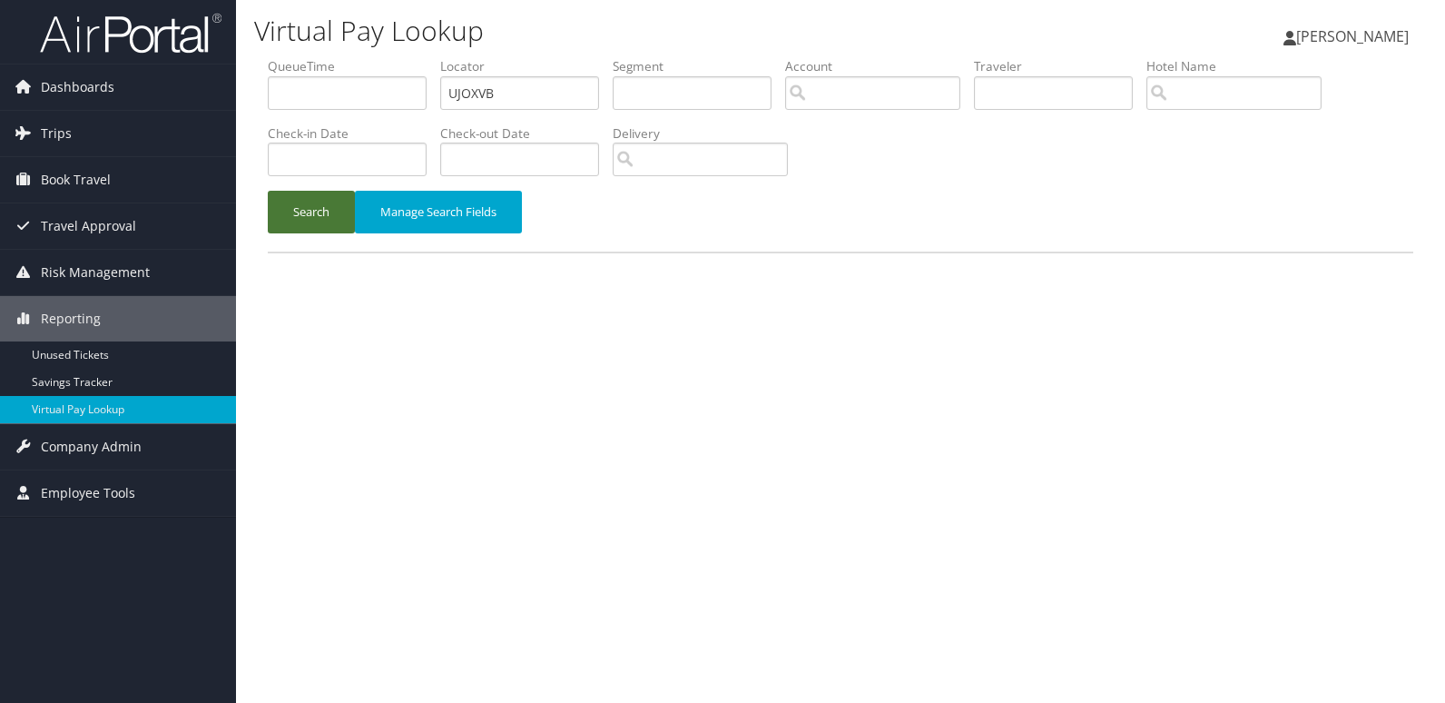
click at [316, 214] on button "Search" at bounding box center [311, 212] width 87 height 43
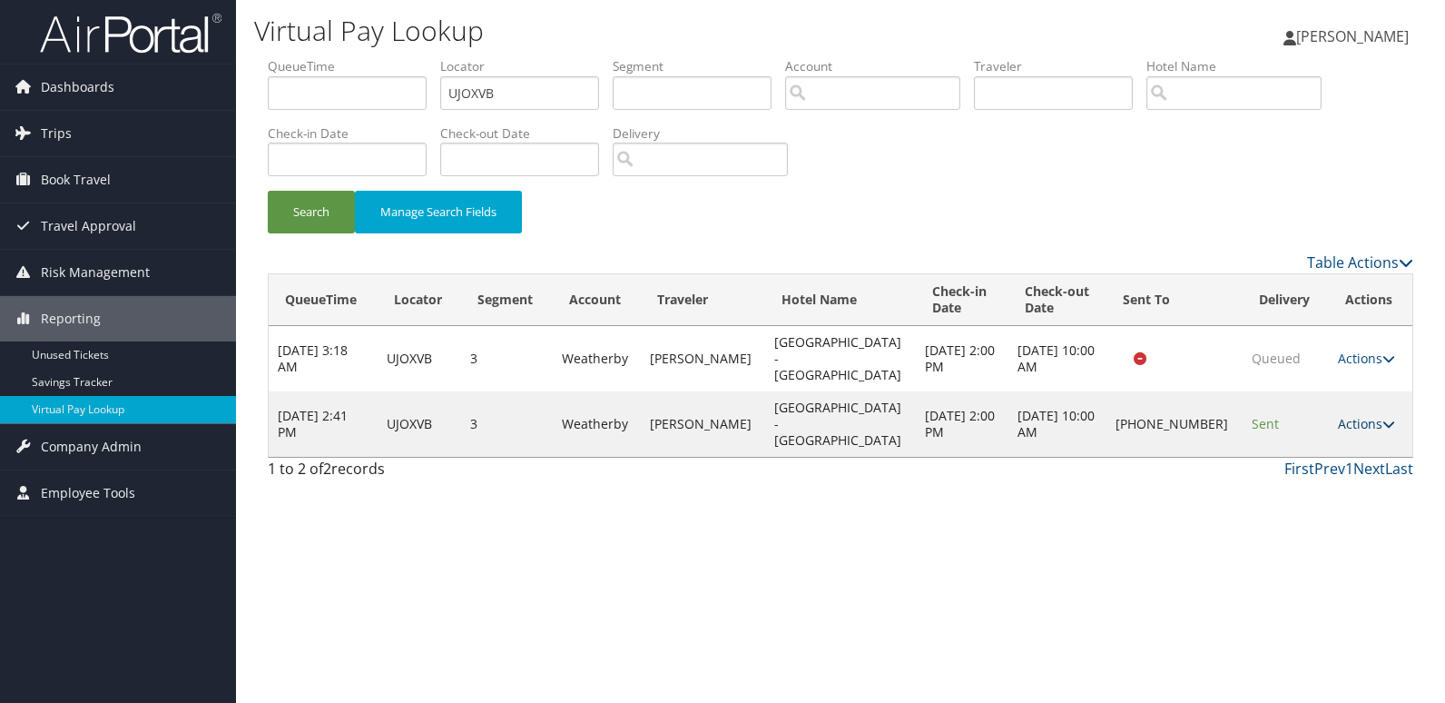
click at [1382, 418] on icon at bounding box center [1388, 424] width 13 height 13
click at [1281, 457] on link "Logs" at bounding box center [1303, 456] width 155 height 31
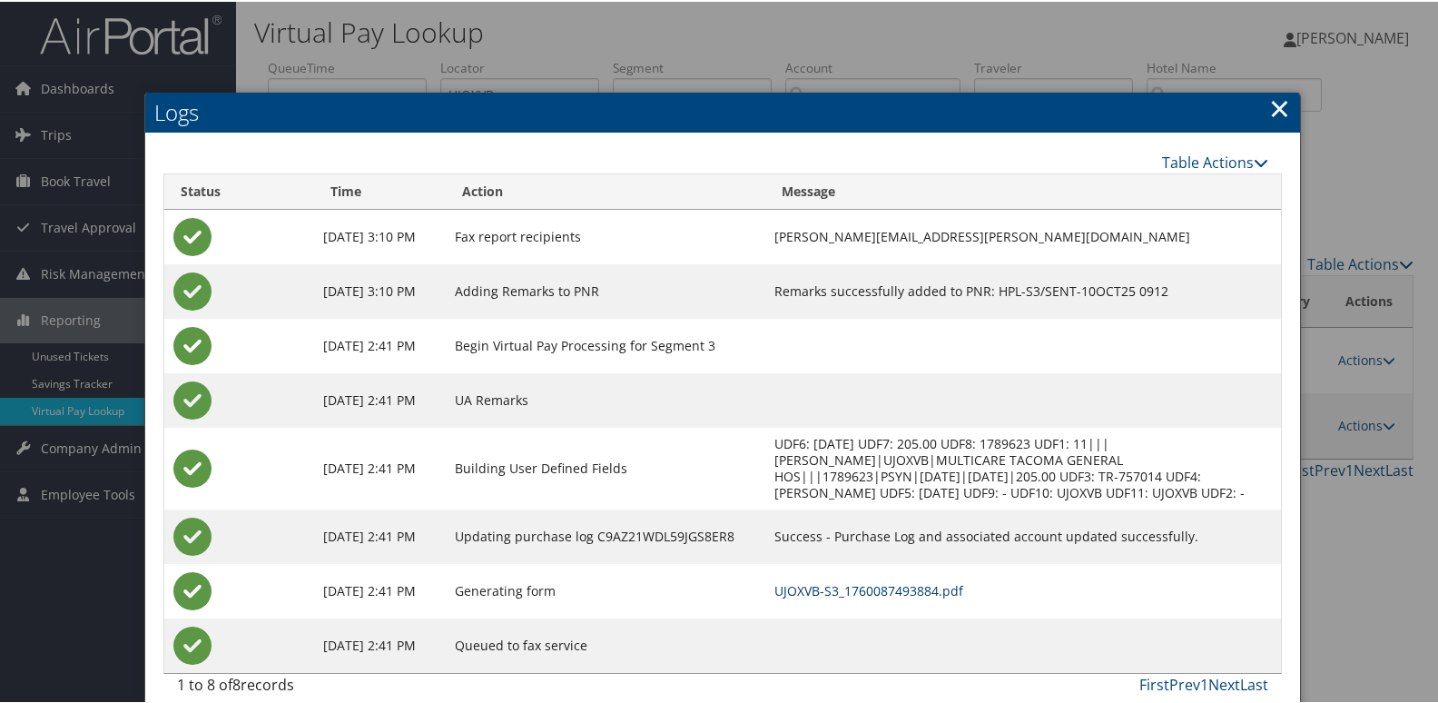
click at [955, 597] on link "UJOXVB-S3_1760087493884.pdf" at bounding box center [868, 588] width 189 height 17
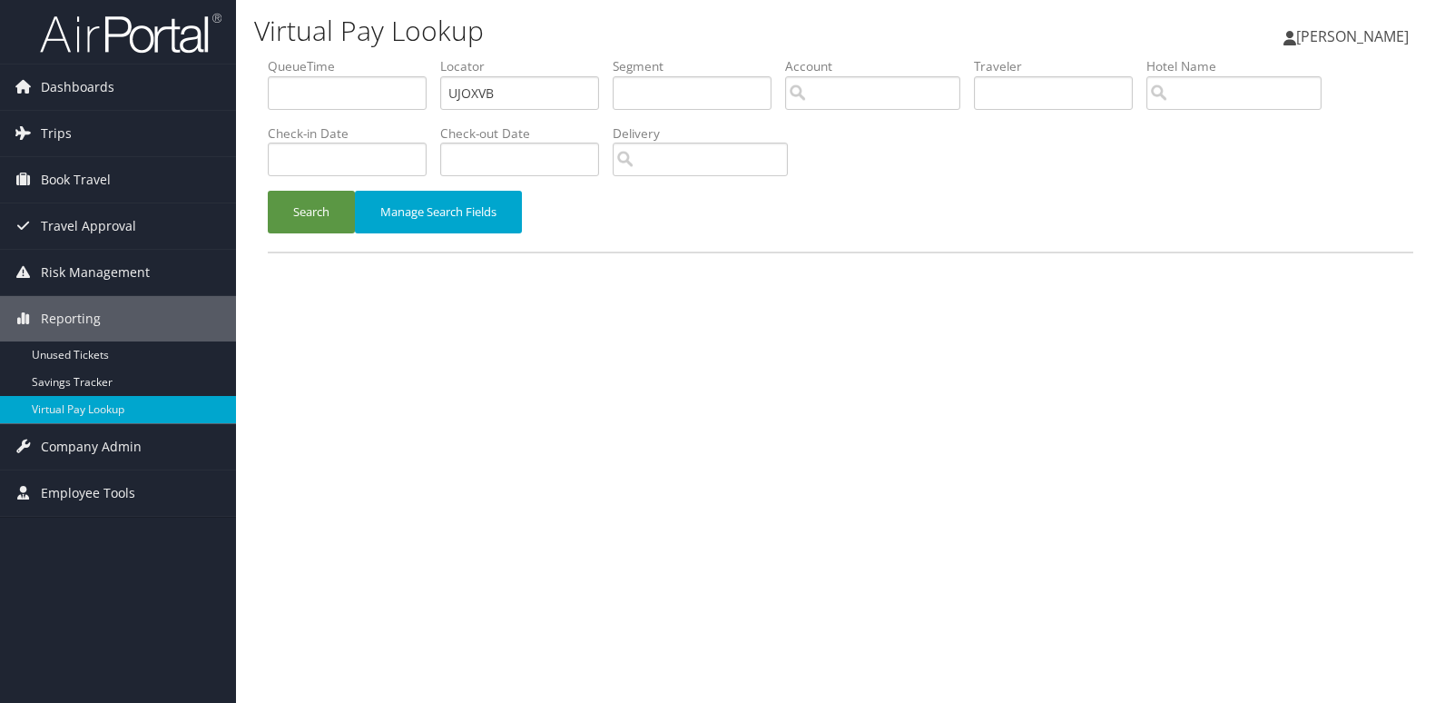
drag, startPoint x: 523, startPoint y: 111, endPoint x: 498, endPoint y: 104, distance: 25.3
click at [501, 106] on li "Locator UJOXVB" at bounding box center [526, 90] width 172 height 66
drag, startPoint x: 508, startPoint y: 96, endPoint x: 405, endPoint y: 103, distance: 103.7
click at [406, 57] on ul "QueueTime Locator UJOXVB Segment Account Traveler Hotel Name Check-in Date Chec…" at bounding box center [841, 57] width 1146 height 0
paste input "QVQKRE"
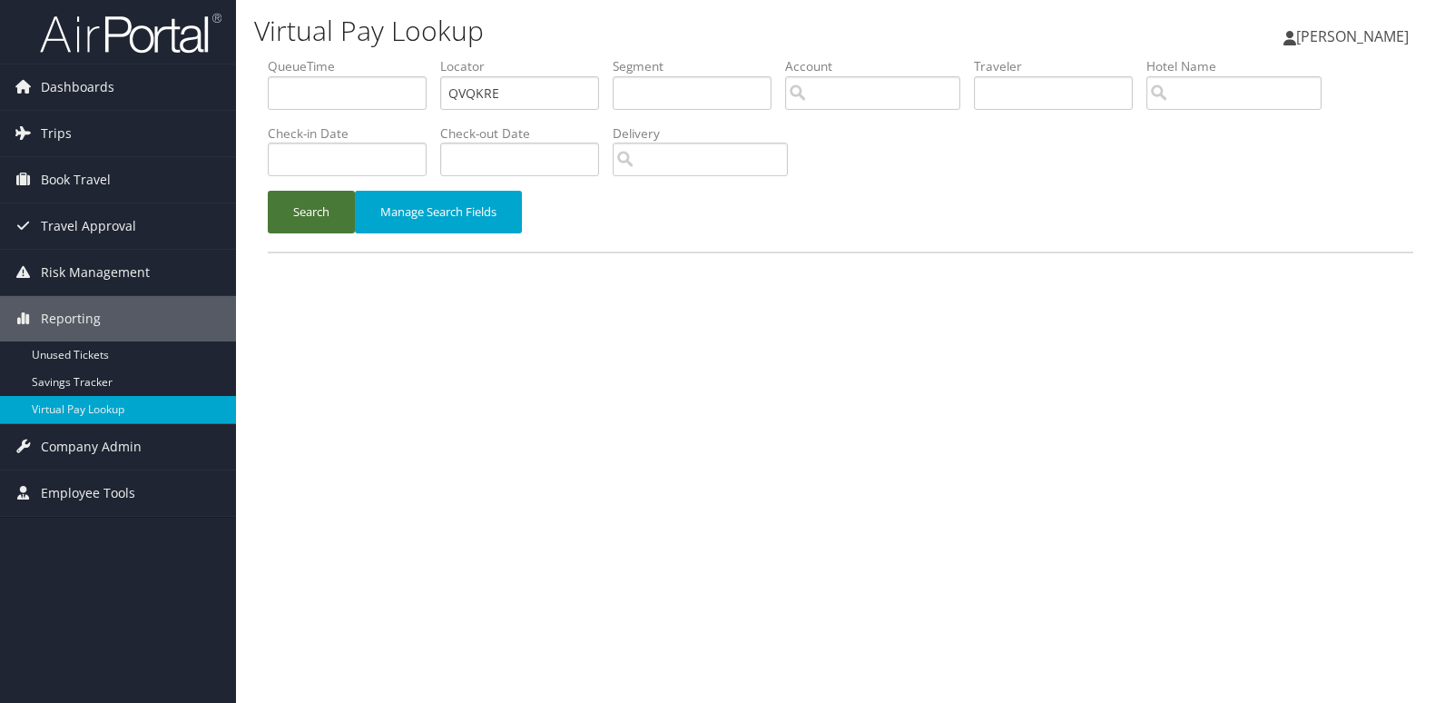
click at [341, 223] on button "Search" at bounding box center [311, 212] width 87 height 43
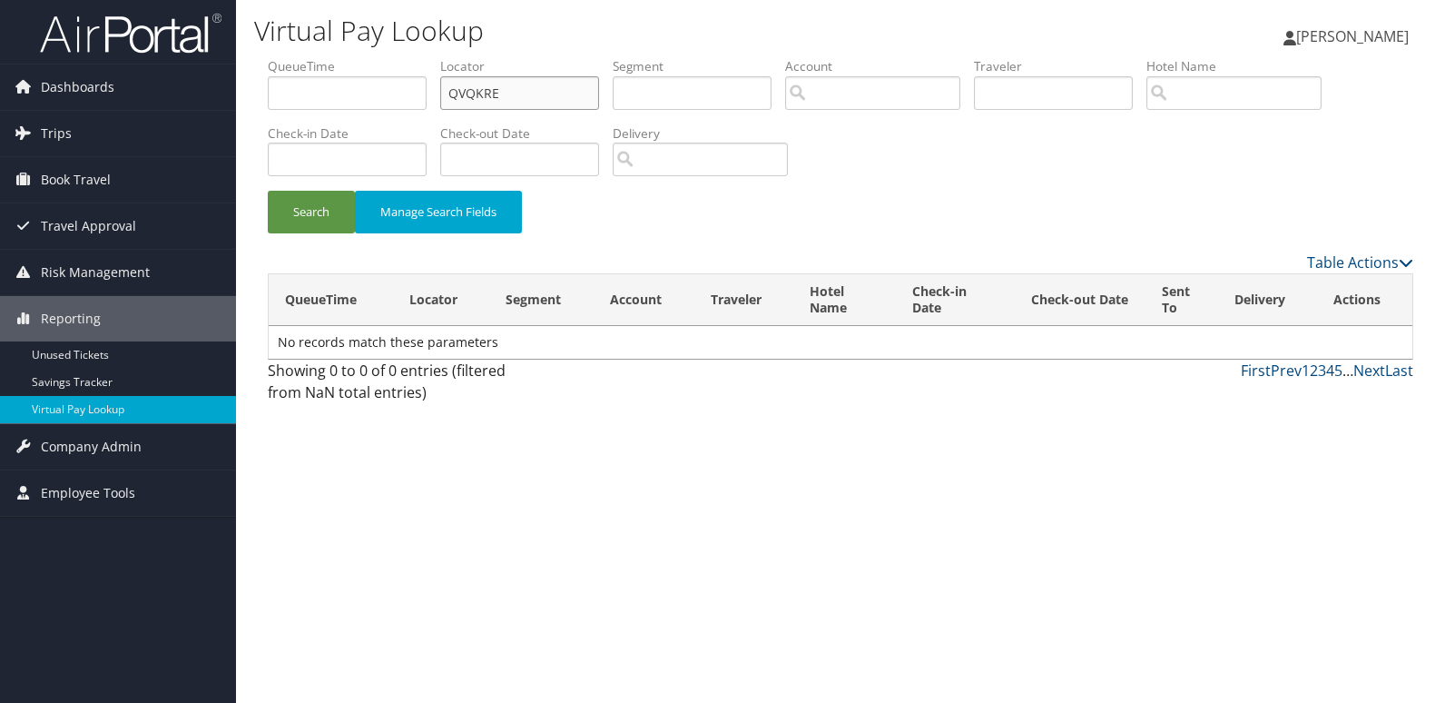
drag, startPoint x: 523, startPoint y: 102, endPoint x: 330, endPoint y: 99, distance: 193.4
click at [330, 57] on ul "QueueTime Locator QVQKRE Segment Account Traveler Hotel Name Check-in Date Chec…" at bounding box center [841, 57] width 1146 height 0
click at [325, 202] on button "Search" at bounding box center [311, 212] width 87 height 43
drag, startPoint x: 540, startPoint y: 94, endPoint x: 384, endPoint y: 99, distance: 156.2
click at [384, 57] on ul "QueueTime Locator QVQKRE Segment Account Traveler Hotel Name Check-in Date Chec…" at bounding box center [841, 57] width 1146 height 0
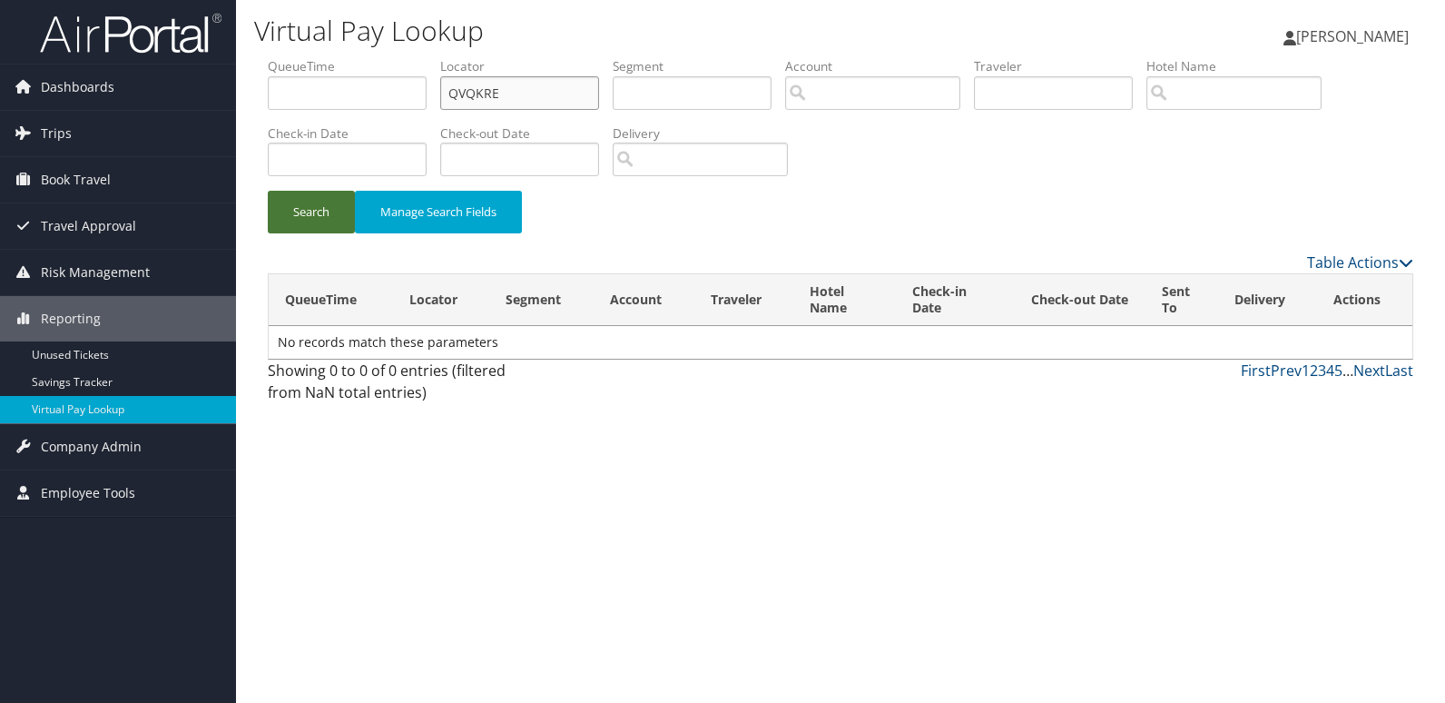
paste input "NIAYUL"
type input "NIAYUL"
click at [303, 221] on button "Search" at bounding box center [311, 212] width 87 height 43
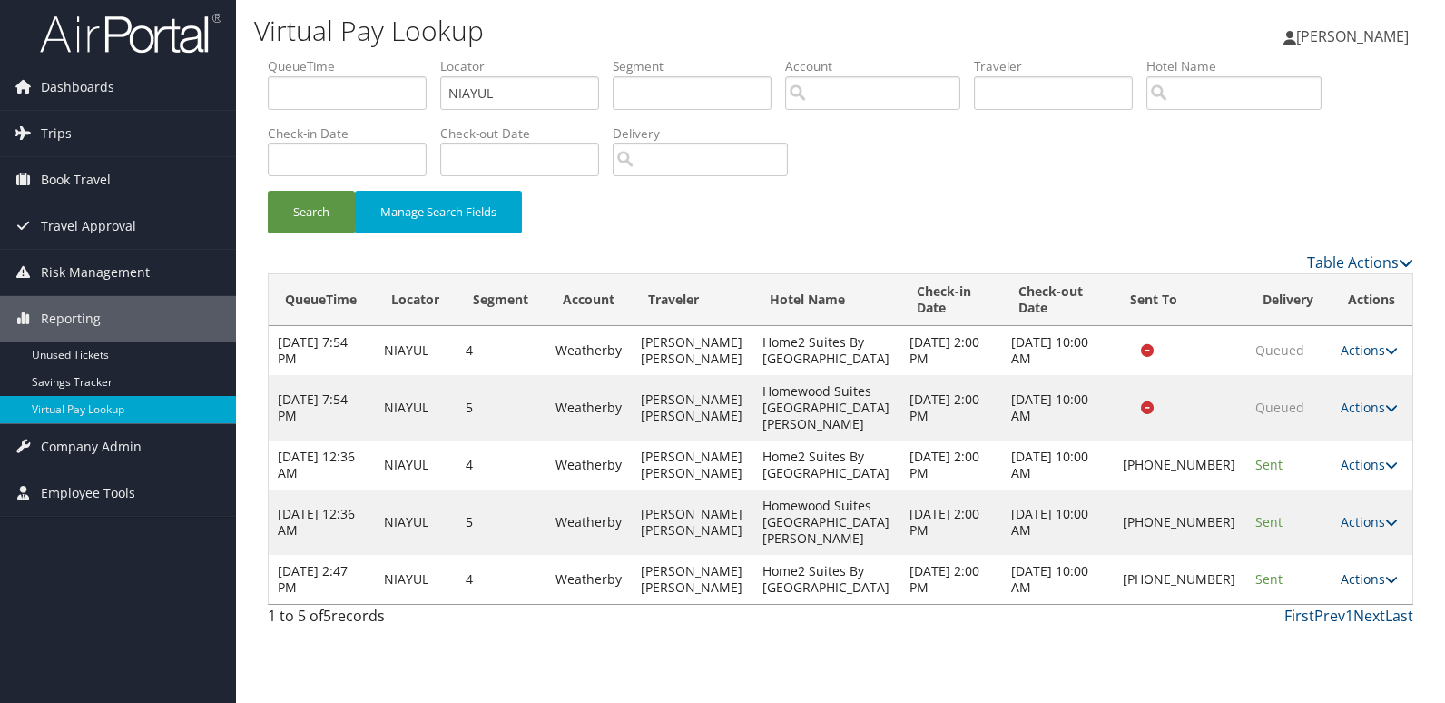
click at [1353, 587] on link "Actions" at bounding box center [1369, 578] width 57 height 17
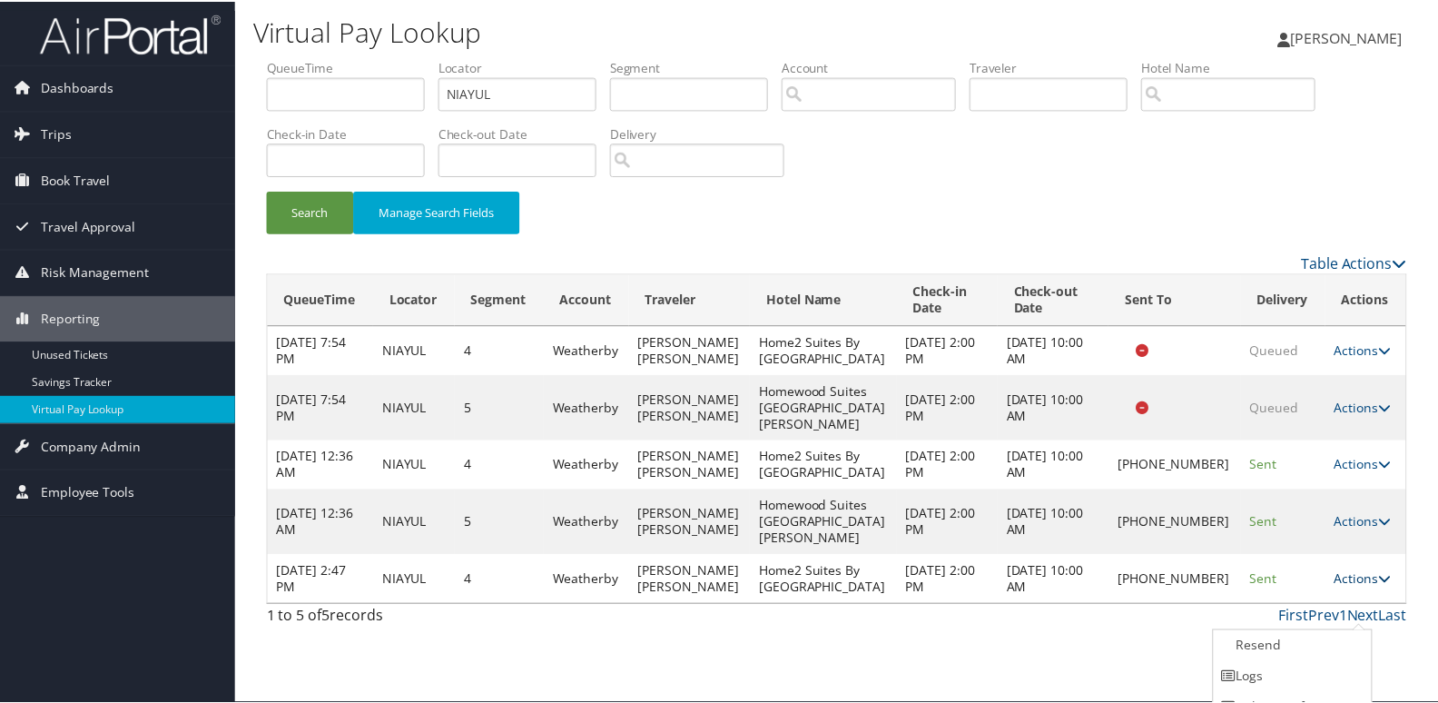
scroll to position [53, 0]
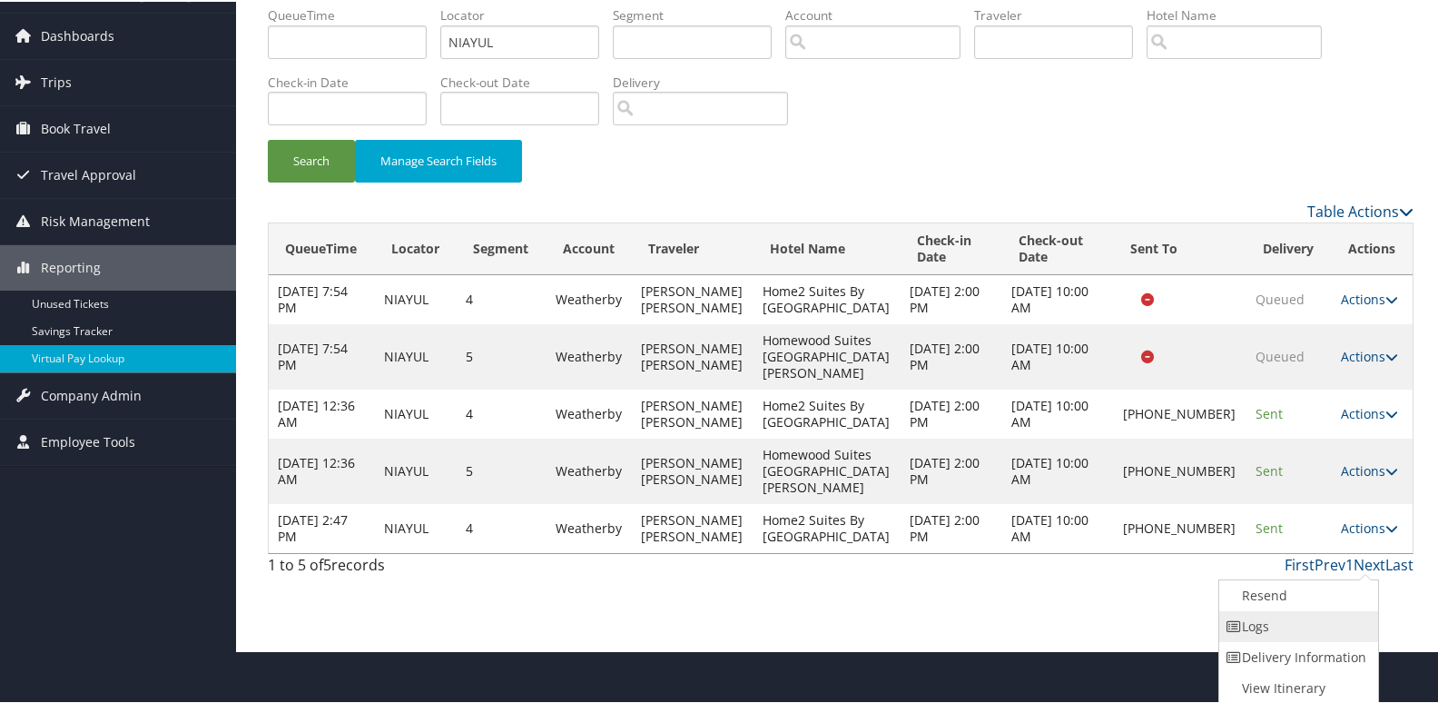
click at [1300, 631] on link "Logs" at bounding box center [1296, 624] width 155 height 31
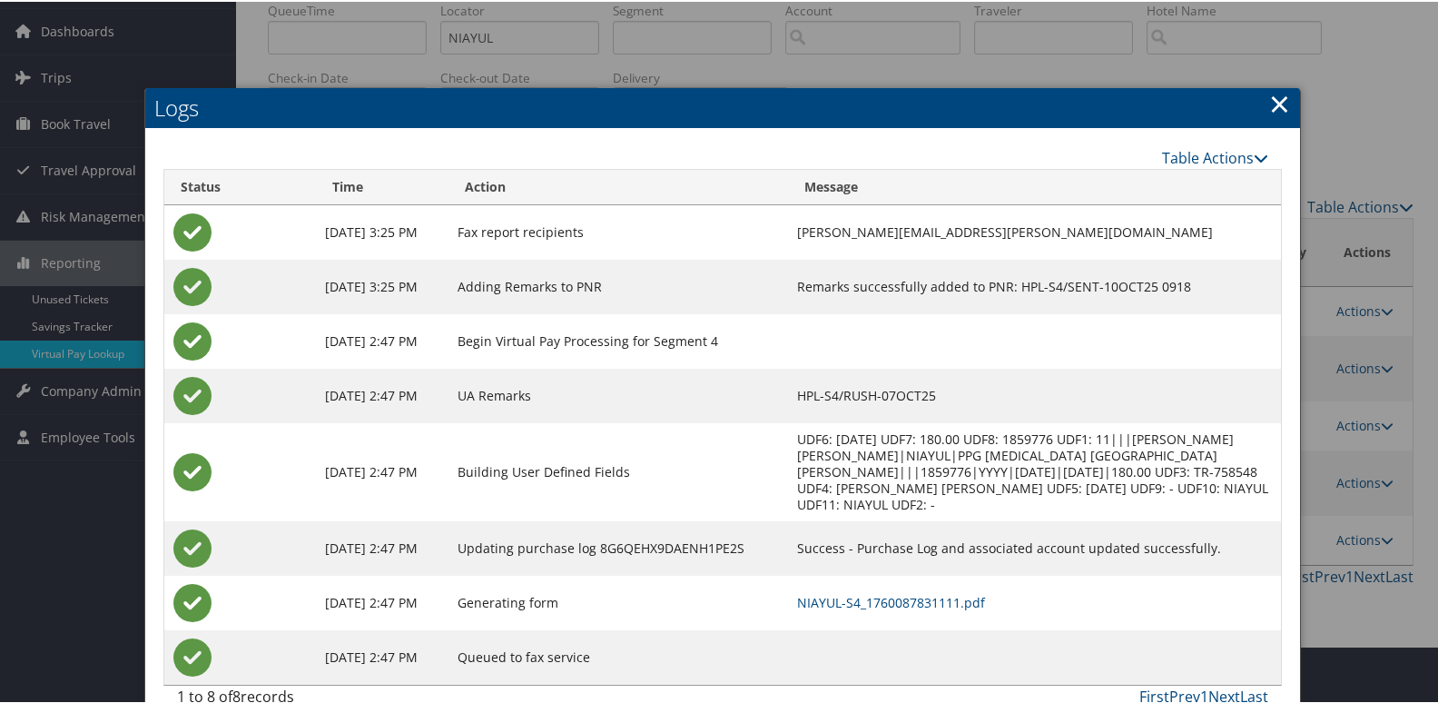
scroll to position [88, 0]
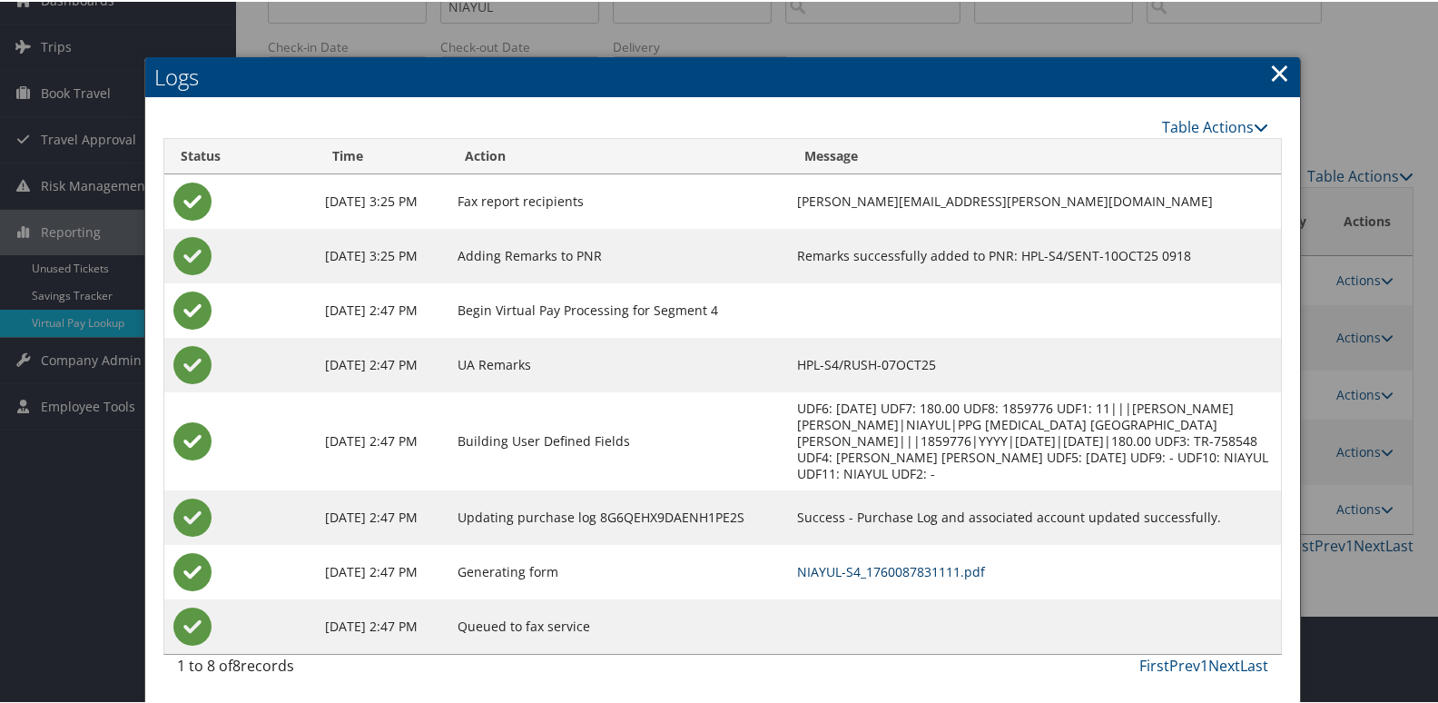
click at [921, 567] on link "NIAYUL-S4_1760087831111.pdf" at bounding box center [891, 569] width 188 height 17
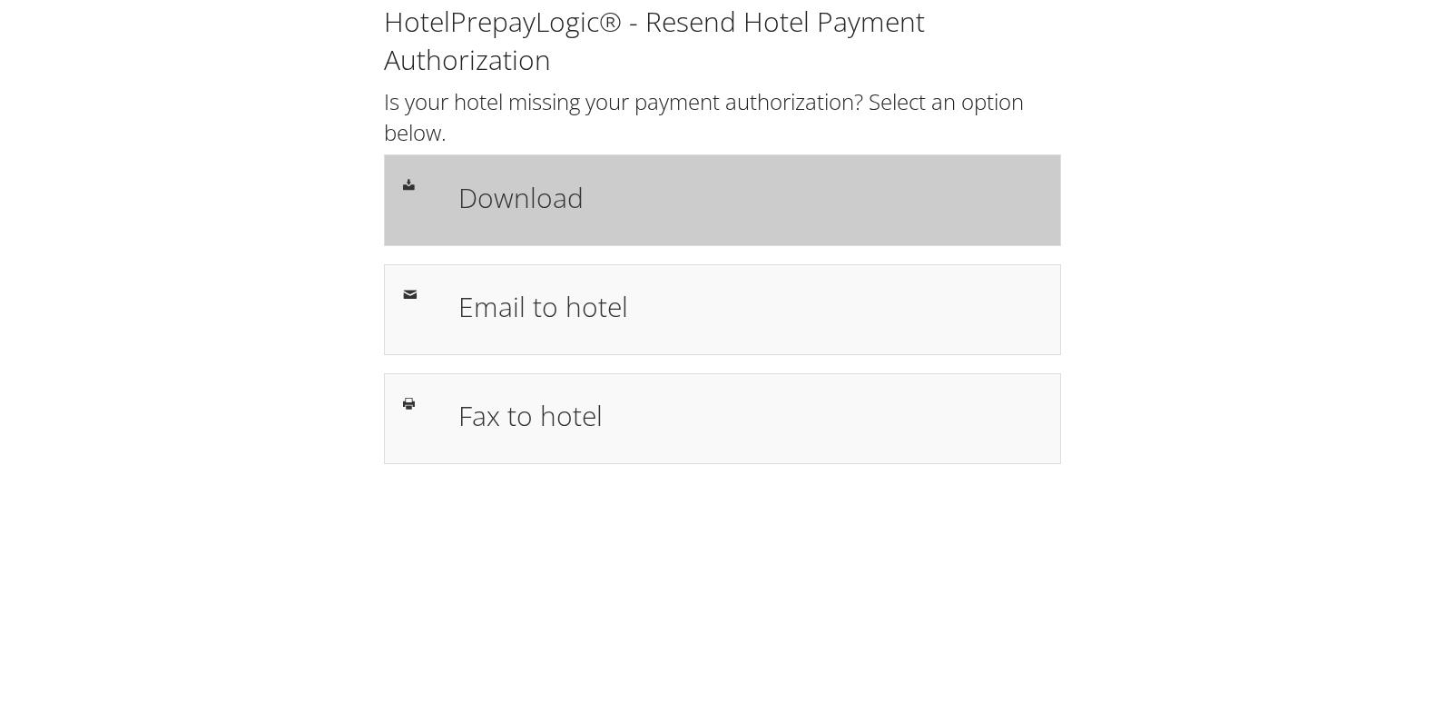
click at [533, 200] on h1 "Download" at bounding box center [750, 197] width 584 height 41
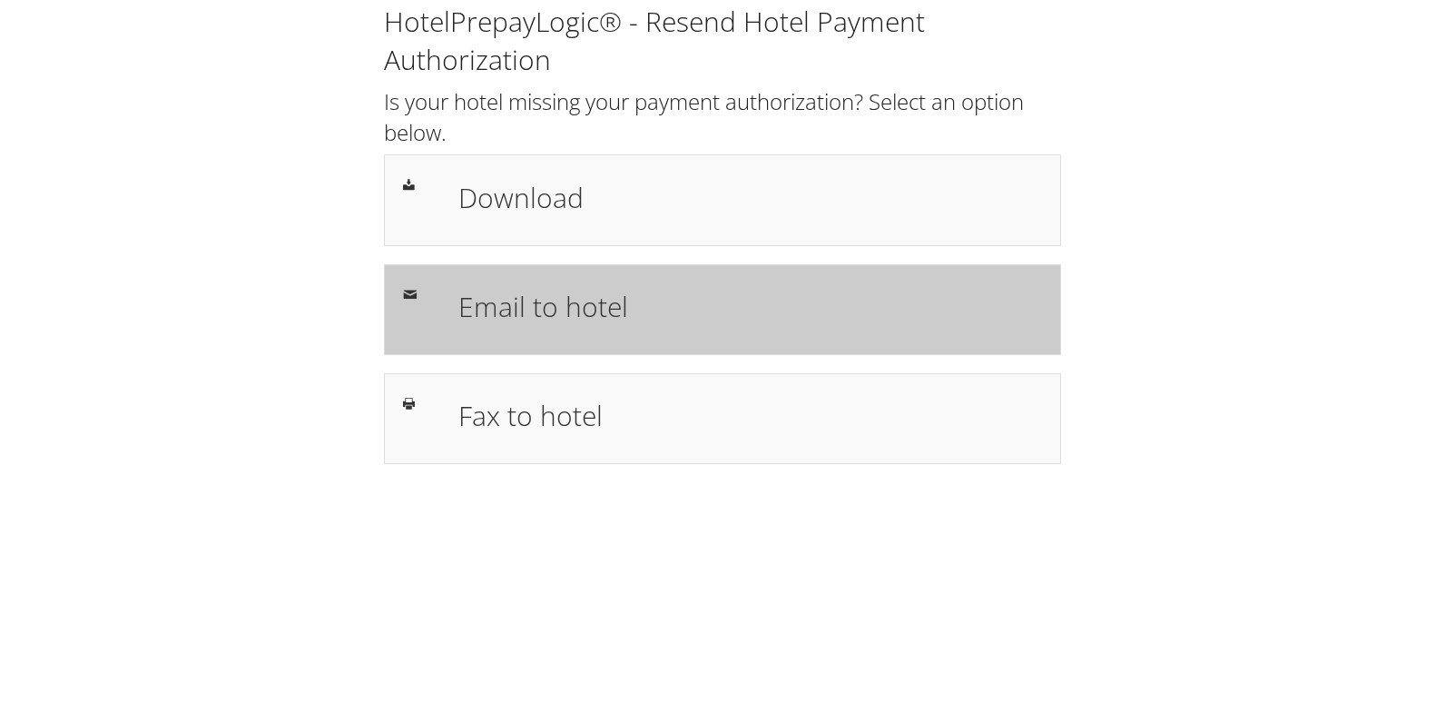
click at [548, 349] on div "Email to hotel" at bounding box center [722, 309] width 677 height 91
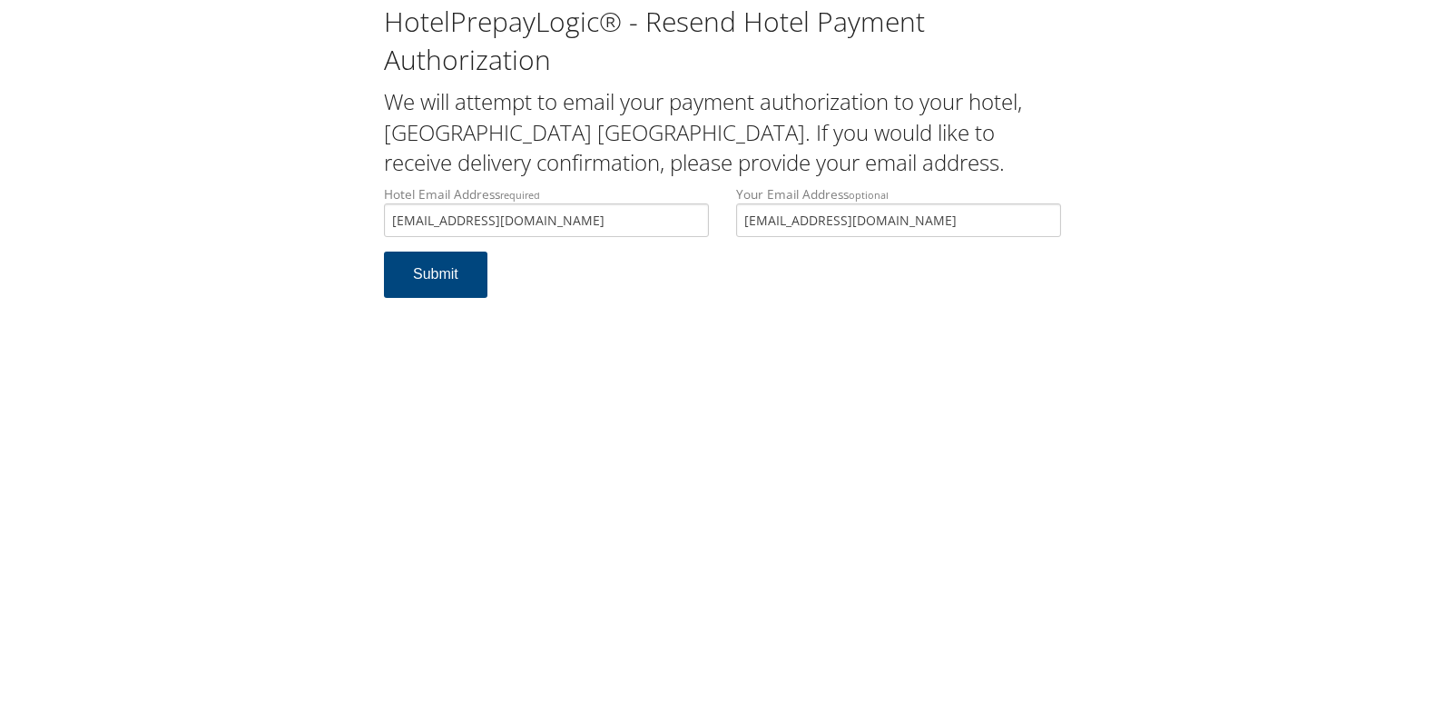
type input "[EMAIL_ADDRESS][DOMAIN_NAME]"
drag, startPoint x: 950, startPoint y: 215, endPoint x: 692, endPoint y: 247, distance: 260.6
click at [692, 247] on div "Hotel Email Address required [EMAIL_ADDRESS][DOMAIN_NAME] Hotel email address i…" at bounding box center [722, 218] width 704 height 66
click at [429, 283] on button "Submit" at bounding box center [435, 274] width 103 height 46
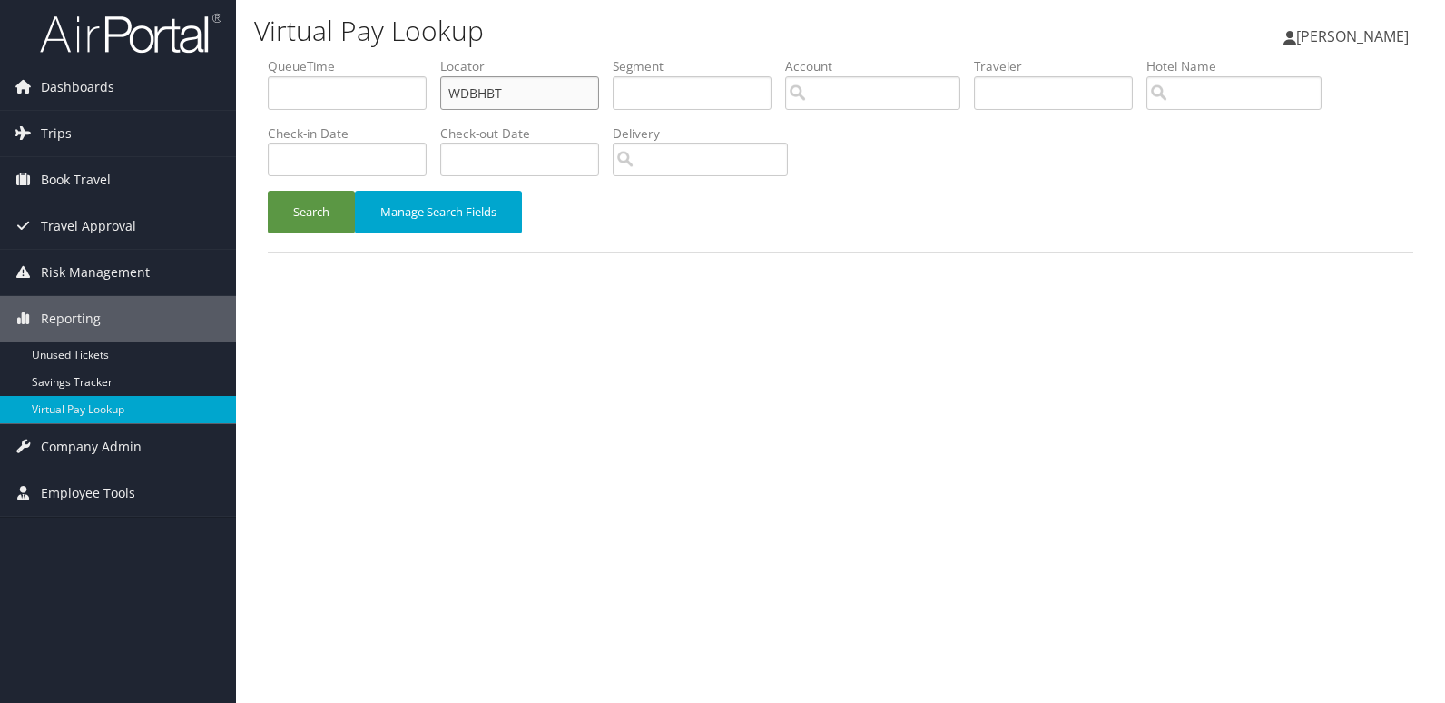
drag, startPoint x: 423, startPoint y: 96, endPoint x: 390, endPoint y: 102, distance: 33.1
click at [408, 57] on ul "QueueTime Locator WDBHBT Segment Account Traveler Hotel Name Check-in Date Chec…" at bounding box center [841, 57] width 1146 height 0
paste input "FMGKSU"
type input "FMGKSU"
click at [299, 194] on button "Search" at bounding box center [311, 212] width 87 height 43
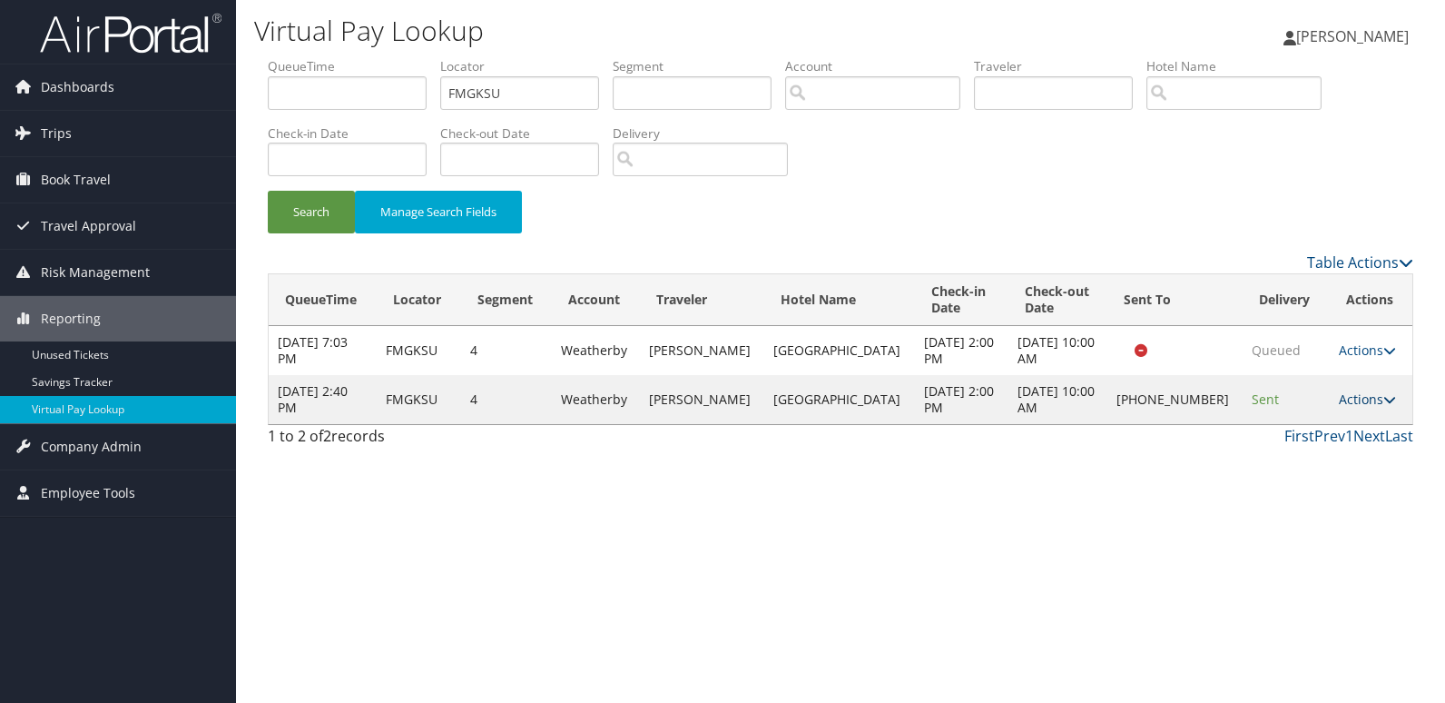
click at [1365, 398] on link "Actions" at bounding box center [1367, 398] width 57 height 17
click at [1308, 453] on link "Logs" at bounding box center [1303, 456] width 155 height 31
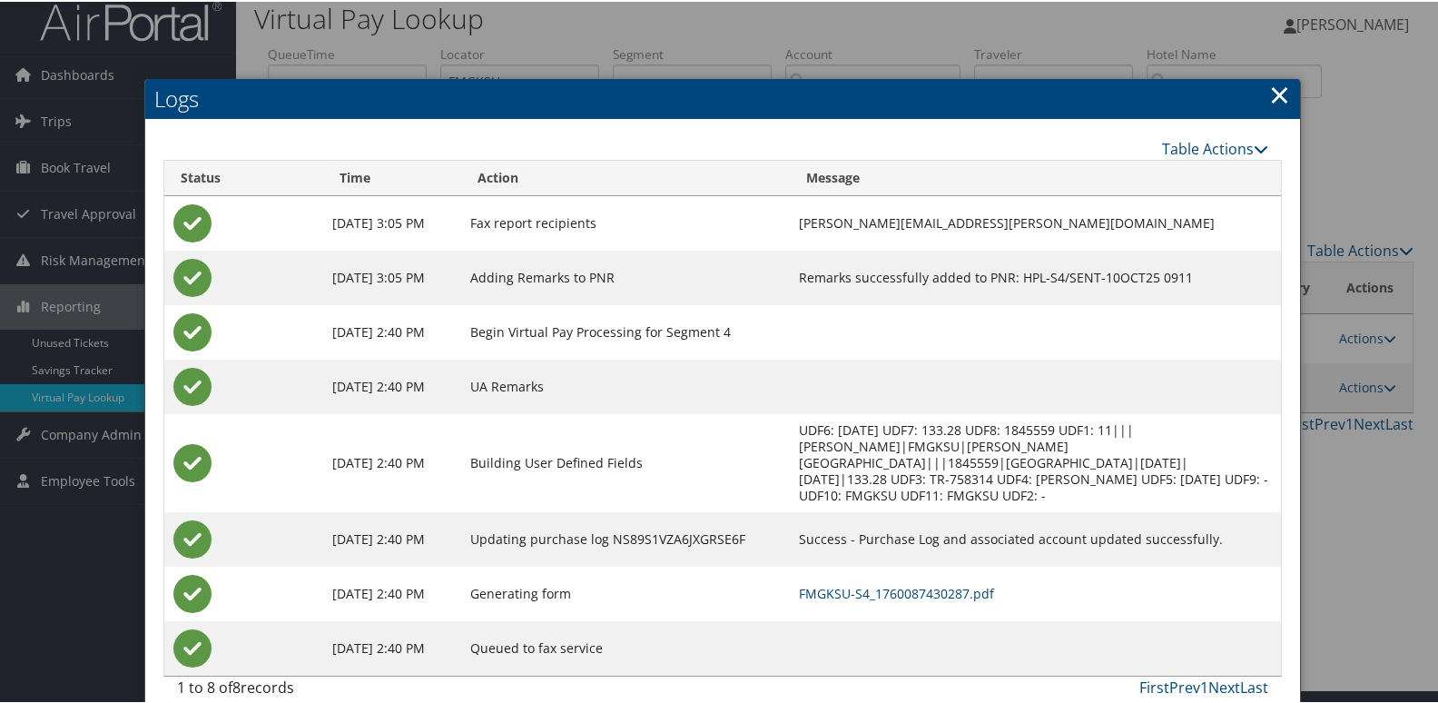
scroll to position [19, 0]
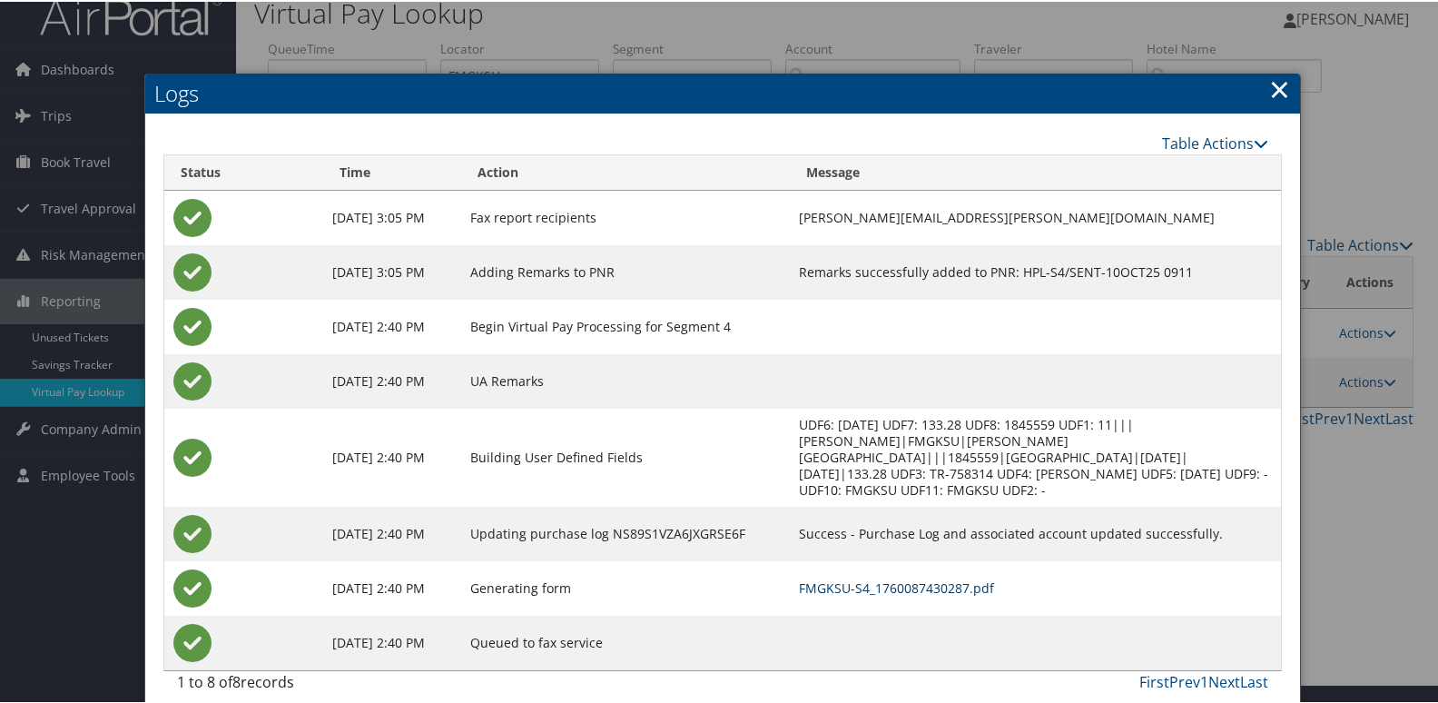
click at [875, 577] on link "FMGKSU-S4_1760087430287.pdf" at bounding box center [896, 585] width 195 height 17
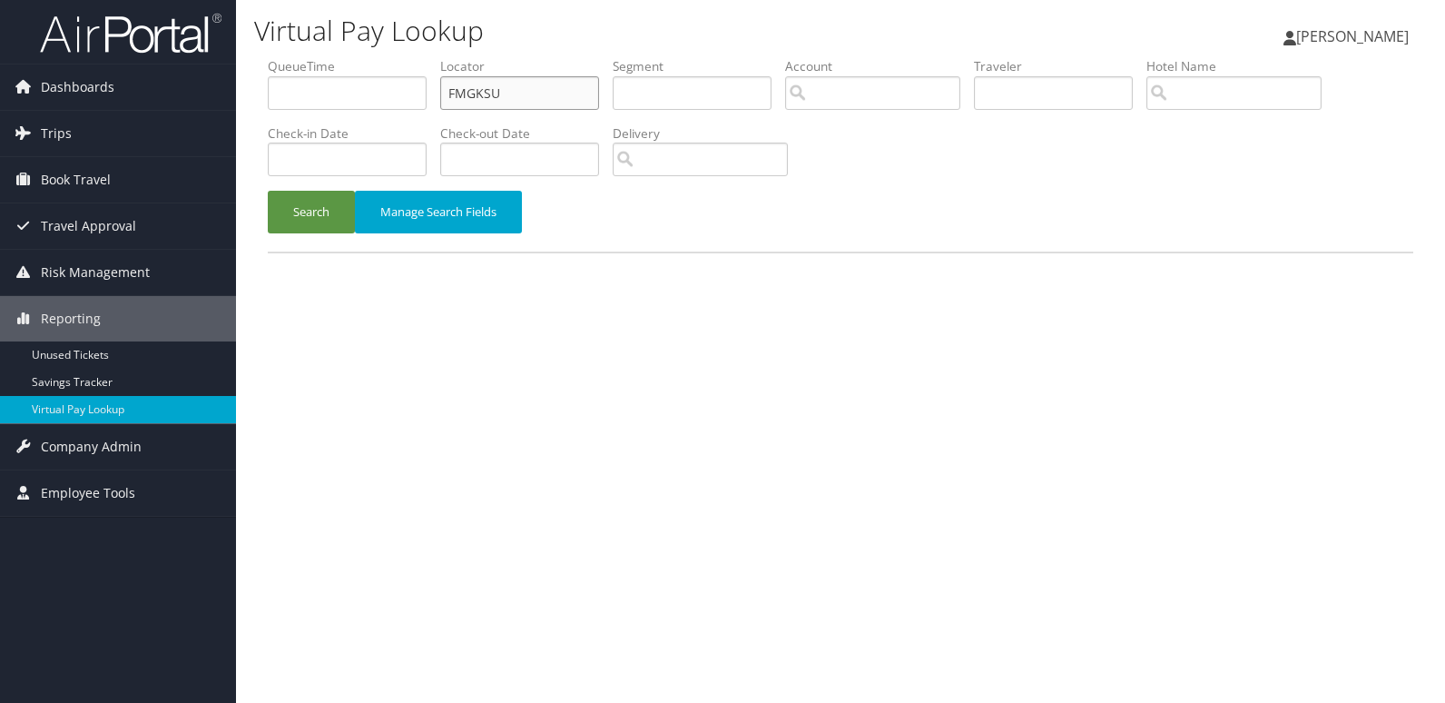
drag, startPoint x: 520, startPoint y: 95, endPoint x: 299, endPoint y: 99, distance: 221.5
click at [312, 57] on ul "QueueTime Locator FMGKSU Segment Account Traveler Hotel Name Check-in Date Chec…" at bounding box center [841, 57] width 1146 height 0
paste input "UJOXVB"
type input "UJOXVB"
click at [280, 181] on li "Check-in Date" at bounding box center [354, 157] width 172 height 66
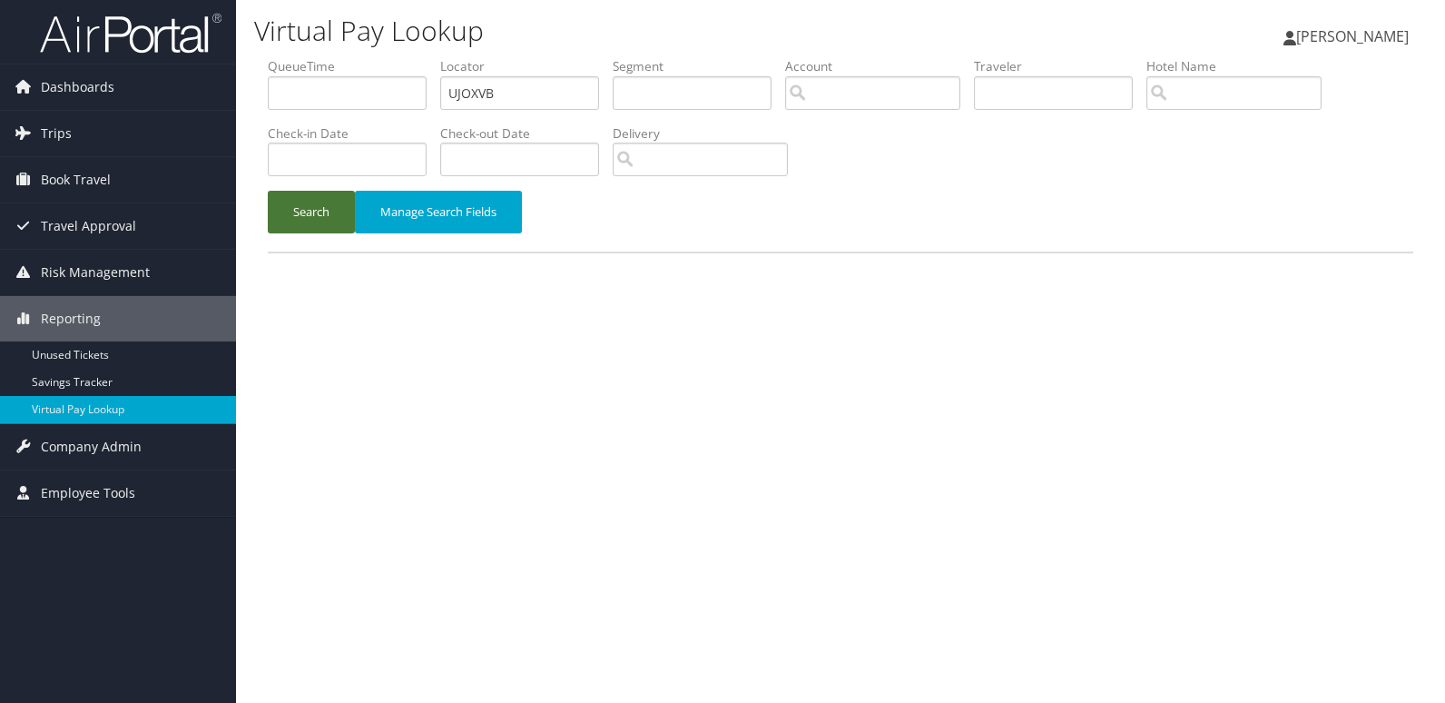
drag, startPoint x: 298, startPoint y: 206, endPoint x: 330, endPoint y: 225, distance: 37.8
click at [299, 208] on button "Search" at bounding box center [311, 212] width 87 height 43
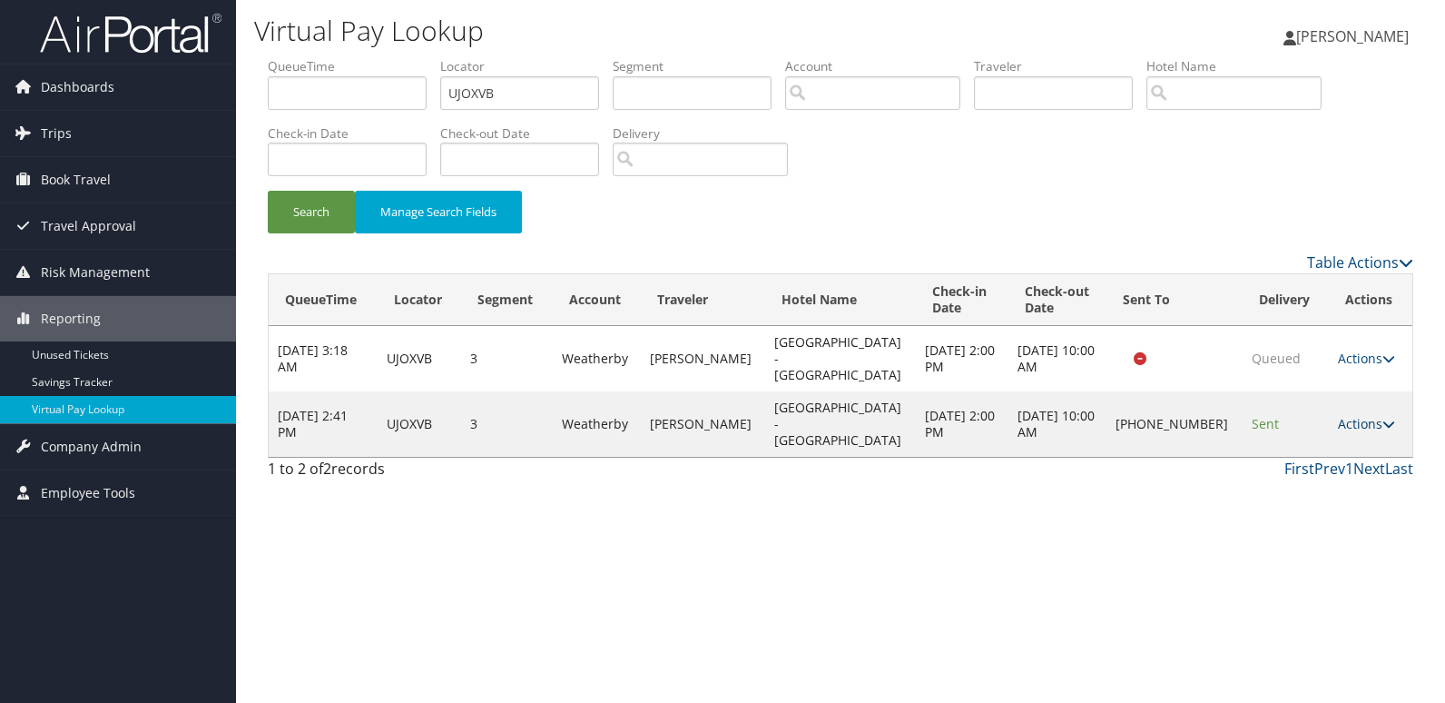
click at [1367, 415] on link "Actions" at bounding box center [1366, 423] width 57 height 17
click at [1290, 458] on link "Logs" at bounding box center [1303, 456] width 155 height 31
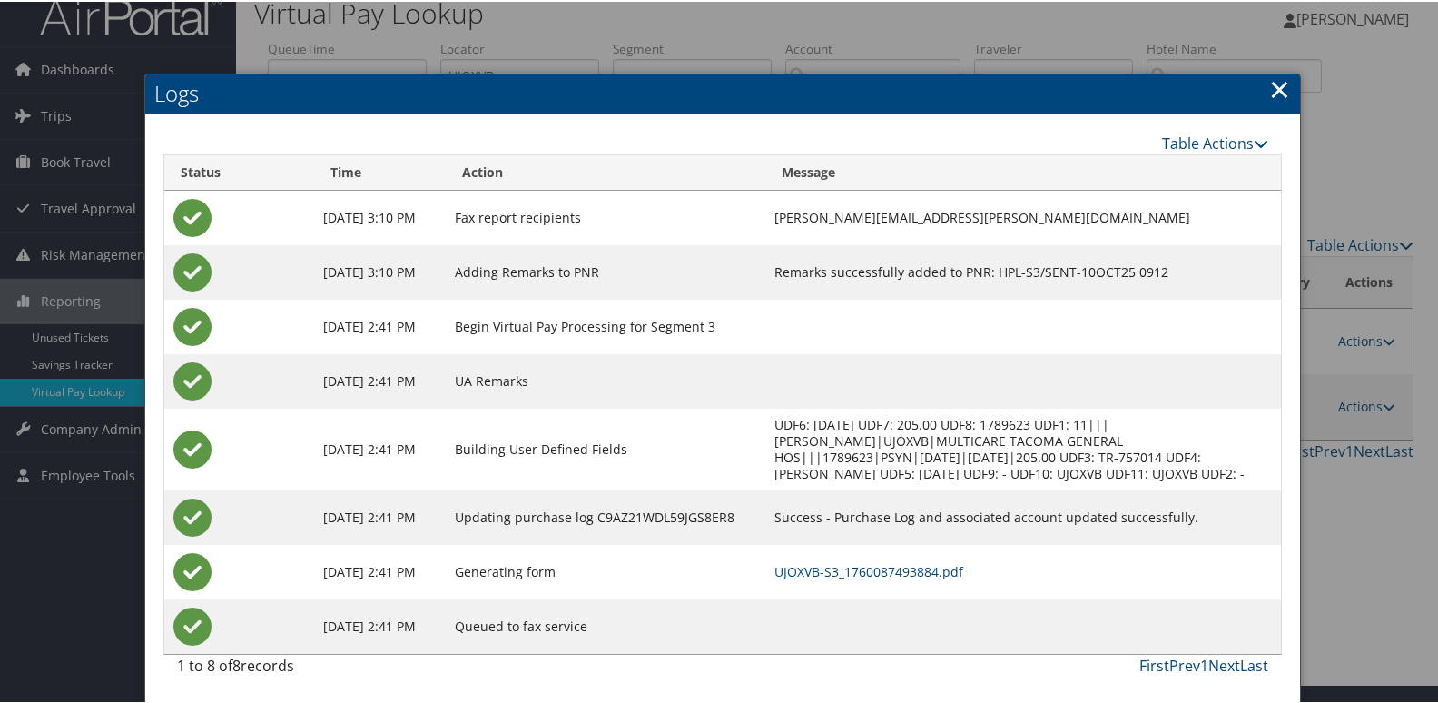
scroll to position [35, 0]
click at [924, 571] on link "UJOXVB-S3_1760087493884.pdf" at bounding box center [868, 569] width 189 height 17
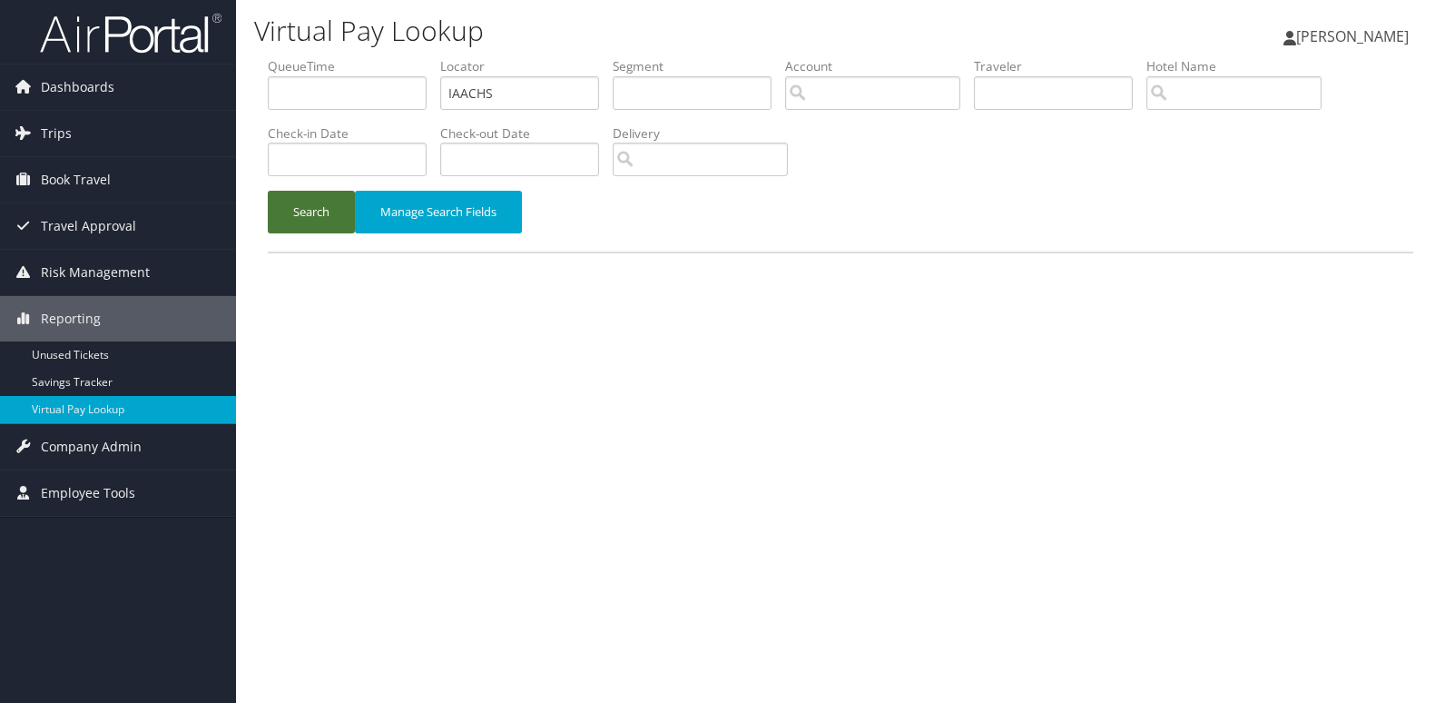
type input "IAACHS"
click at [330, 212] on button "Search" at bounding box center [311, 212] width 87 height 43
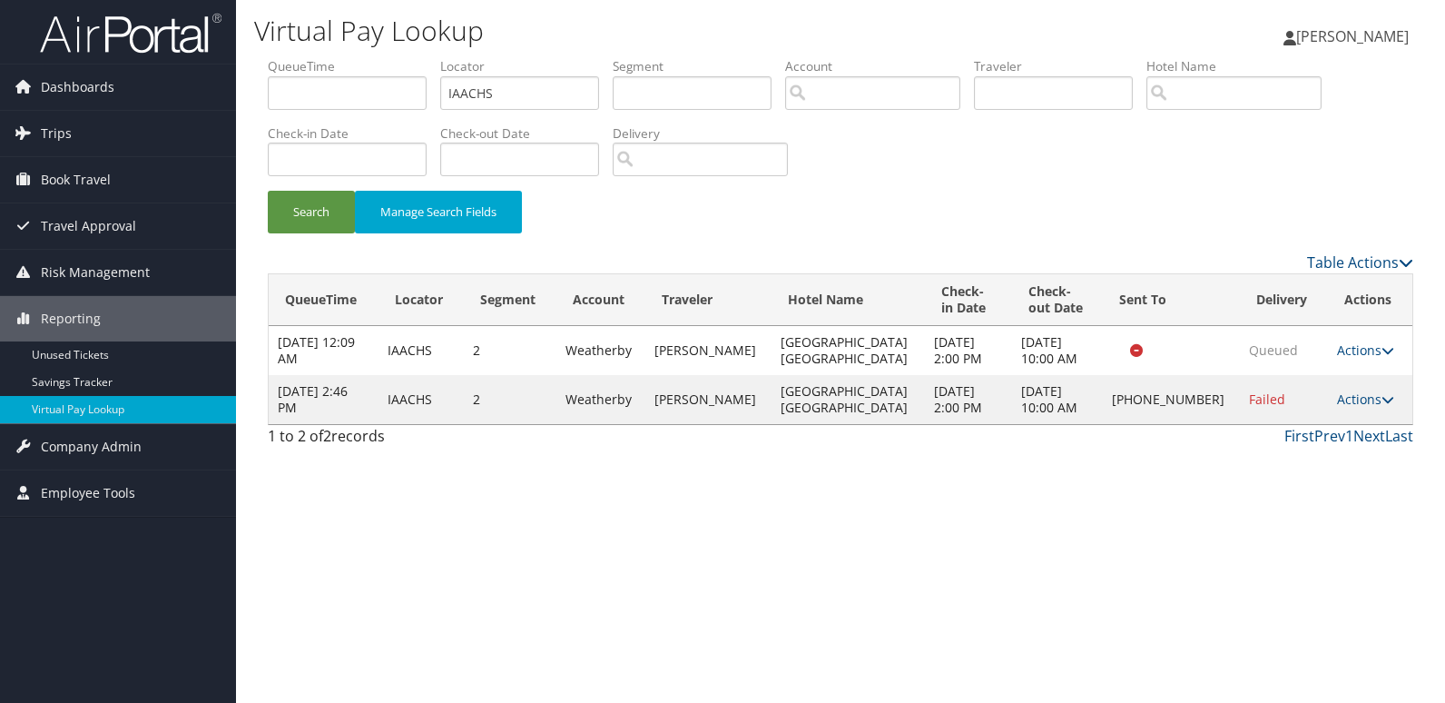
click at [1367, 408] on td "Actions Resend Logs Delivery Information View Itinerary" at bounding box center [1370, 399] width 84 height 49
click at [1360, 402] on link "Actions" at bounding box center [1365, 398] width 57 height 17
drag, startPoint x: 1358, startPoint y: 403, endPoint x: 1274, endPoint y: 460, distance: 101.2
click at [1274, 460] on link "Logs" at bounding box center [1302, 456] width 155 height 31
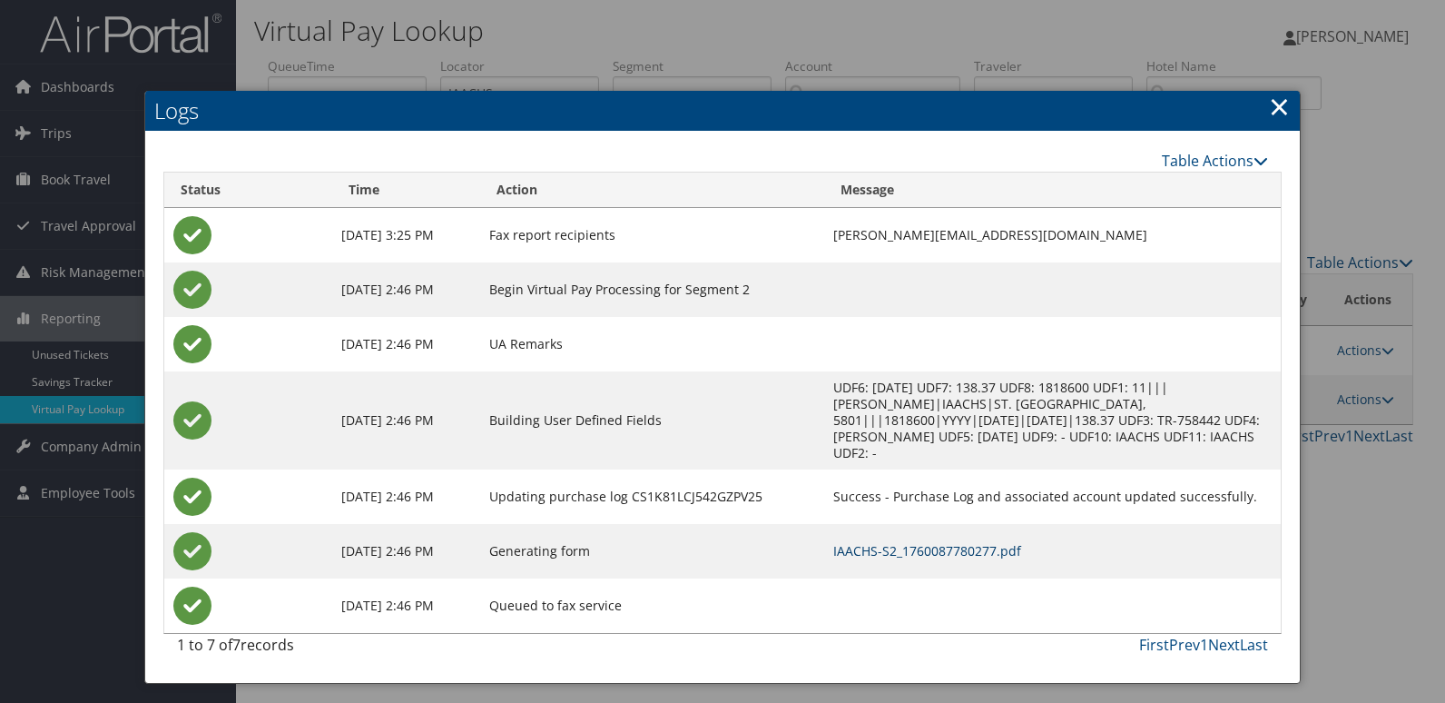
click at [898, 542] on link "IAACHS-S2_1760087780277.pdf" at bounding box center [927, 550] width 188 height 17
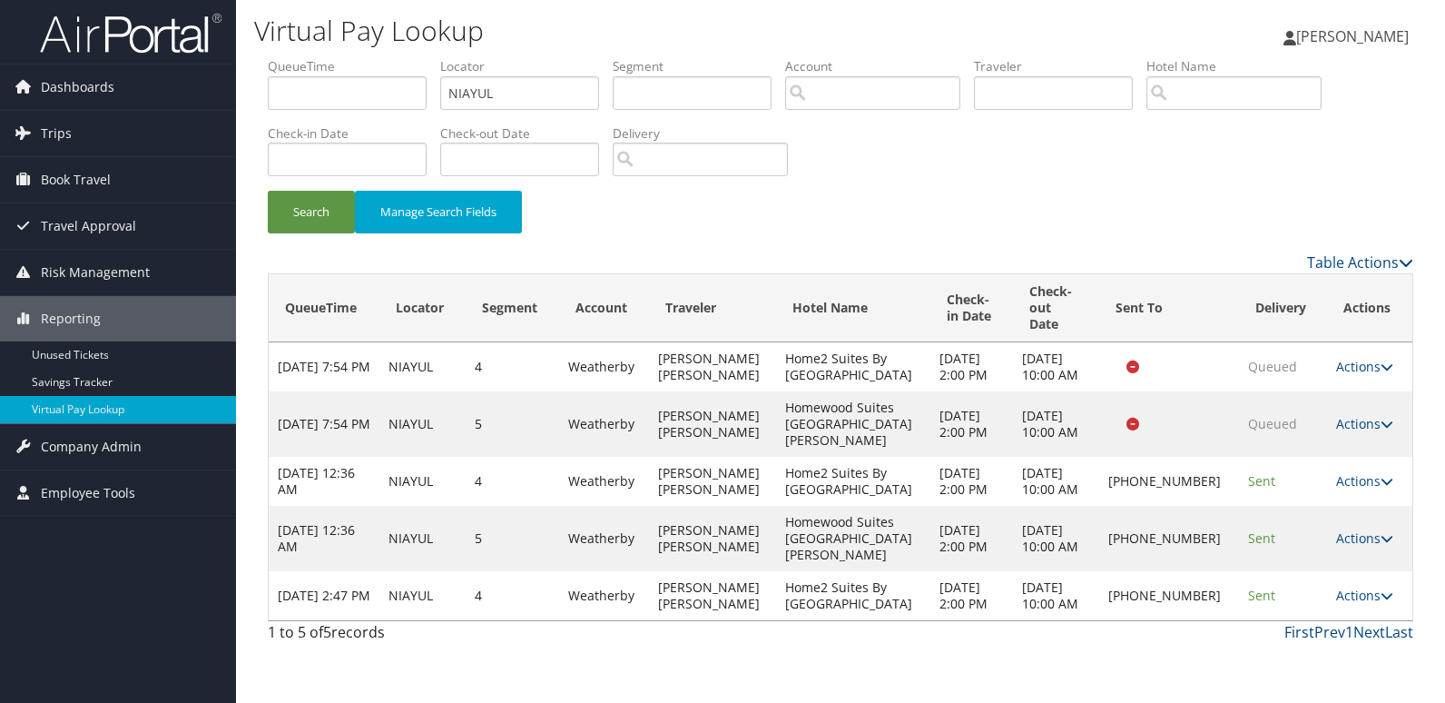
click at [1353, 620] on td "Actions Resend Logs Delivery Information View Itinerary" at bounding box center [1369, 595] width 85 height 49
click at [1355, 604] on link "Actions" at bounding box center [1364, 594] width 57 height 17
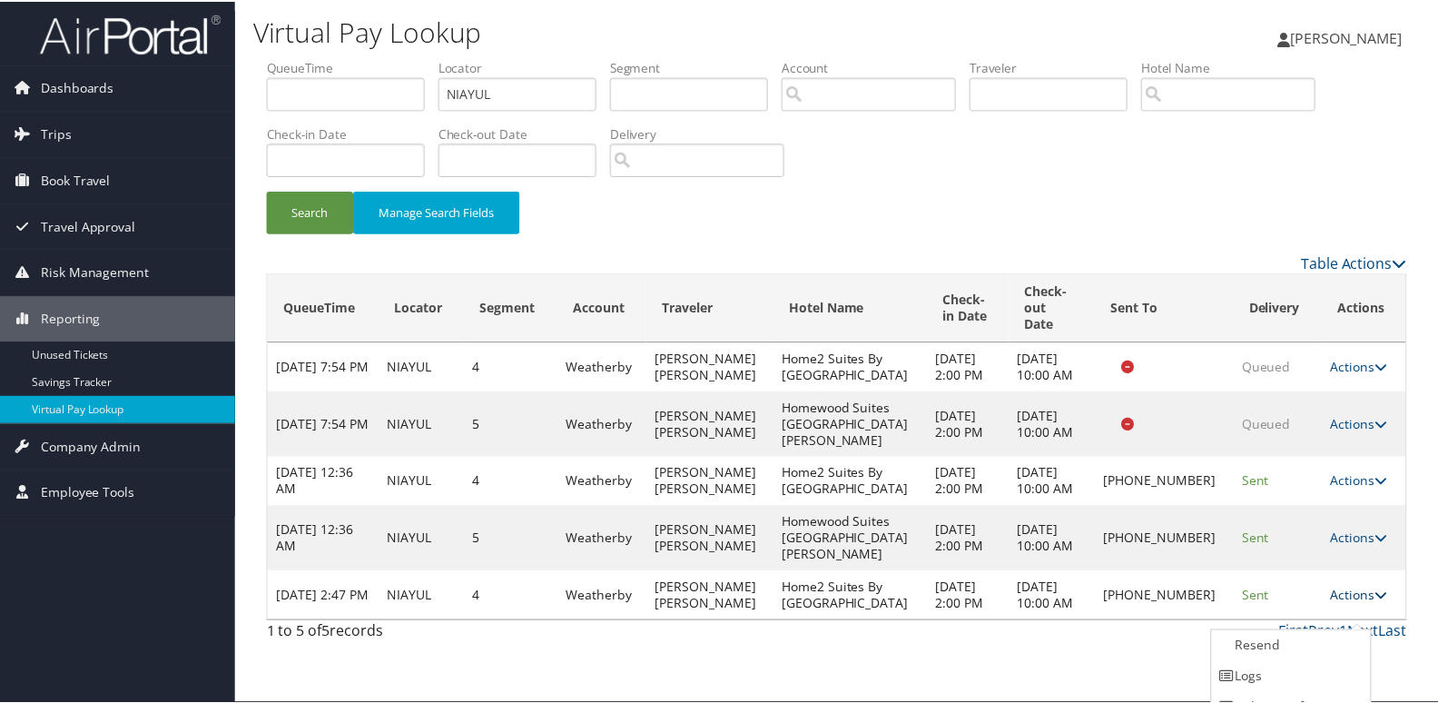
scroll to position [53, 0]
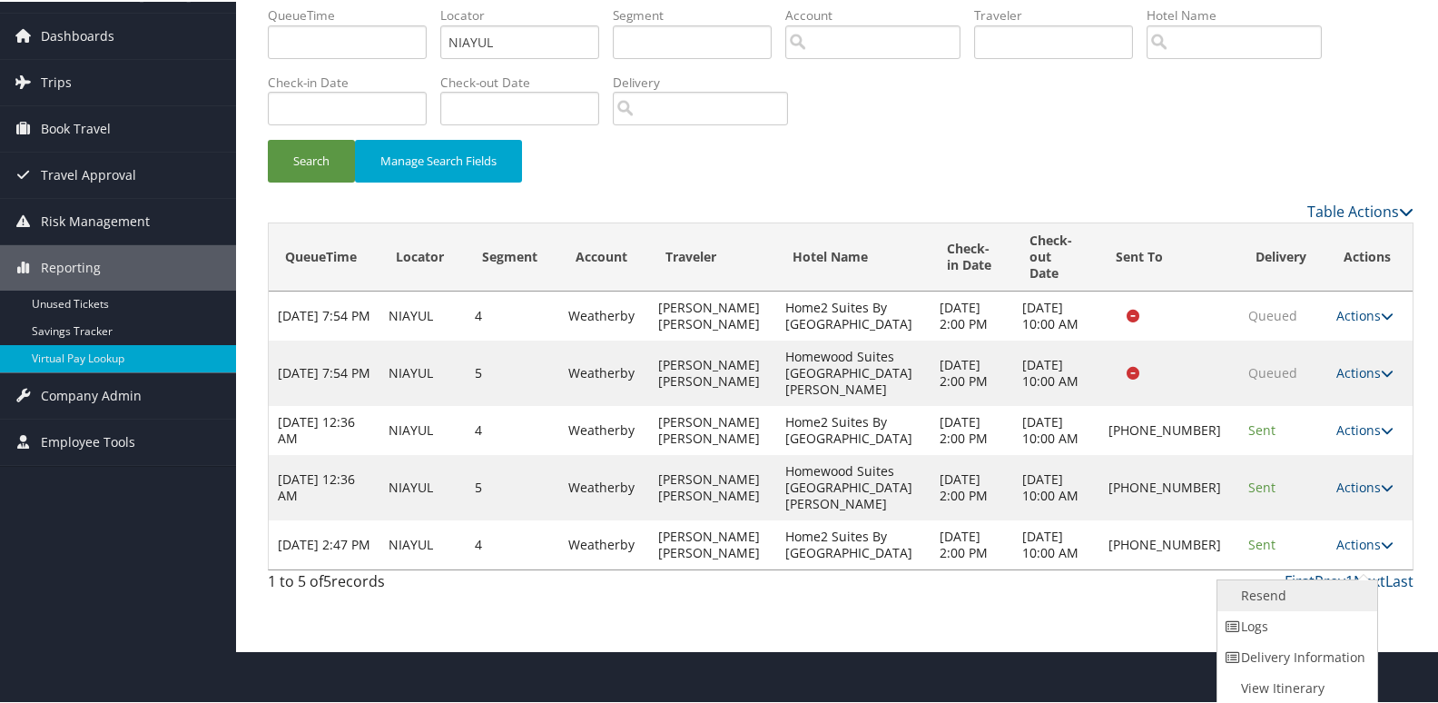
click at [1267, 595] on link "Resend" at bounding box center [1294, 593] width 155 height 31
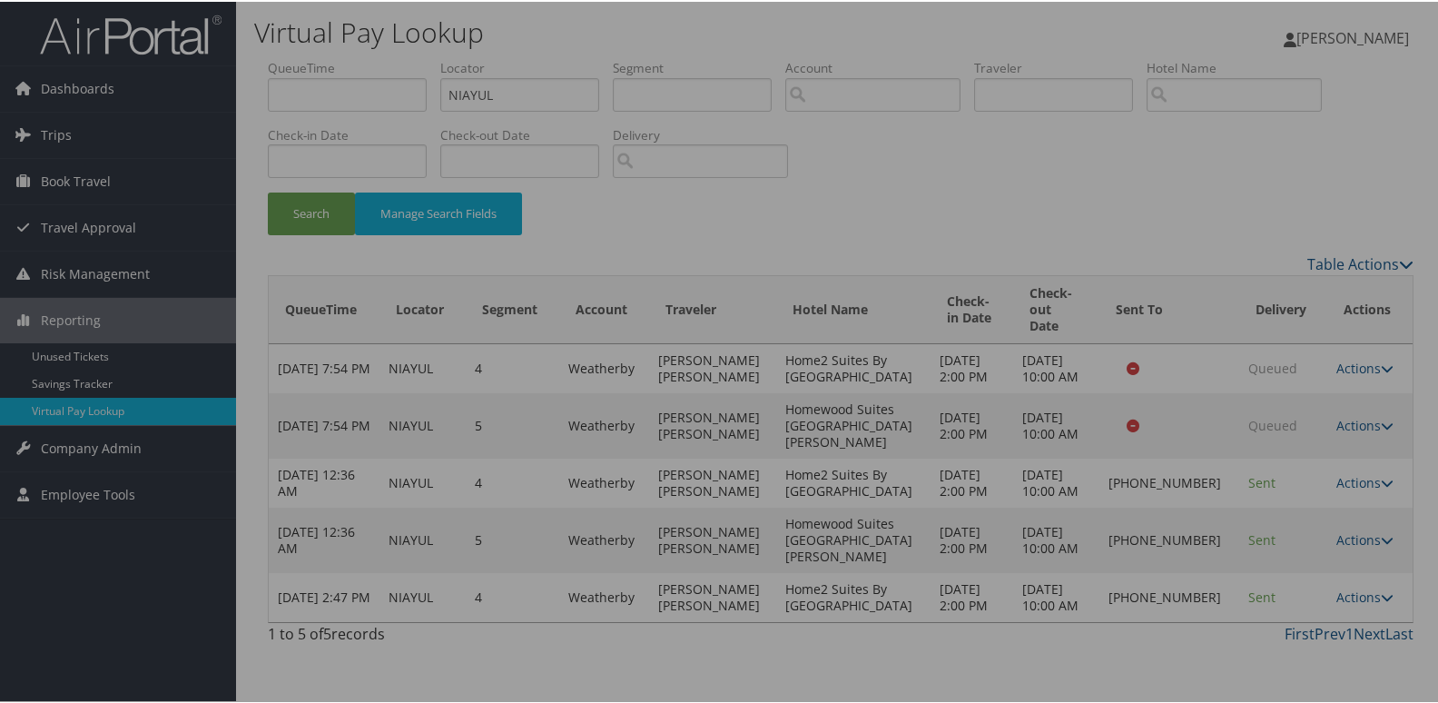
scroll to position [0, 0]
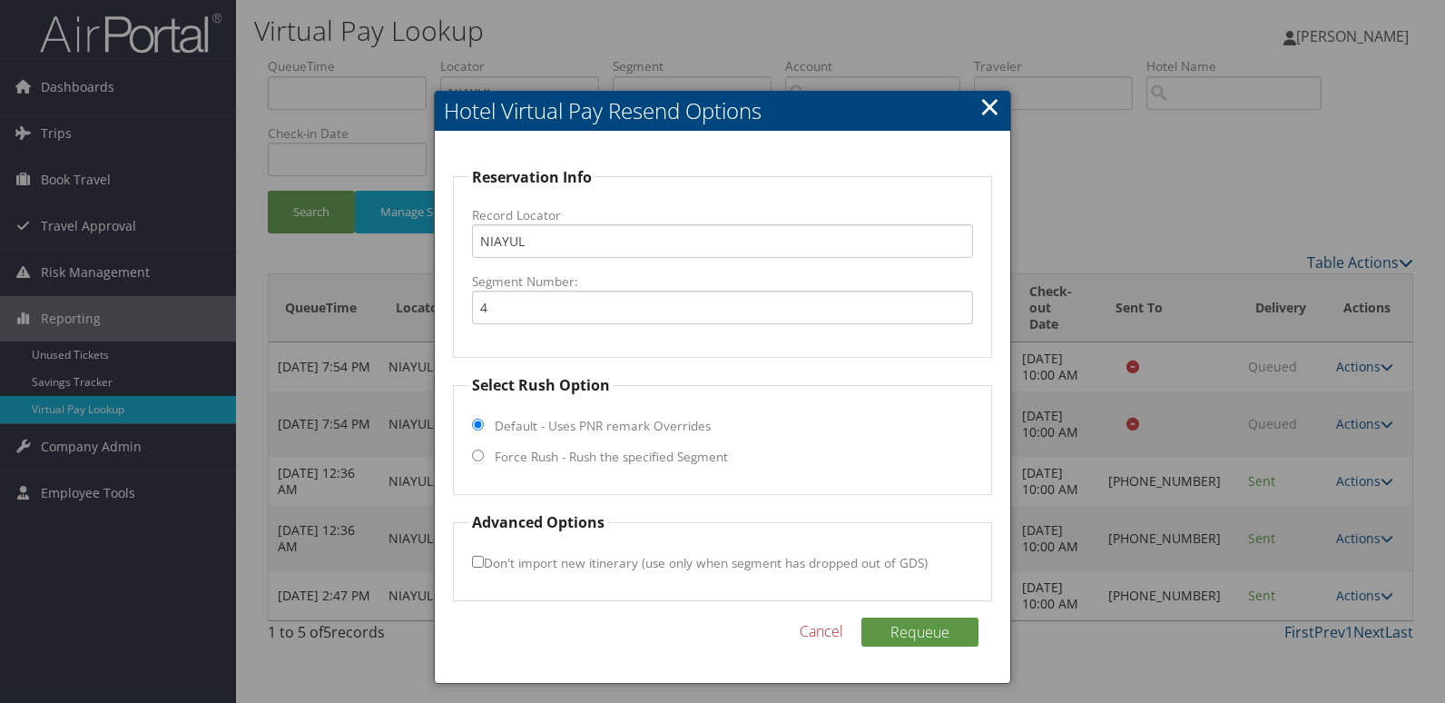
click at [510, 455] on label "Force Rush - Rush the specified Segment" at bounding box center [611, 457] width 233 height 18
click at [484, 455] on input "Force Rush - Rush the specified Segment" at bounding box center [478, 455] width 12 height 12
radio input "true"
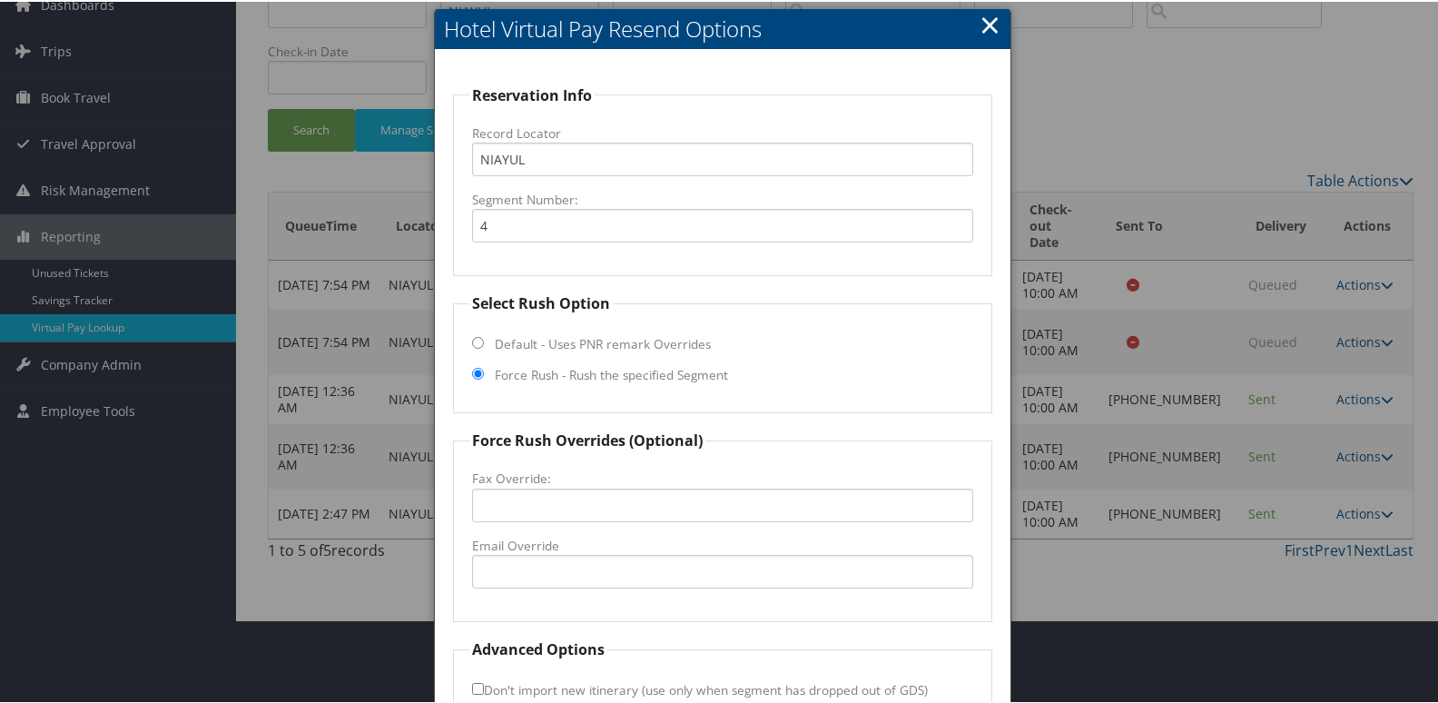
scroll to position [182, 0]
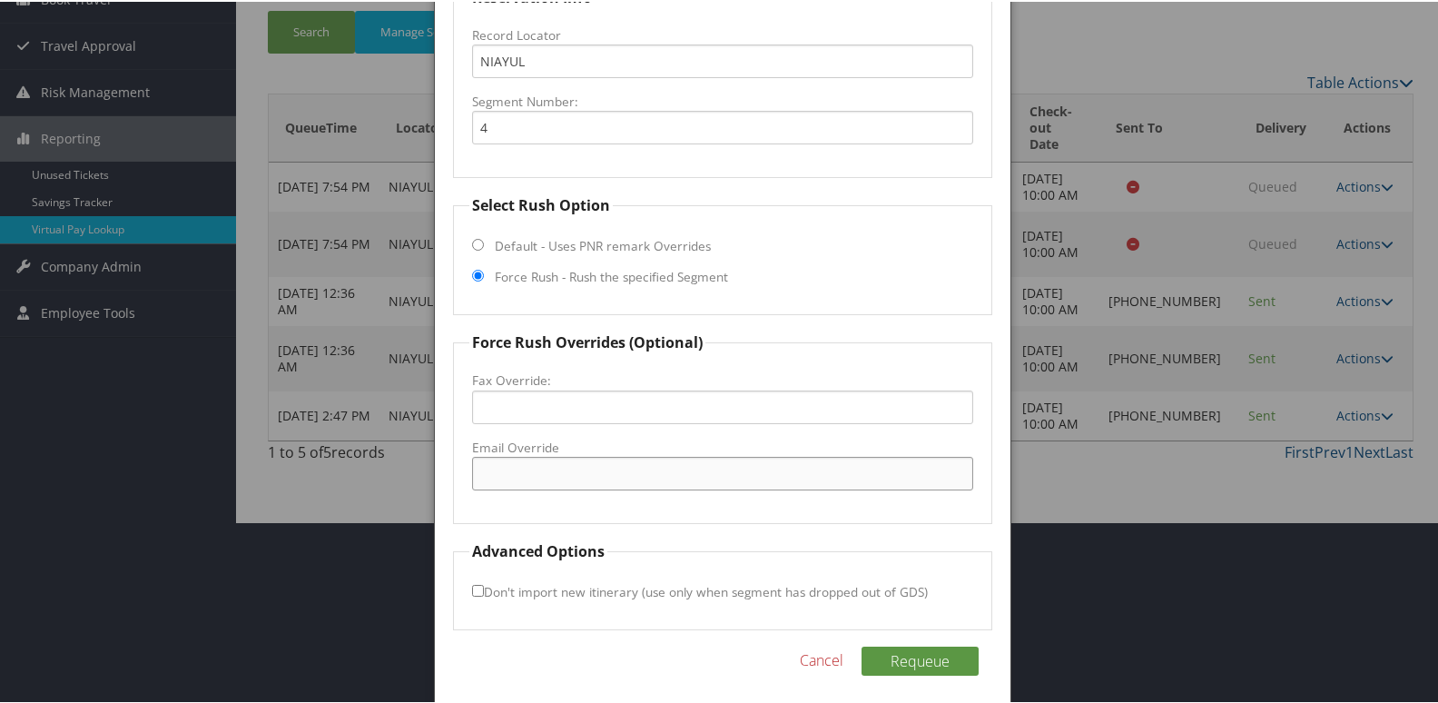
click at [547, 468] on input "Email Override" at bounding box center [723, 472] width 502 height 34
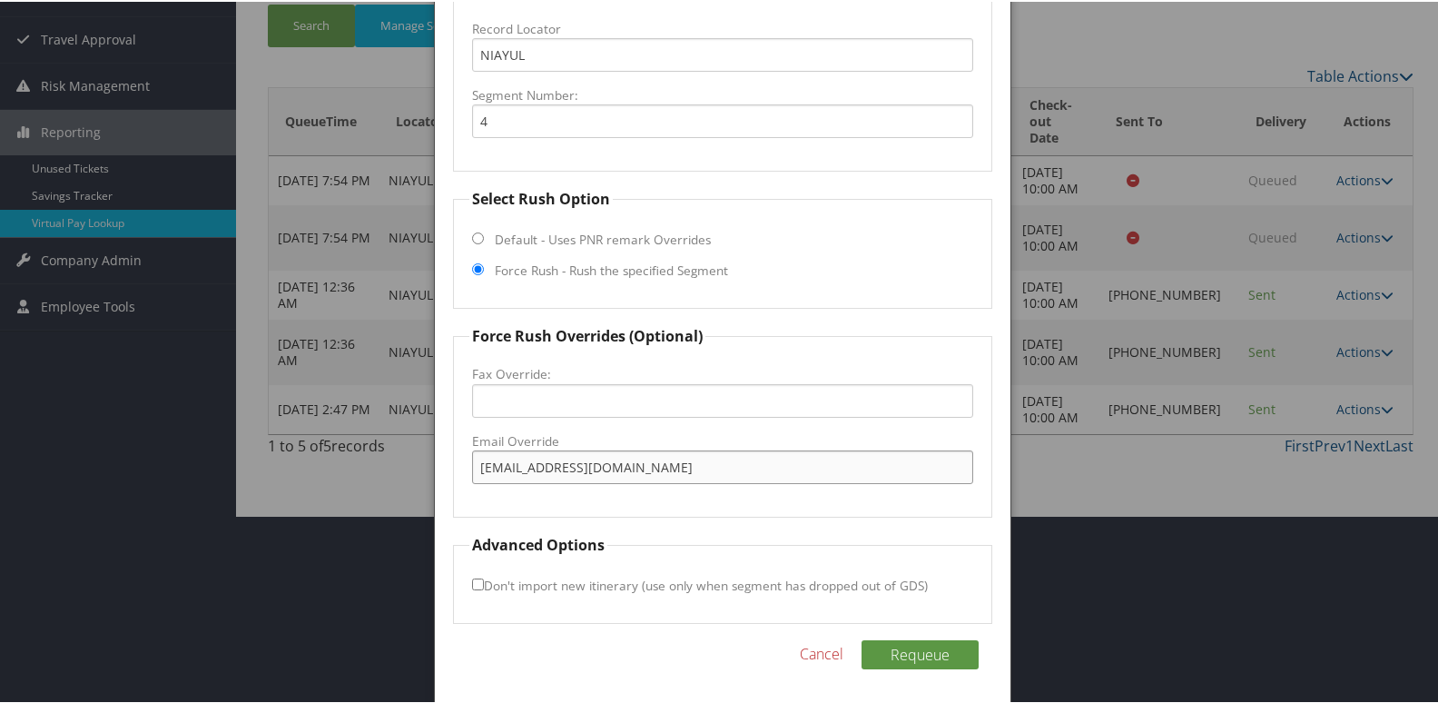
scroll to position [190, 0]
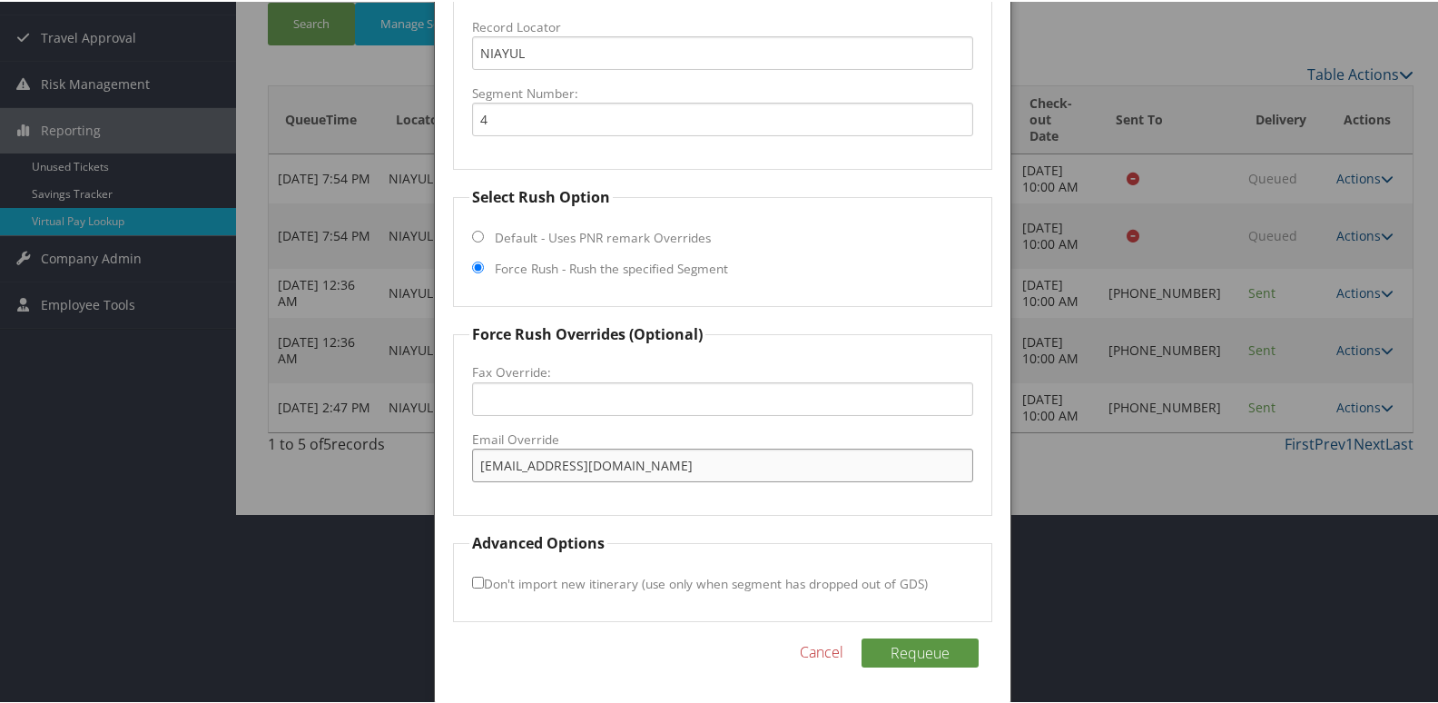
type input "frontdeskhilton@blueflamehospitality.com"
click at [472, 582] on input "Don't import new itinerary (use only when segment has dropped out of GDS)" at bounding box center [478, 581] width 12 height 12
checkbox input "true"
click at [918, 641] on button "Requeue" at bounding box center [919, 650] width 117 height 29
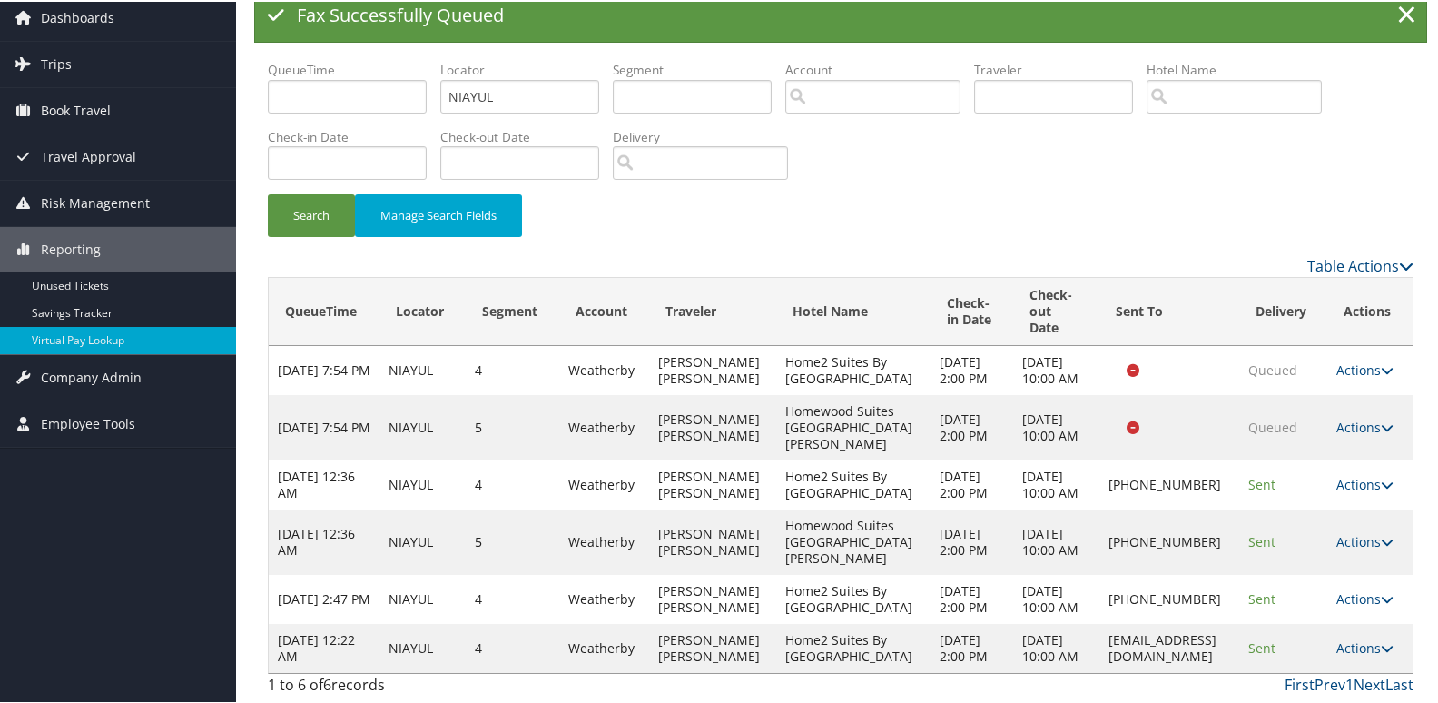
scroll to position [129, 0]
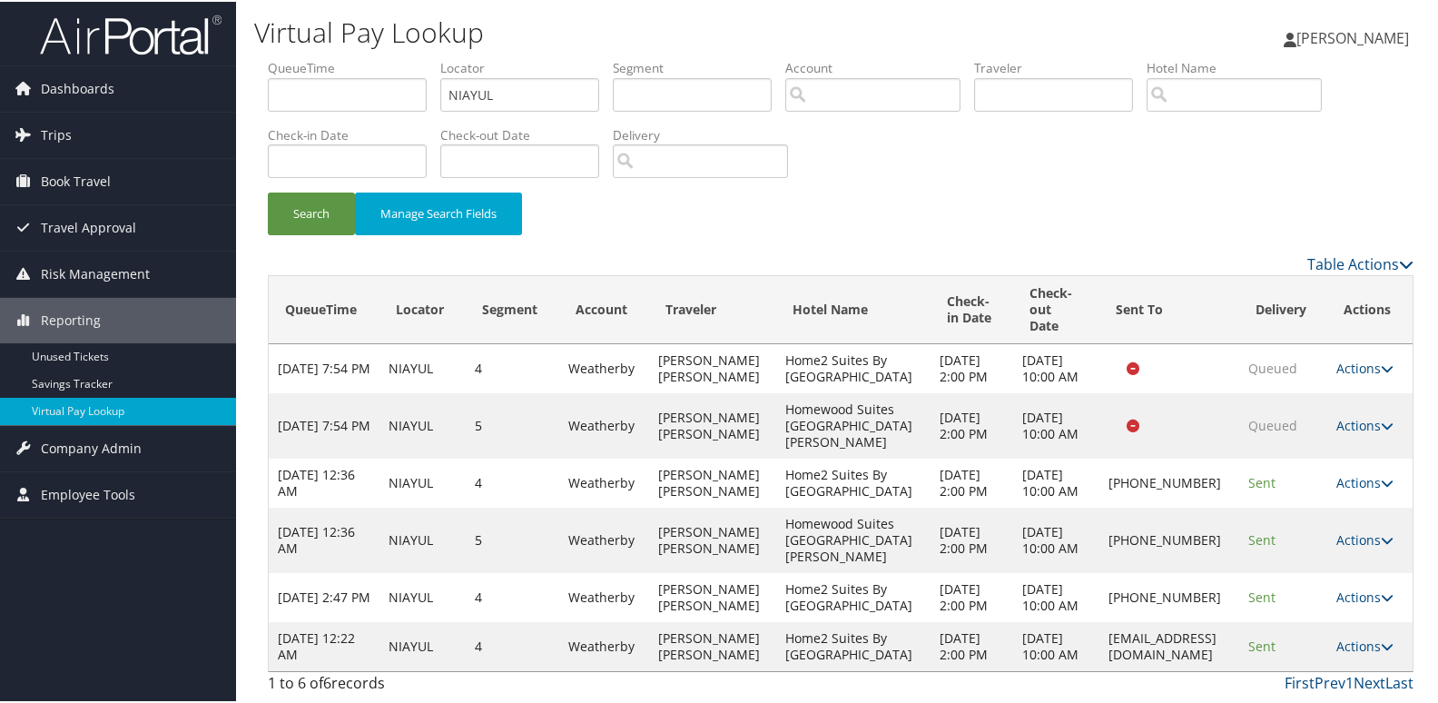
drag, startPoint x: 977, startPoint y: 620, endPoint x: 1226, endPoint y: 622, distance: 249.6
click at [1226, 622] on td "frontdeskhilton@blueflamehospitality.com" at bounding box center [1168, 644] width 139 height 49
copy td "frontdeskhilton@blueflamehospitality.com"
click at [1381, 638] on icon at bounding box center [1387, 644] width 13 height 13
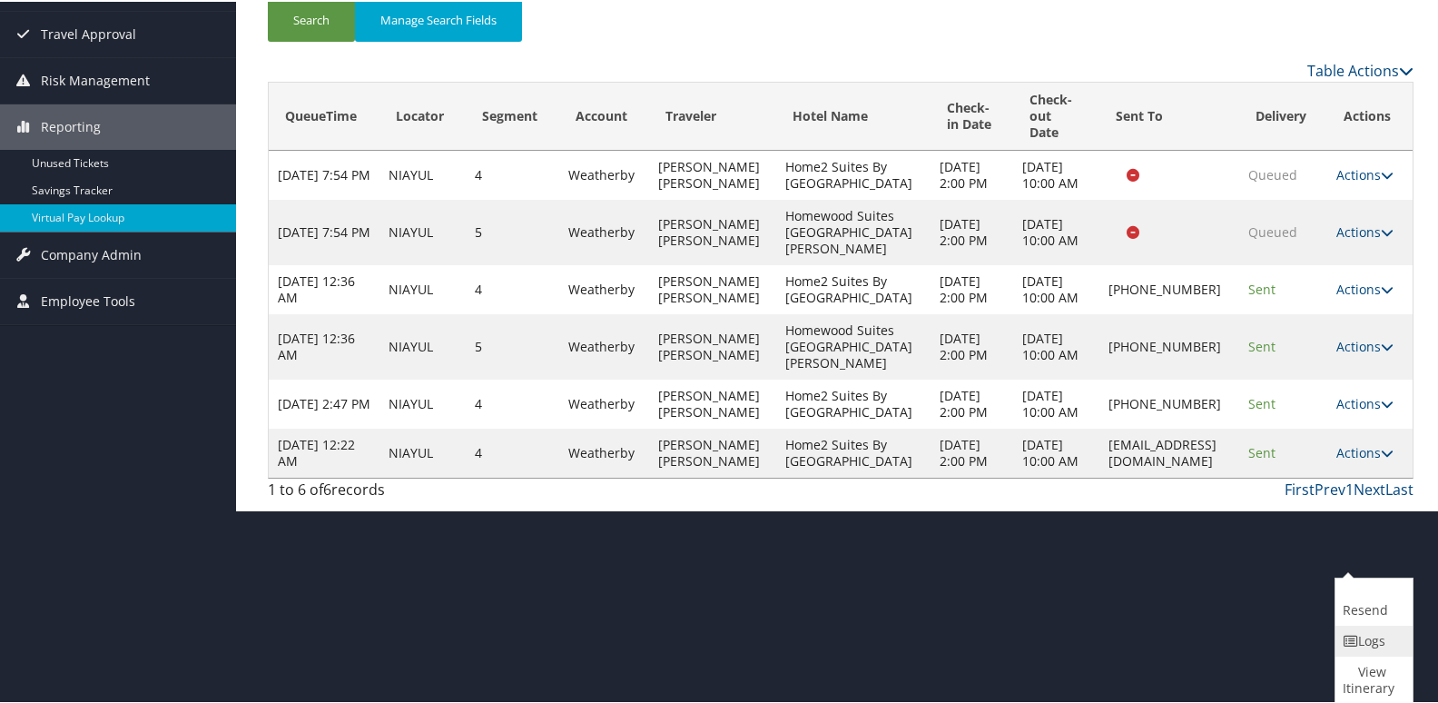
click at [1339, 637] on link "Logs" at bounding box center [1371, 639] width 73 height 31
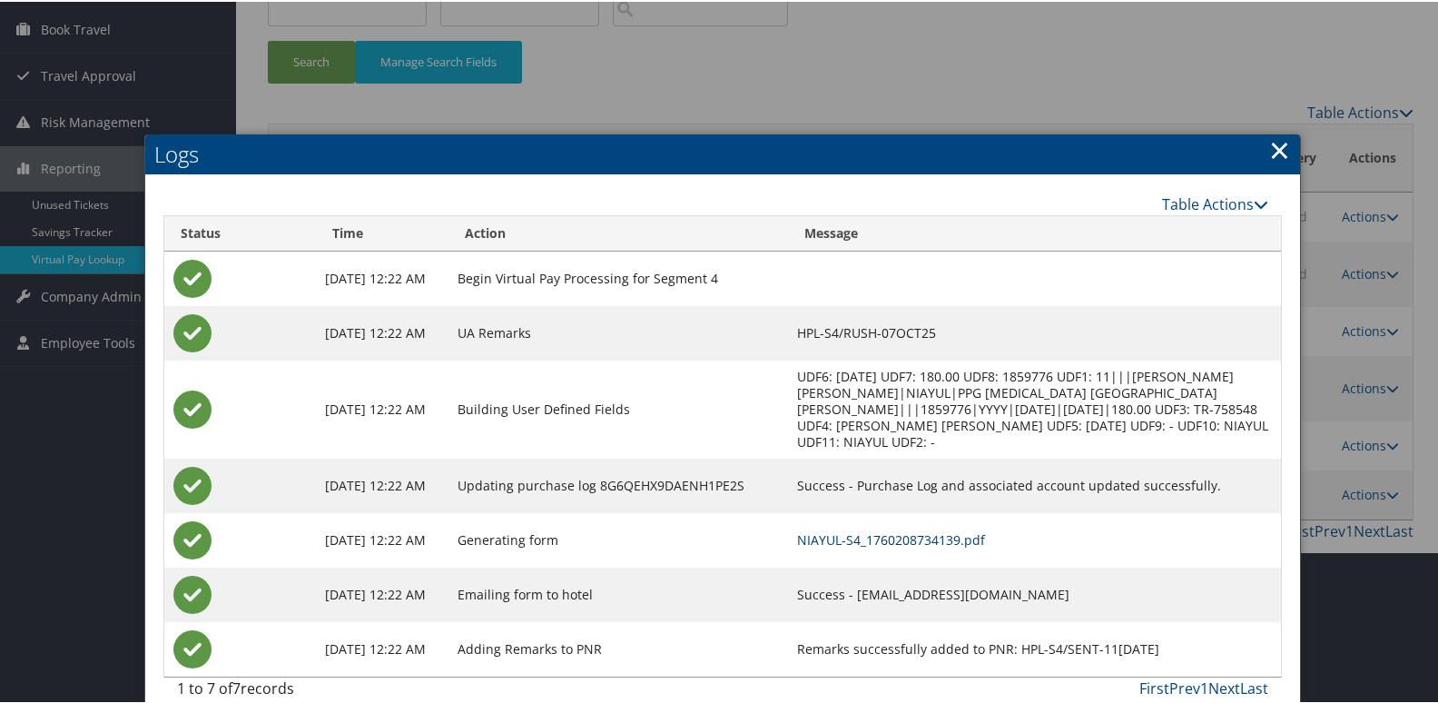
scroll to position [158, 0]
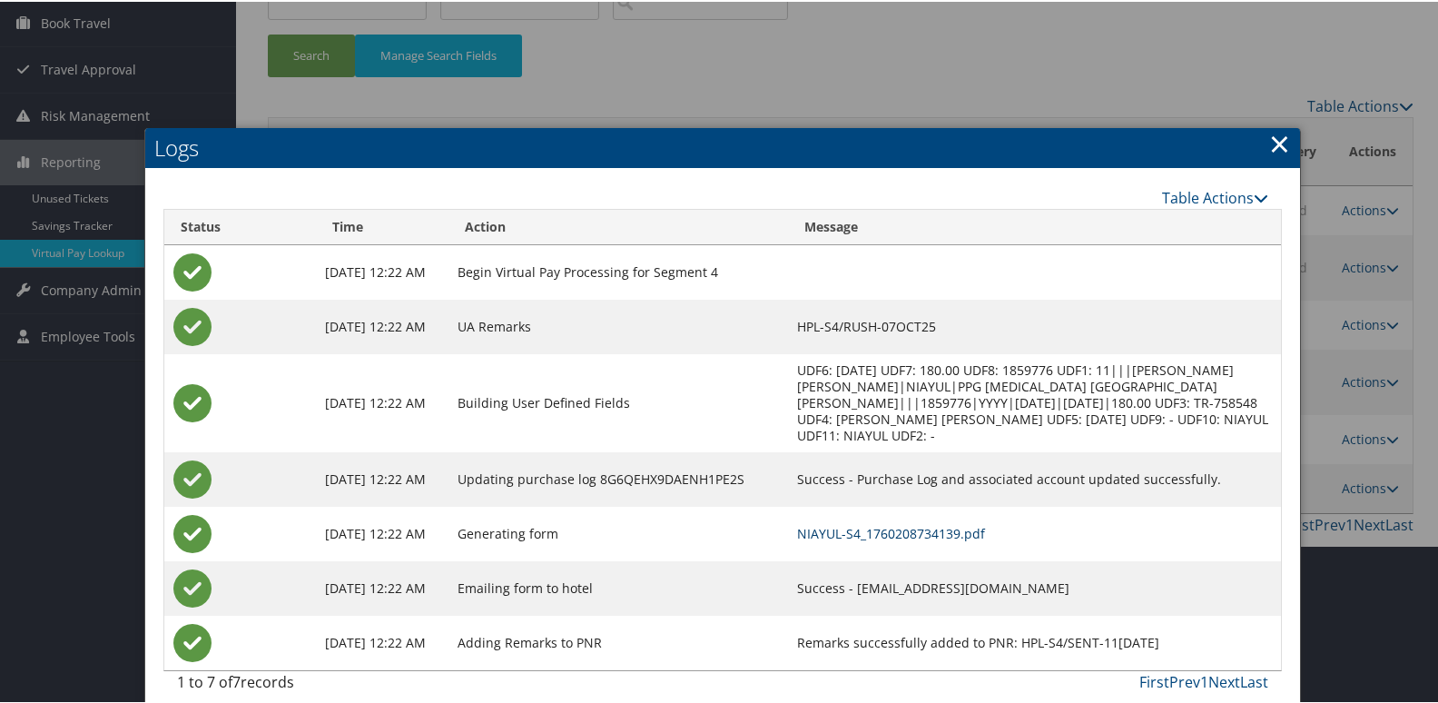
click at [856, 523] on link "NIAYUL-S4_1760208734139.pdf" at bounding box center [891, 531] width 188 height 17
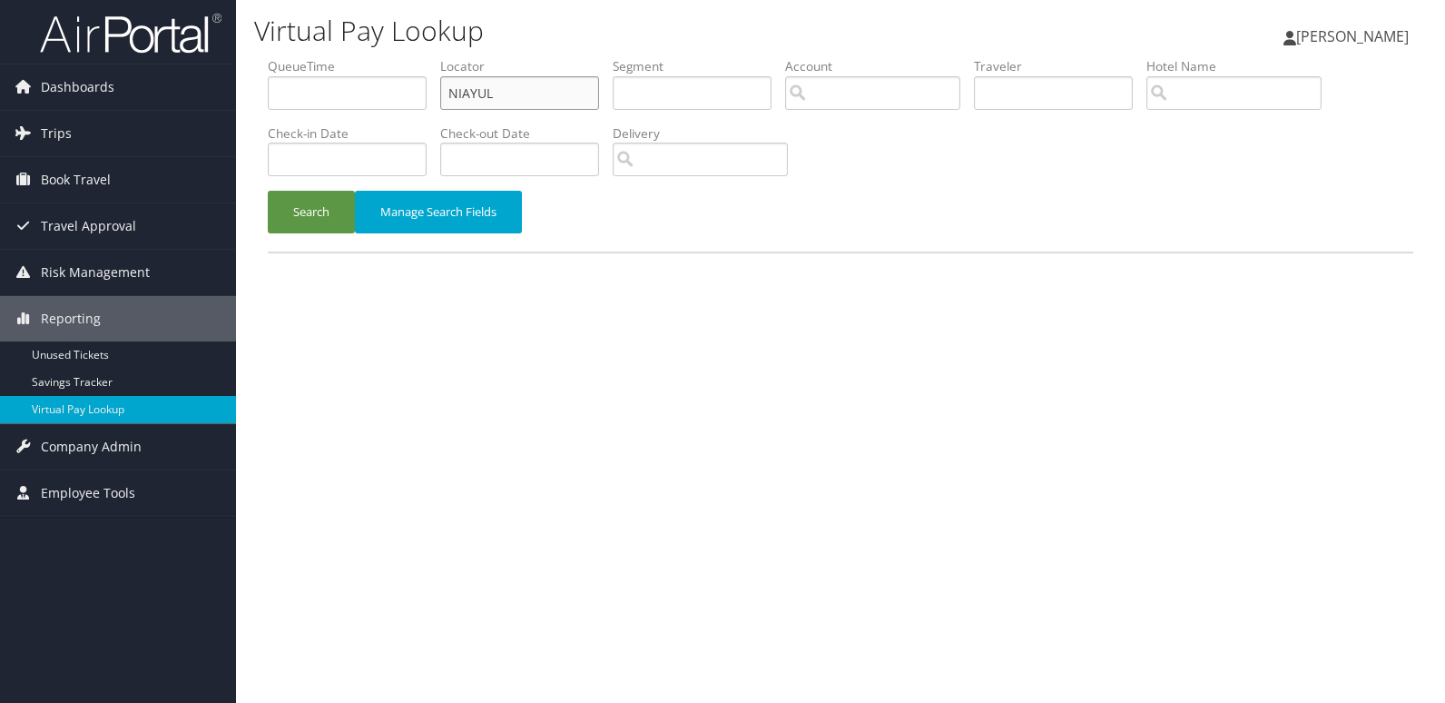
drag, startPoint x: 364, startPoint y: 124, endPoint x: 309, endPoint y: 136, distance: 56.6
click at [315, 57] on ul "QueueTime Locator NIAYUL Segment Account Traveler Hotel Name Check-in Date Chec…" at bounding box center [841, 57] width 1146 height 0
paste input "MIVSTX"
click at [327, 205] on button "Search" at bounding box center [311, 212] width 87 height 43
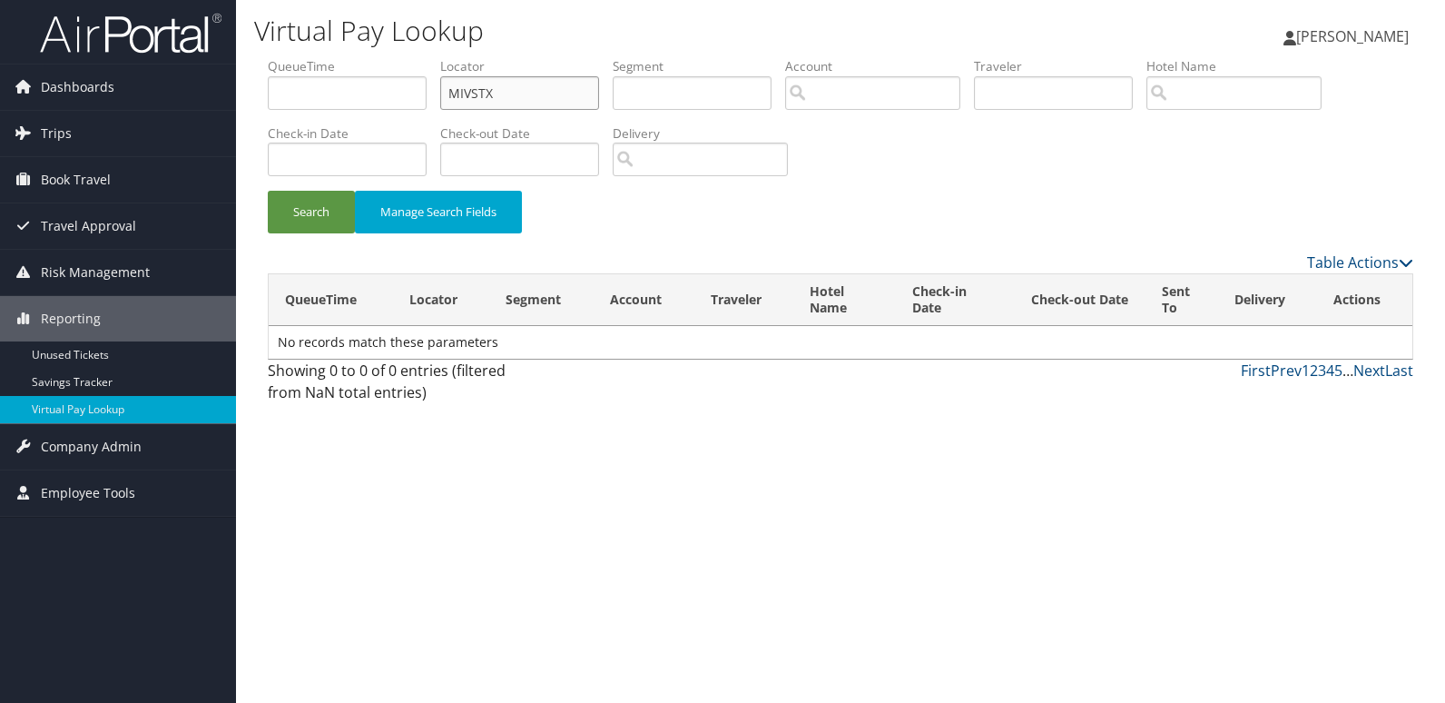
drag, startPoint x: 535, startPoint y: 93, endPoint x: 300, endPoint y: 93, distance: 234.2
click at [300, 57] on ul "QueueTime Locator MIVSTX Segment Account Traveler Hotel Name Check-in Date Chec…" at bounding box center [841, 57] width 1146 height 0
click at [324, 221] on button "Search" at bounding box center [311, 212] width 87 height 43
drag, startPoint x: 504, startPoint y: 343, endPoint x: 272, endPoint y: 351, distance: 231.6
click at [272, 351] on td "No records match these parameters" at bounding box center [841, 342] width 1144 height 33
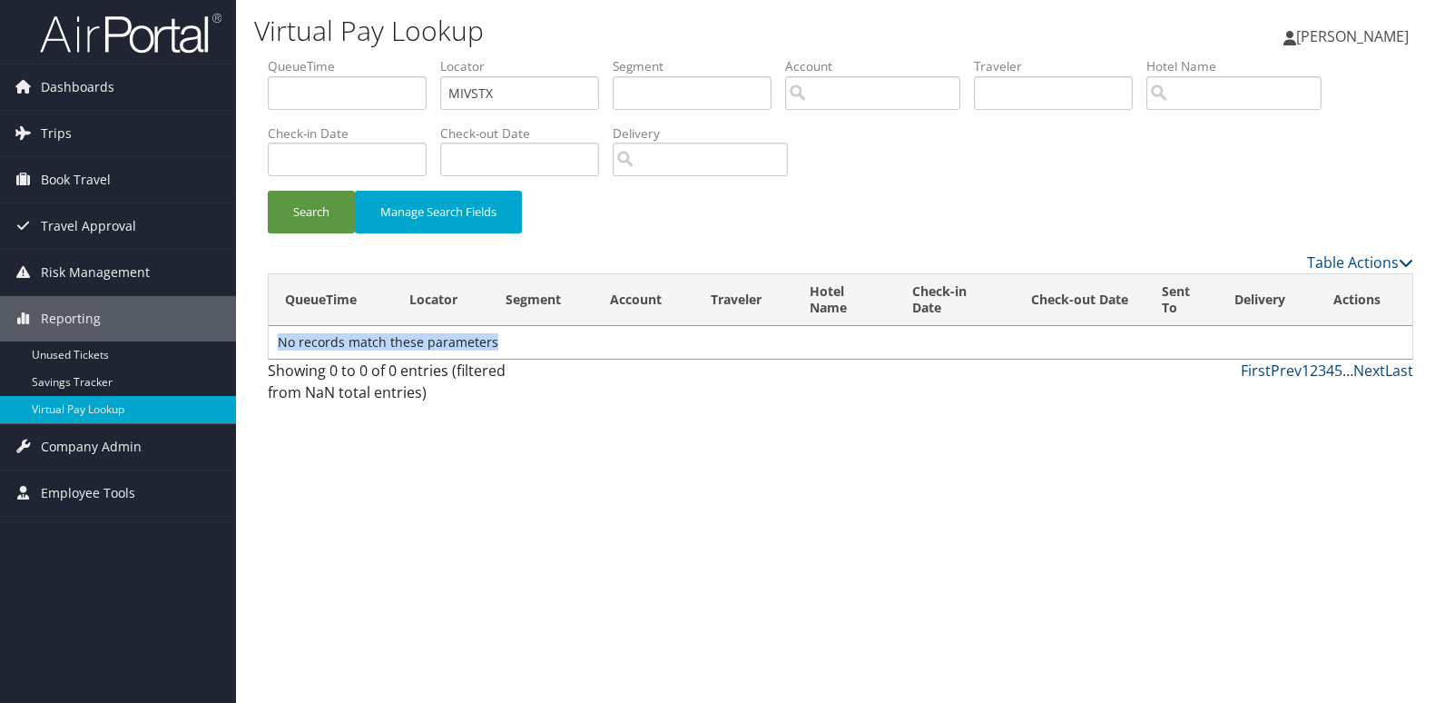
click at [283, 342] on td "No records match these parameters" at bounding box center [841, 342] width 1144 height 33
drag, startPoint x: 280, startPoint y: 341, endPoint x: 951, endPoint y: 353, distance: 671.8
click at [514, 353] on td "No records match these parameters" at bounding box center [841, 342] width 1144 height 33
copy td "No records match these parameters"
drag, startPoint x: 490, startPoint y: 93, endPoint x: 415, endPoint y: 104, distance: 76.1
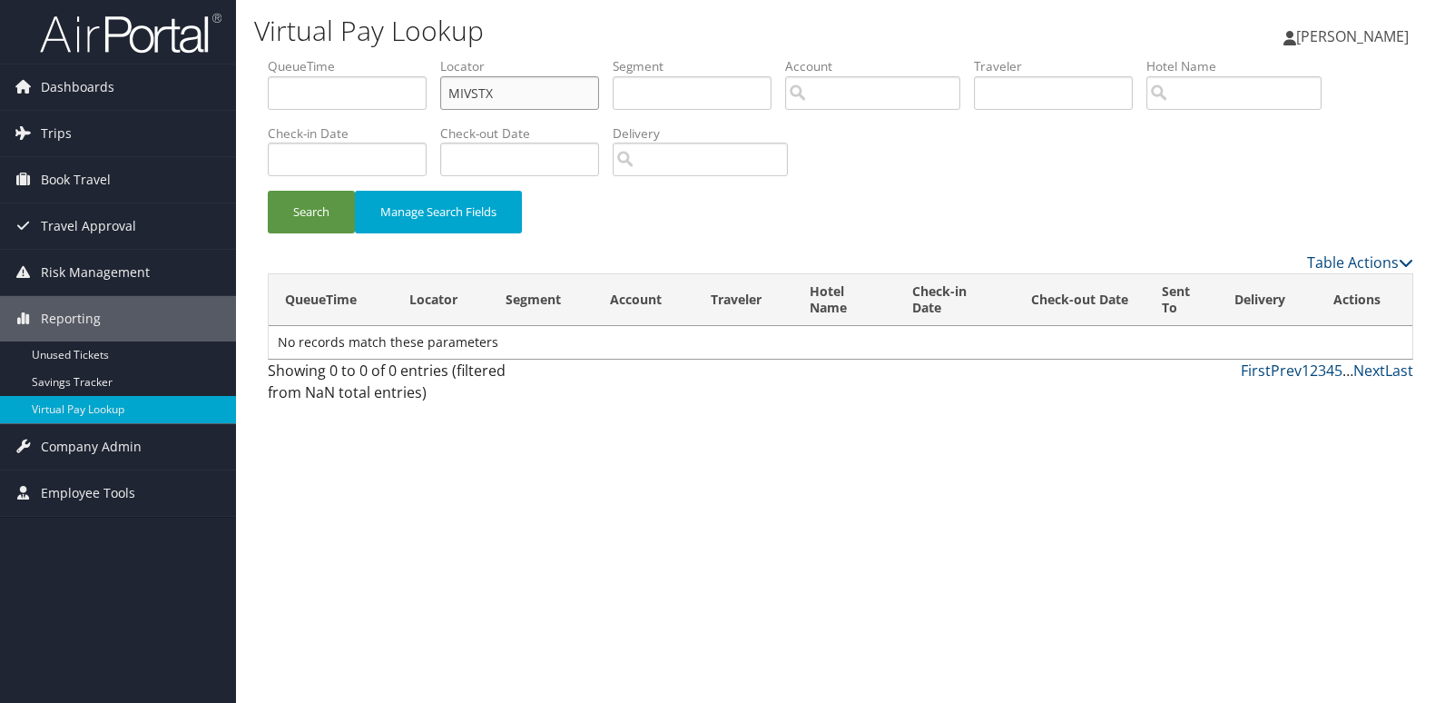
click at [419, 57] on ul "QueueTime Locator MIVSTX Segment Account Traveler Hotel Name Check-in Date Chec…" at bounding box center [841, 57] width 1146 height 0
paste input "JHEJLR"
type input "JHEJLR"
click at [320, 216] on button "Search" at bounding box center [311, 212] width 87 height 43
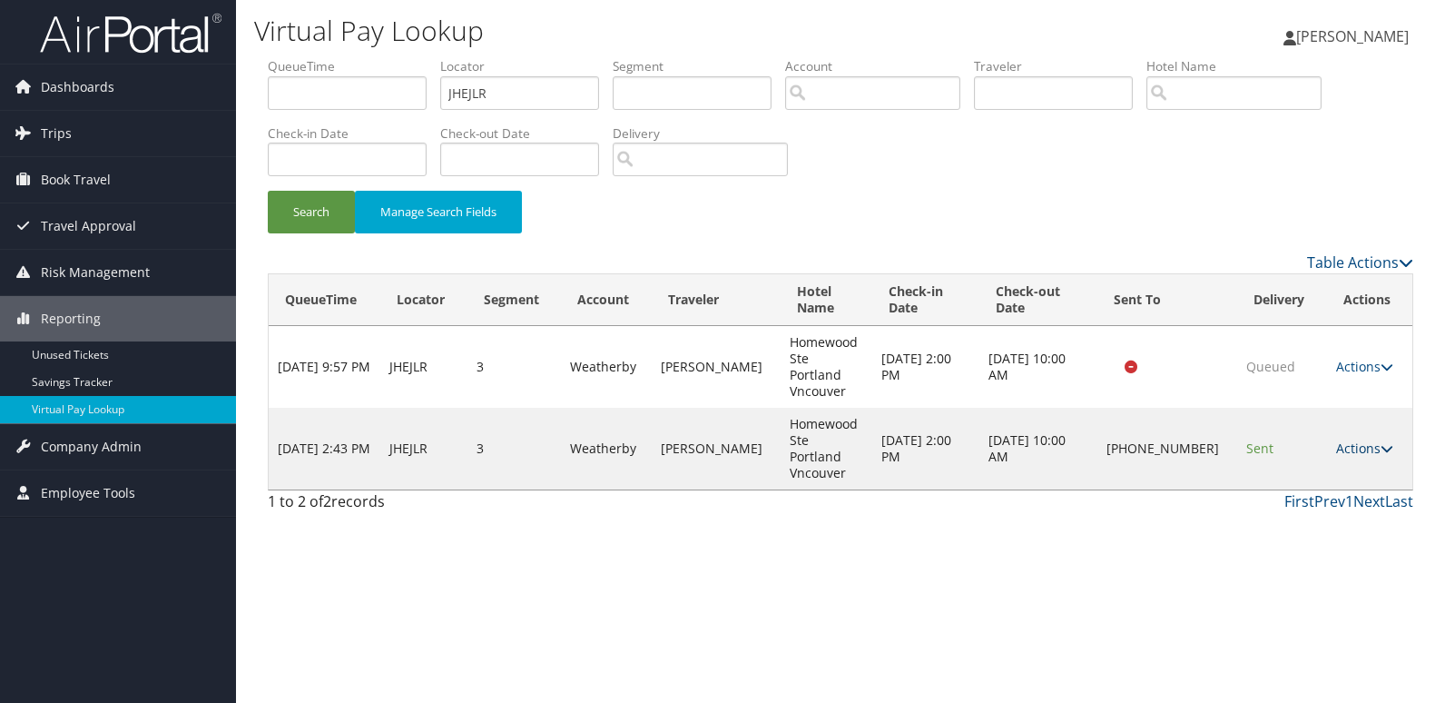
click at [1367, 439] on link "Actions" at bounding box center [1364, 447] width 57 height 17
click at [1293, 472] on link "Logs" at bounding box center [1302, 481] width 155 height 31
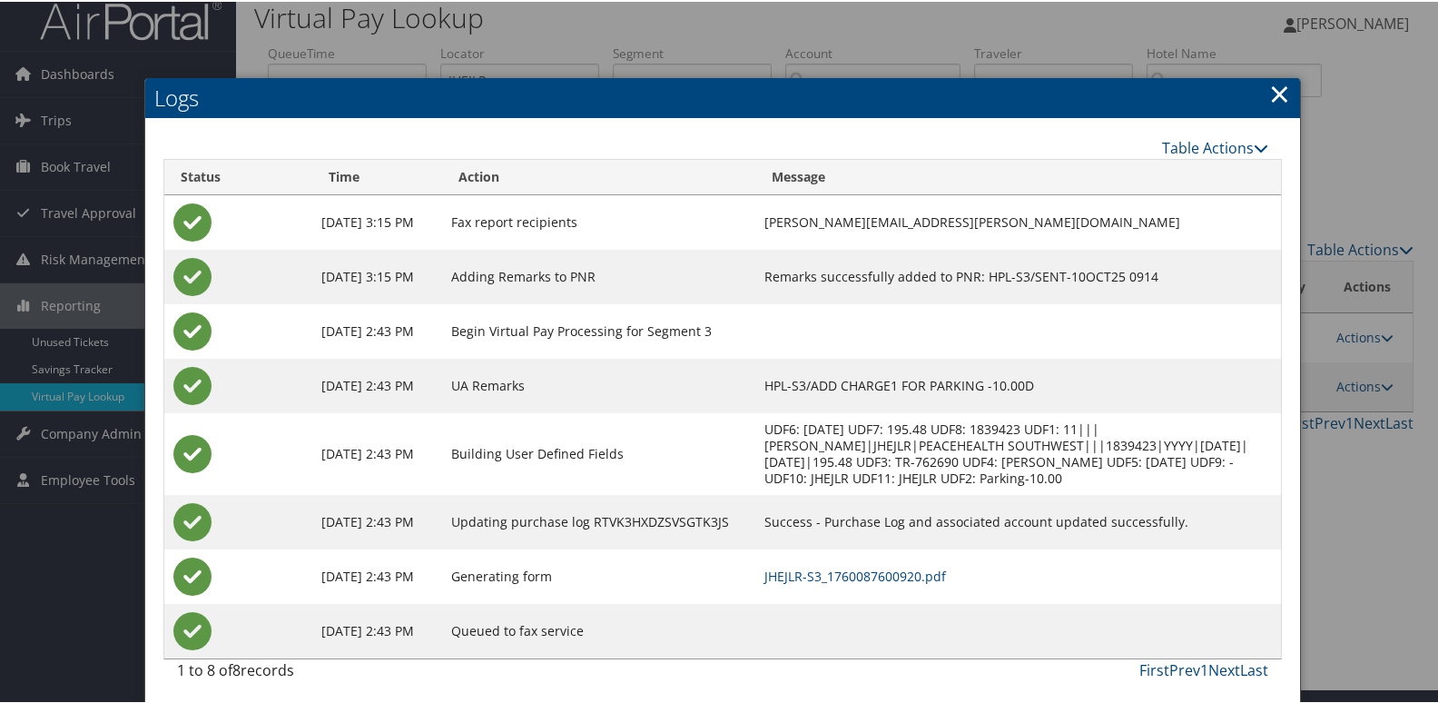
scroll to position [19, 0]
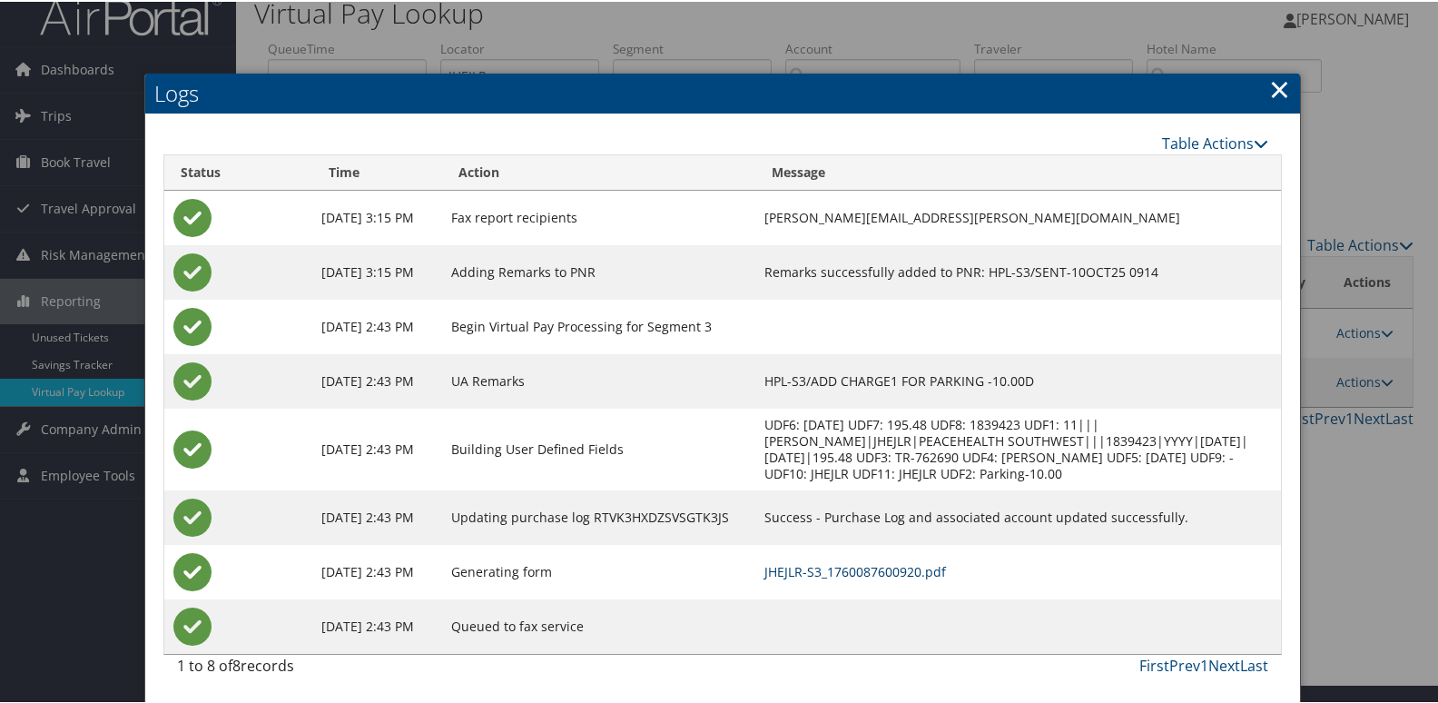
click at [906, 576] on link "JHEJLR-S3_1760087600920.pdf" at bounding box center [855, 569] width 182 height 17
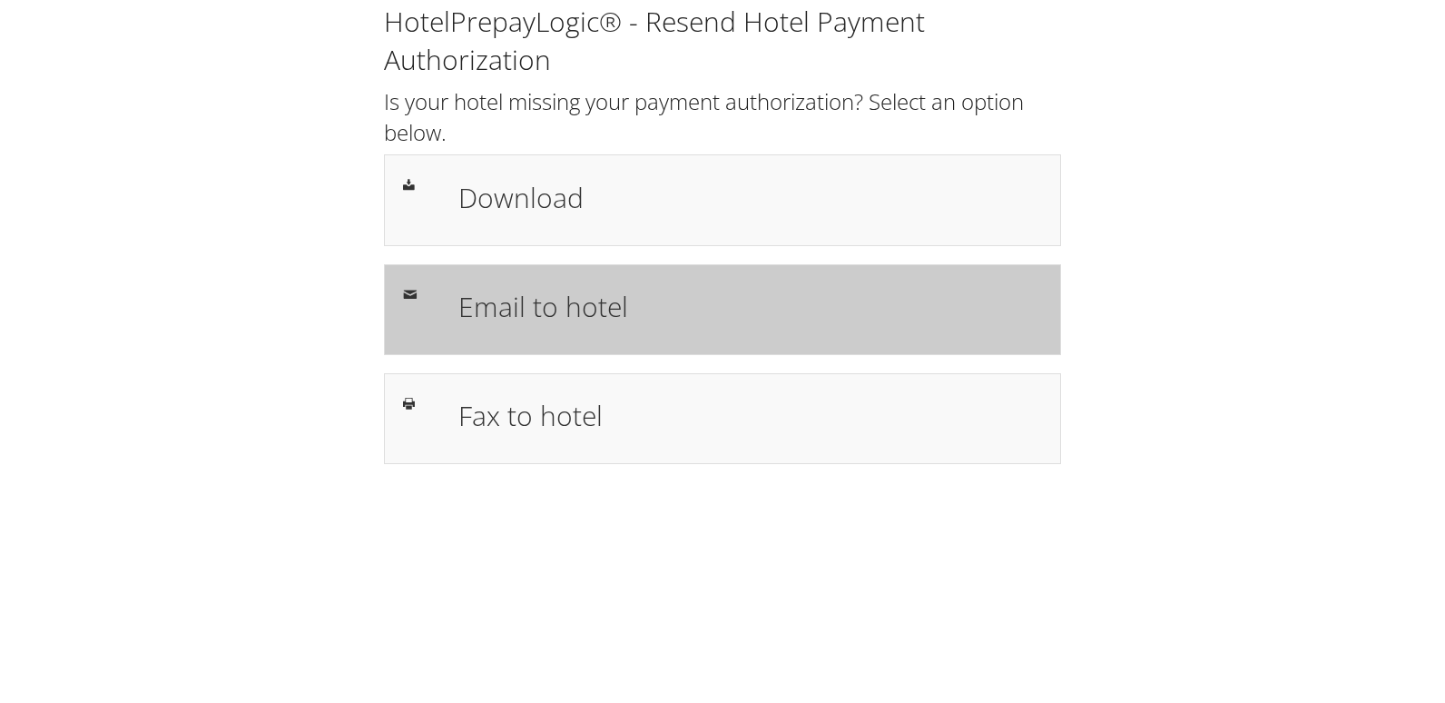
click at [544, 277] on div "Email to hotel" at bounding box center [722, 309] width 677 height 91
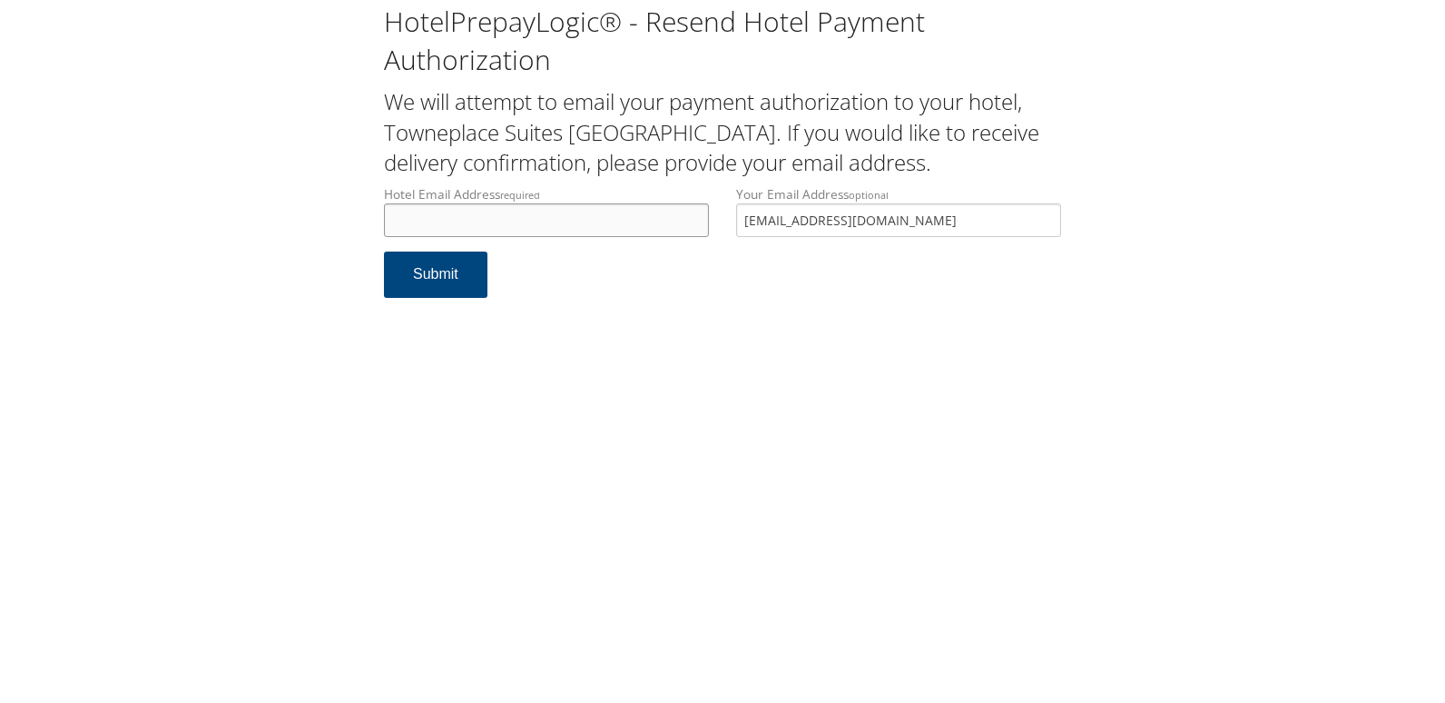
click at [613, 216] on input "Hotel Email Address required" at bounding box center [546, 220] width 325 height 34
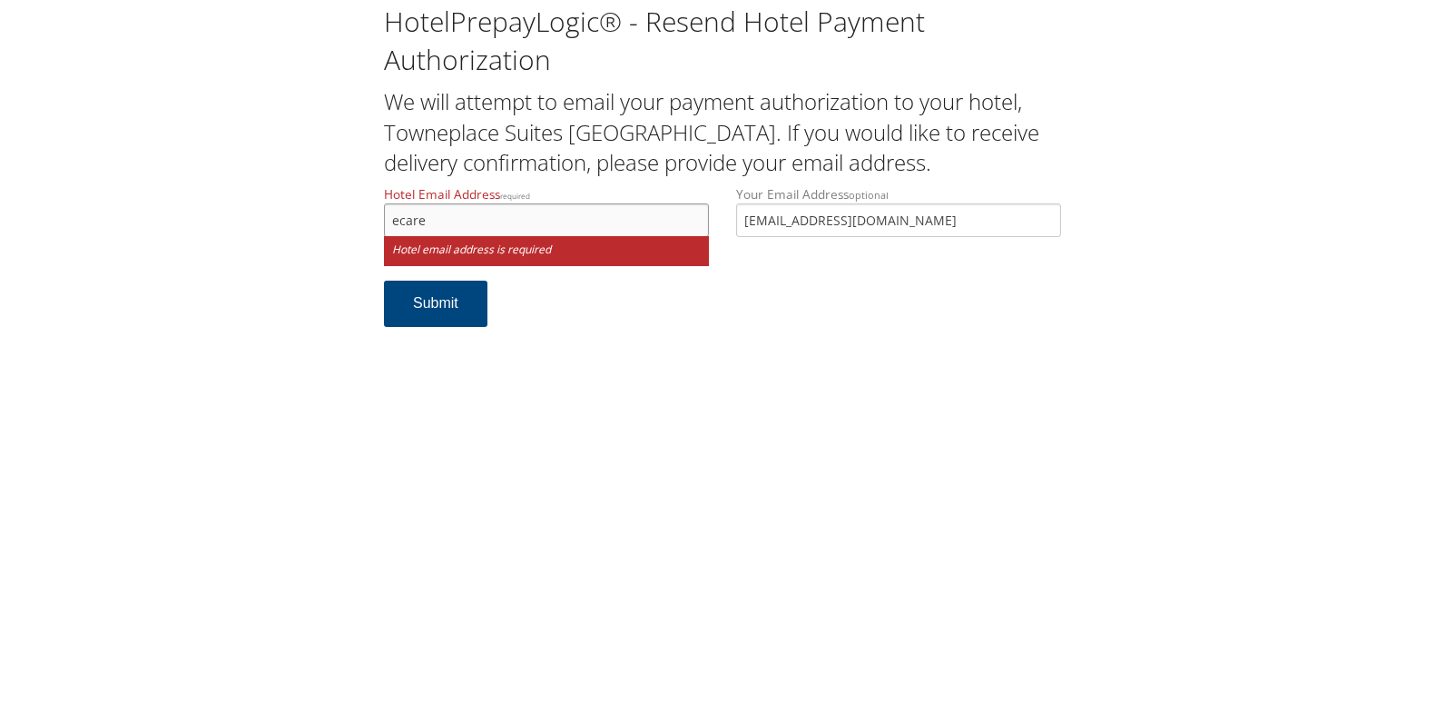
type input "[EMAIL_ADDRESS][DOMAIN_NAME]"
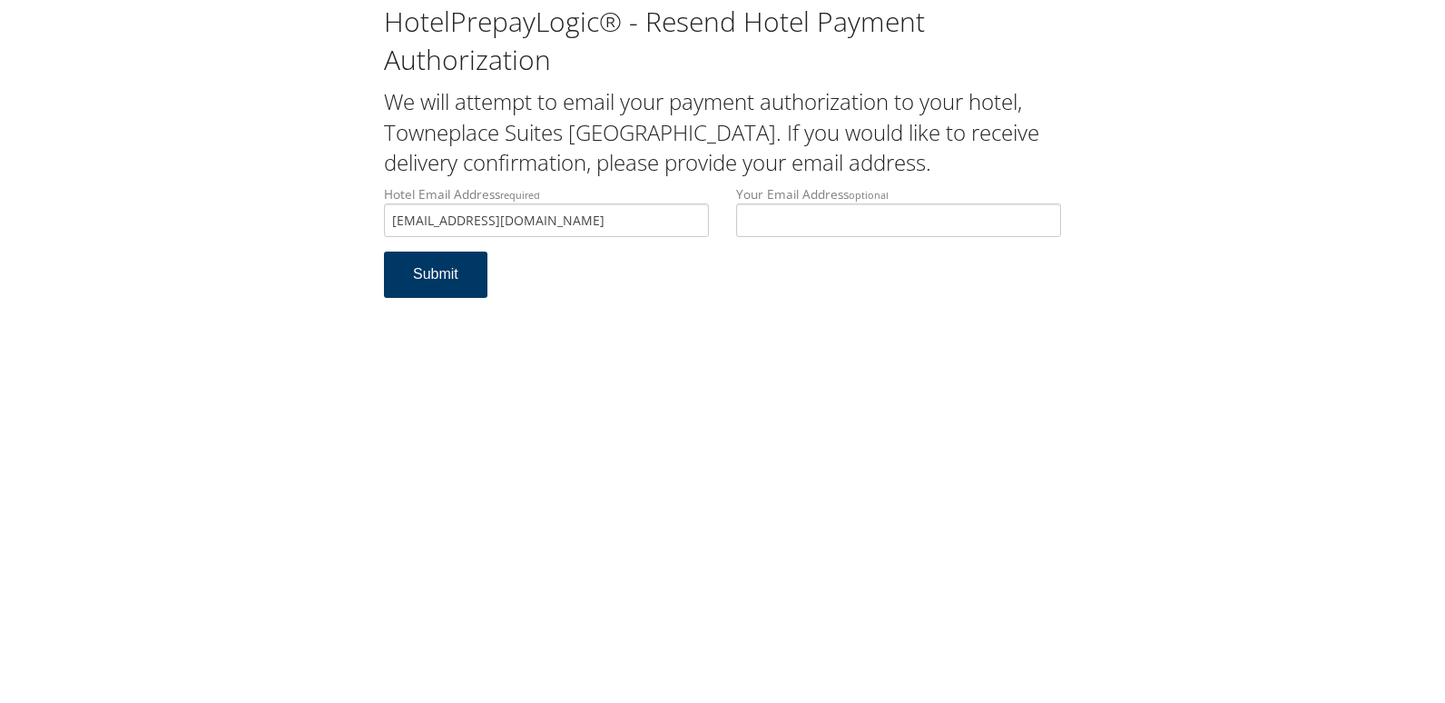
click at [463, 275] on button "Submit" at bounding box center [435, 274] width 103 height 46
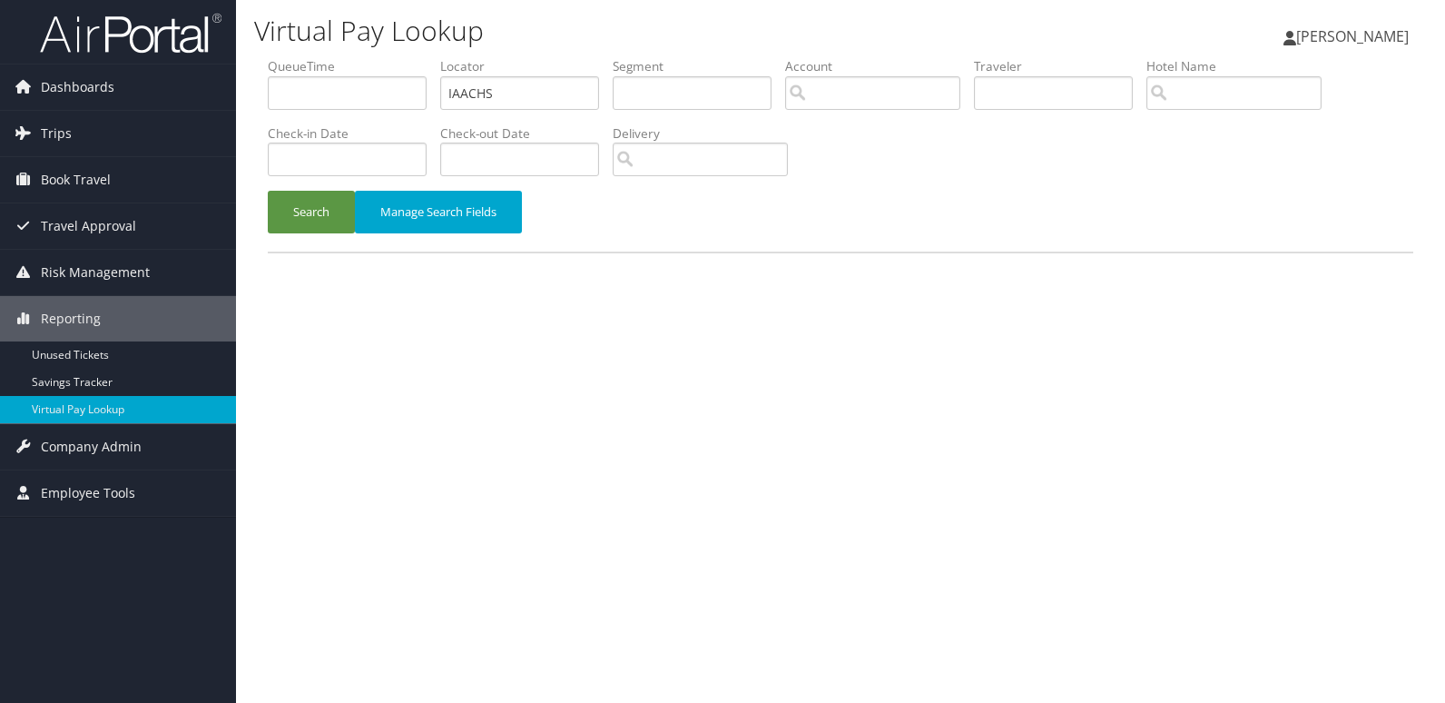
click at [327, 57] on ul "QueueTime Locator IAACHS Segment Account Traveler Hotel Name Check-in Date Chec…" at bounding box center [841, 57] width 1146 height 0
type input "UAFFIU"
click at [284, 206] on button "Search" at bounding box center [311, 212] width 87 height 43
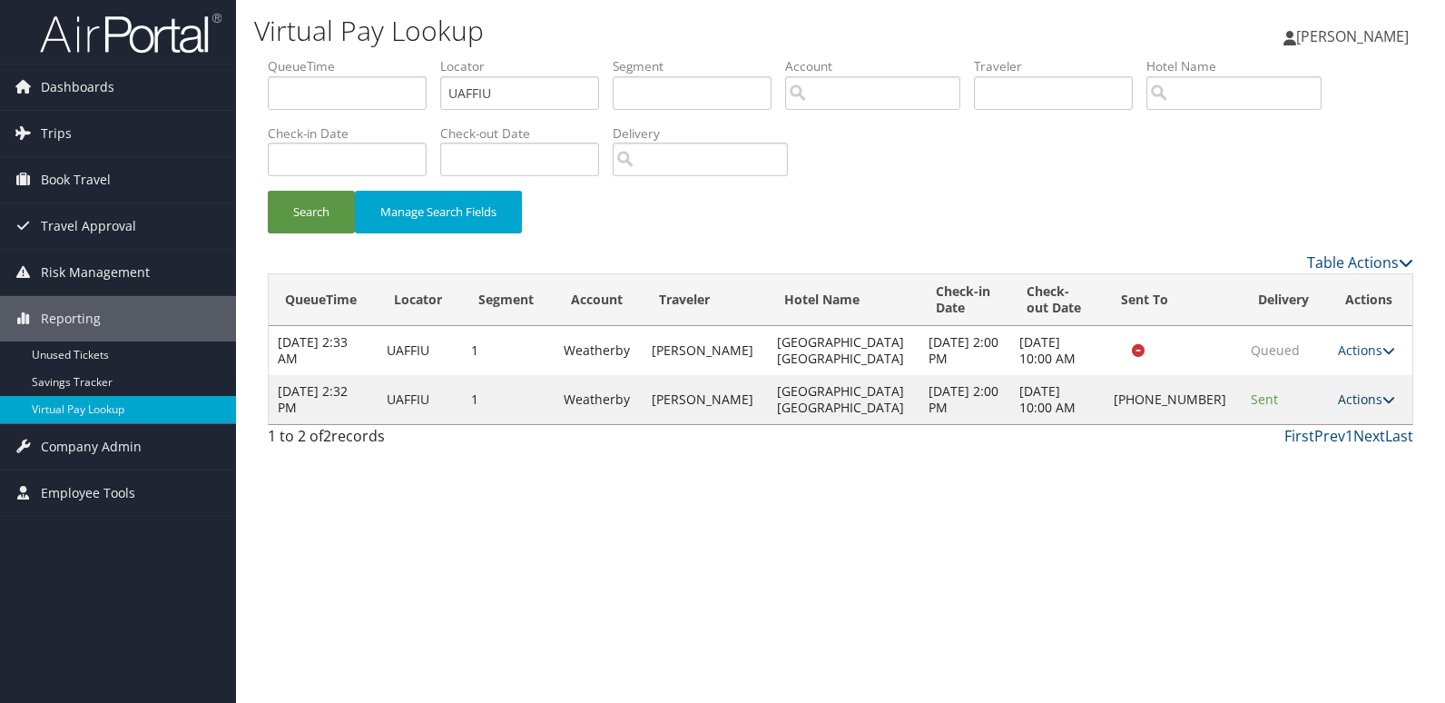
click at [1354, 400] on link "Actions" at bounding box center [1366, 398] width 57 height 17
drag, startPoint x: 1354, startPoint y: 400, endPoint x: 1253, endPoint y: 462, distance: 118.9
click at [1253, 462] on link "Logs" at bounding box center [1304, 456] width 155 height 31
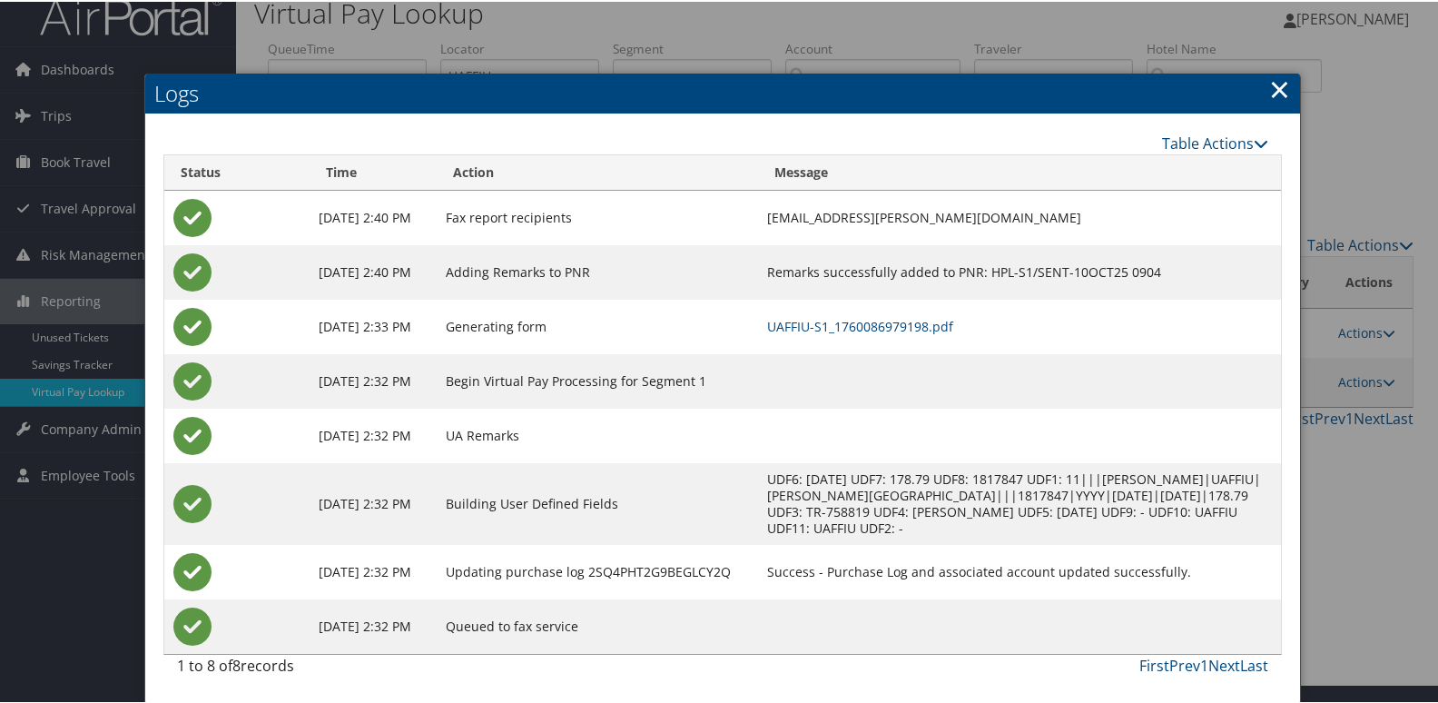
scroll to position [35, 0]
click at [932, 316] on link "UAFFIU-S1_1760086979198.pdf" at bounding box center [860, 324] width 186 height 17
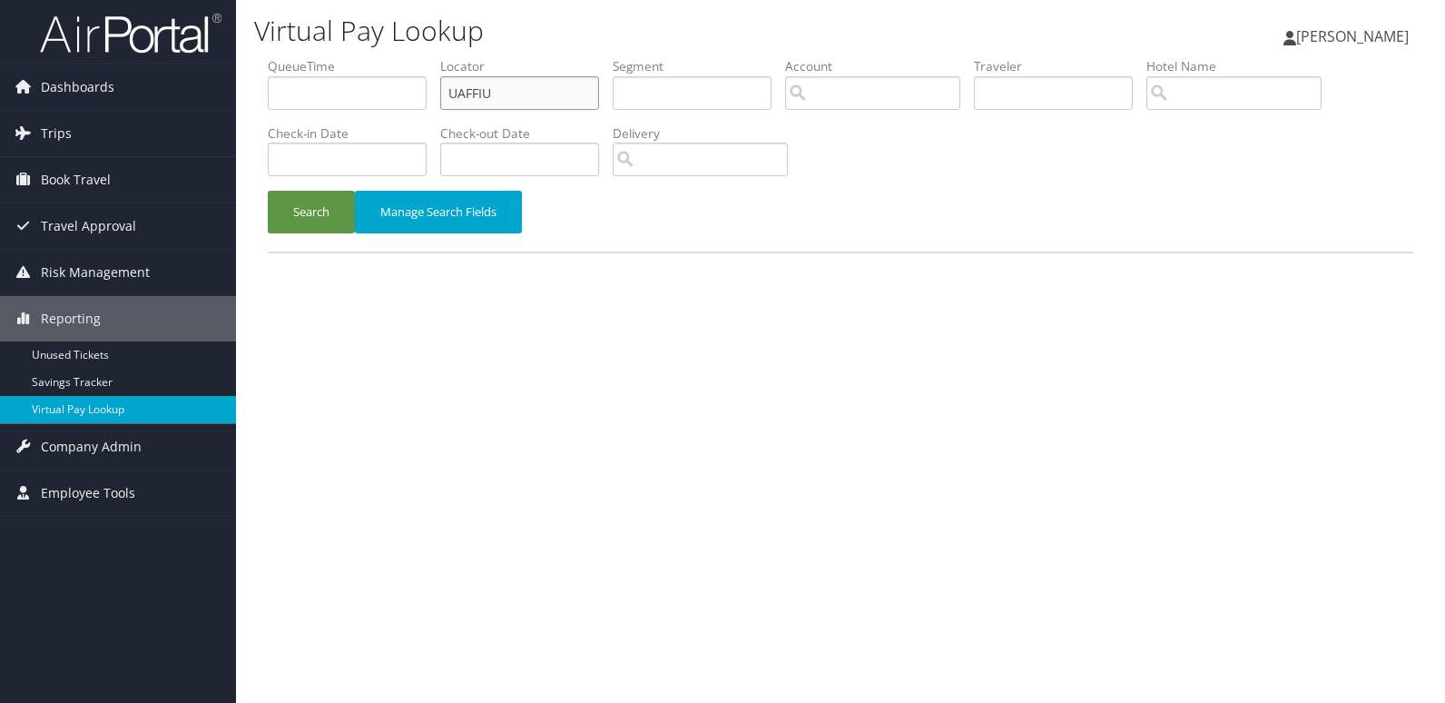
drag, startPoint x: 507, startPoint y: 92, endPoint x: 312, endPoint y: 120, distance: 196.3
click at [333, 57] on ul "QueueTime Locator UAFFIU Segment Account Traveler Hotel Name Check-in Date Chec…" at bounding box center [841, 57] width 1146 height 0
paste input "SIMVKB"
type input "SIMVKB"
drag, startPoint x: 290, startPoint y: 209, endPoint x: 303, endPoint y: 214, distance: 14.7
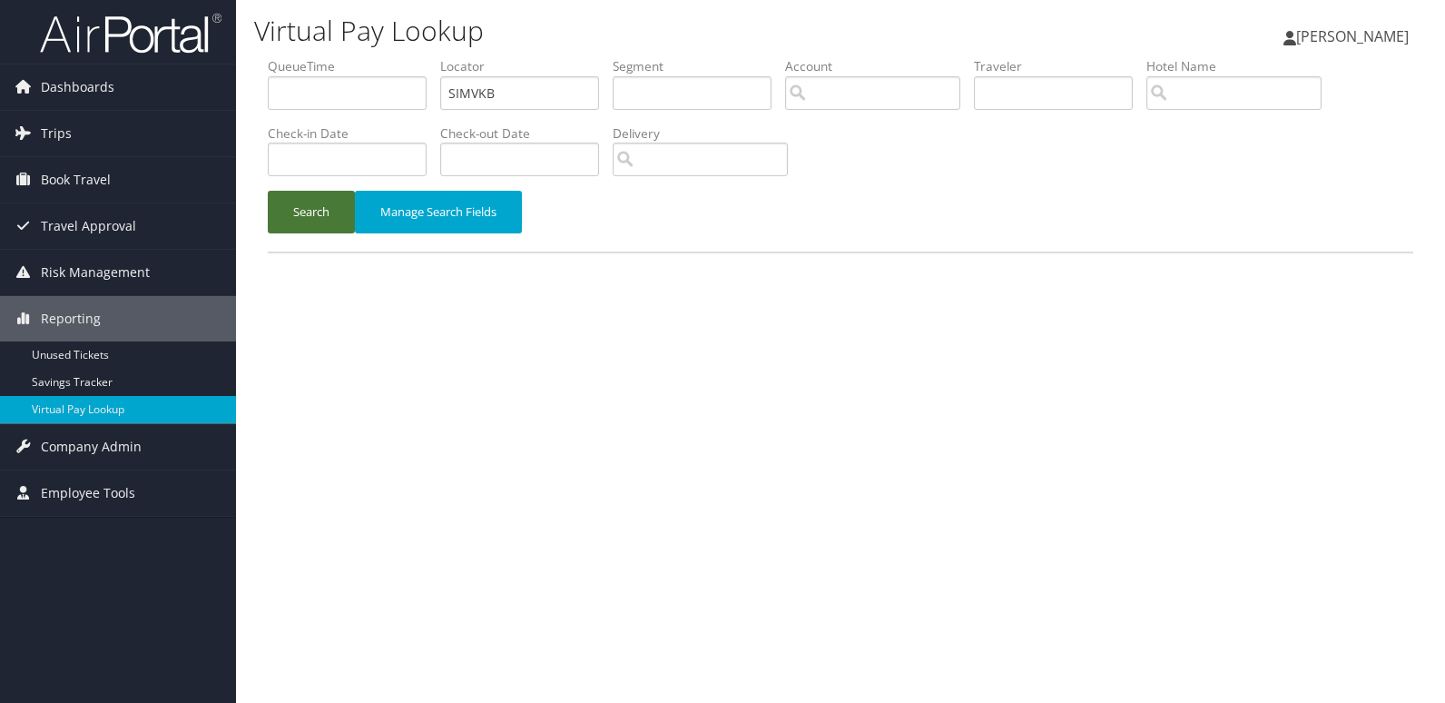
click at [301, 213] on button "Search" at bounding box center [311, 212] width 87 height 43
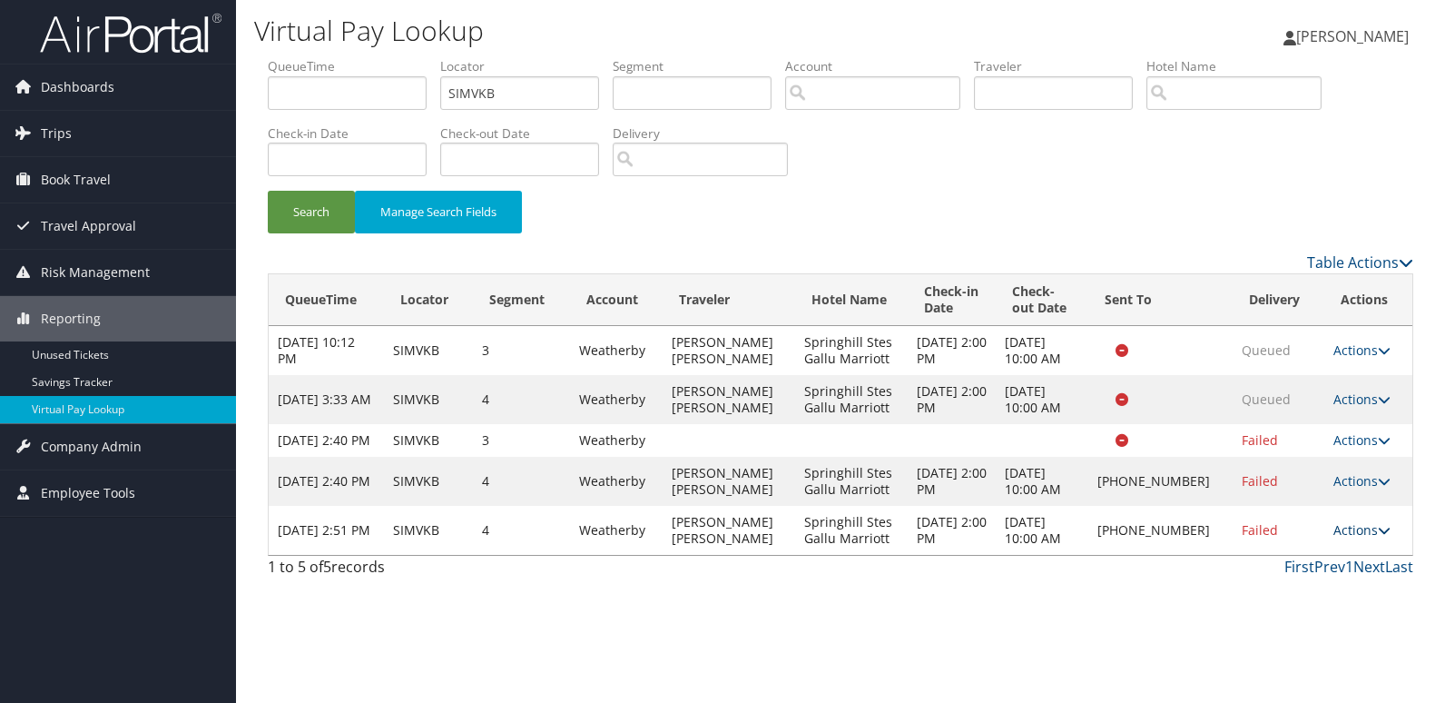
click at [1351, 538] on link "Actions" at bounding box center [1361, 529] width 57 height 17
click at [1270, 600] on link "Logs" at bounding box center [1302, 603] width 155 height 31
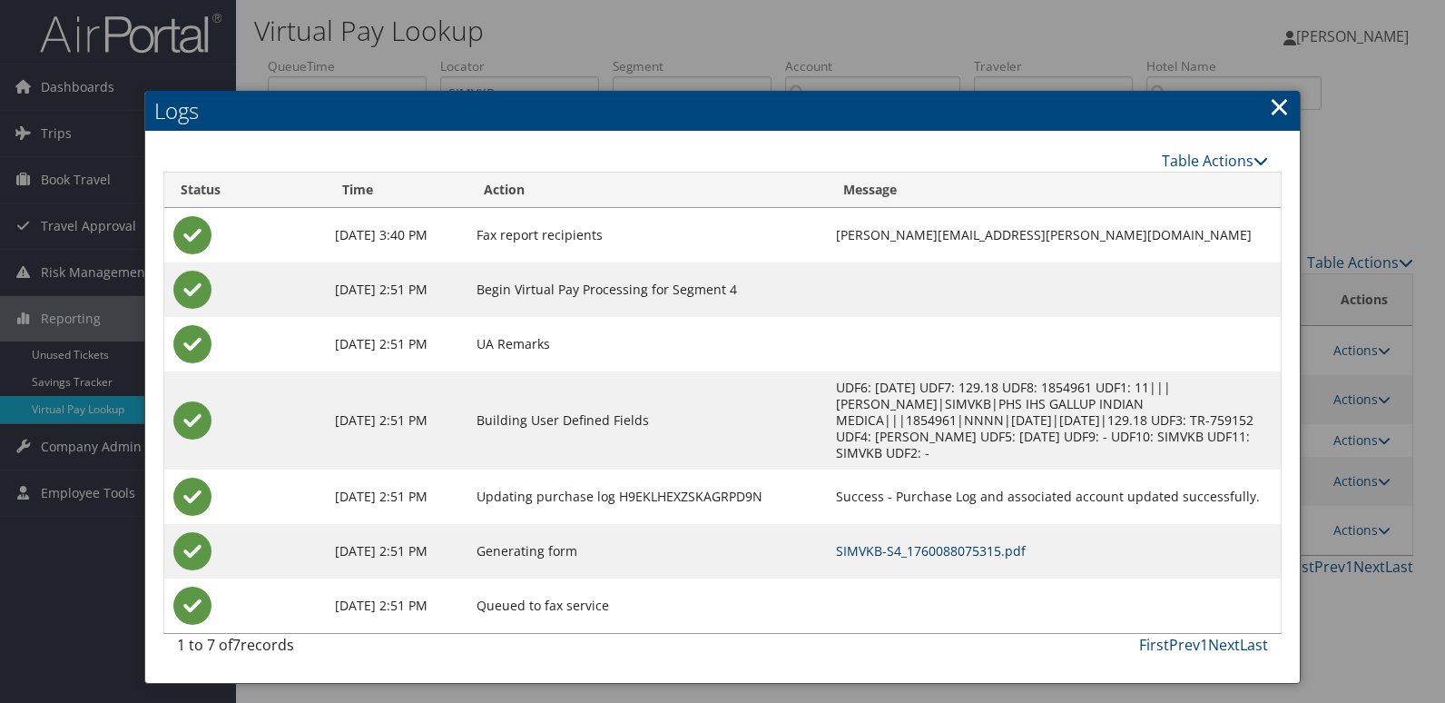
click at [921, 550] on link "SIMVKB-S4_1760088075315.pdf" at bounding box center [931, 550] width 190 height 17
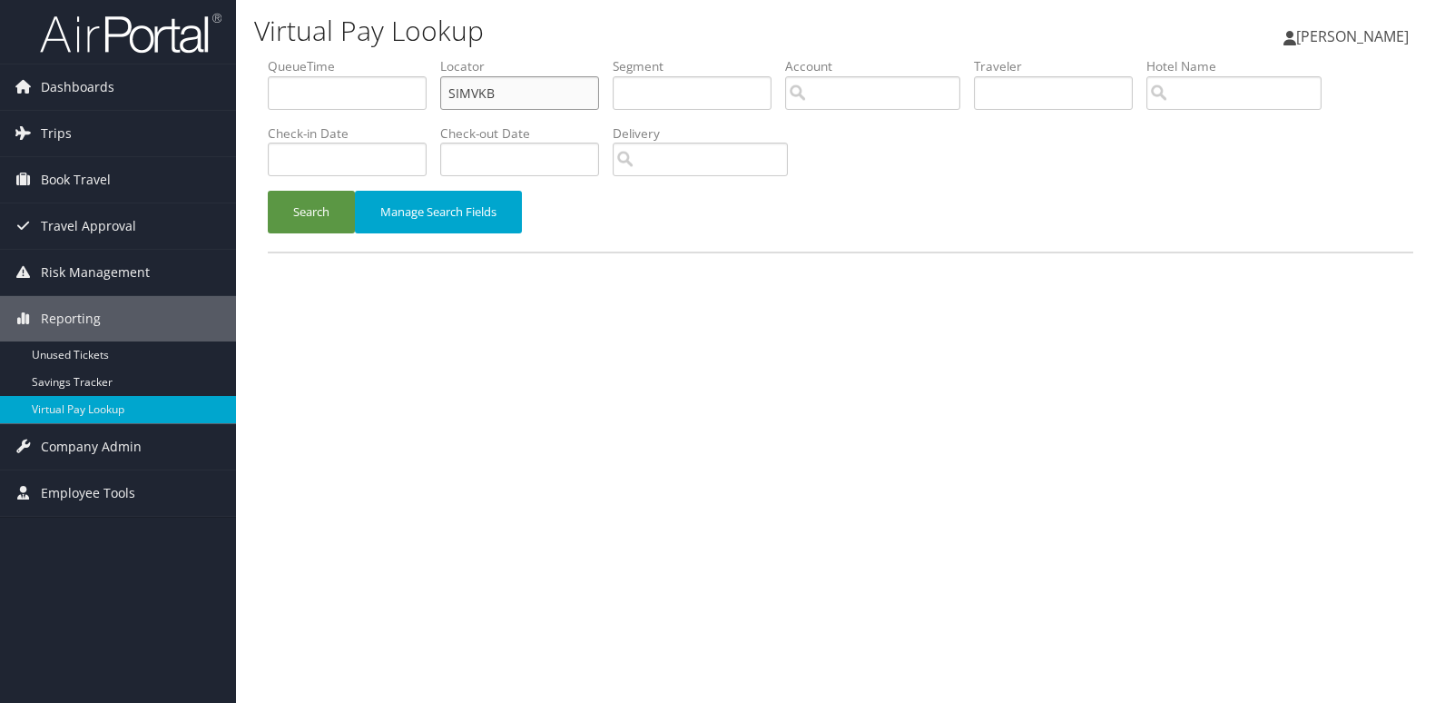
drag, startPoint x: 498, startPoint y: 95, endPoint x: 352, endPoint y: 111, distance: 147.0
click at [379, 57] on ul "QueueTime Locator SIMVKB Segment Account Traveler Hotel Name Check-in Date Chec…" at bounding box center [841, 57] width 1146 height 0
paste input "EGBFNF"
type input "EGBFNF"
click at [317, 202] on button "Search" at bounding box center [311, 212] width 87 height 43
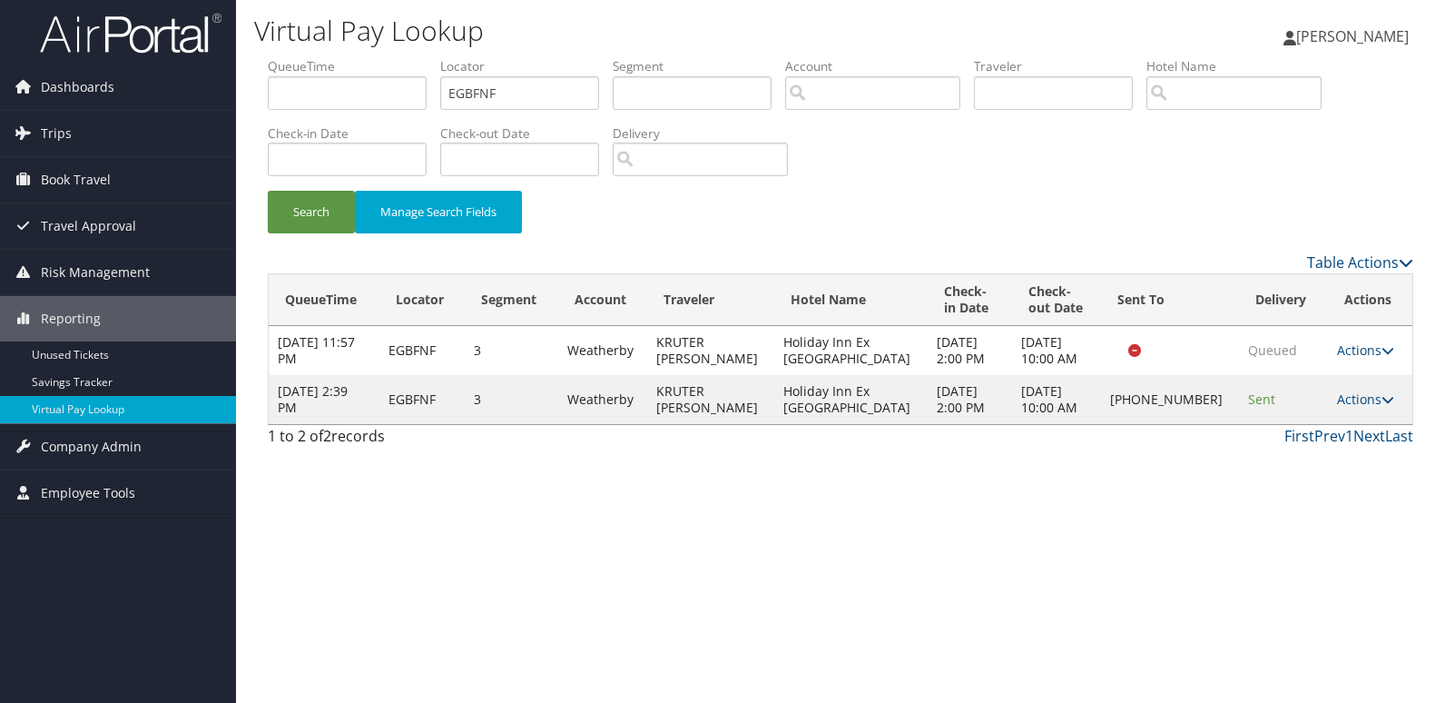
click at [983, 528] on div "Virtual Pay Lookup Luke Perry Luke Perry My Settings Travel Agency Contacts Vie…" at bounding box center [840, 351] width 1209 height 703
click at [1366, 395] on link "Actions" at bounding box center [1365, 398] width 57 height 17
click at [1302, 462] on link "Logs" at bounding box center [1302, 456] width 155 height 31
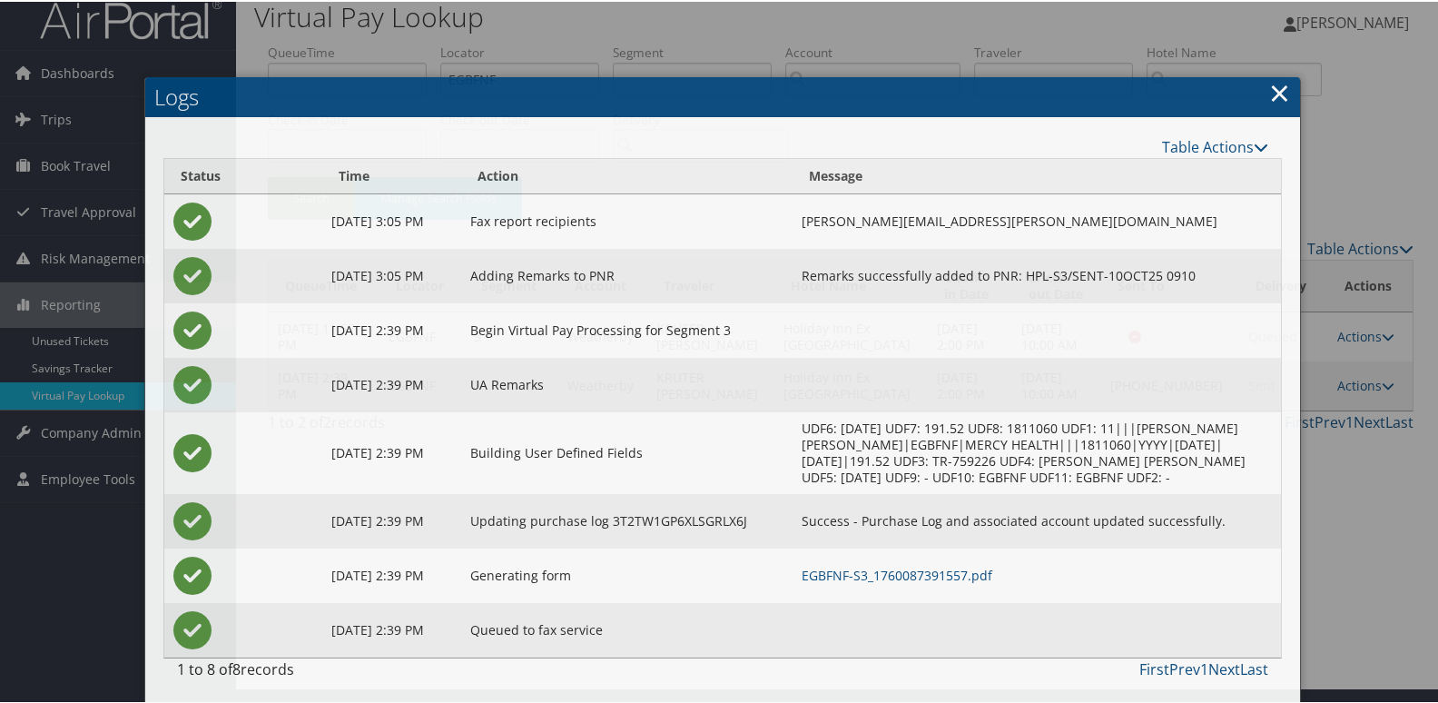
scroll to position [19, 0]
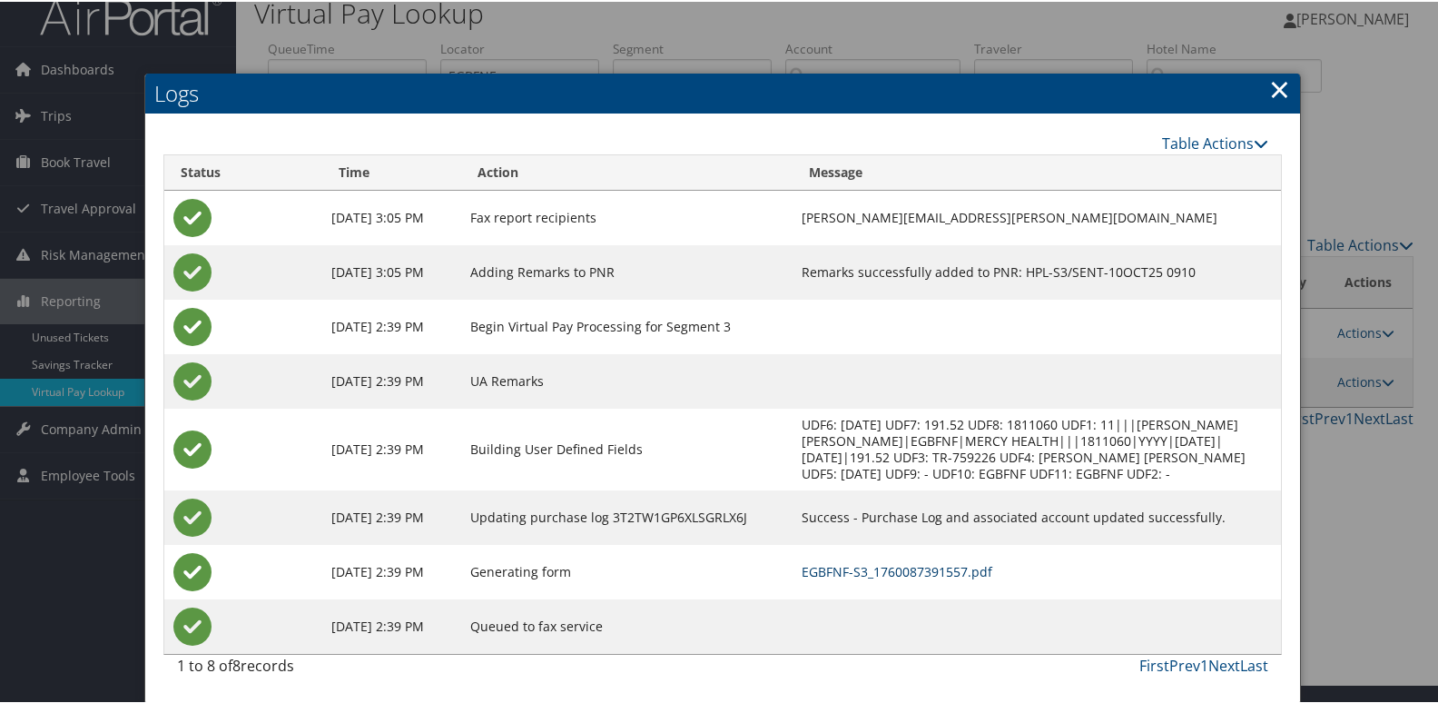
drag, startPoint x: 825, startPoint y: 575, endPoint x: 801, endPoint y: 573, distance: 24.6
click at [825, 575] on link "EGBFNF-S3_1760087391557.pdf" at bounding box center [897, 569] width 191 height 17
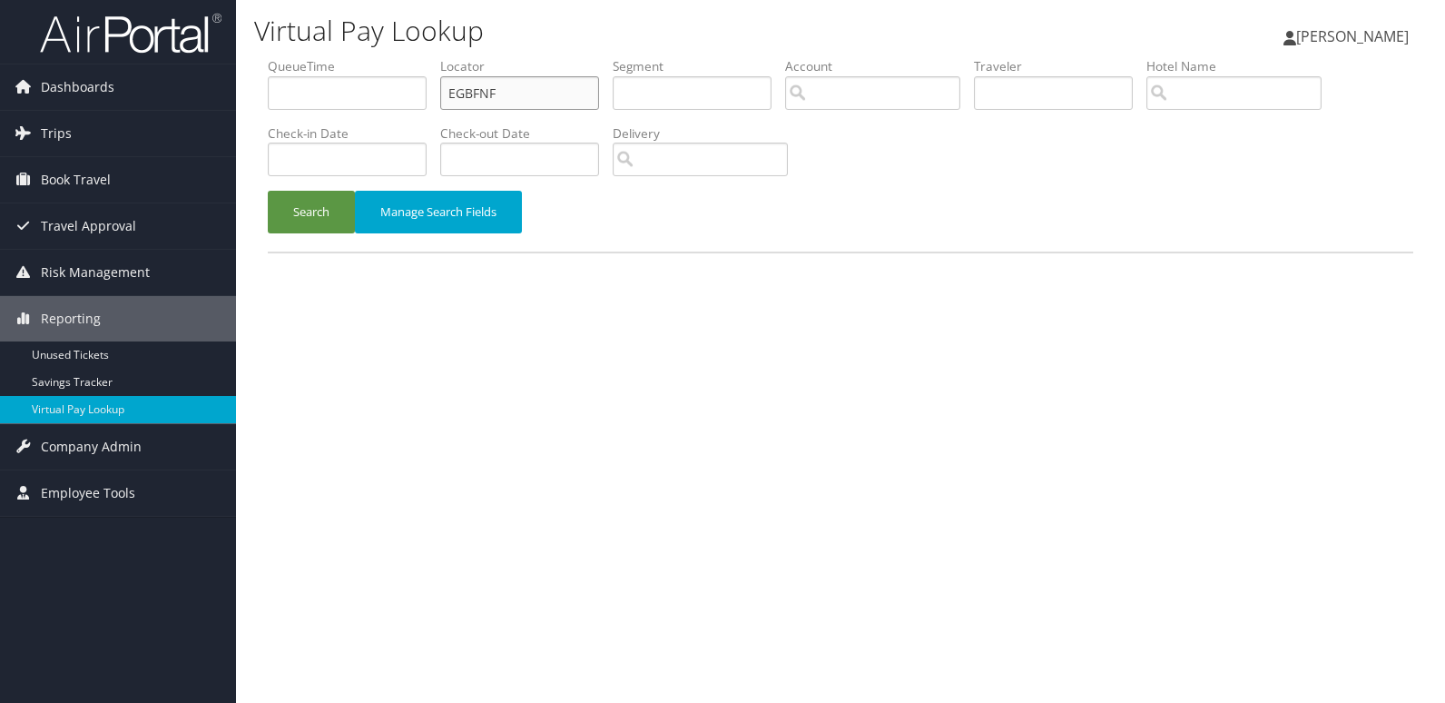
drag, startPoint x: 492, startPoint y: 106, endPoint x: 312, endPoint y: 117, distance: 180.1
click at [317, 57] on ul "QueueTime Locator EGBFNF Segment Account Traveler Hotel Name Check-in Date Chec…" at bounding box center [841, 57] width 1146 height 0
paste input "LLEGGN"
click at [317, 198] on button "Search" at bounding box center [311, 212] width 87 height 43
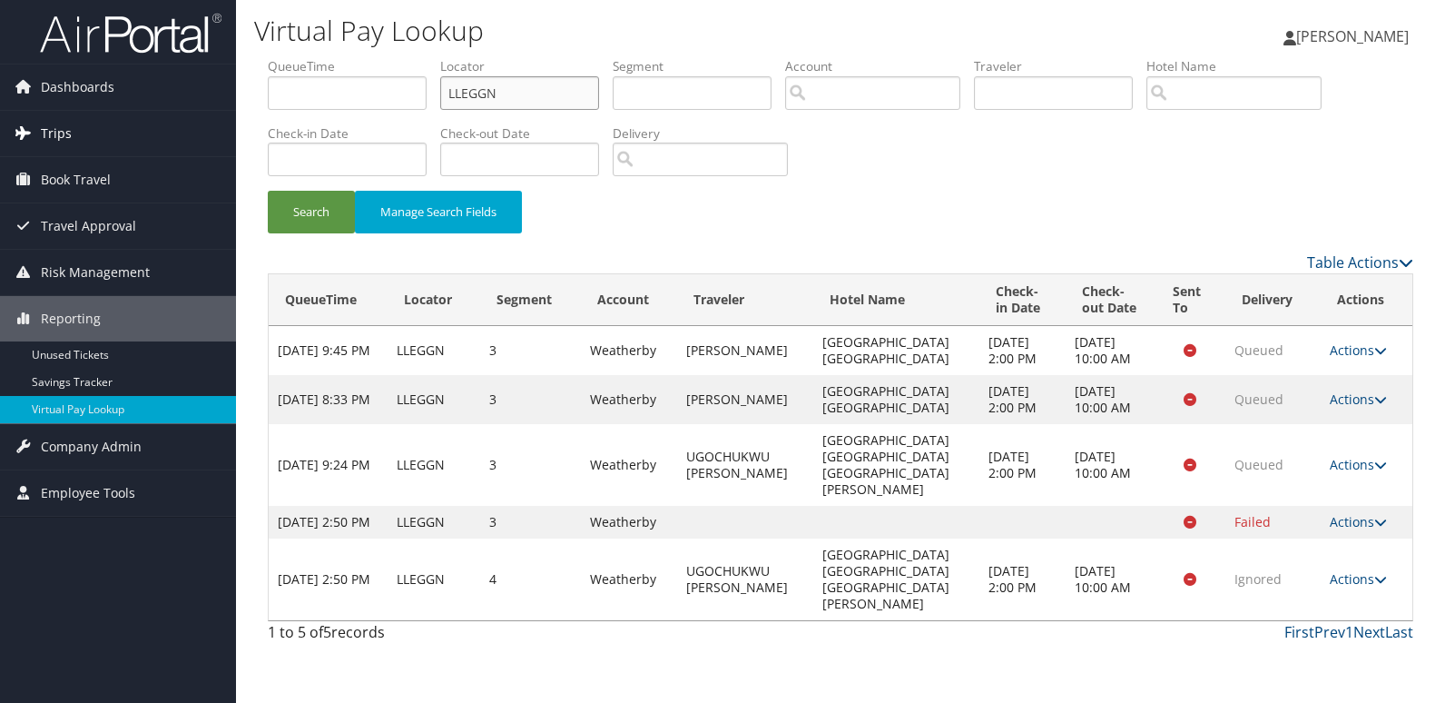
drag, startPoint x: 510, startPoint y: 97, endPoint x: 229, endPoint y: 113, distance: 281.9
click at [236, 112] on div "Virtual Pay Lookup [PERSON_NAME] [PERSON_NAME] My Settings Travel Agency Contac…" at bounding box center [840, 351] width 1209 height 703
paste input "FEKIEJ"
type input "FEKIEJ"
click at [291, 213] on button "Search" at bounding box center [311, 212] width 87 height 43
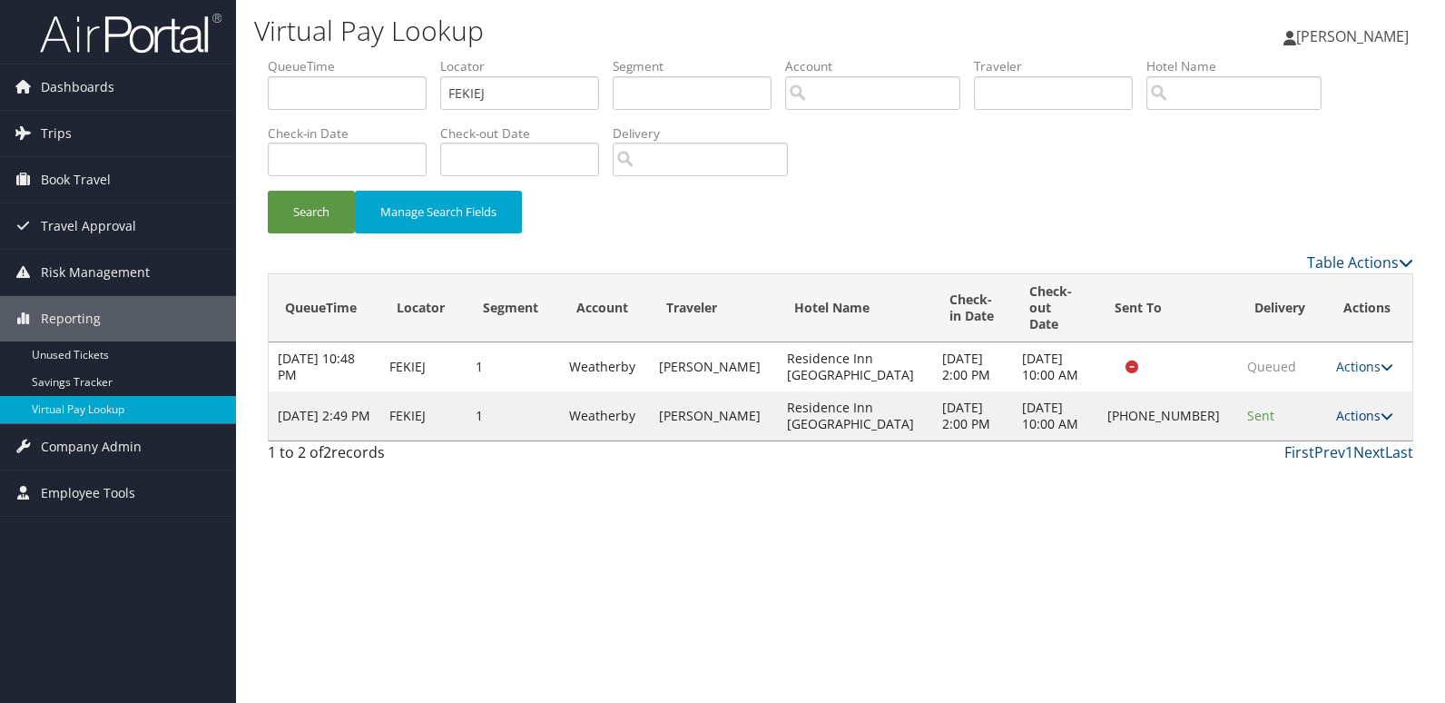
click at [1359, 424] on link "Actions" at bounding box center [1364, 415] width 57 height 17
click at [1284, 474] on link "Logs" at bounding box center [1303, 481] width 155 height 31
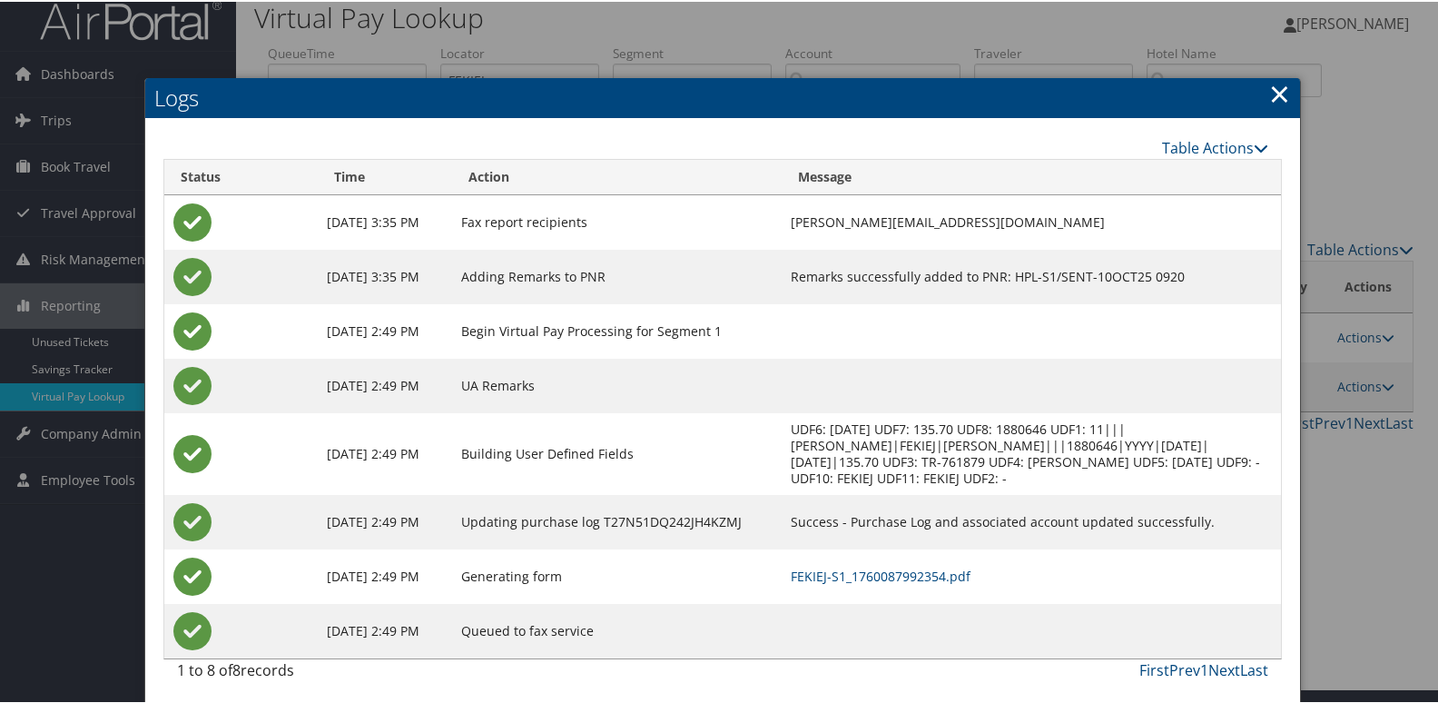
scroll to position [19, 0]
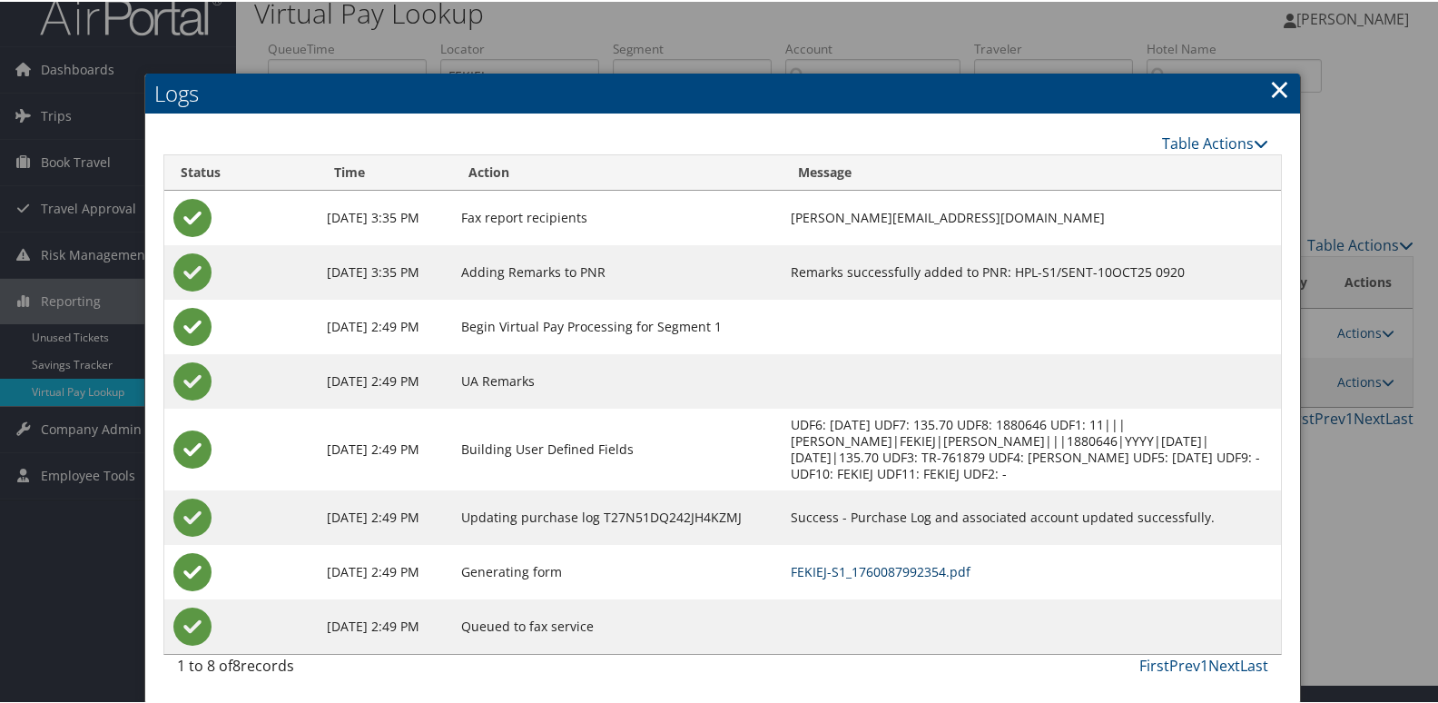
click at [856, 566] on link "FEKIEJ-S1_1760087992354.pdf" at bounding box center [881, 569] width 180 height 17
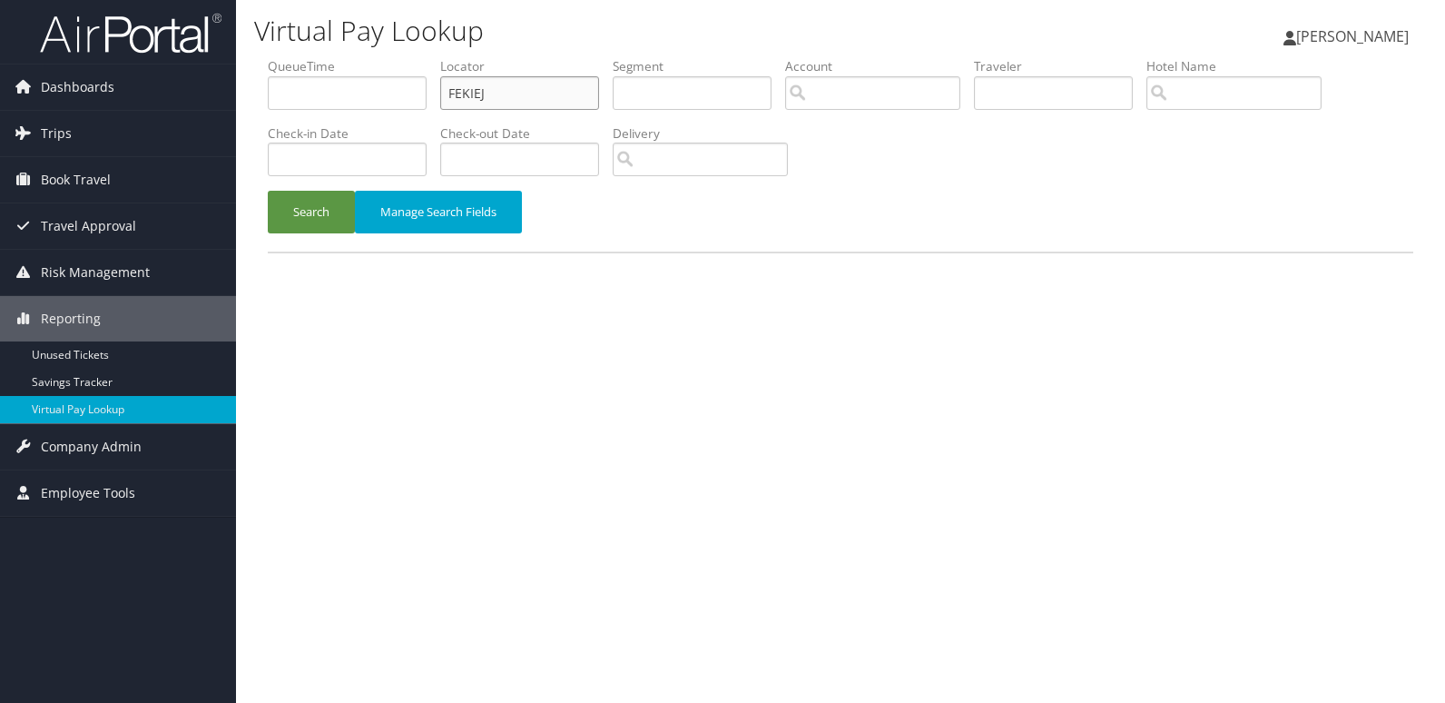
drag, startPoint x: 493, startPoint y: 100, endPoint x: 348, endPoint y: 113, distance: 145.9
click at [387, 57] on ul "QueueTime Locator FEKIEJ Segment Account Traveler Hotel Name Check-in Date Chec…" at bounding box center [841, 57] width 1146 height 0
paste input "YYUTEK"
type input "YYUTEK"
click at [310, 201] on button "Search" at bounding box center [311, 212] width 87 height 43
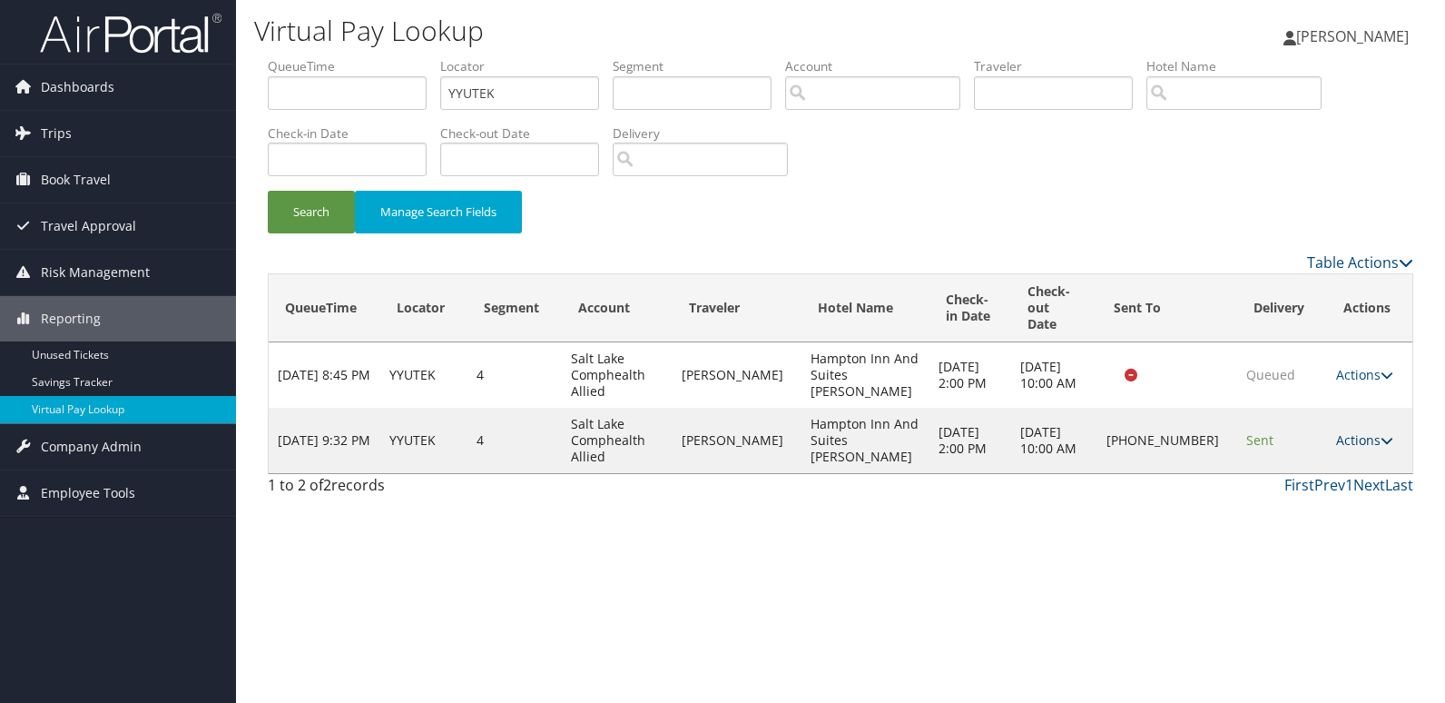
click at [1381, 434] on icon at bounding box center [1387, 440] width 13 height 13
click at [1290, 472] on link "Logs" at bounding box center [1302, 481] width 155 height 31
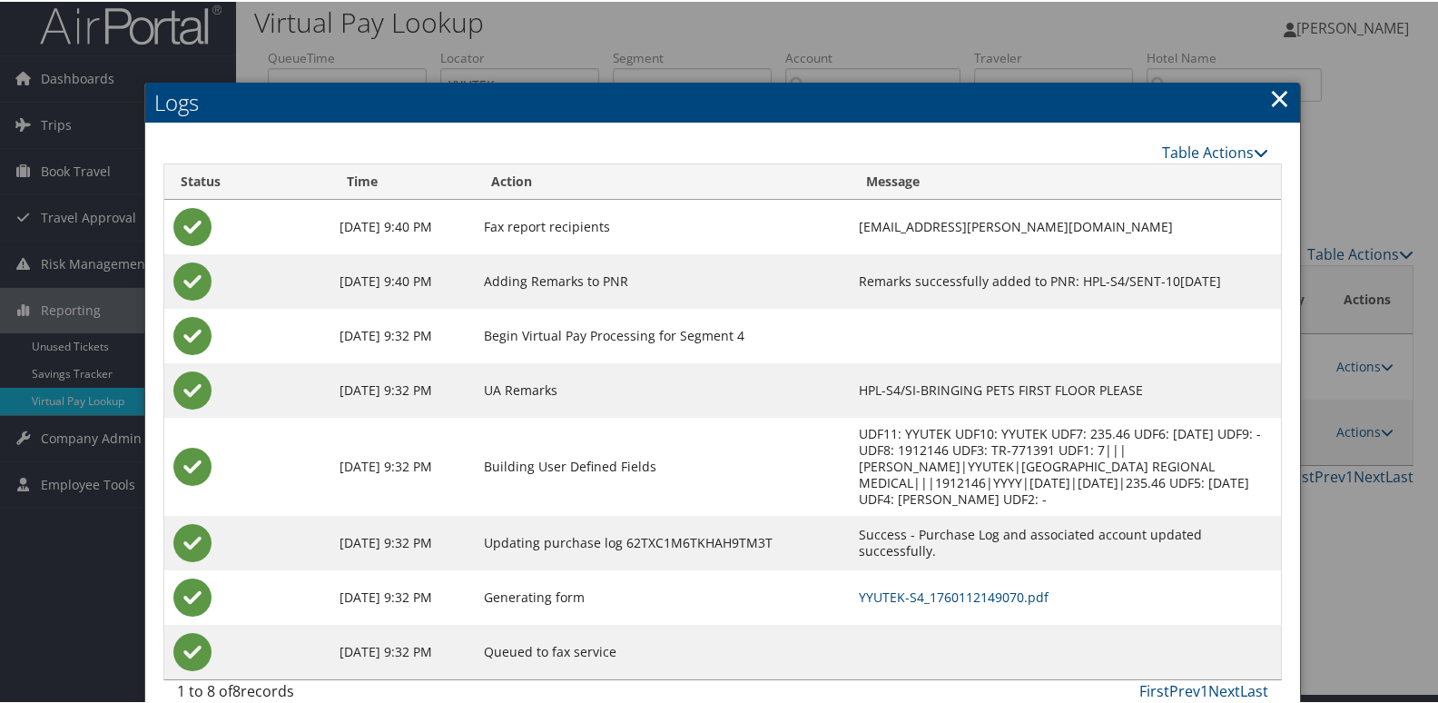
scroll to position [19, 0]
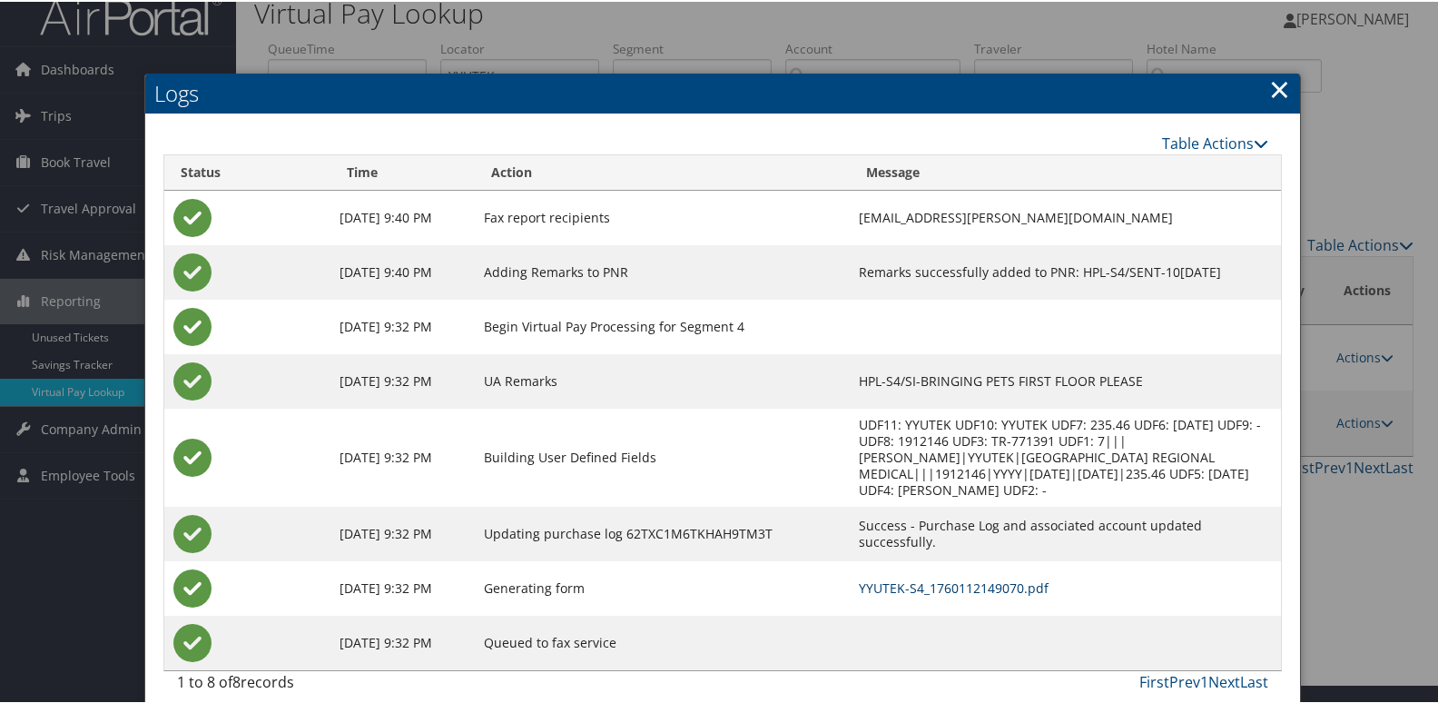
click at [859, 577] on link "YYUTEK-S4_1760112149070.pdf" at bounding box center [954, 585] width 190 height 17
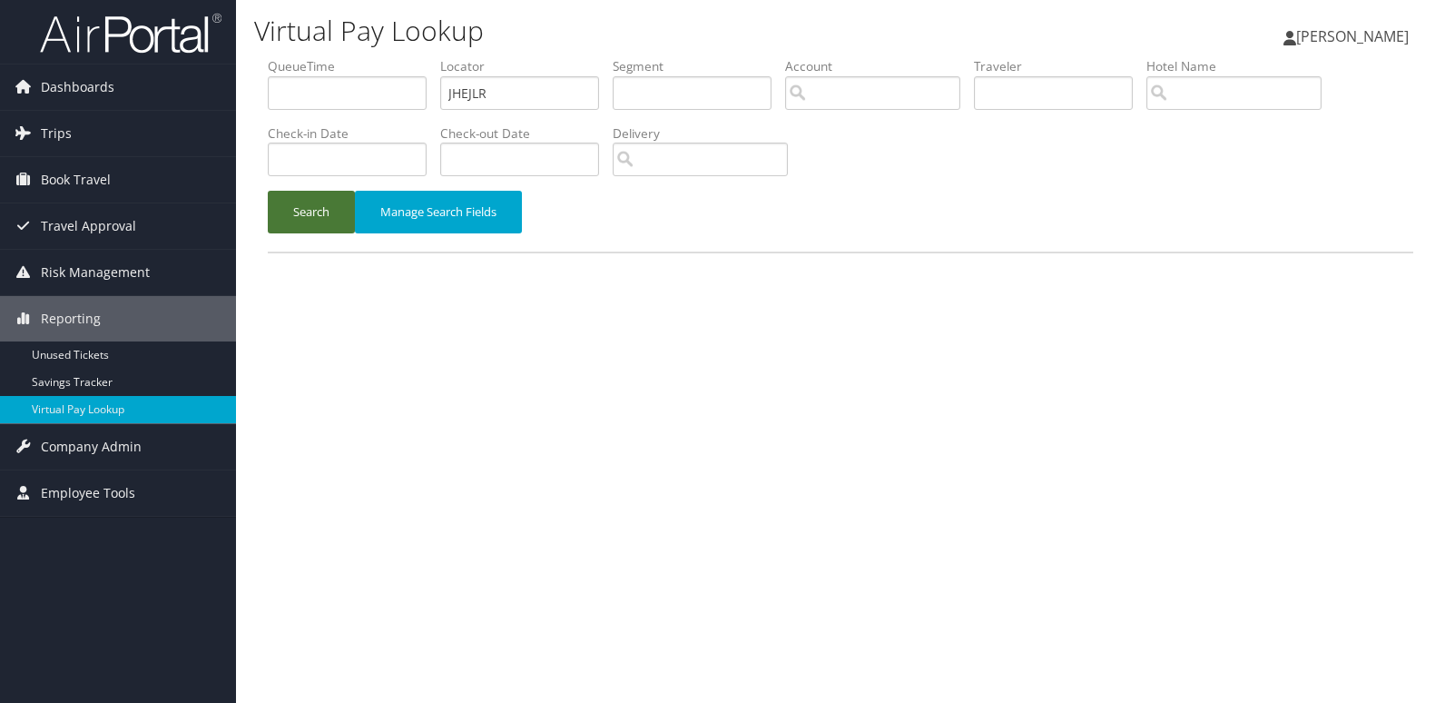
click at [326, 221] on button "Search" at bounding box center [311, 212] width 87 height 43
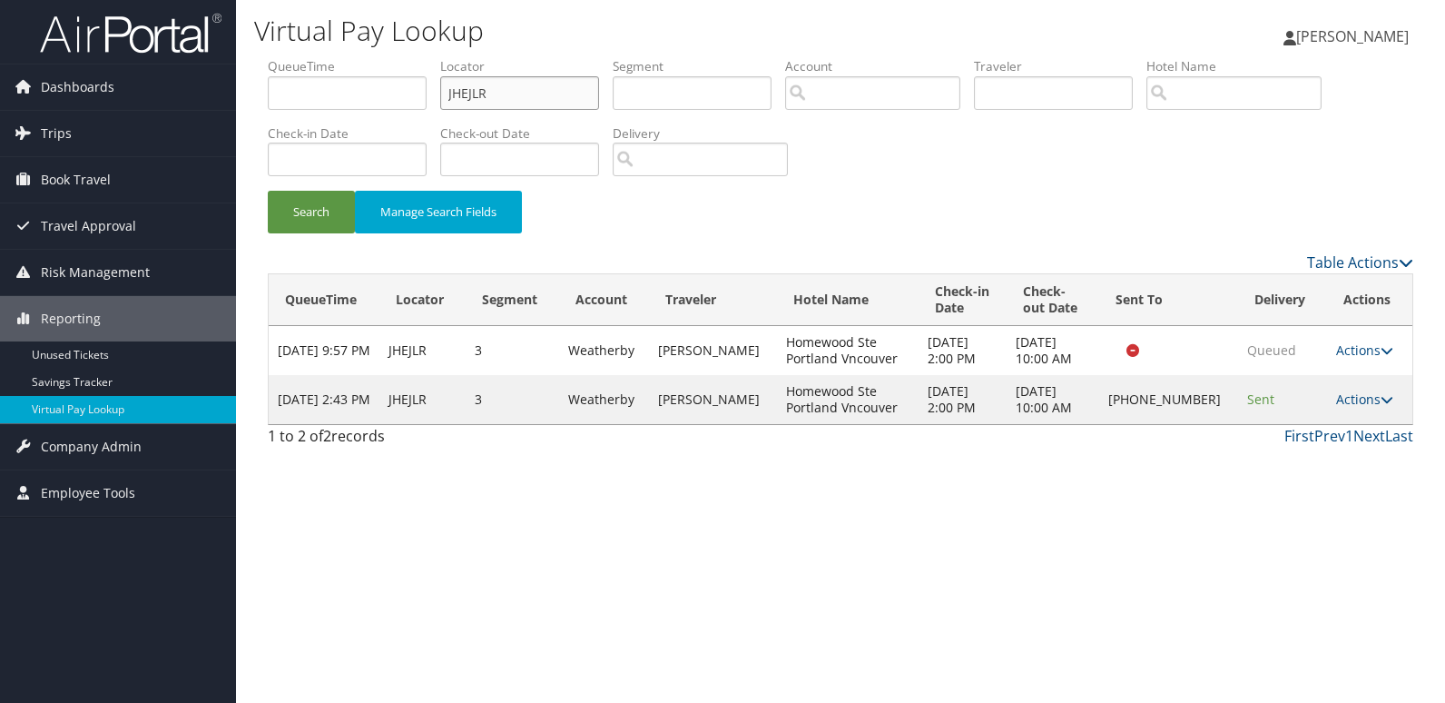
drag, startPoint x: 527, startPoint y: 96, endPoint x: 335, endPoint y: 103, distance: 192.6
click at [338, 57] on ul "QueueTime Locator JHEJLR Segment Account Traveler Hotel Name Check-in Date Chec…" at bounding box center [841, 57] width 1146 height 0
paste input "ITHEFP"
type input "ITHEFP"
click at [302, 223] on button "Search" at bounding box center [311, 212] width 87 height 43
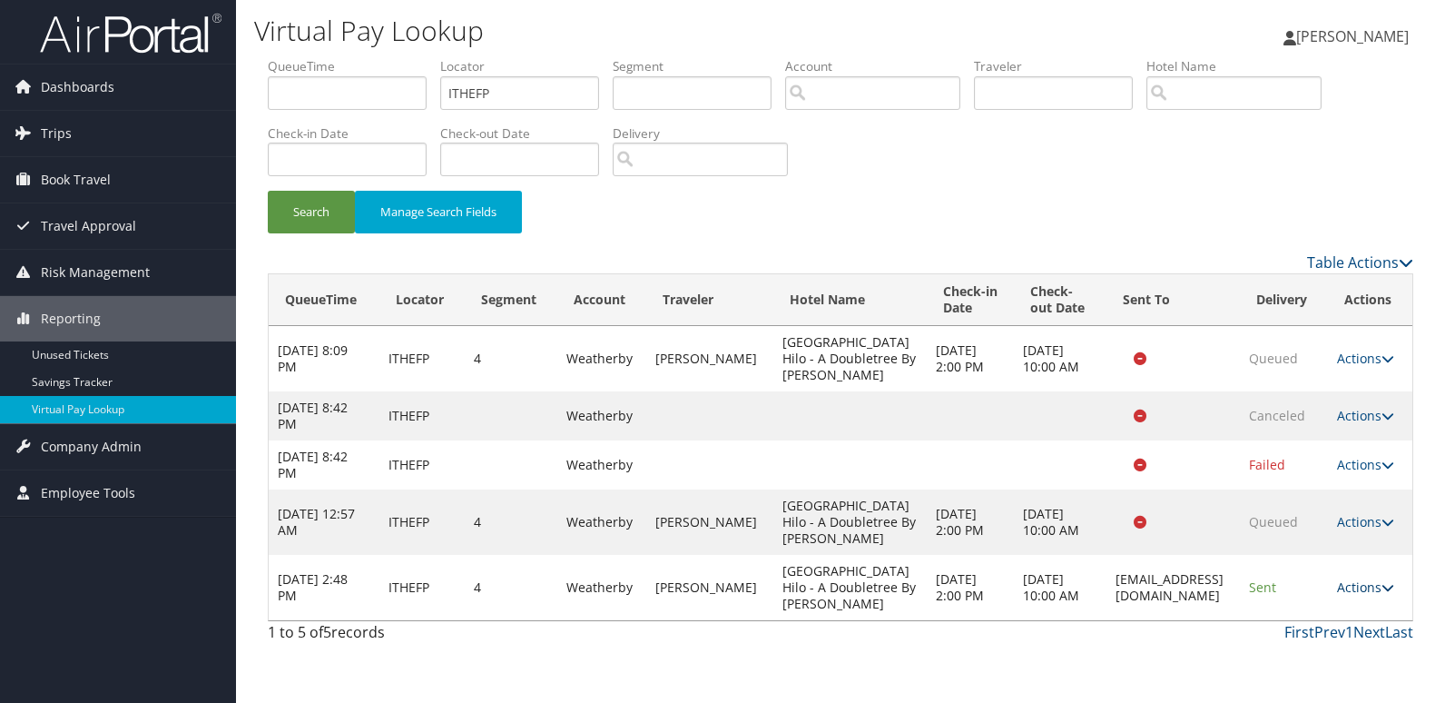
click at [1392, 594] on icon at bounding box center [1388, 587] width 13 height 13
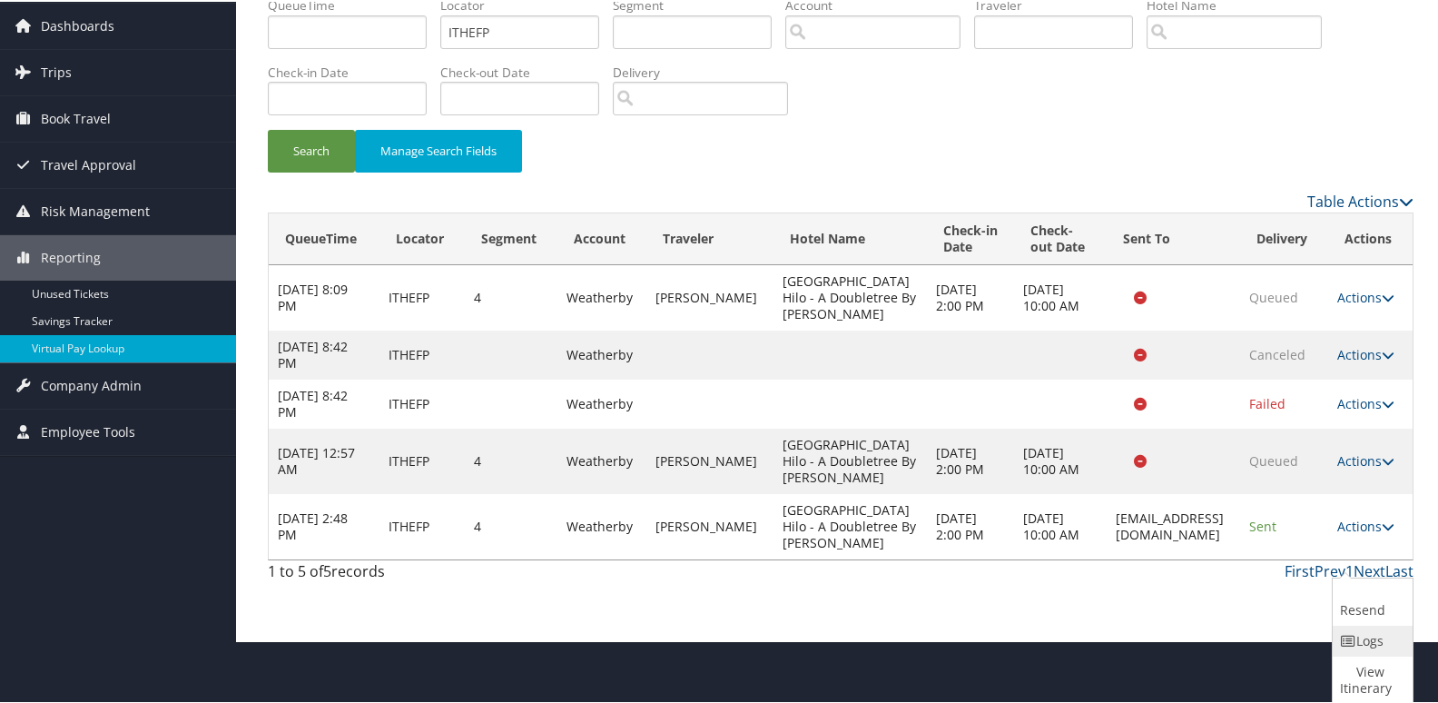
click at [1373, 646] on link "Logs" at bounding box center [1370, 639] width 75 height 31
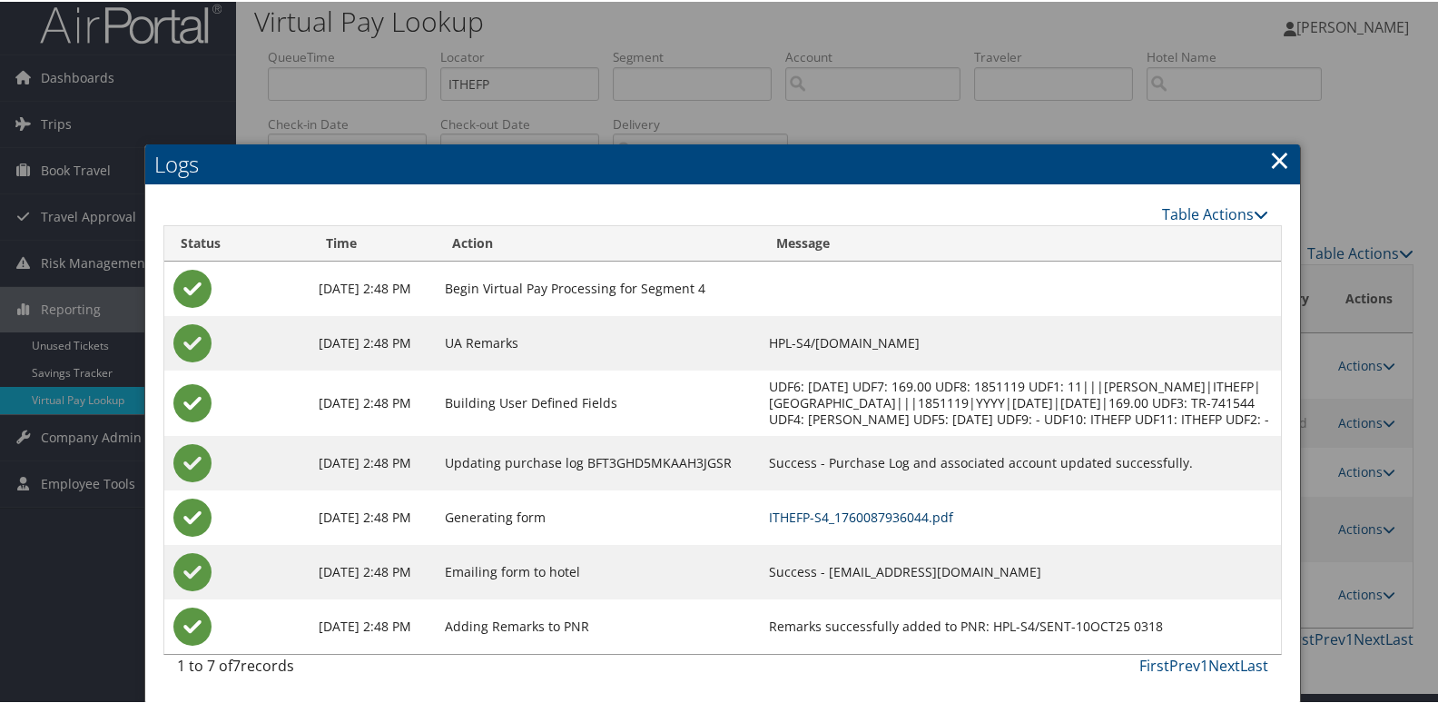
scroll to position [27, 0]
click at [907, 515] on link "ITHEFP-S4_1760087936044.pdf" at bounding box center [861, 515] width 184 height 17
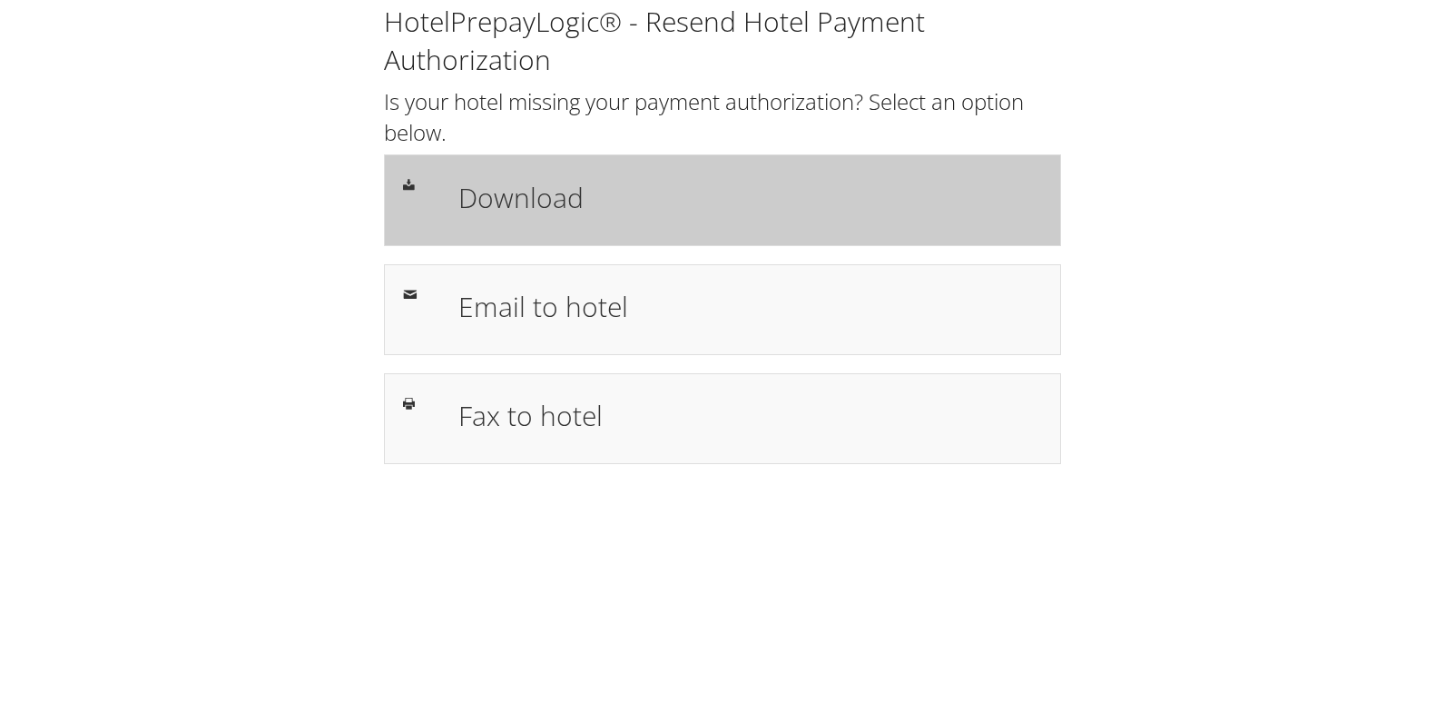
click at [554, 192] on h1 "Download" at bounding box center [750, 197] width 584 height 41
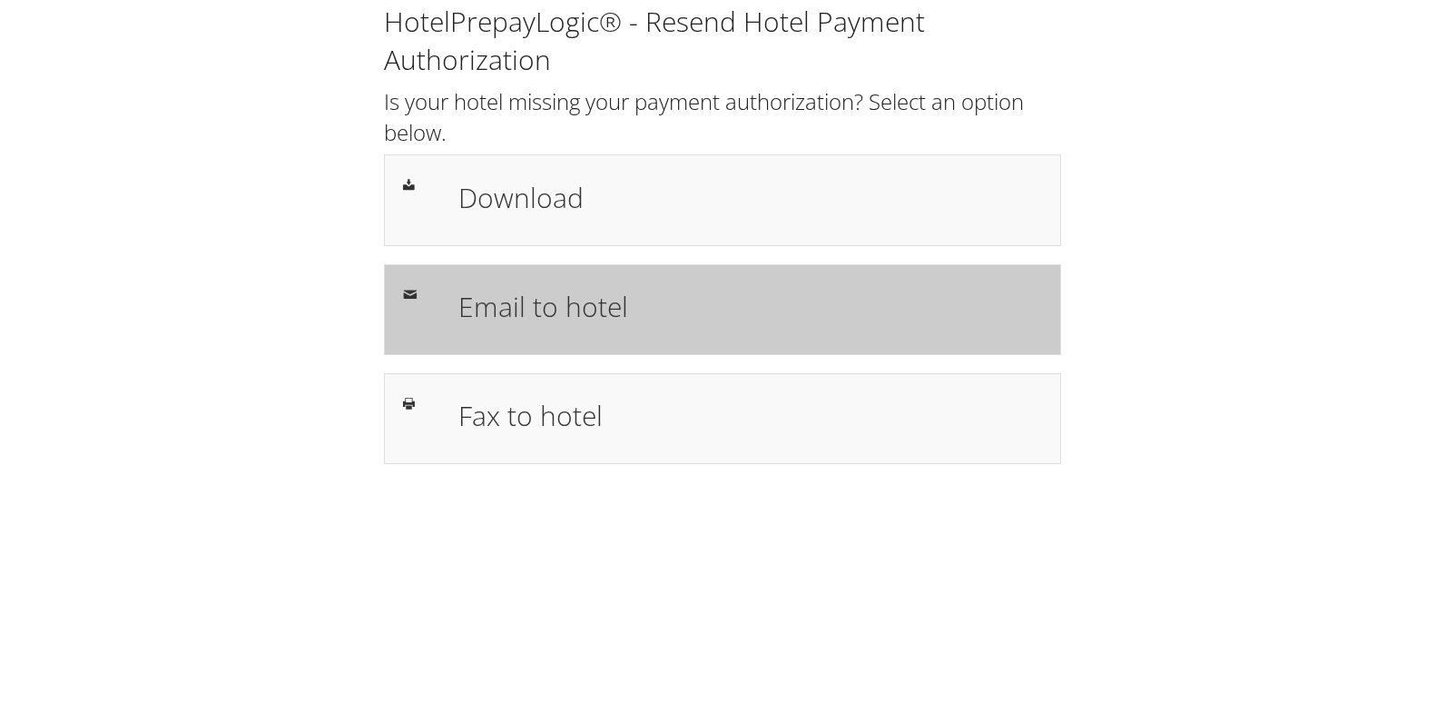
click at [566, 289] on h1 "Email to hotel" at bounding box center [750, 306] width 584 height 41
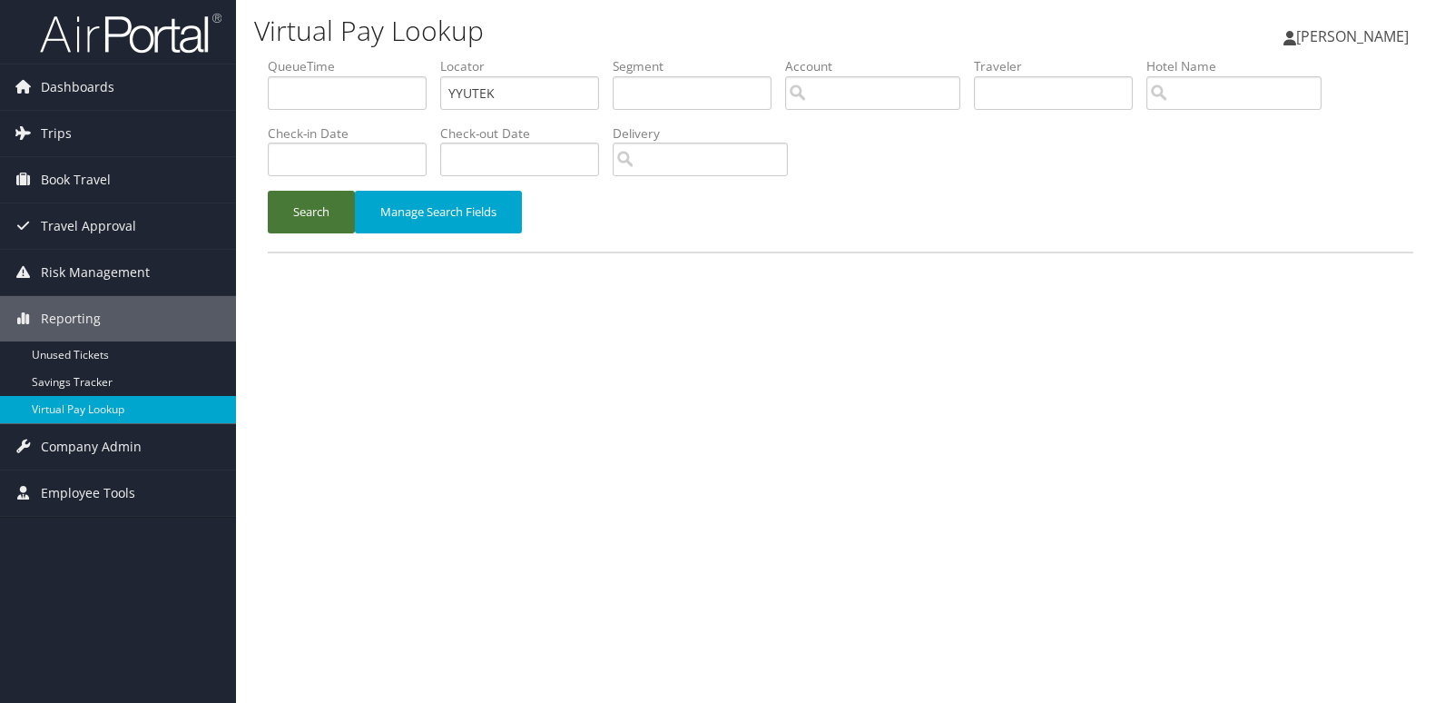
drag, startPoint x: 310, startPoint y: 214, endPoint x: 743, endPoint y: 386, distance: 466.6
click at [310, 215] on button "Search" at bounding box center [311, 212] width 87 height 43
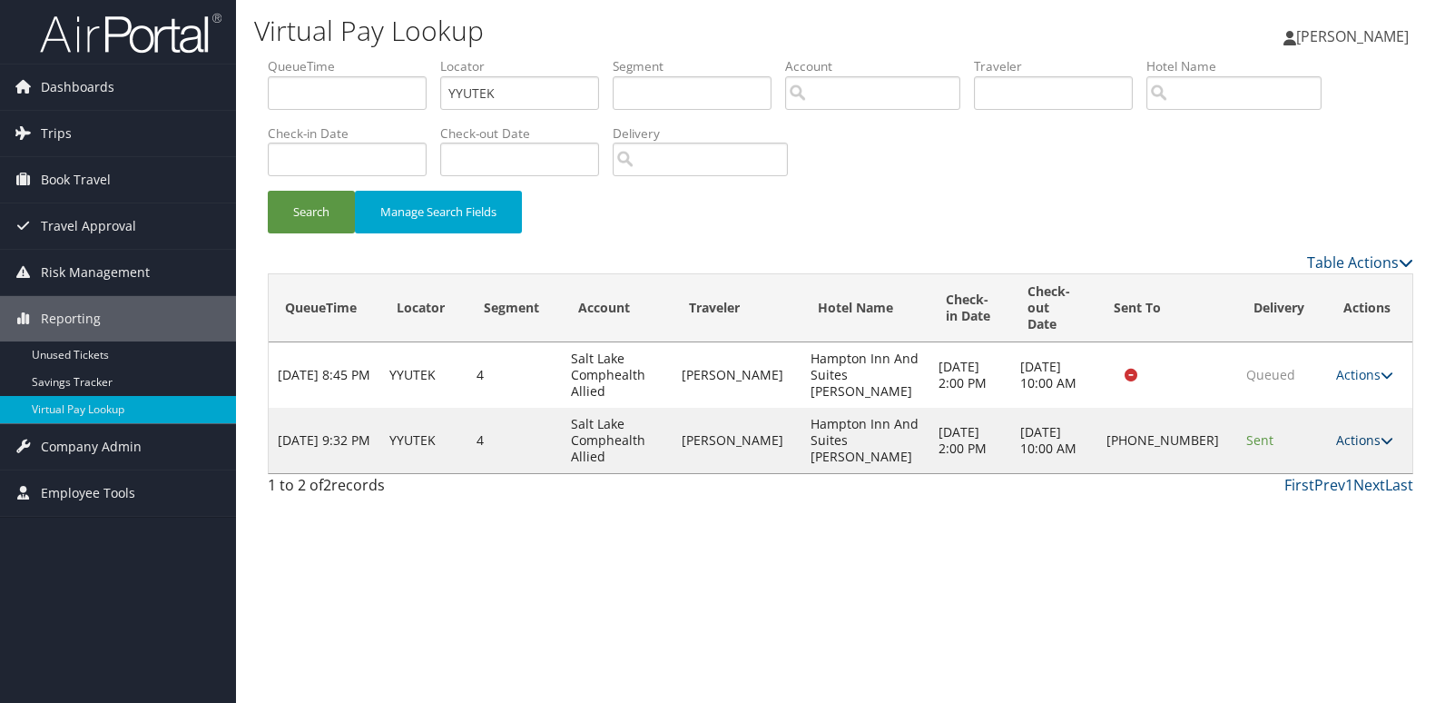
click at [1360, 431] on link "Actions" at bounding box center [1364, 439] width 57 height 17
click at [1310, 480] on link "Logs" at bounding box center [1302, 481] width 155 height 31
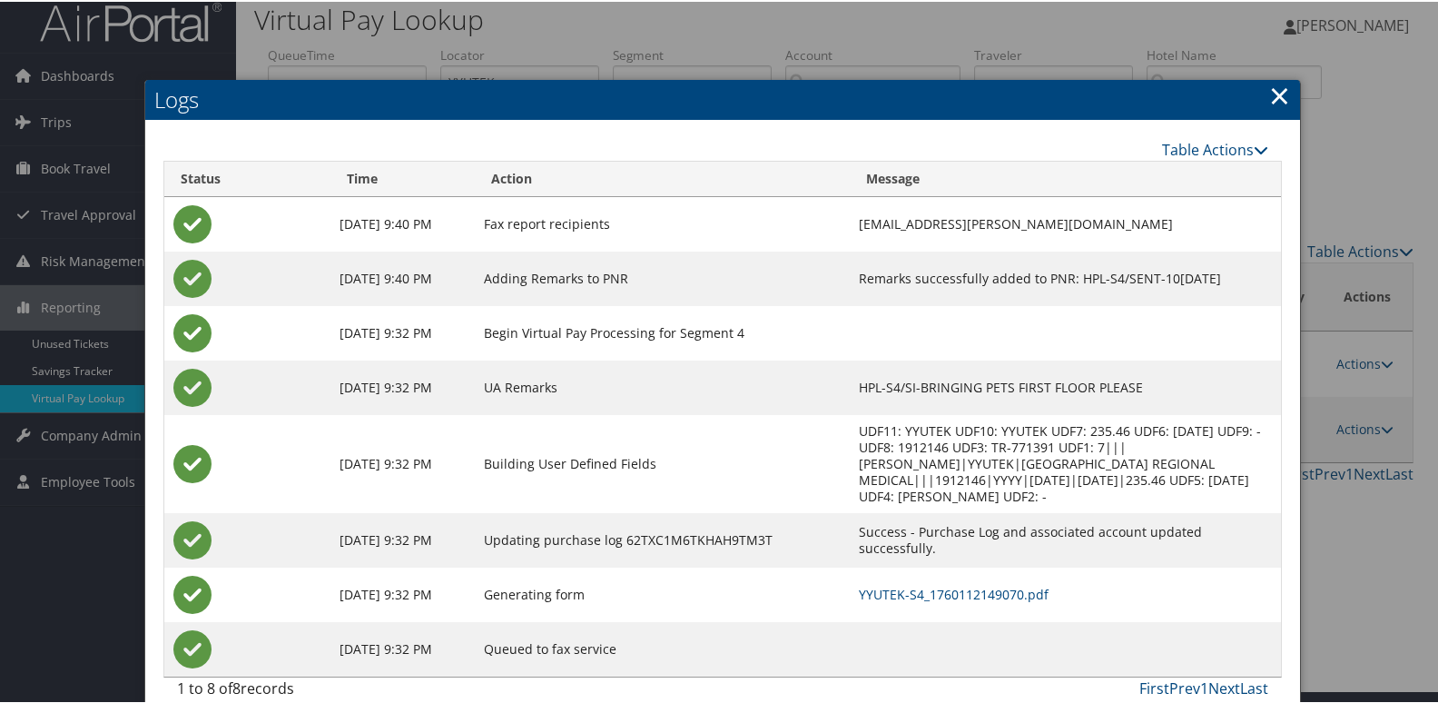
scroll to position [19, 0]
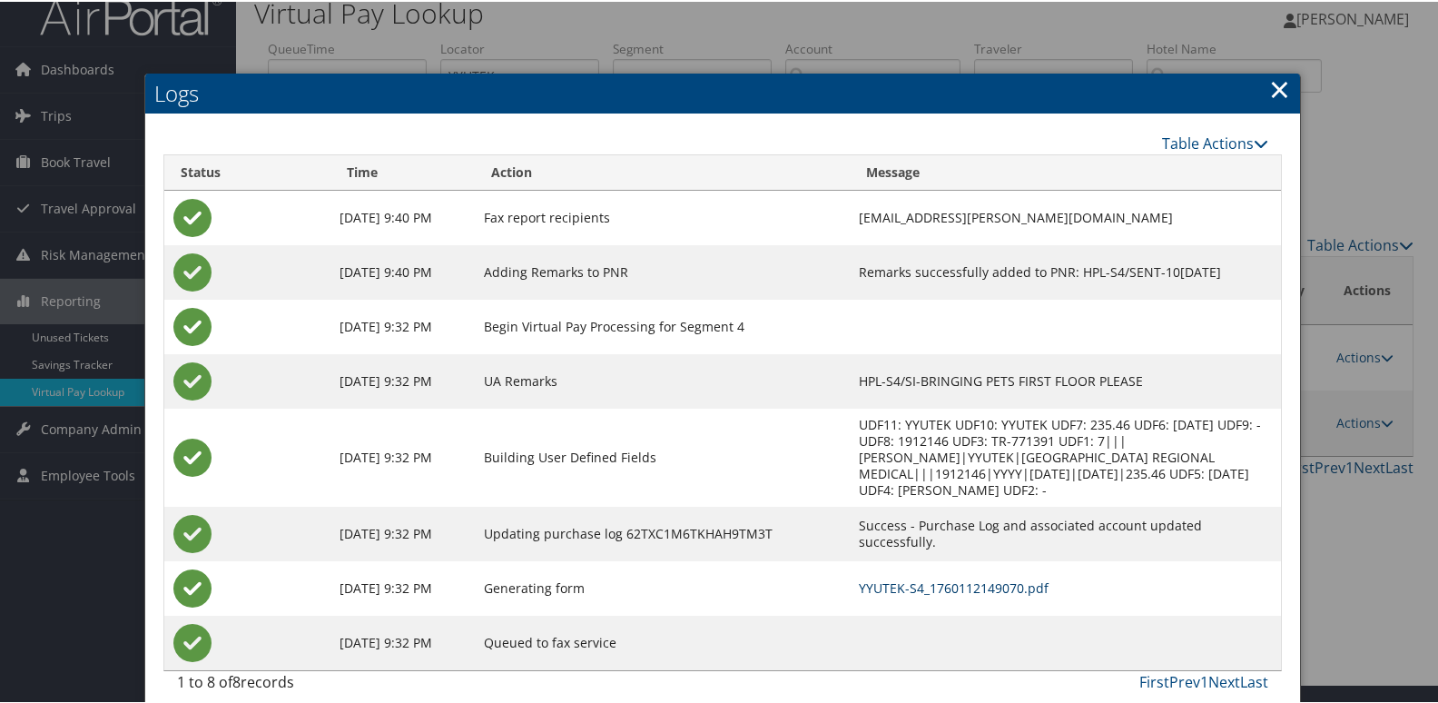
drag, startPoint x: 845, startPoint y: 567, endPoint x: 820, endPoint y: 581, distance: 28.8
click at [859, 577] on link "YYUTEK-S4_1760112149070.pdf" at bounding box center [954, 585] width 190 height 17
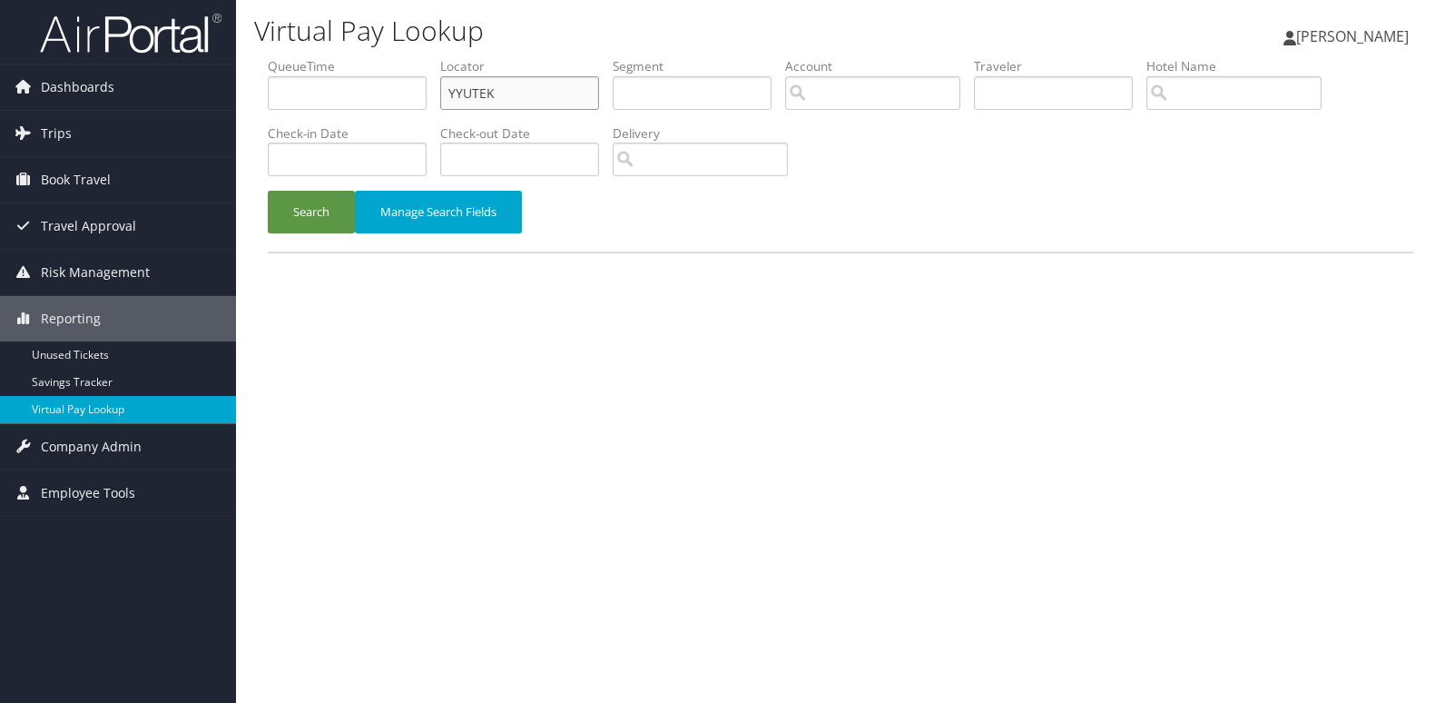
drag, startPoint x: 513, startPoint y: 98, endPoint x: 379, endPoint y: 103, distance: 133.5
click at [385, 57] on ul "QueueTime Locator YYUTEK Segment Account Traveler Hotel Name Check-in Date Chec…" at bounding box center [841, 57] width 1146 height 0
paste input "AJYT"
type input "YYAJYT"
click at [324, 211] on button "Search" at bounding box center [311, 212] width 87 height 43
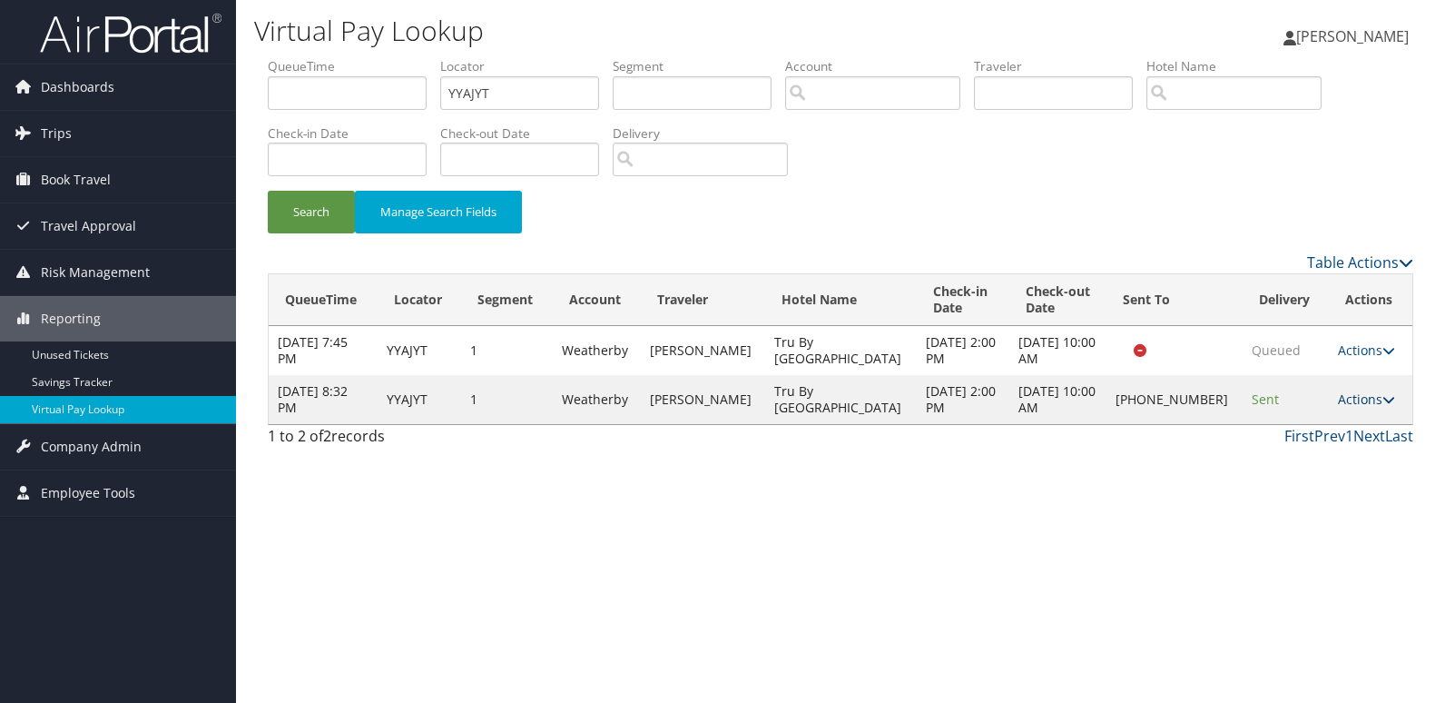
click at [1355, 398] on link "Actions" at bounding box center [1366, 398] width 57 height 17
click at [1277, 470] on link "Logs" at bounding box center [1303, 456] width 155 height 31
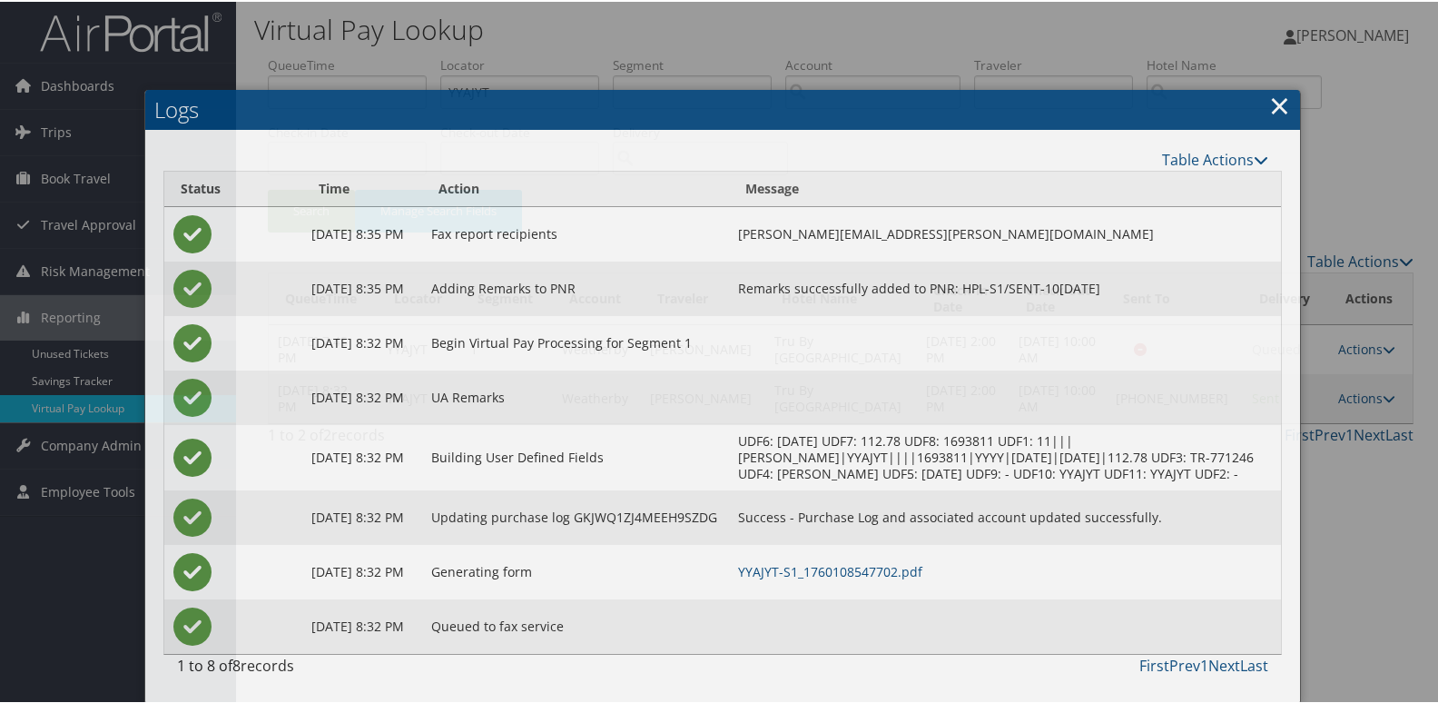
scroll to position [19, 0]
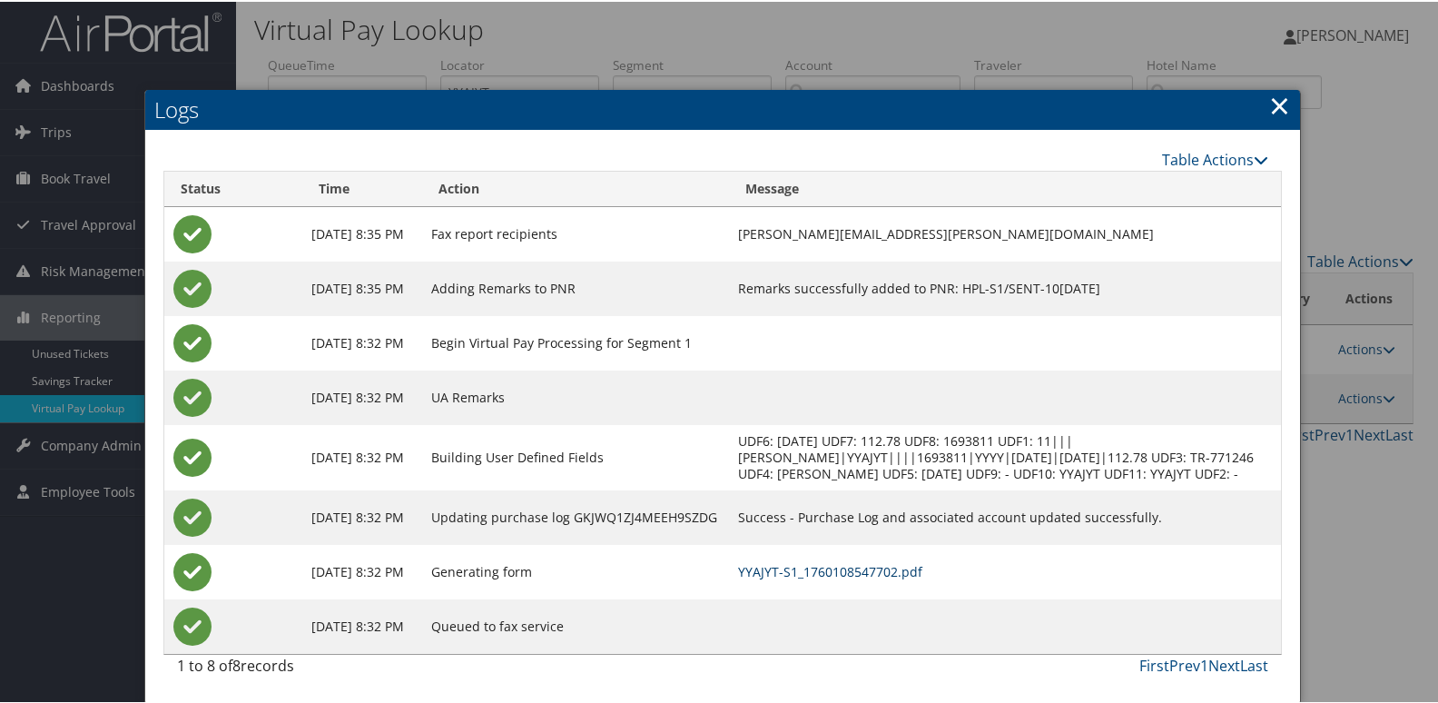
drag, startPoint x: 907, startPoint y: 573, endPoint x: 877, endPoint y: 574, distance: 30.0
click at [907, 573] on link "YYAJYT-S1_1760108547702.pdf" at bounding box center [830, 569] width 184 height 17
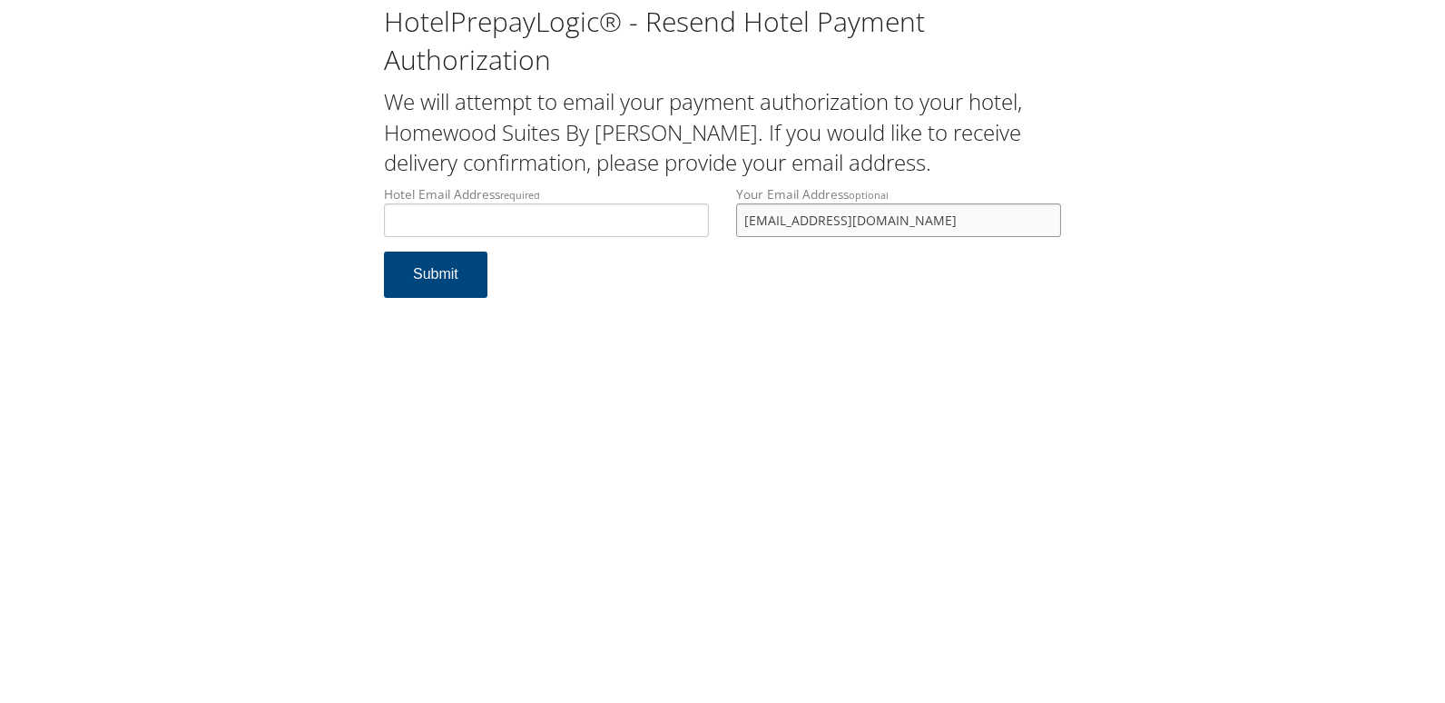
drag, startPoint x: 0, startPoint y: 0, endPoint x: 479, endPoint y: 243, distance: 537.5
click at [479, 243] on div "Hotel Email Address required Hotel email address is required Your Email Address…" at bounding box center [722, 218] width 704 height 66
click at [472, 234] on input "Hotel Email Address required" at bounding box center [546, 220] width 325 height 34
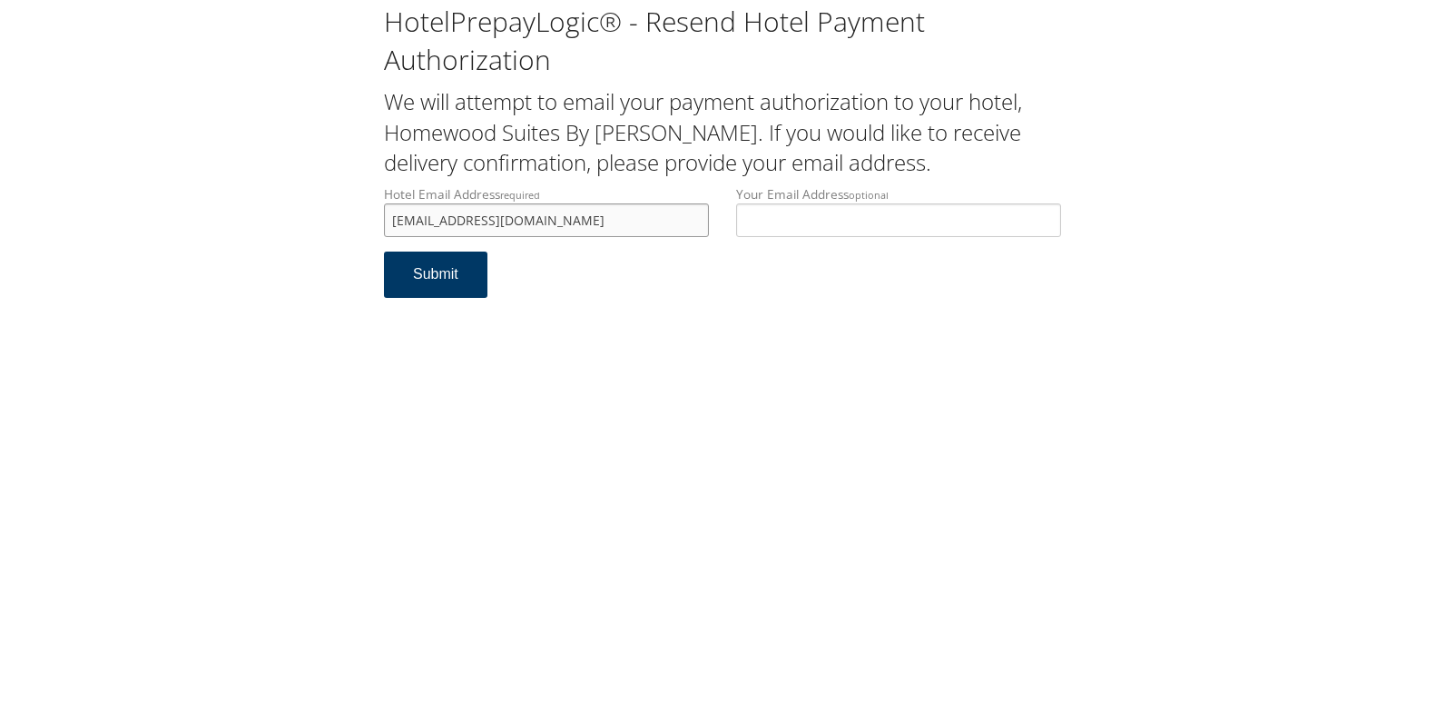
type input "homewoodsuitesyork@gmail.com"
drag, startPoint x: 448, startPoint y: 274, endPoint x: 486, endPoint y: 287, distance: 40.2
click at [447, 275] on button "Submit" at bounding box center [435, 274] width 103 height 46
drag, startPoint x: 612, startPoint y: 221, endPoint x: 357, endPoint y: 215, distance: 255.1
click at [357, 215] on div "HotelPrepayLogic® - Resend Hotel Payment Authorization We will attempt to email…" at bounding box center [722, 158] width 1409 height 316
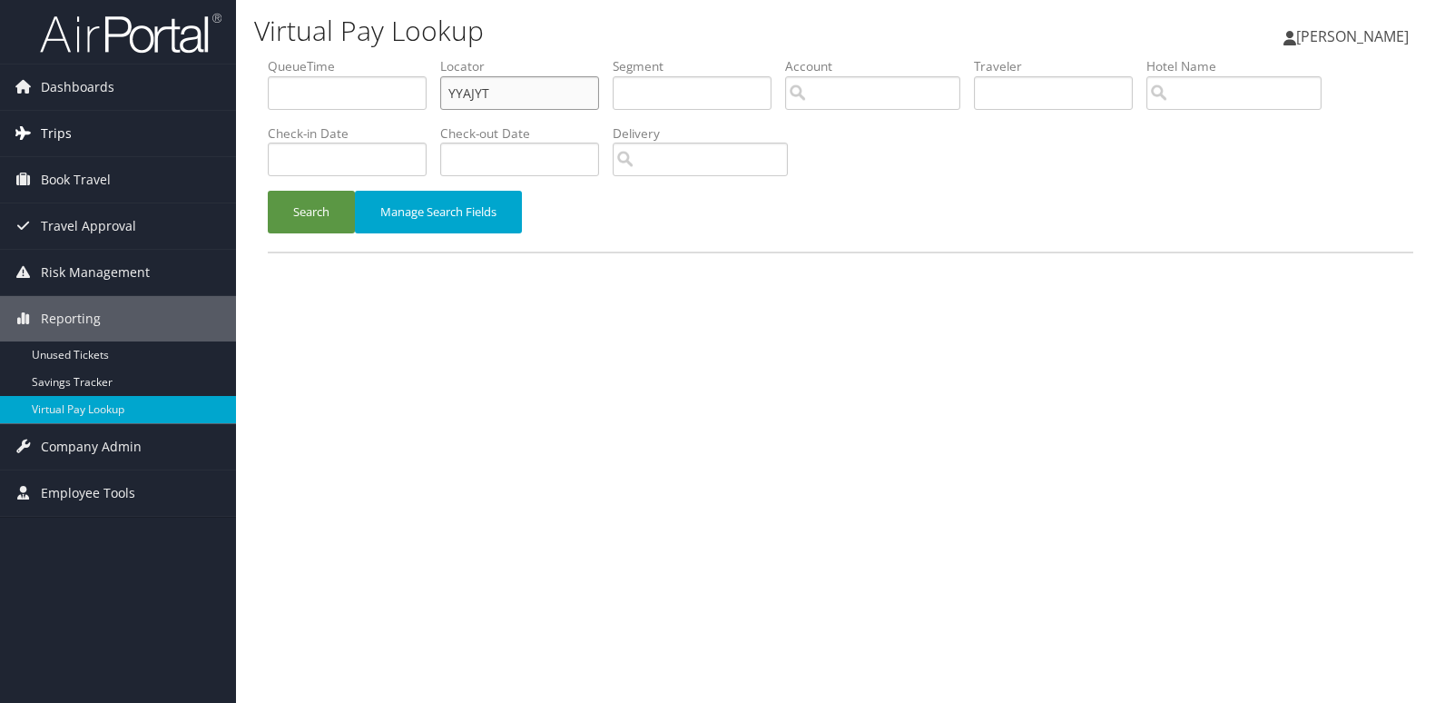
drag, startPoint x: 261, startPoint y: 96, endPoint x: 216, endPoint y: 136, distance: 59.8
click at [206, 96] on div "Dashboards AirPortal 360™ (Manager) My Travel Dashboard Trips Airtinerary® Look…" at bounding box center [722, 351] width 1445 height 703
paste input "LKTNLD"
type input "LKTNLD"
click at [309, 223] on button "Search" at bounding box center [311, 212] width 87 height 43
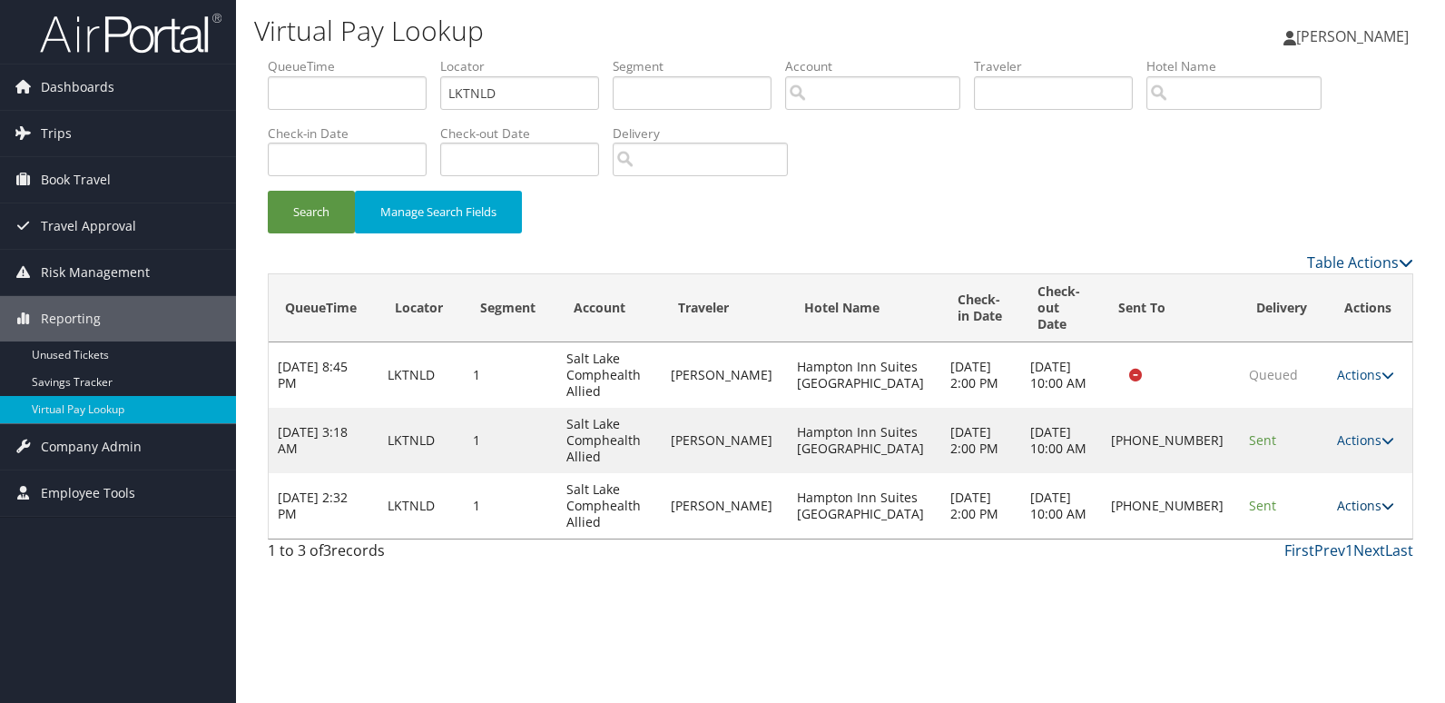
click at [1358, 497] on link "Actions" at bounding box center [1365, 505] width 57 height 17
click at [1274, 539] on link "Logs" at bounding box center [1301, 546] width 155 height 31
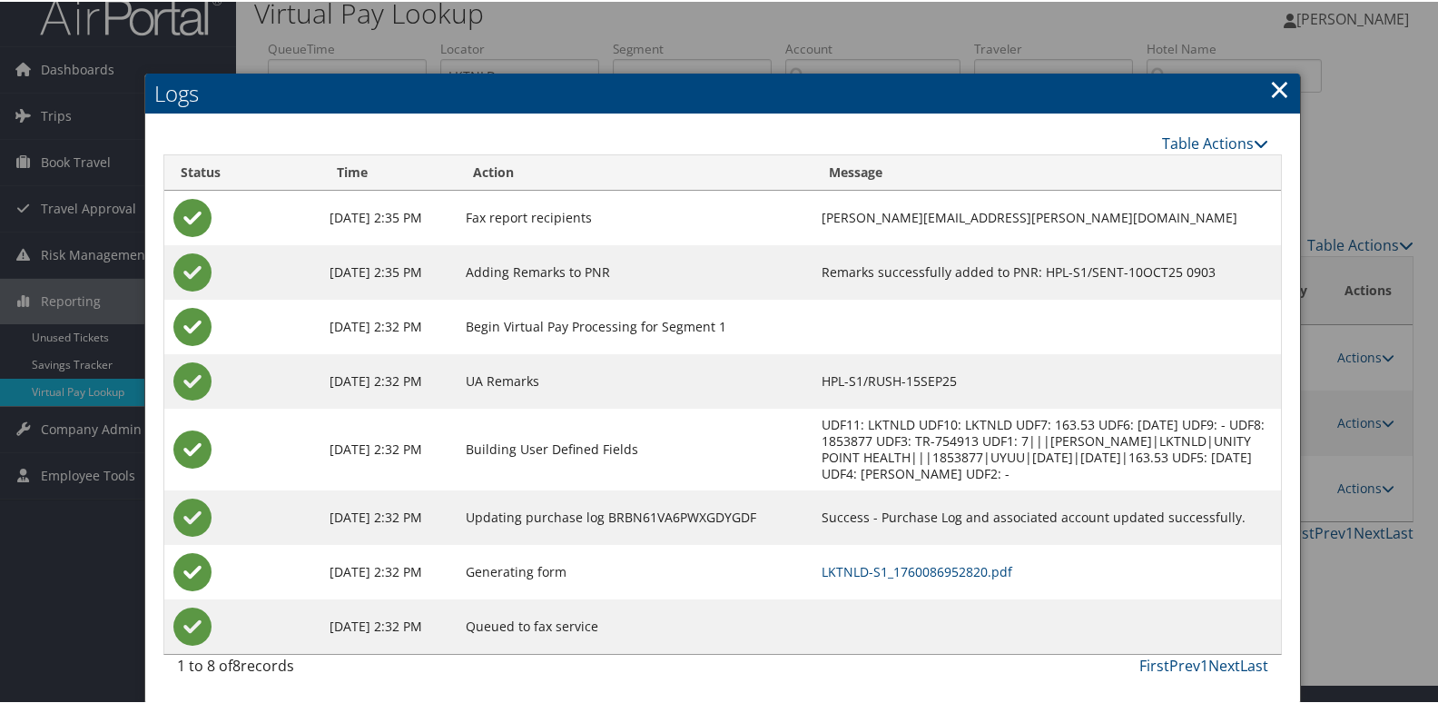
scroll to position [35, 0]
click at [930, 564] on link "LKTNLD-S1_1760086952820.pdf" at bounding box center [917, 569] width 191 height 17
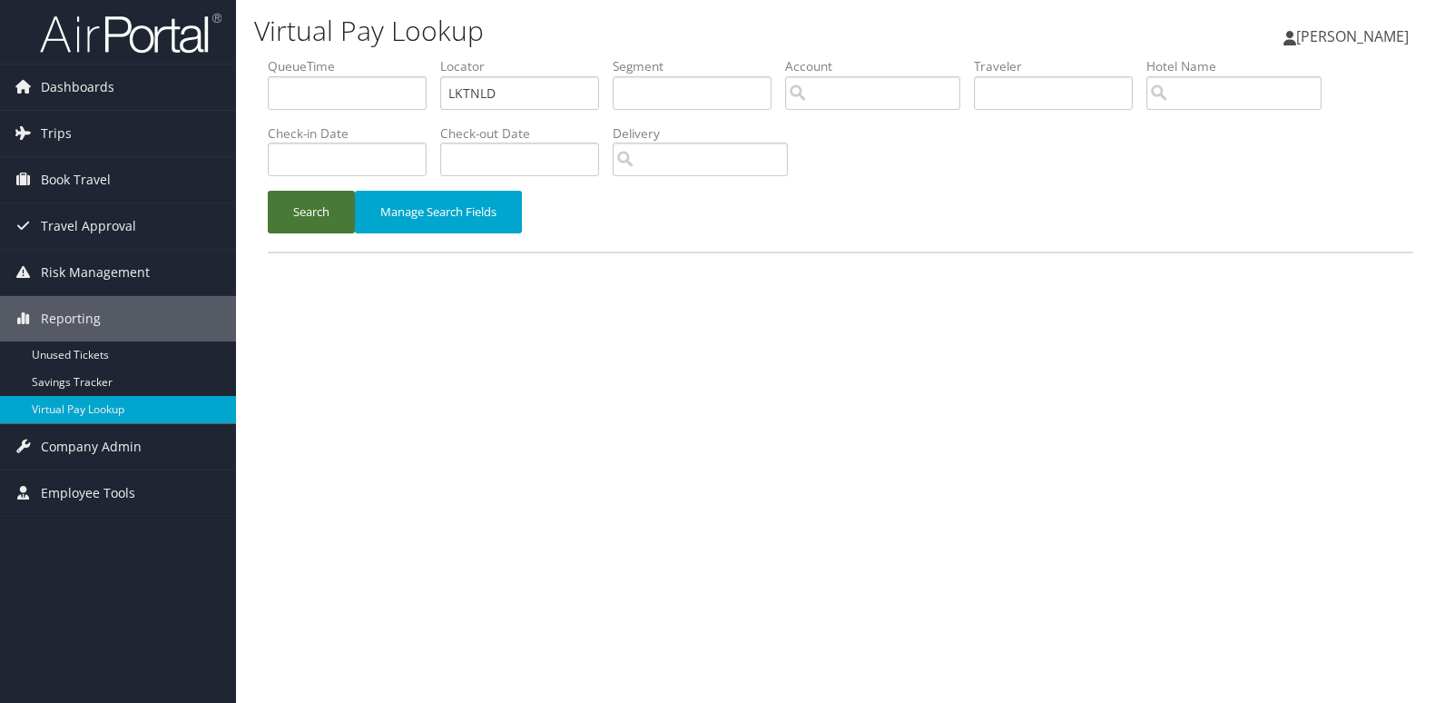
click at [295, 212] on button "Search" at bounding box center [311, 212] width 87 height 43
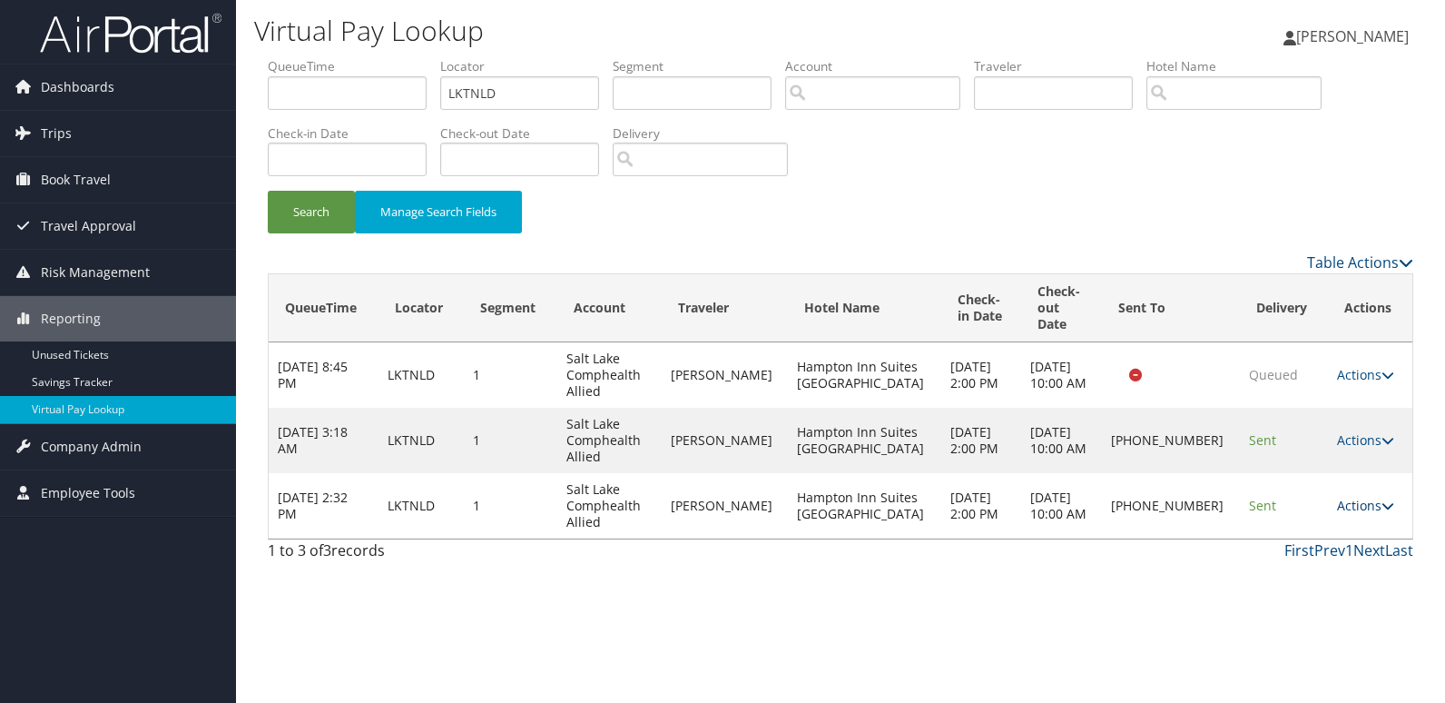
click at [1353, 497] on link "Actions" at bounding box center [1365, 505] width 57 height 17
click at [1266, 517] on link "Resend" at bounding box center [1301, 515] width 155 height 31
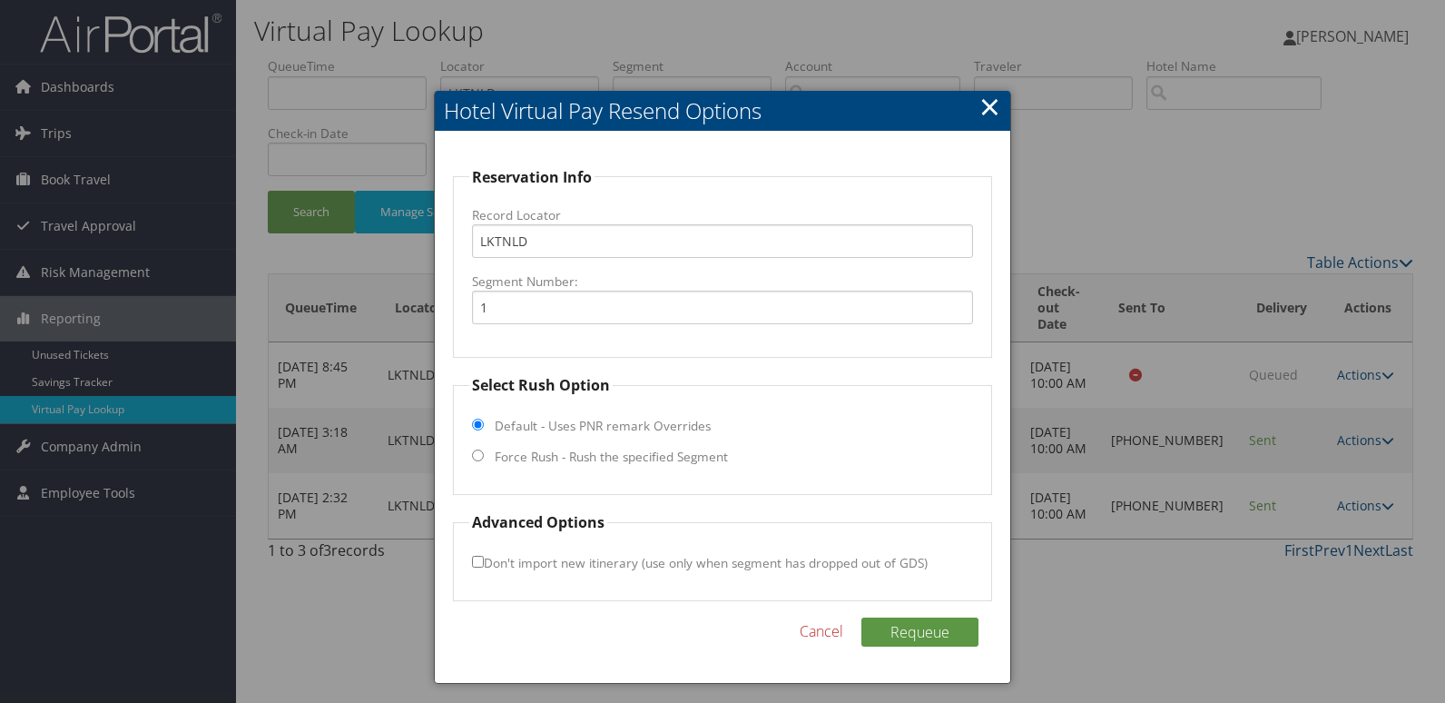
click at [561, 462] on label "Force Rush - Rush the specified Segment" at bounding box center [611, 457] width 233 height 18
click at [484, 461] on input "Force Rush - Rush the specified Segment" at bounding box center [478, 455] width 12 height 12
radio input "true"
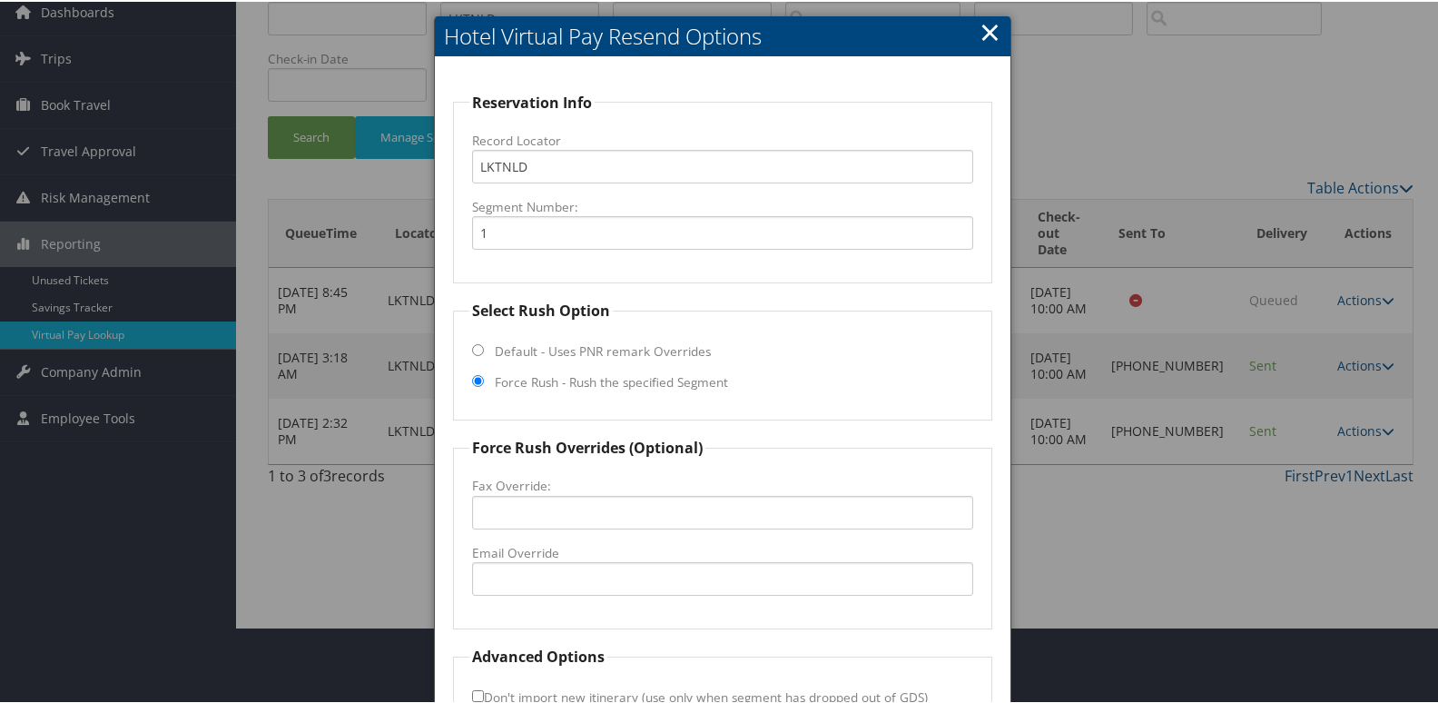
scroll to position [182, 0]
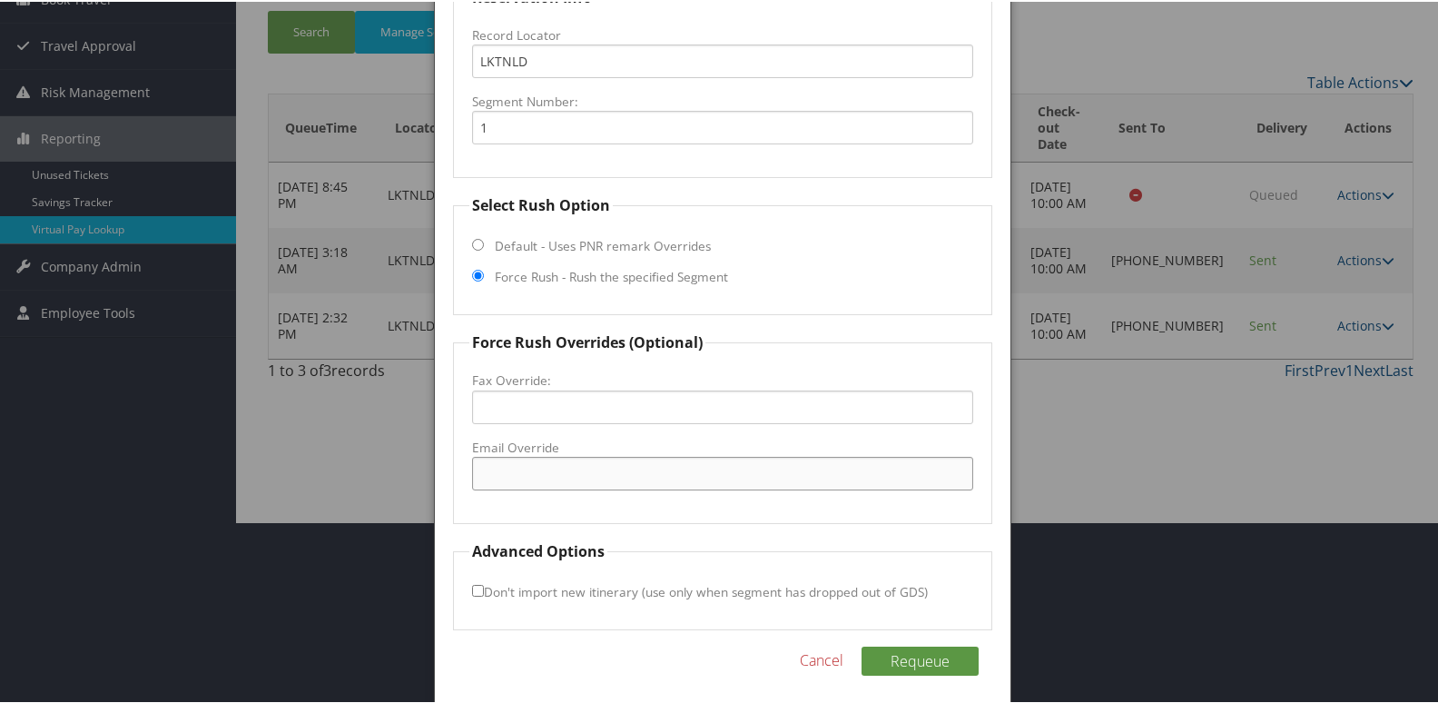
click at [556, 469] on input "Email Override" at bounding box center [723, 472] width 502 height 34
type input "[EMAIL_ADDRESS][DOMAIN_NAME]"
click at [477, 589] on input "Don't import new itinerary (use only when segment has dropped out of GDS)" at bounding box center [478, 589] width 12 height 12
checkbox input "true"
click at [911, 663] on button "Requeue" at bounding box center [919, 658] width 117 height 29
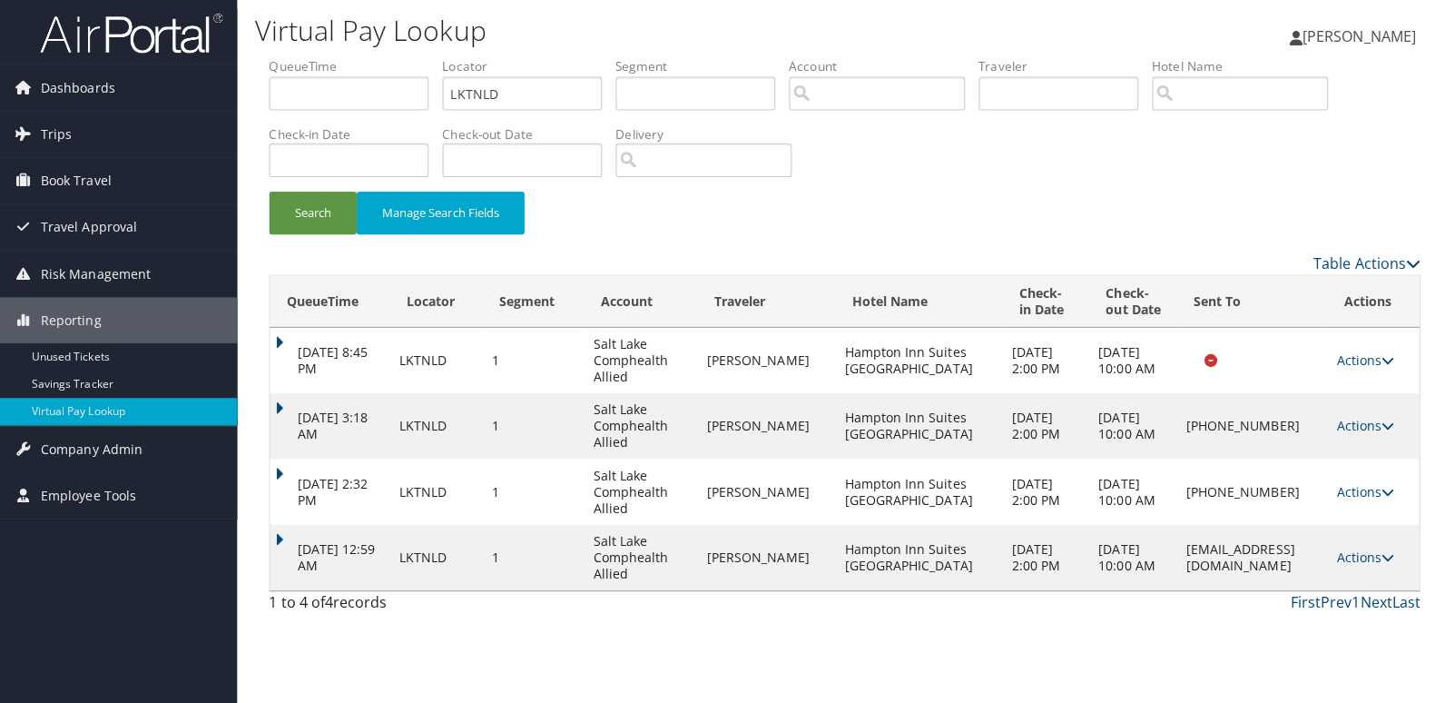
scroll to position [0, 0]
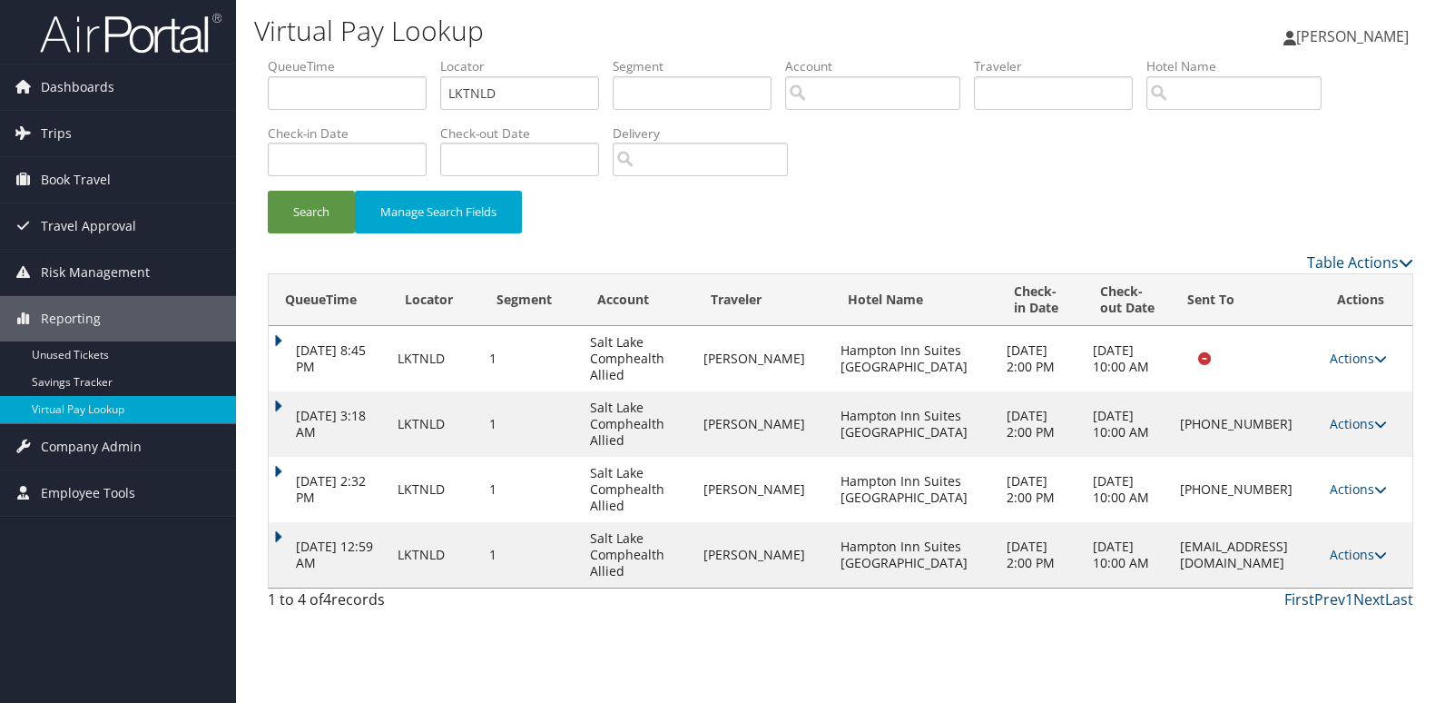
drag, startPoint x: 1032, startPoint y: 572, endPoint x: 1322, endPoint y: 583, distance: 289.8
click at [1321, 583] on td "[EMAIL_ADDRESS][DOMAIN_NAME]" at bounding box center [1246, 554] width 150 height 65
copy td "[EMAIL_ADDRESS][DOMAIN_NAME]"
click at [1365, 563] on link "Actions" at bounding box center [1358, 554] width 57 height 17
drag, startPoint x: 1313, startPoint y: 624, endPoint x: 1173, endPoint y: 595, distance: 143.7
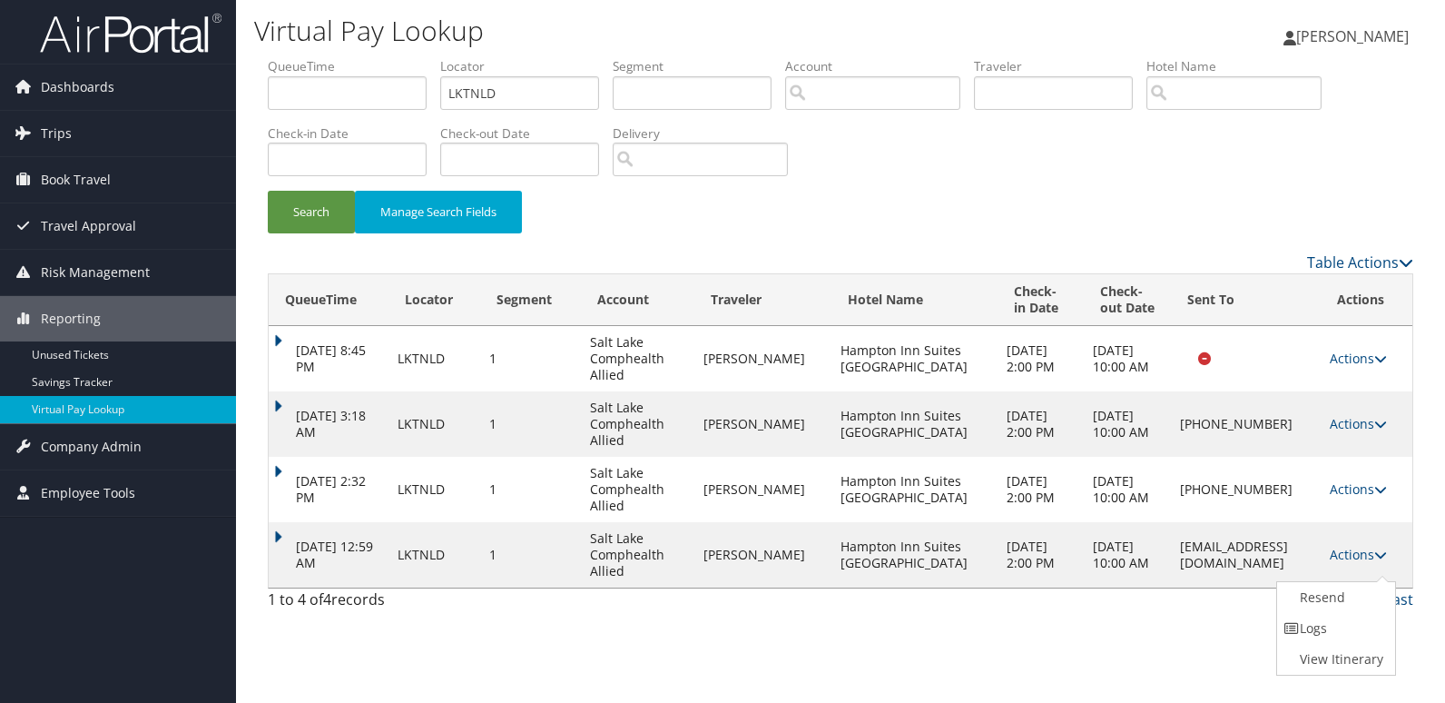
click at [1314, 624] on link "Logs" at bounding box center [1334, 628] width 114 height 31
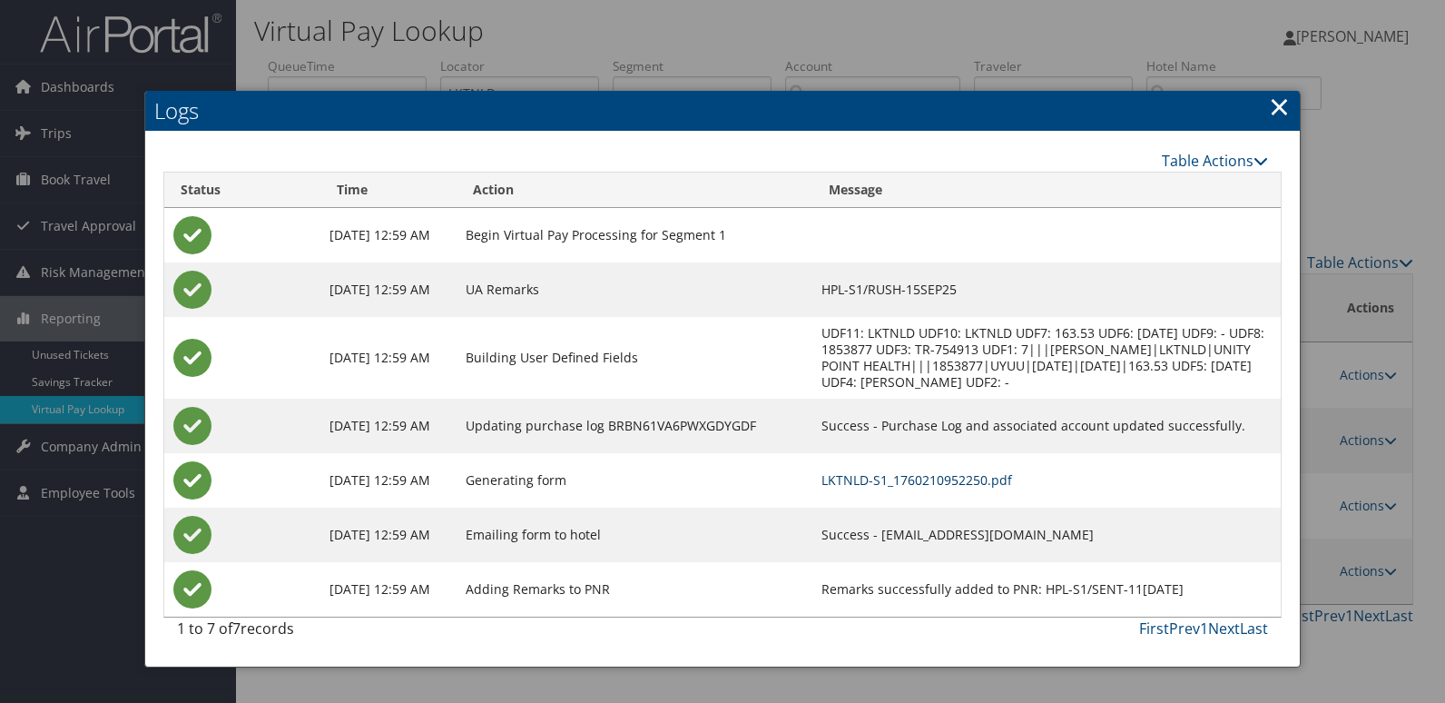
click at [851, 484] on link "LKTNLD-S1_1760210952250.pdf" at bounding box center [917, 479] width 191 height 17
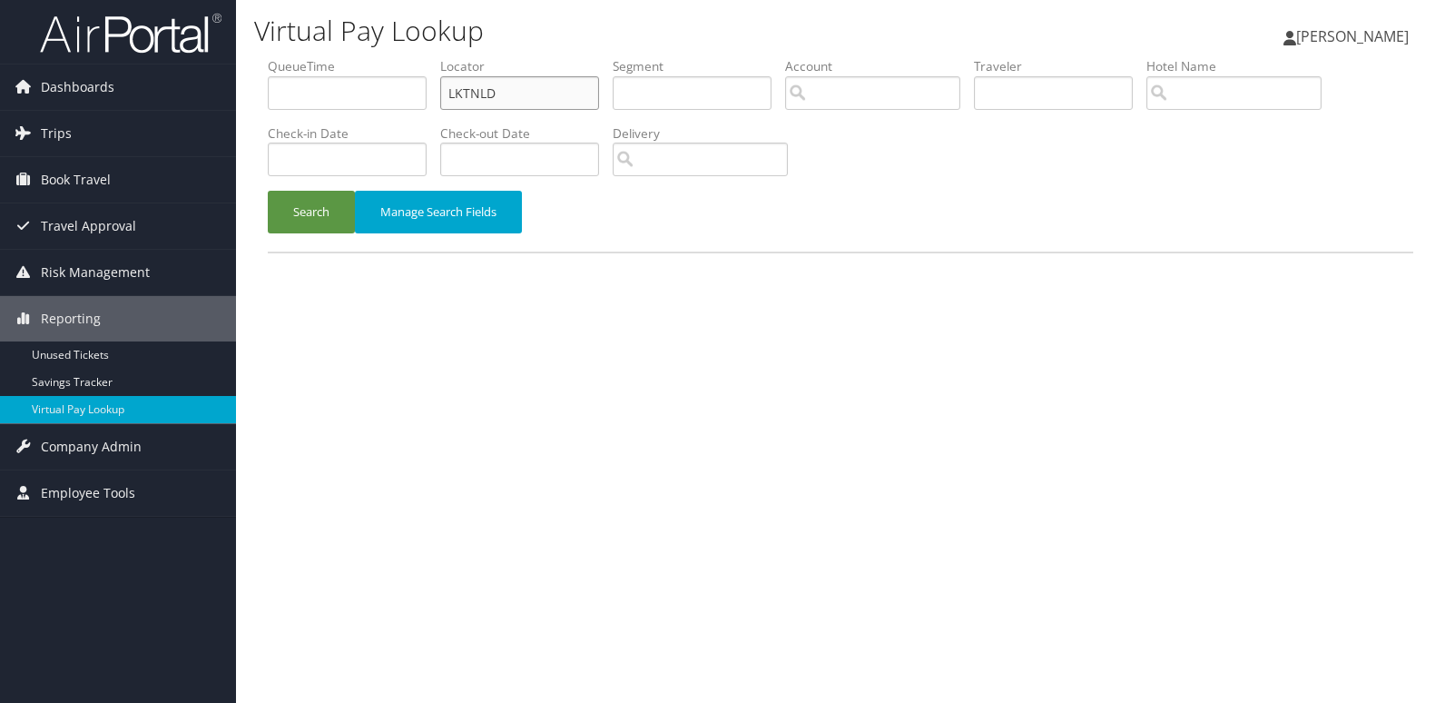
drag, startPoint x: 505, startPoint y: 95, endPoint x: 347, endPoint y: 96, distance: 157.9
click at [349, 57] on ul "QueueTime Locator LKTNLD Segment Account Traveler Hotel Name Check-in Date Chec…" at bounding box center [841, 57] width 1146 height 0
paste input "HSBZFT"
type input "HSBZFT"
click at [325, 242] on div "Search Manage Search Fields" at bounding box center [840, 221] width 1173 height 61
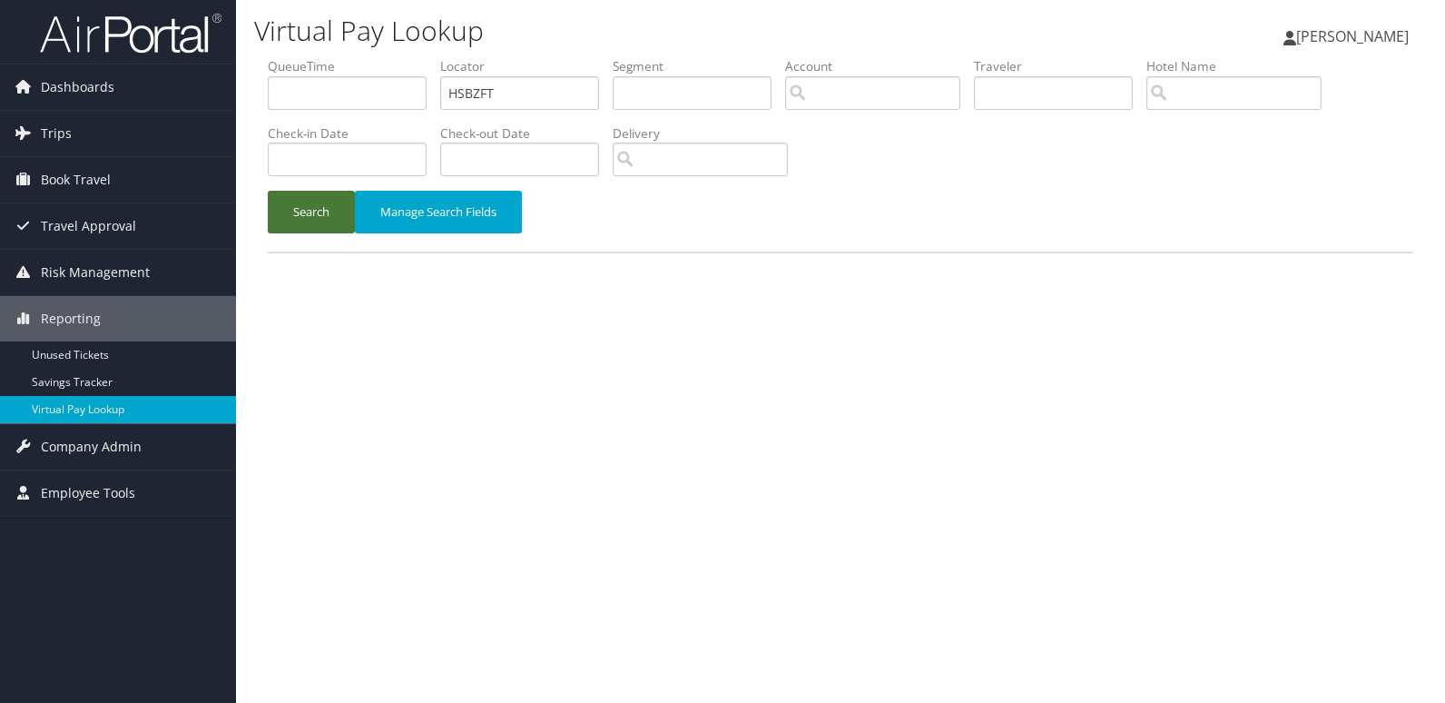
click at [311, 218] on button "Search" at bounding box center [311, 212] width 87 height 43
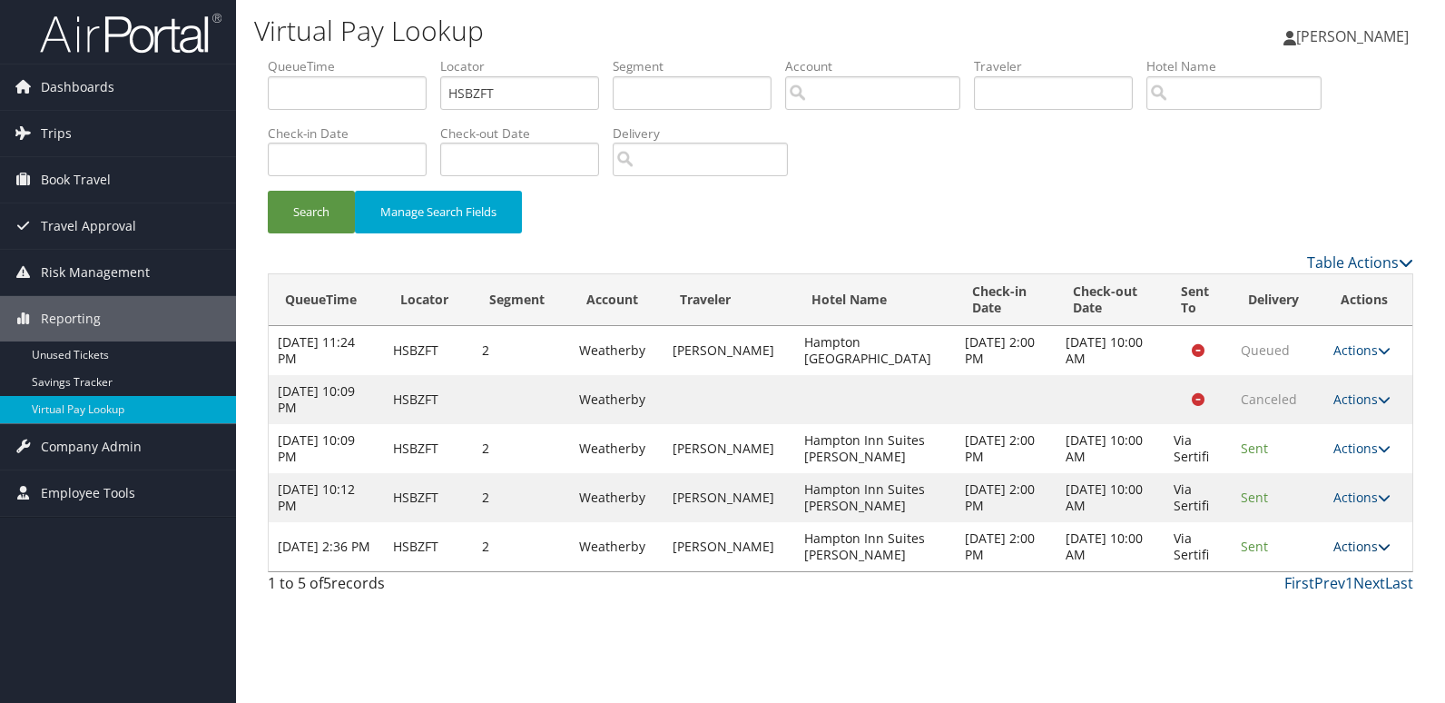
click at [1357, 537] on link "Actions" at bounding box center [1361, 545] width 57 height 17
drag, startPoint x: 1357, startPoint y: 537, endPoint x: 1312, endPoint y: 596, distance: 74.4
click at [1312, 596] on link "Logs" at bounding box center [1326, 603] width 114 height 31
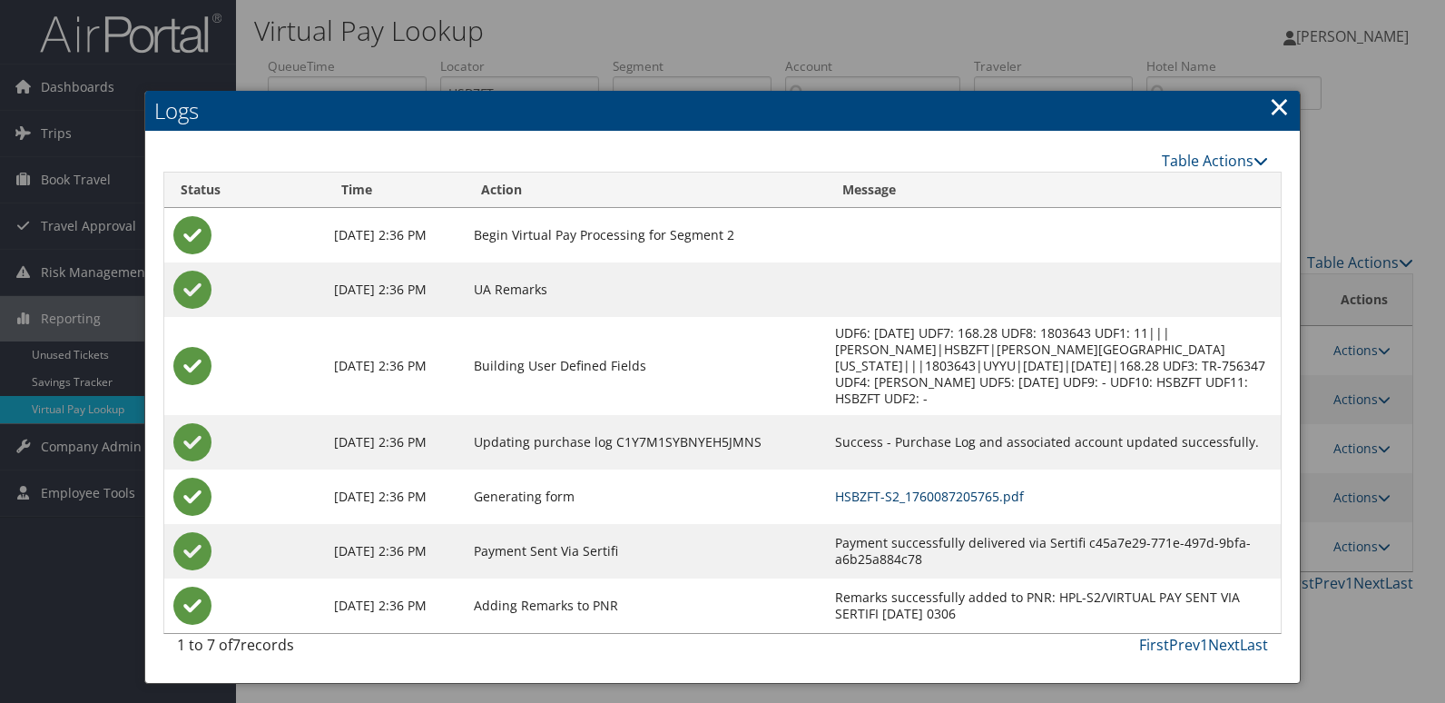
click at [913, 487] on link "HSBZFT-S2_1760087205765.pdf" at bounding box center [929, 495] width 189 height 17
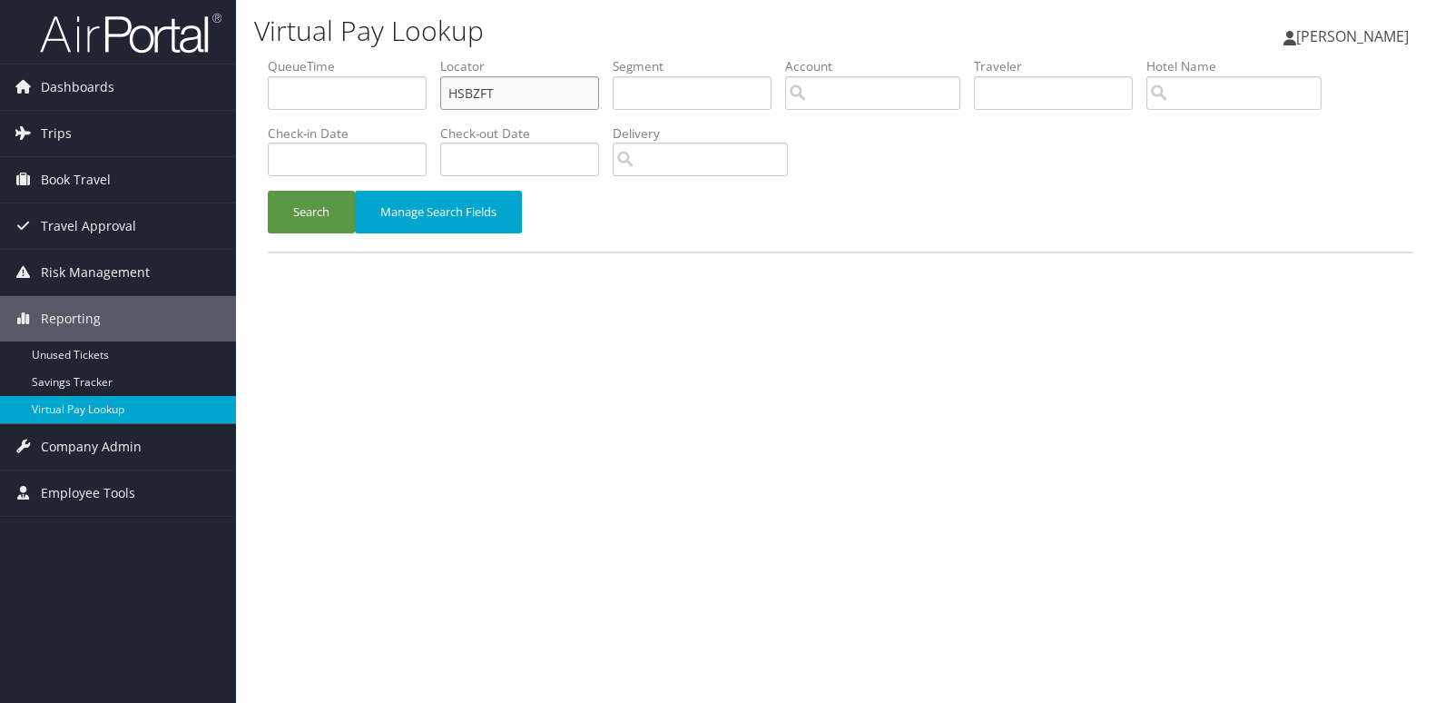
drag, startPoint x: 515, startPoint y: 109, endPoint x: 355, endPoint y: 125, distance: 160.6
click at [370, 57] on ul "QueueTime Locator HSBZFT Segment Account Traveler Hotel Name Check-in Date Chec…" at bounding box center [841, 57] width 1146 height 0
paste input "OWMWIM"
type input "OWMWIM"
drag, startPoint x: 314, startPoint y: 207, endPoint x: 389, endPoint y: 239, distance: 80.9
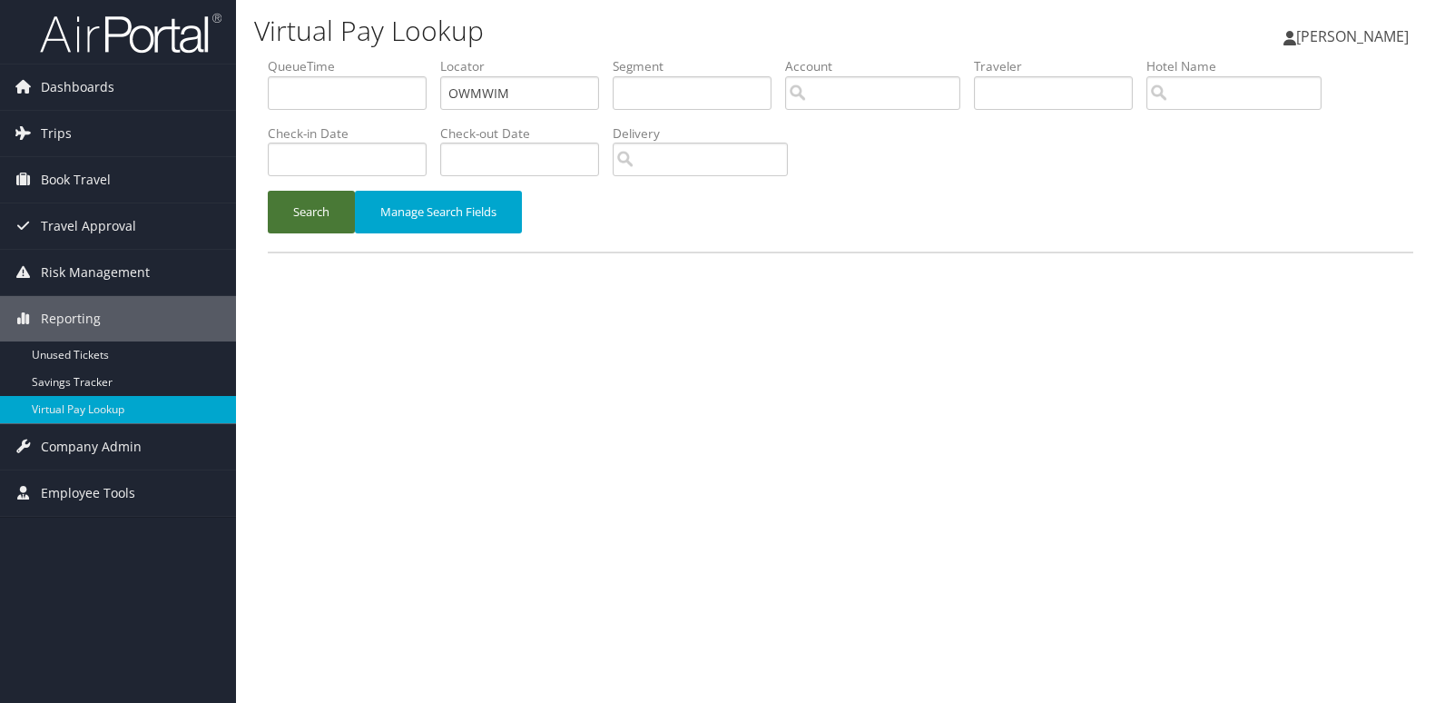
click at [314, 210] on button "Search" at bounding box center [311, 212] width 87 height 43
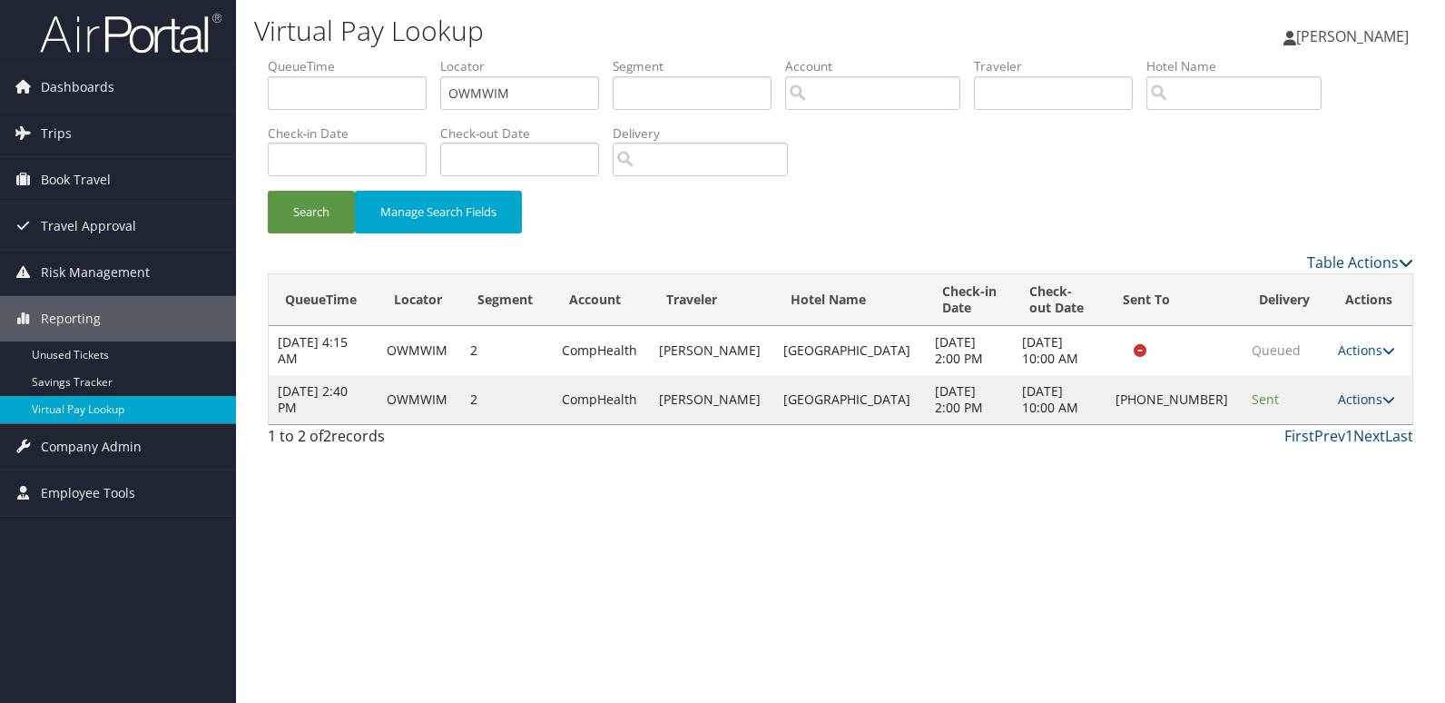
click at [1398, 389] on td "Actions Resend Logs Delivery Information View Itinerary" at bounding box center [1371, 399] width 84 height 49
click at [1366, 398] on link "Actions" at bounding box center [1366, 398] width 57 height 17
click at [1265, 466] on link "Logs" at bounding box center [1302, 456] width 155 height 31
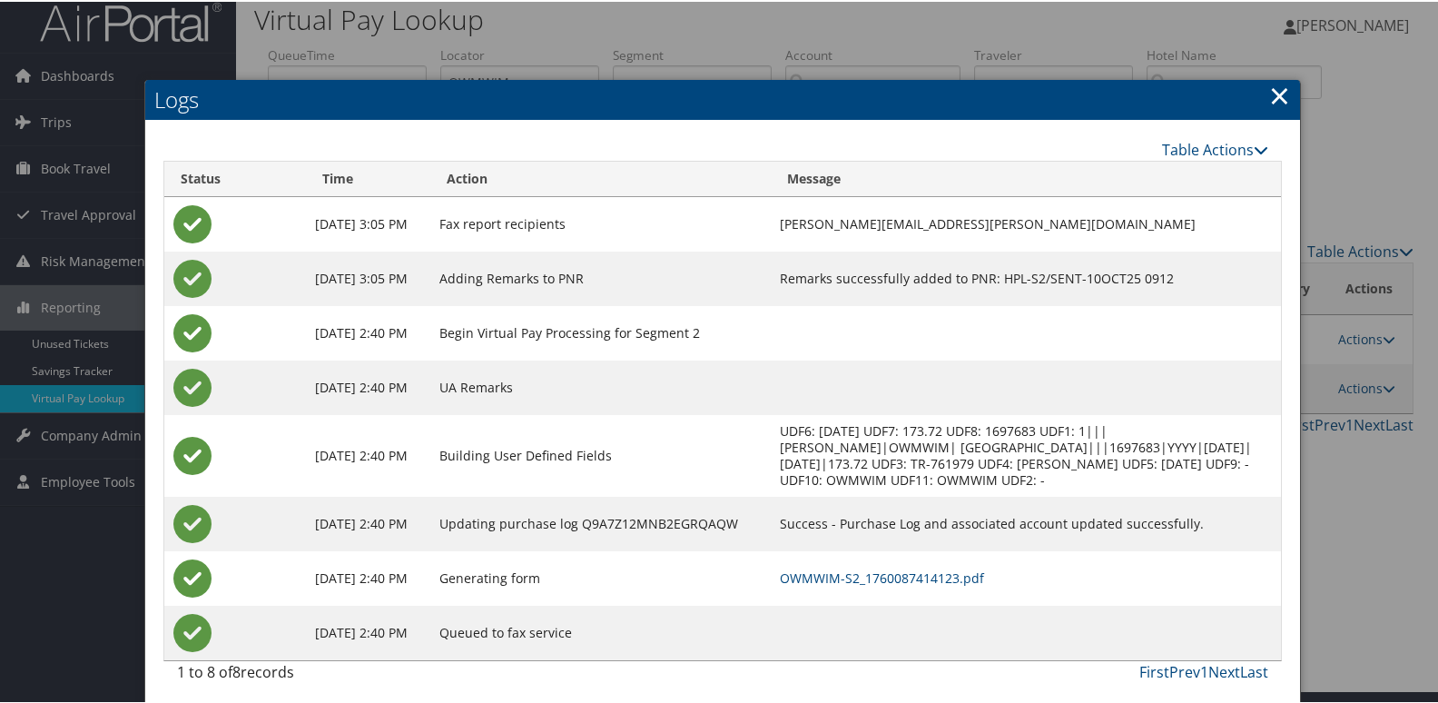
scroll to position [19, 0]
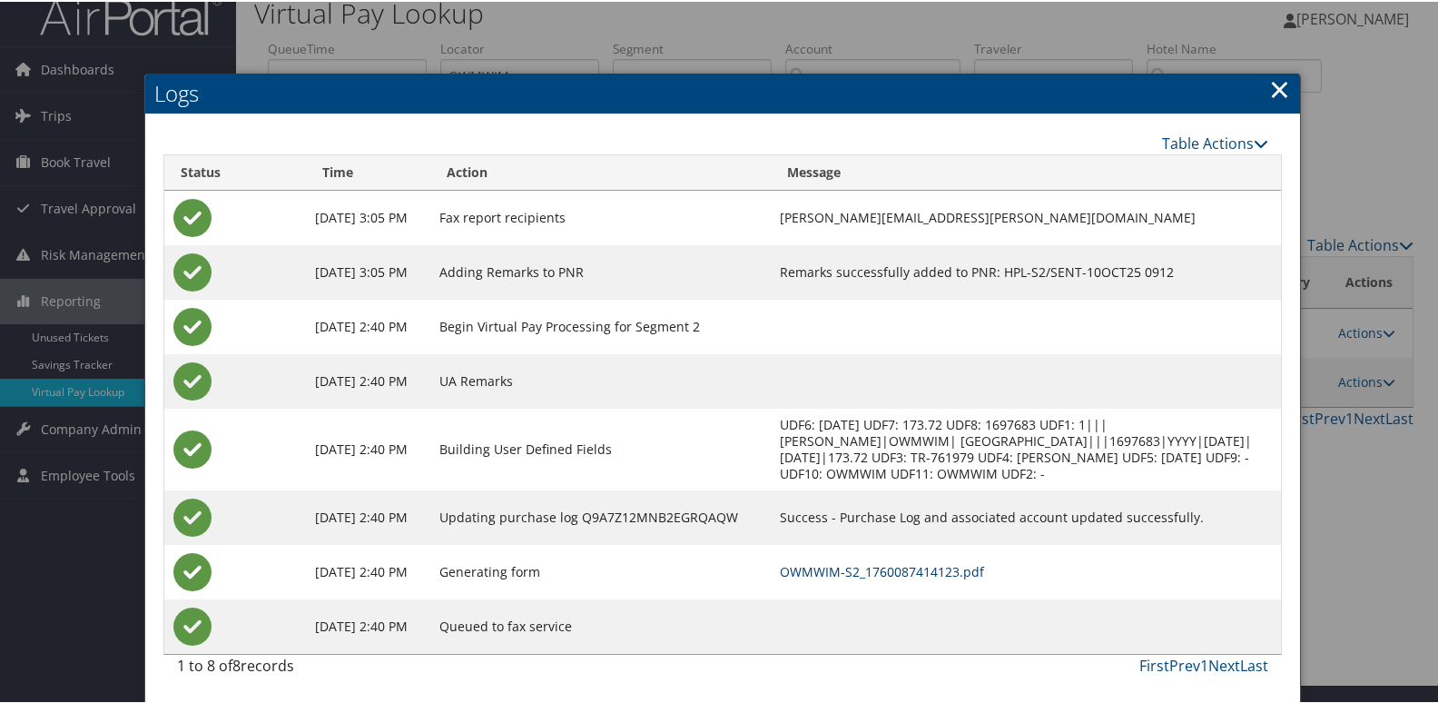
click at [955, 576] on link "OWMWIM-S2_1760087414123.pdf" at bounding box center [882, 569] width 204 height 17
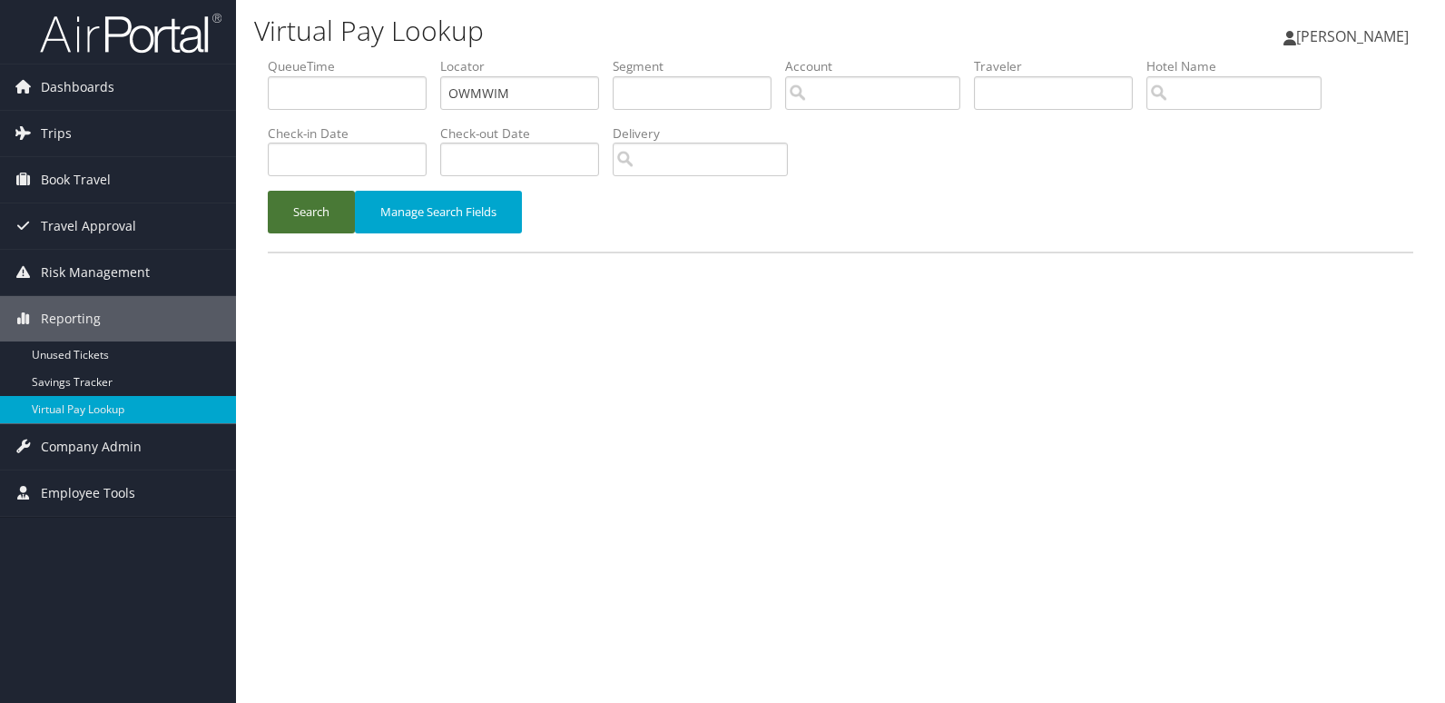
click at [307, 221] on button "Search" at bounding box center [311, 212] width 87 height 43
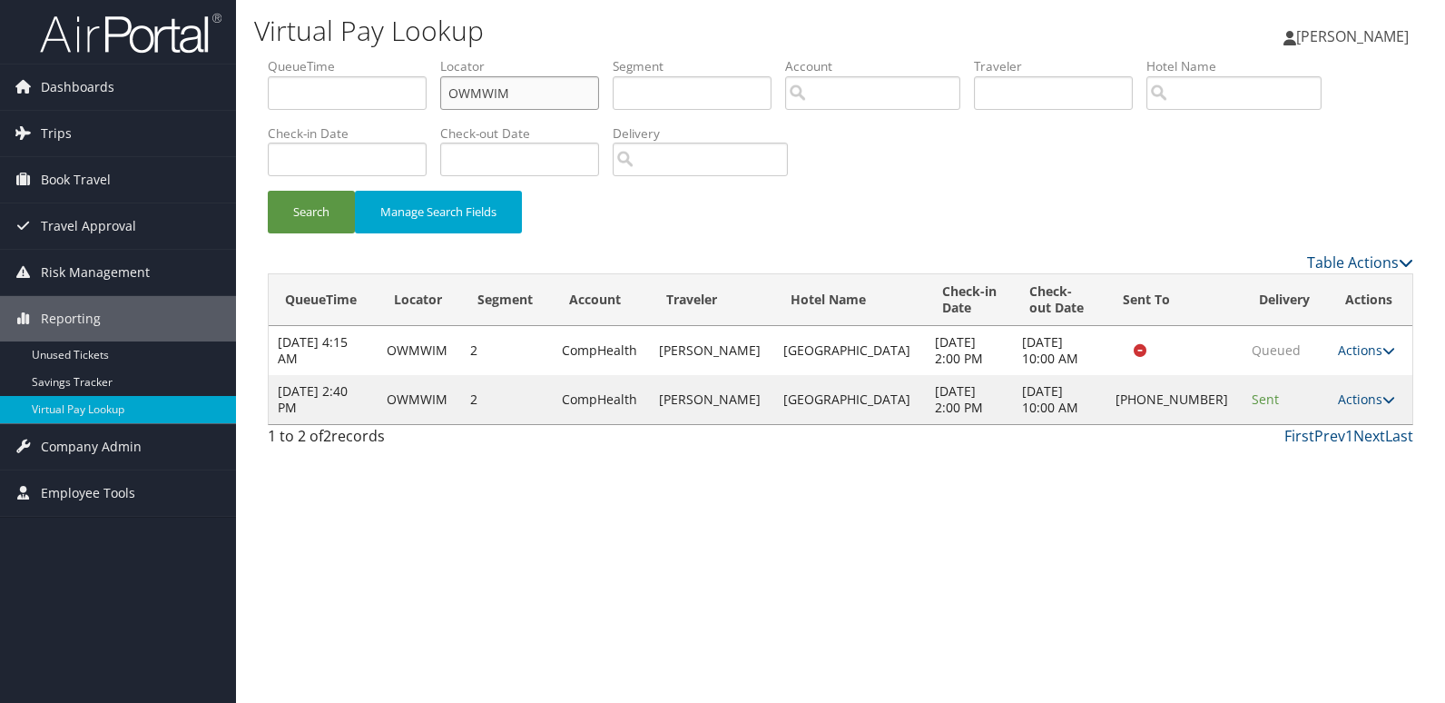
drag, startPoint x: 397, startPoint y: 99, endPoint x: 369, endPoint y: 101, distance: 28.2
click at [369, 57] on ul "QueueTime Locator OWMWIM Segment Account Traveler Hotel Name Check-in Date Chec…" at bounding box center [841, 57] width 1146 height 0
paste input "GSAMAS"
type input "GSAMAS"
click at [331, 223] on button "Search" at bounding box center [311, 212] width 87 height 43
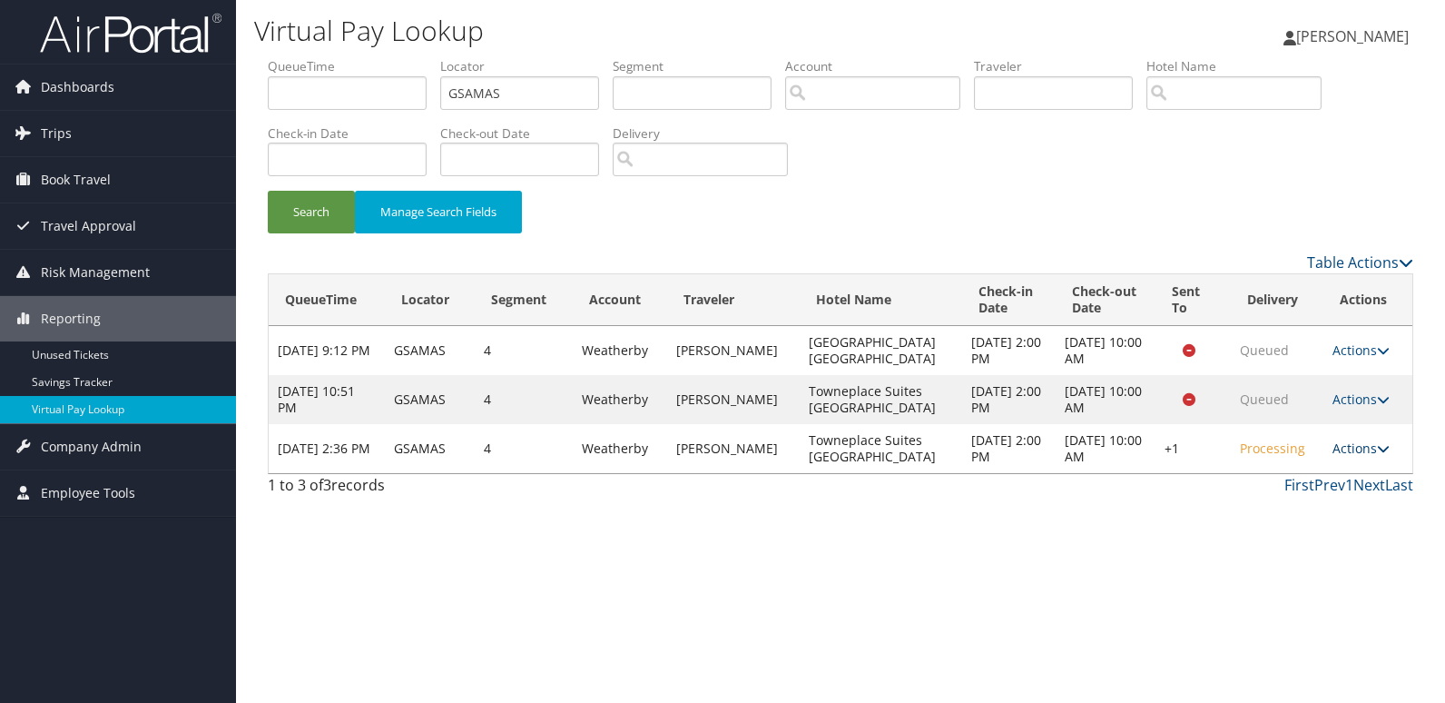
click at [1350, 448] on link "Actions" at bounding box center [1361, 447] width 57 height 17
click at [1277, 514] on link "Logs" at bounding box center [1302, 505] width 155 height 31
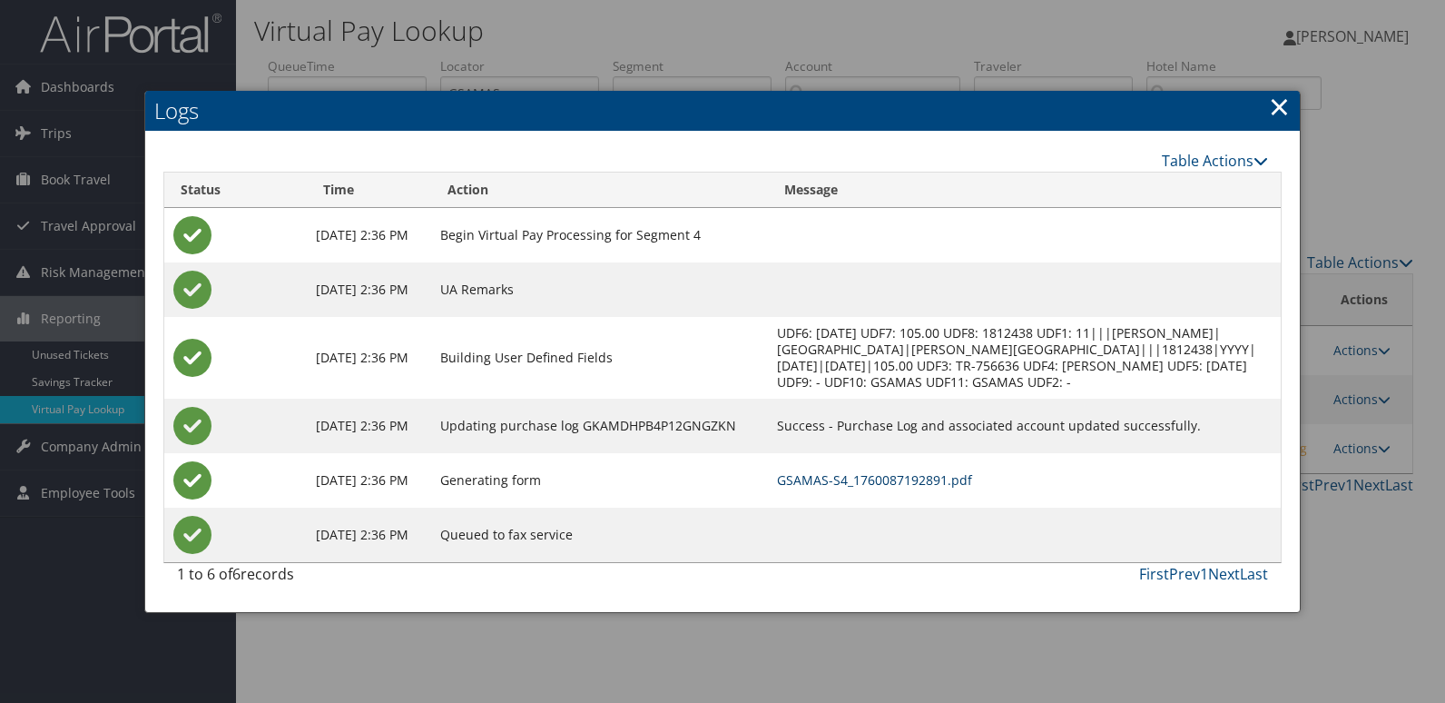
click at [972, 488] on link "GSAMAS-S4_1760087192891.pdf" at bounding box center [874, 479] width 195 height 17
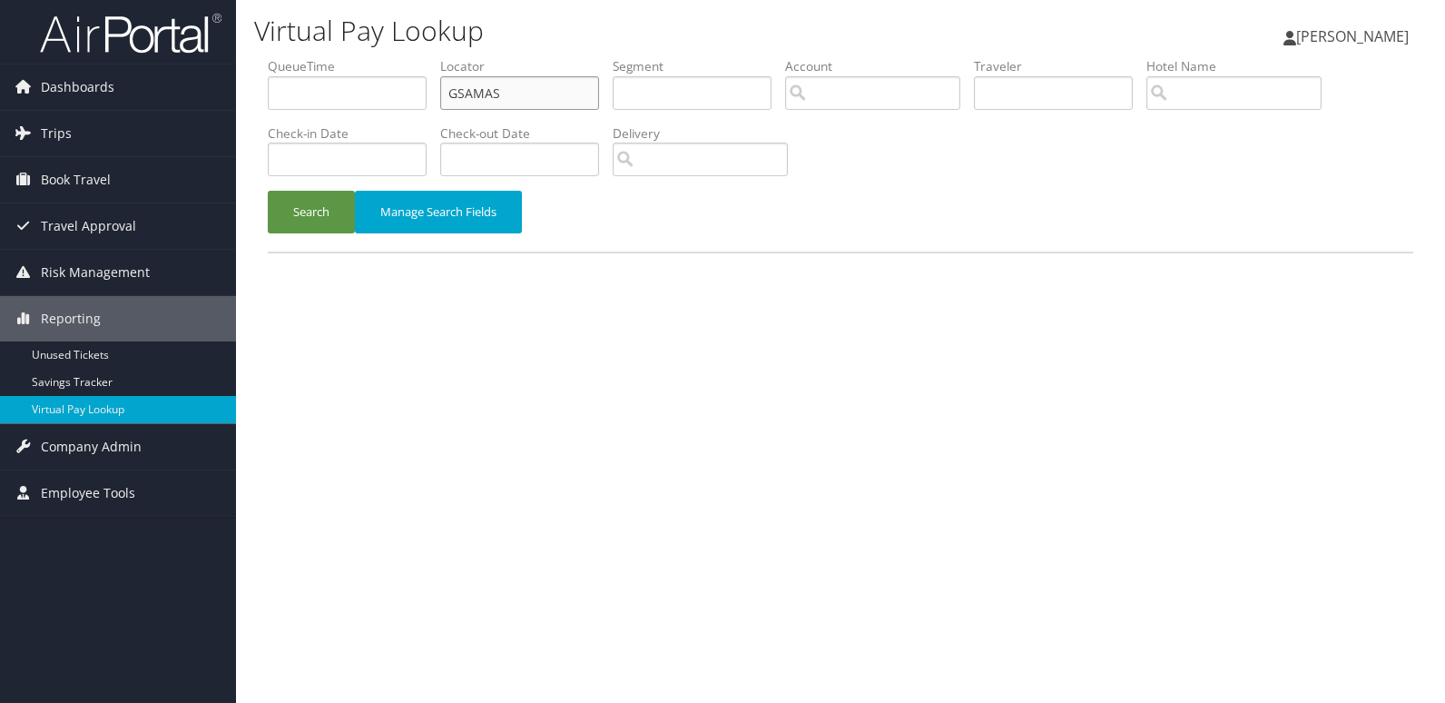
drag, startPoint x: 525, startPoint y: 91, endPoint x: 308, endPoint y: 103, distance: 217.3
click at [308, 57] on ul "QueueTime Locator GSAMAS Segment Account Traveler Hotel Name Check-in Date Chec…" at bounding box center [841, 57] width 1146 height 0
paste input "WDBHBT"
type input "WDBHBT"
click at [320, 217] on button "Search" at bounding box center [311, 212] width 87 height 43
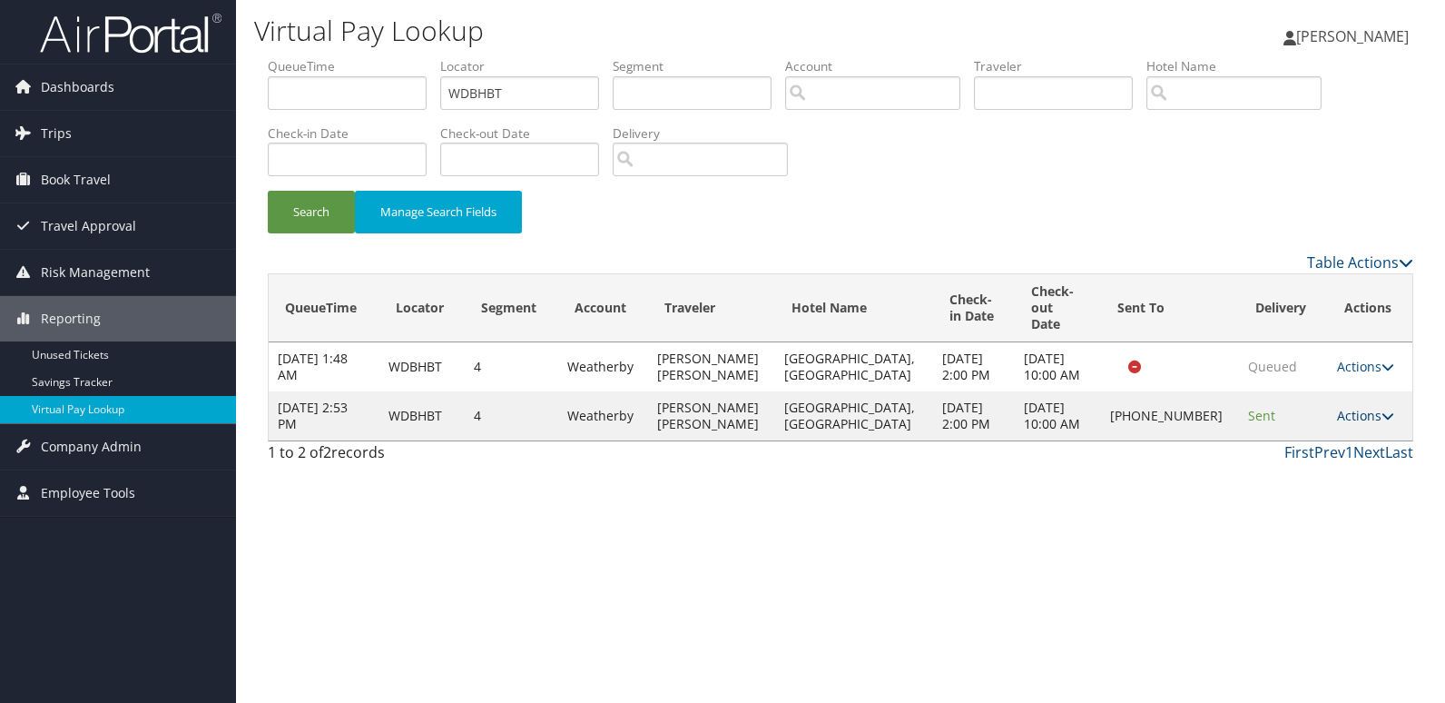
click at [1352, 424] on link "Actions" at bounding box center [1365, 415] width 57 height 17
click at [1281, 494] on link "Logs" at bounding box center [1302, 481] width 155 height 31
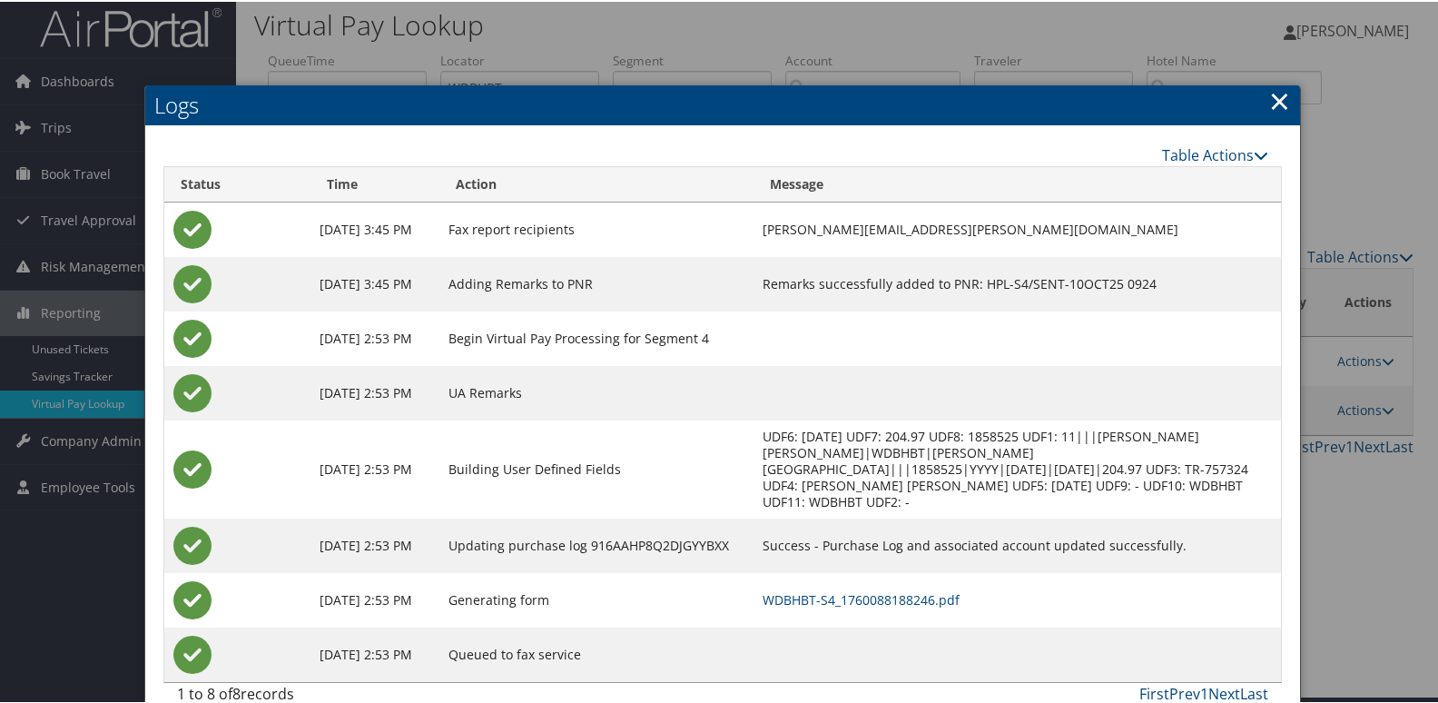
scroll to position [19, 0]
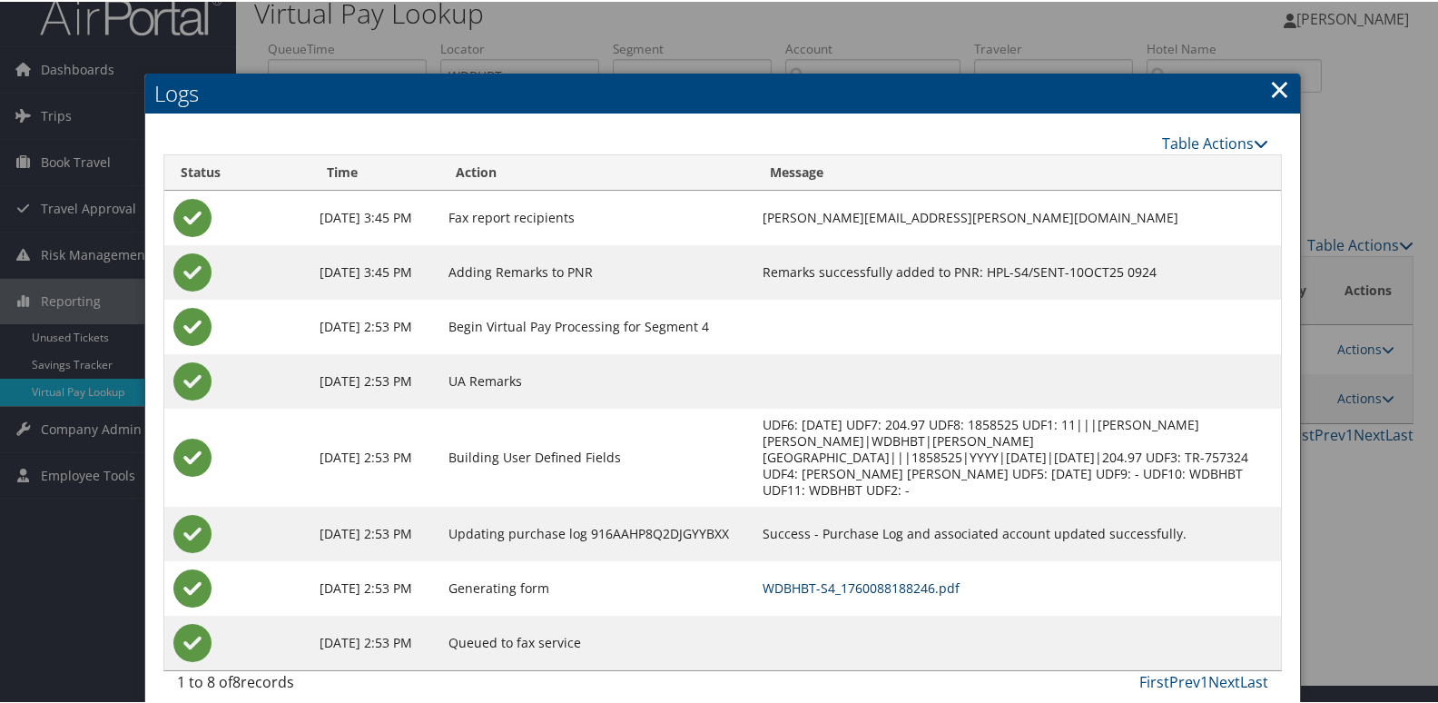
click at [900, 577] on link "WDBHBT-S4_1760088188246.pdf" at bounding box center [861, 585] width 197 height 17
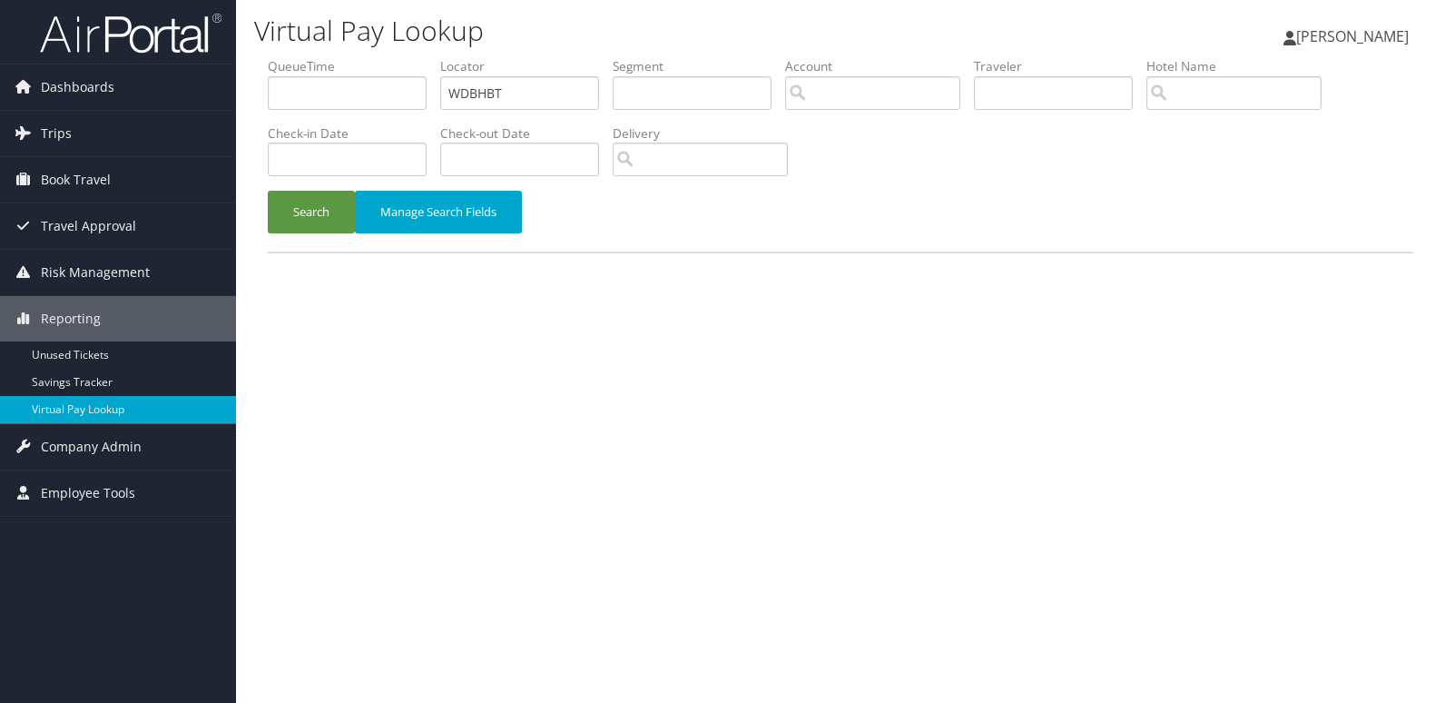
click at [335, 214] on button "Search" at bounding box center [311, 212] width 87 height 43
